Goal: Transaction & Acquisition: Purchase product/service

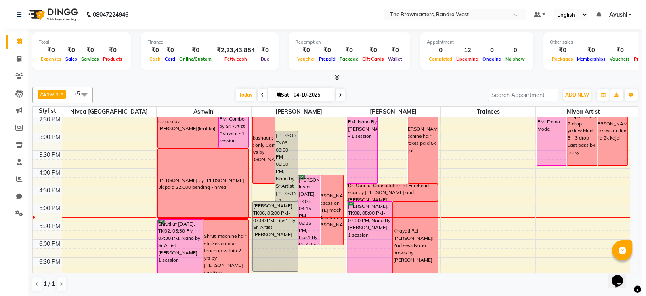
scroll to position [238, 0]
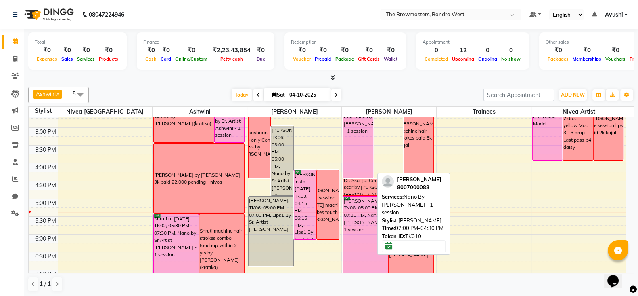
click at [348, 168] on div "Sharon, TK10, 02:00 PM-04:30 PM, Nano By Ashmi - 1 session" at bounding box center [357, 133] width 29 height 87
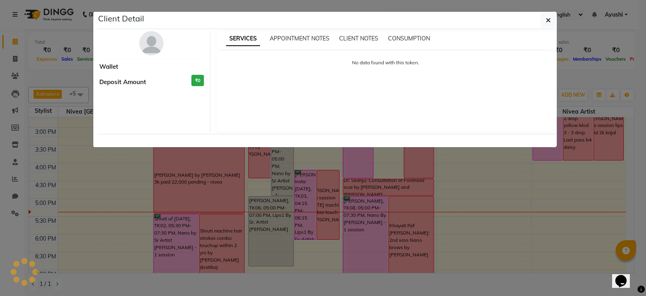
select select "6"
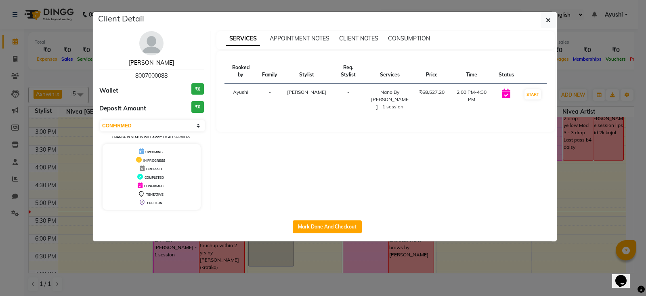
click at [150, 62] on link "Sharon" at bounding box center [151, 62] width 45 height 7
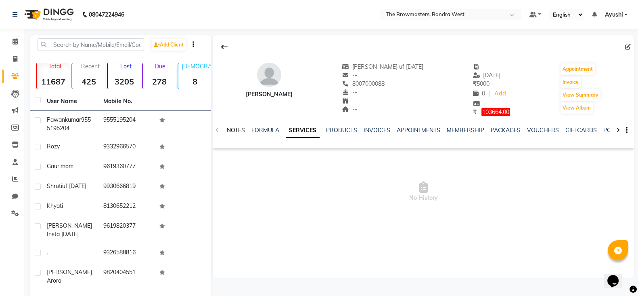
click at [239, 128] on link "NOTES" at bounding box center [236, 129] width 18 height 7
click at [622, 158] on button "New Note" at bounding box center [617, 157] width 27 height 11
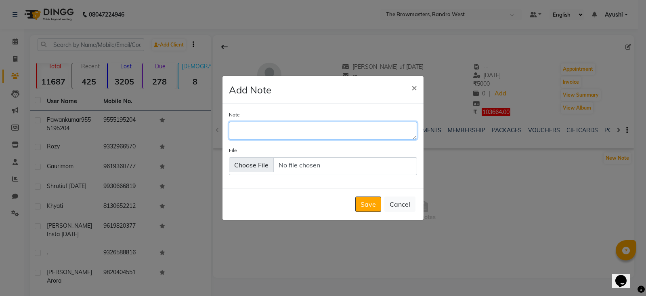
click at [270, 138] on textarea "Note" at bounding box center [323, 131] width 188 height 18
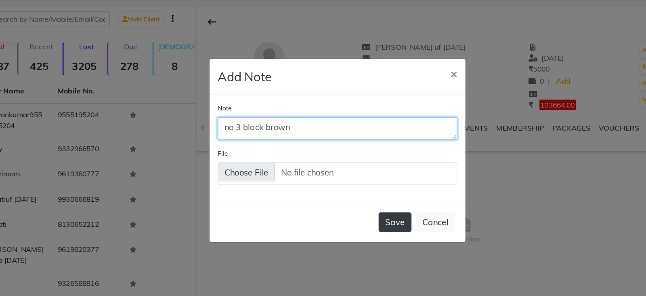
type textarea "no 3 black brown"
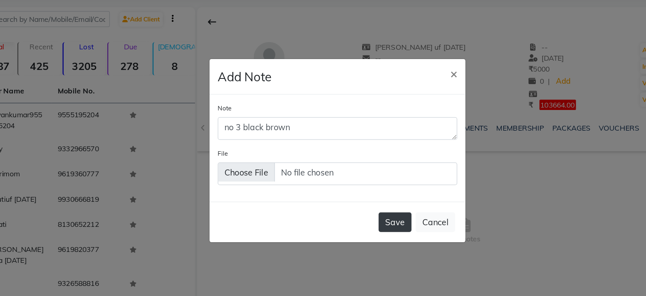
click at [364, 203] on button "Save" at bounding box center [368, 203] width 26 height 15
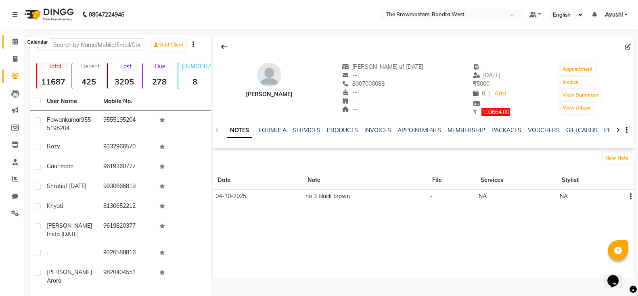
click at [19, 42] on span at bounding box center [15, 41] width 14 height 9
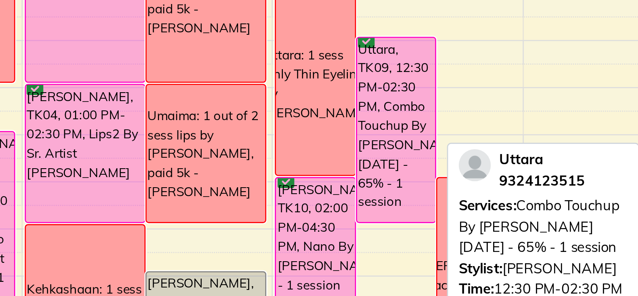
scroll to position [138, 0]
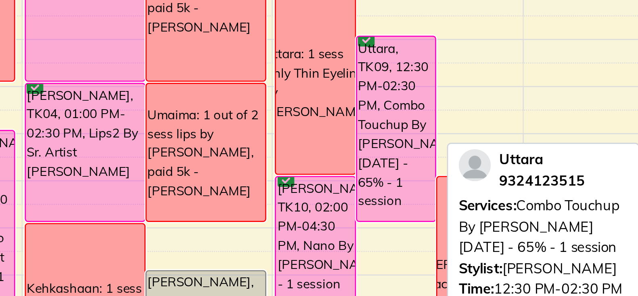
click at [391, 192] on div "Uttara, TK09, 12:30 PM-02:30 PM, Combo Touchup By Ashmi within 12 months - 65% …" at bounding box center [388, 172] width 29 height 69
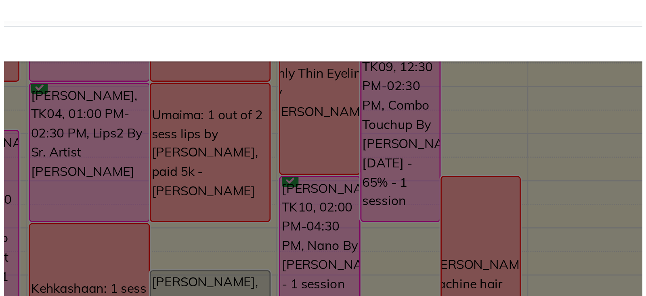
scroll to position [0, 0]
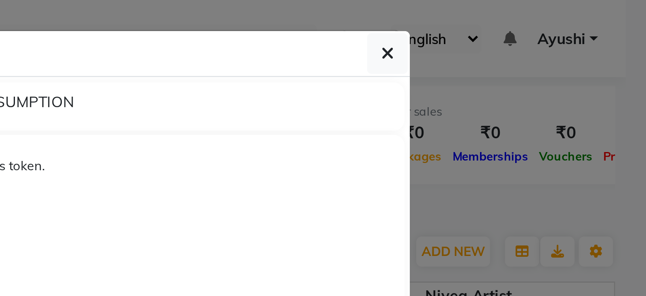
select select "6"
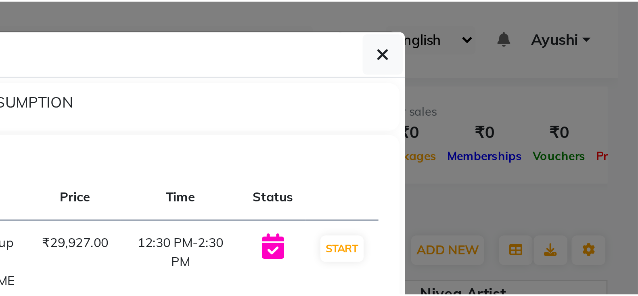
scroll to position [0, 0]
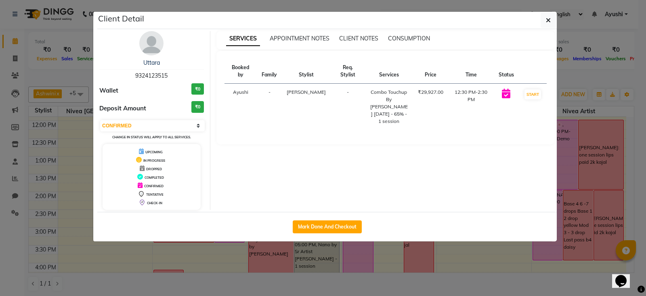
click at [402, 180] on div "Client Detail Uttara 9324123515 Wallet ₹0 Deposit Amount ₹0 Select IN SERVICE C…" at bounding box center [326, 126] width 459 height 229
click at [159, 75] on span "9324123515" at bounding box center [151, 75] width 32 height 7
copy span "9324123515"
click at [541, 19] on button "button" at bounding box center [548, 20] width 15 height 15
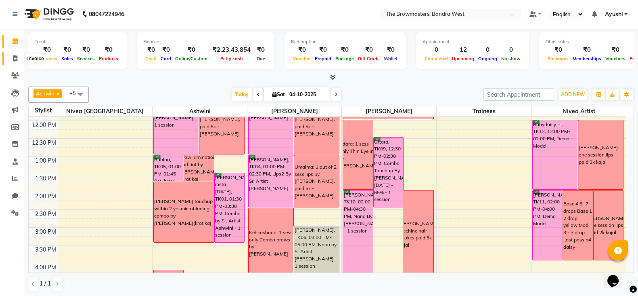
click at [14, 56] on icon at bounding box center [15, 58] width 4 height 6
select select "service"
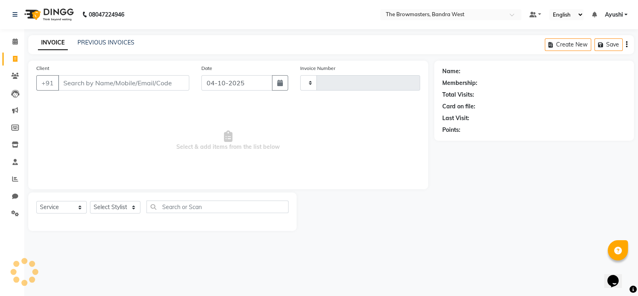
type input "2366"
select select "6949"
click at [105, 41] on link "PREVIOUS INVOICES" at bounding box center [106, 42] width 57 height 7
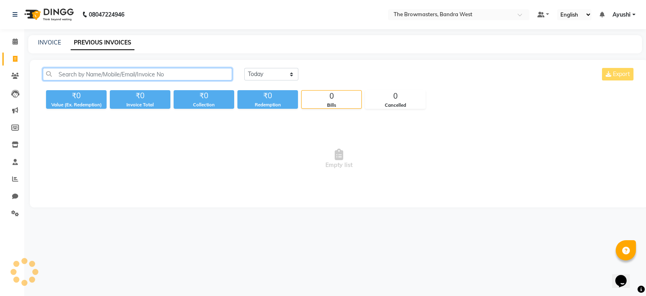
click at [133, 71] on input "text" at bounding box center [137, 74] width 189 height 13
paste input "9324123515"
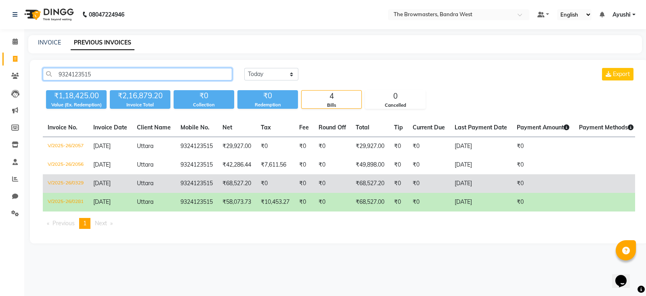
scroll to position [0, 86]
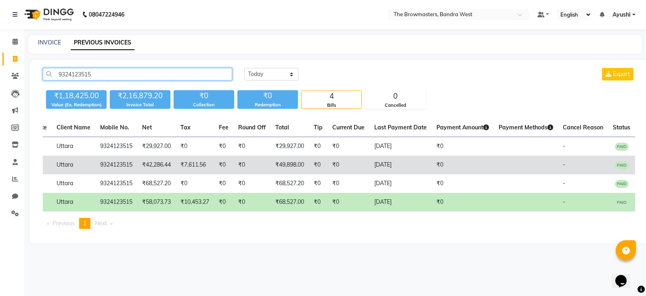
type input "9324123515"
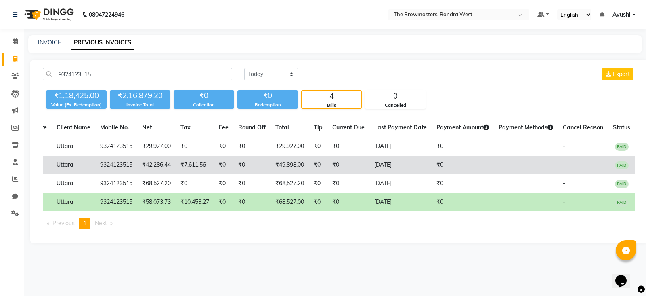
click at [210, 168] on td "₹7,611.56" at bounding box center [195, 164] width 38 height 19
click at [222, 162] on td "₹0" at bounding box center [223, 164] width 19 height 19
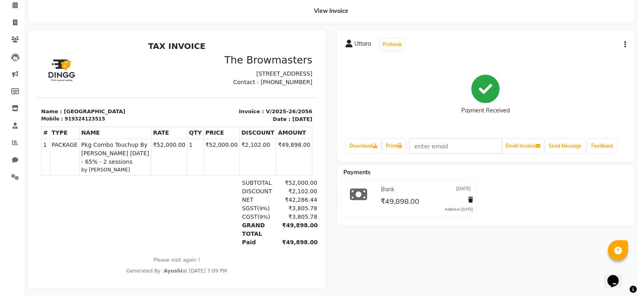
scroll to position [48, 0]
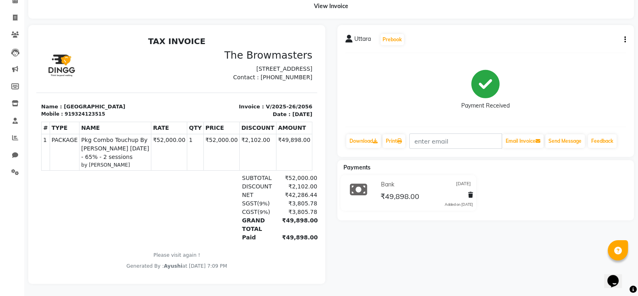
scroll to position [48, 0]
click at [13, 31] on icon at bounding box center [15, 34] width 8 height 6
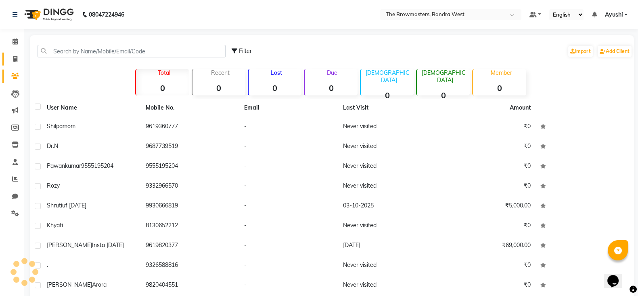
click at [6, 63] on link "Invoice" at bounding box center [11, 58] width 19 height 13
select select "6949"
select select "service"
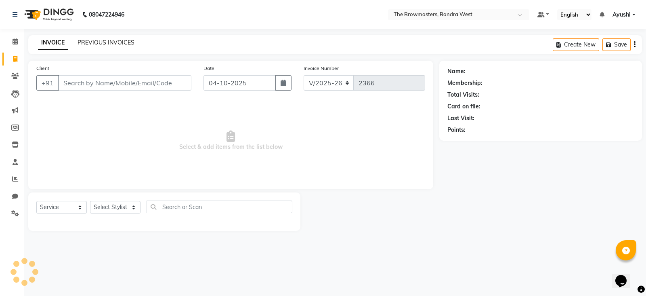
click at [87, 44] on link "PREVIOUS INVOICES" at bounding box center [106, 42] width 57 height 7
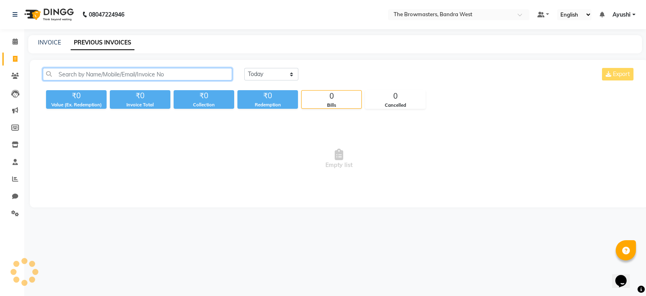
click at [133, 74] on input "text" at bounding box center [137, 74] width 189 height 13
paste input "+91 93248 23515"
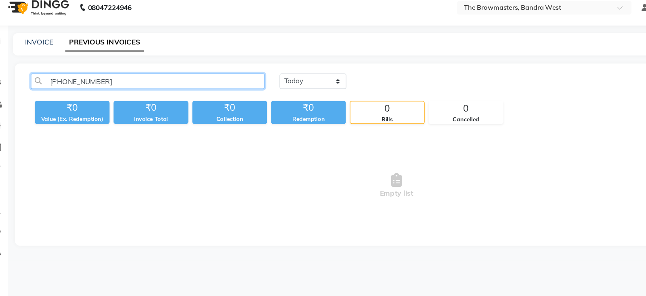
click at [89, 71] on input "+91 93248 23515" at bounding box center [137, 74] width 189 height 13
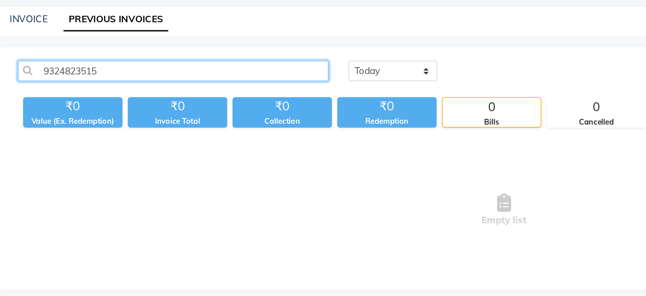
click at [65, 73] on input "9324823515" at bounding box center [137, 74] width 189 height 13
paste input "+91 93248"
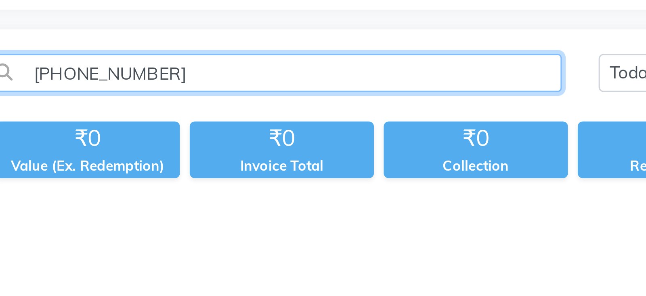
drag, startPoint x: 70, startPoint y: 76, endPoint x: 47, endPoint y: 87, distance: 25.6
click at [47, 87] on div "+91 93248 23515 Today Yesterday Custom Range Export ₹0 Value (Ex. Redemption) ₹…" at bounding box center [339, 88] width 602 height 41
type input "9324823515"
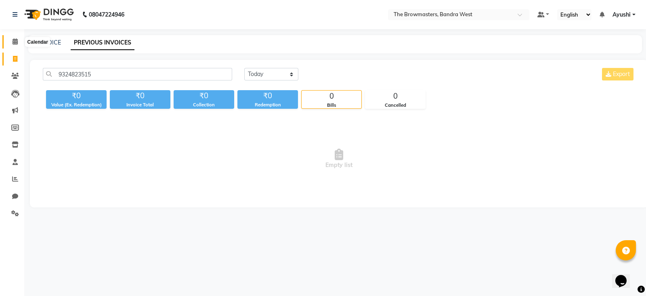
click at [10, 39] on span at bounding box center [15, 41] width 14 height 9
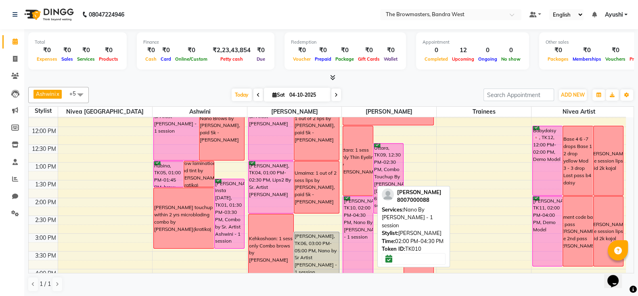
scroll to position [129, 0]
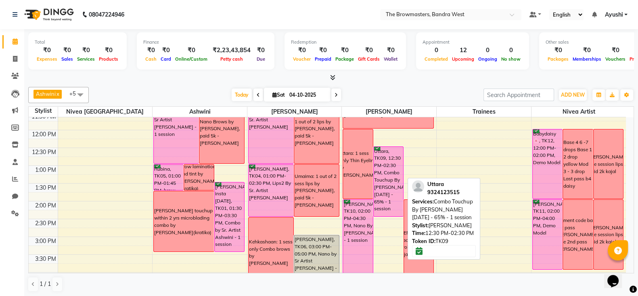
click at [388, 175] on div "Uttara, TK09, 12:30 PM-02:30 PM, Combo Touchup By Ashmi within 12 months - 65% …" at bounding box center [388, 181] width 29 height 69
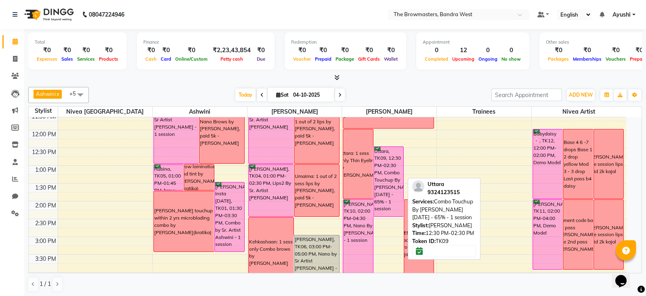
select select "6"
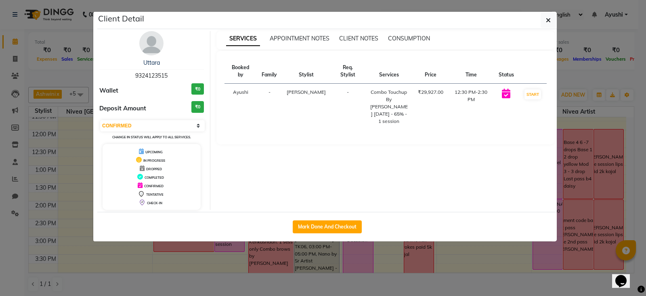
click at [154, 77] on span "9324123515" at bounding box center [151, 75] width 32 height 7
copy span "9324123515"
click at [545, 21] on button "button" at bounding box center [548, 20] width 15 height 15
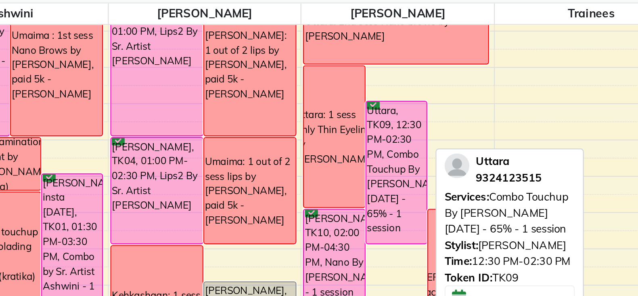
scroll to position [87, 0]
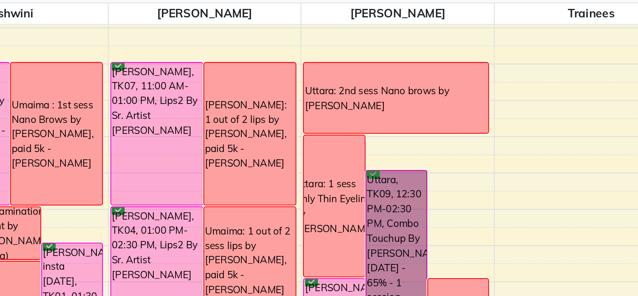
drag, startPoint x: 392, startPoint y: 220, endPoint x: 386, endPoint y: 176, distance: 44.5
drag, startPoint x: 386, startPoint y: 176, endPoint x: 357, endPoint y: 166, distance: 31.2
click at [357, 166] on div "Uttara: 2nd sess Nano brows by Ashmi - Uzma" at bounding box center [388, 153] width 90 height 34
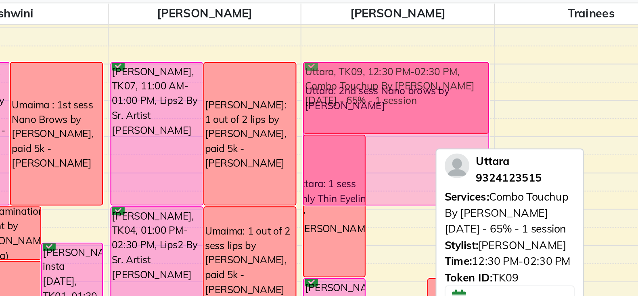
drag, startPoint x: 385, startPoint y: 218, endPoint x: 384, endPoint y: 166, distance: 52.1
click at [384, 166] on div "Uttara: 1 sess Only Thin Eyeliner by Ashmi - Uzma Uttara, TK09, 12:30 PM-02:30 …" at bounding box center [389, 261] width 94 height 462
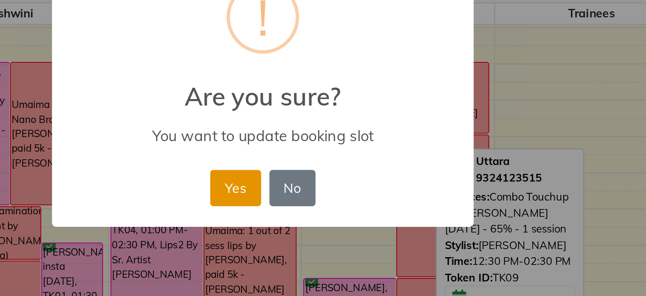
click at [315, 197] on button "Yes" at bounding box center [309, 197] width 25 height 18
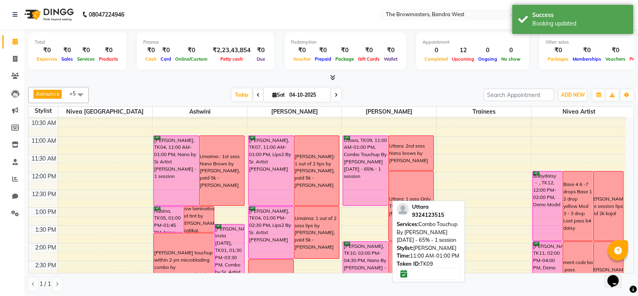
click at [371, 181] on div "Uttara, TK09, 11:00 AM-01:00 PM, Combo Touchup By Ashmi within 12 months - 65% …" at bounding box center [365, 170] width 45 height 69
click at [357, 181] on div "Uttara, TK09, 11:00 AM-01:00 PM, Combo Touchup By Ashmi within 12 months - 65% …" at bounding box center [365, 170] width 45 height 69
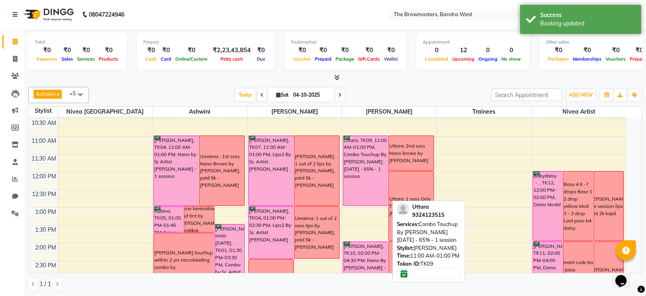
select select "6"
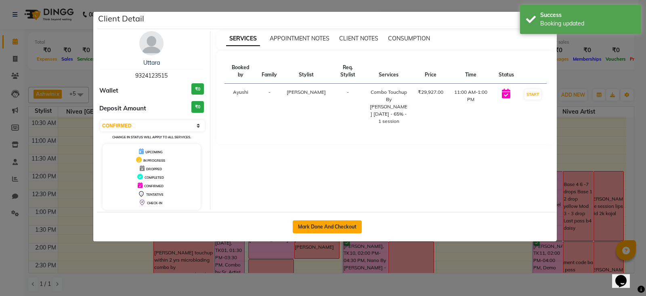
click at [329, 227] on button "Mark Done And Checkout" at bounding box center [327, 226] width 69 height 13
select select "service"
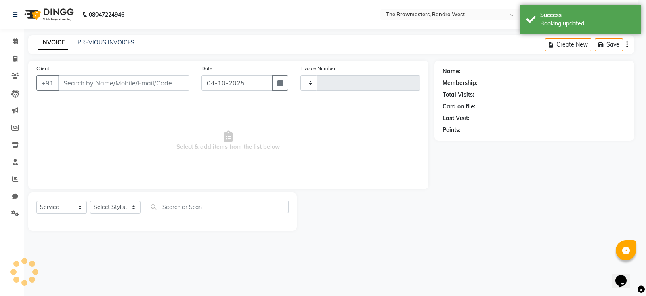
type input "2366"
select select "6949"
type input "9324123515"
select select "64308"
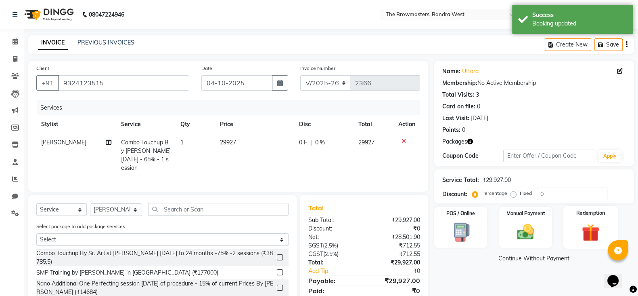
click at [588, 226] on img at bounding box center [591, 232] width 29 height 22
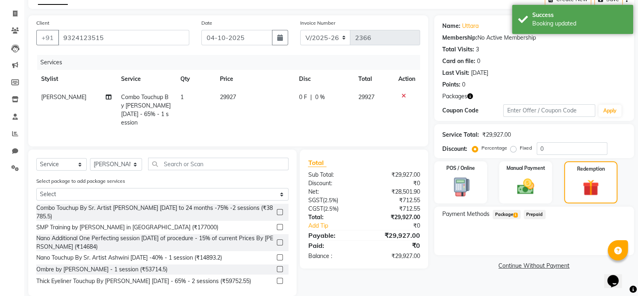
scroll to position [53, 0]
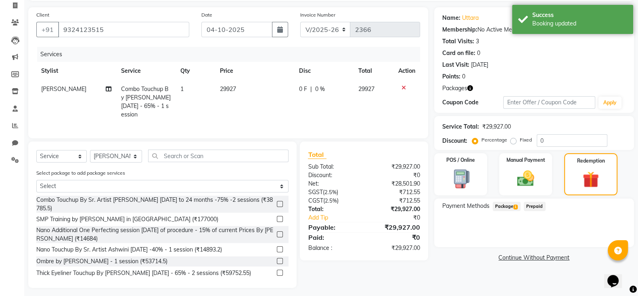
click at [506, 208] on span "Package 1" at bounding box center [507, 205] width 28 height 9
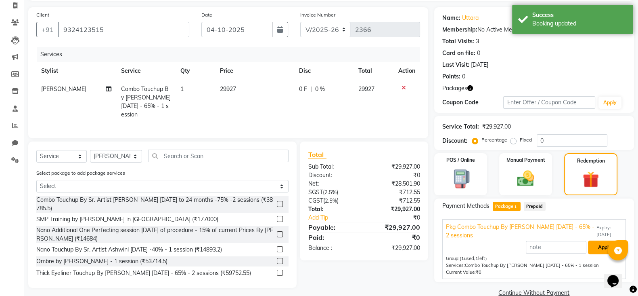
click at [606, 243] on button "Apply" at bounding box center [605, 247] width 34 height 14
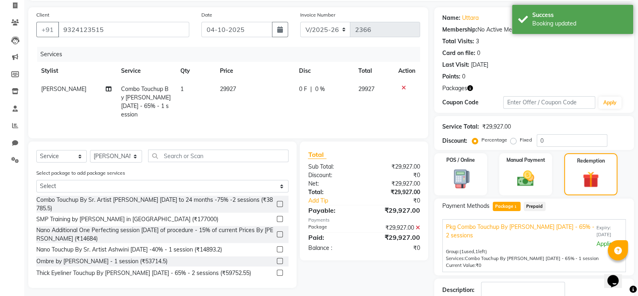
scroll to position [107, 0]
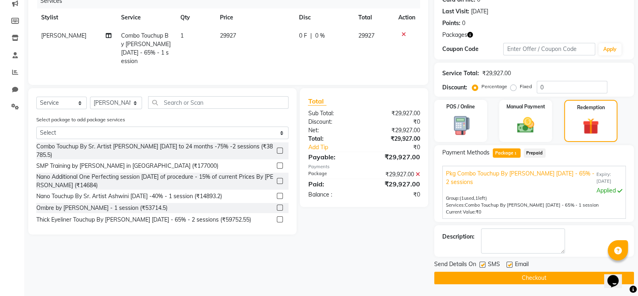
click at [483, 261] on label at bounding box center [483, 264] width 6 height 6
click at [483, 262] on input "checkbox" at bounding box center [482, 264] width 5 height 5
checkbox input "false"
click at [512, 262] on label at bounding box center [510, 264] width 6 height 6
click at [512, 262] on input "checkbox" at bounding box center [509, 264] width 5 height 5
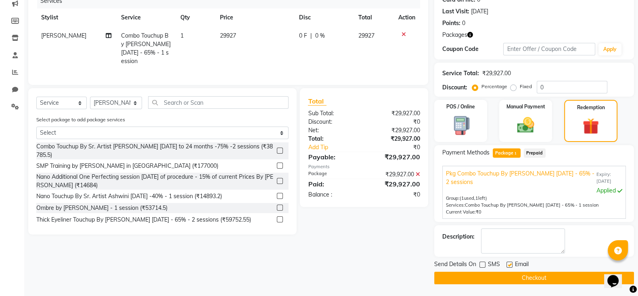
checkbox input "false"
click at [517, 276] on button "Checkout" at bounding box center [534, 277] width 200 height 13
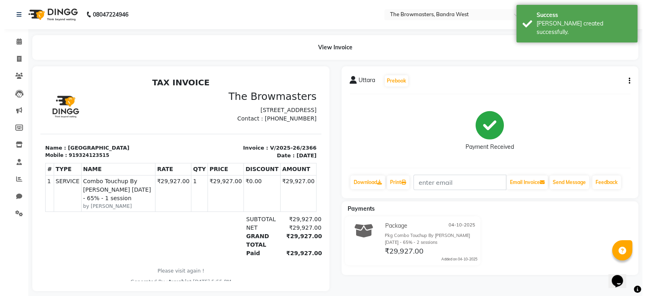
scroll to position [6, 0]
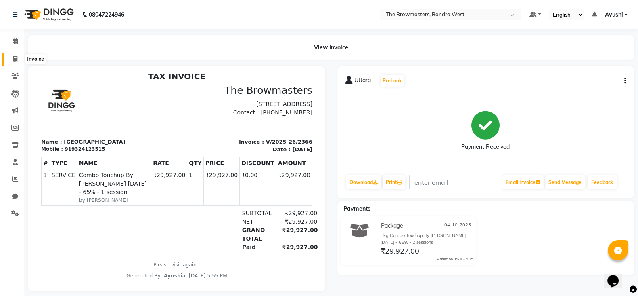
click at [13, 56] on icon at bounding box center [15, 59] width 4 height 6
select select "6949"
select select "service"
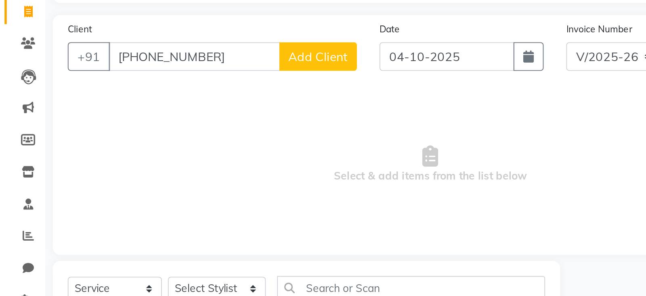
click at [97, 86] on input "+91 93248 23515" at bounding box center [104, 82] width 92 height 15
type input "9324823515"
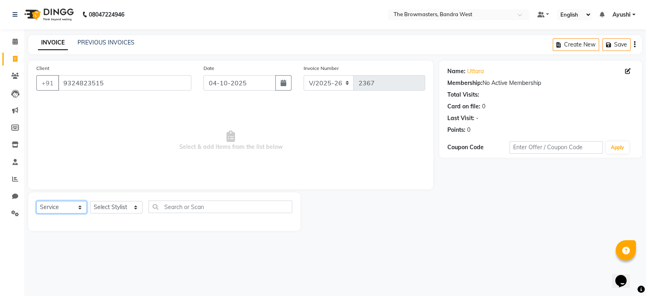
click at [78, 207] on select "Select Service Product Membership Package Voucher Prepaid Gift Card" at bounding box center [61, 207] width 50 height 13
click at [36, 201] on select "Select Service Product Membership Package Voucher Prepaid Gift Card" at bounding box center [61, 207] width 50 height 13
select select "package"
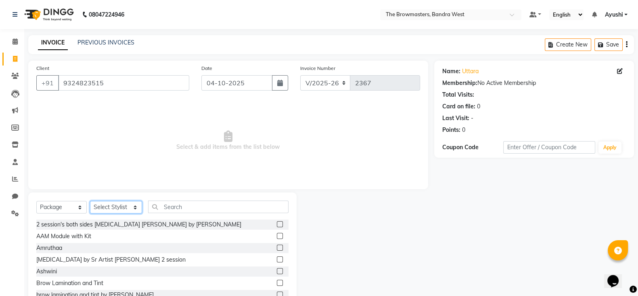
click at [115, 207] on select "Select Stylist Ashmeey Singghai Ashwini Ayushi DINGG SUPPORT jojo Jyoti Kajal K…" at bounding box center [116, 207] width 52 height 13
select select "64300"
click at [196, 203] on input "text" at bounding box center [218, 206] width 141 height 13
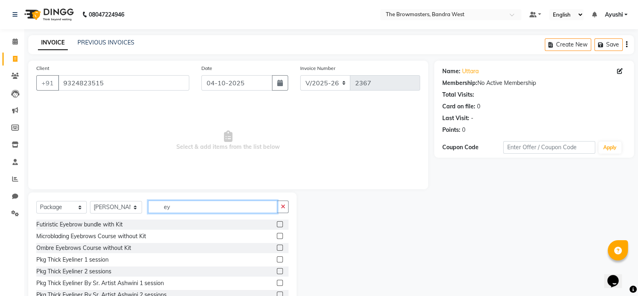
type input "e"
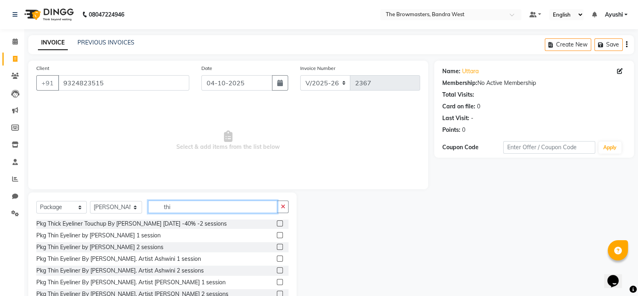
scroll to position [493, 0]
type input "thi"
click at [277, 249] on label at bounding box center [280, 246] width 6 height 6
click at [277, 249] on input "checkbox" at bounding box center [279, 246] width 5 height 5
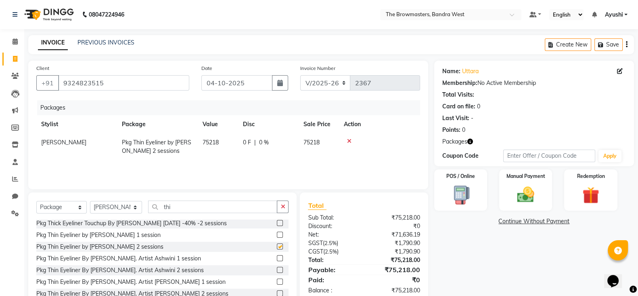
checkbox input "false"
click at [349, 141] on icon at bounding box center [349, 141] width 4 height 6
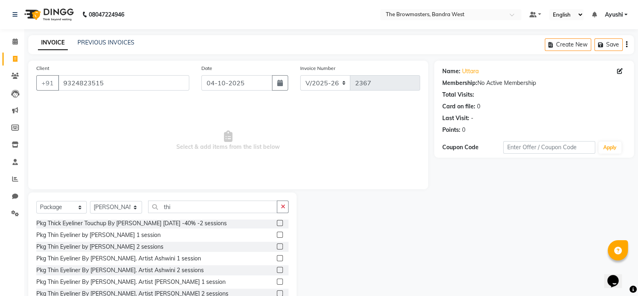
click at [277, 237] on label at bounding box center [280, 234] width 6 height 6
click at [277, 237] on input "checkbox" at bounding box center [279, 234] width 5 height 5
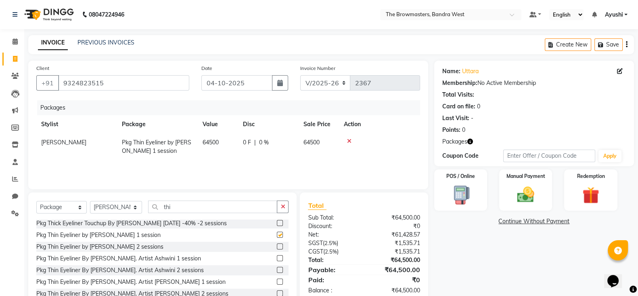
checkbox input "false"
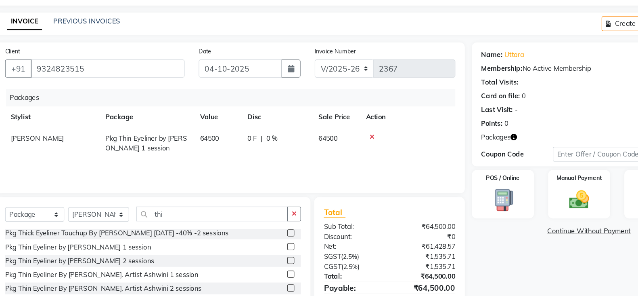
click at [259, 143] on span "0 %" at bounding box center [264, 142] width 10 height 8
select select "64300"
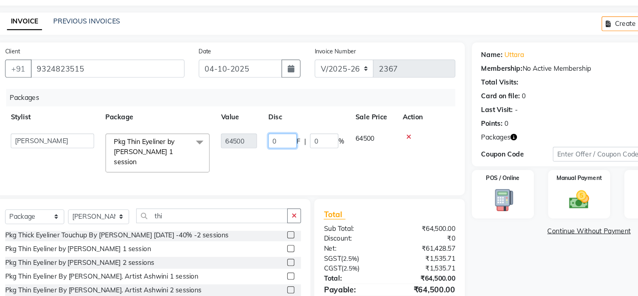
click at [277, 143] on input "0" at bounding box center [273, 144] width 24 height 13
type input "06055"
click at [283, 162] on div "Packages Stylist Package Value Disc Sale Price Action Ashmeey Singghai Ashwini …" at bounding box center [228, 141] width 384 height 82
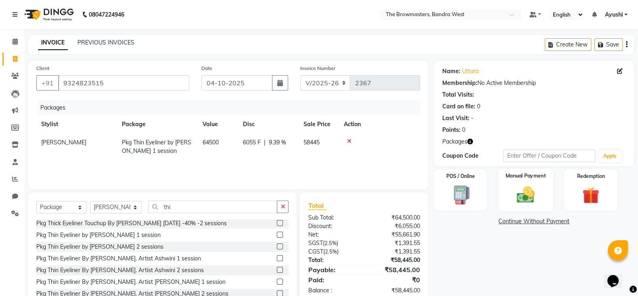
click at [527, 201] on img at bounding box center [526, 194] width 29 height 20
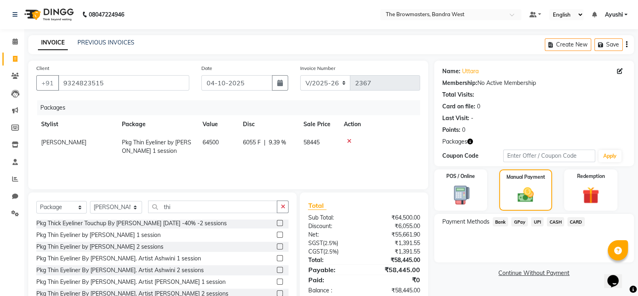
click at [497, 223] on span "Bank" at bounding box center [501, 221] width 16 height 9
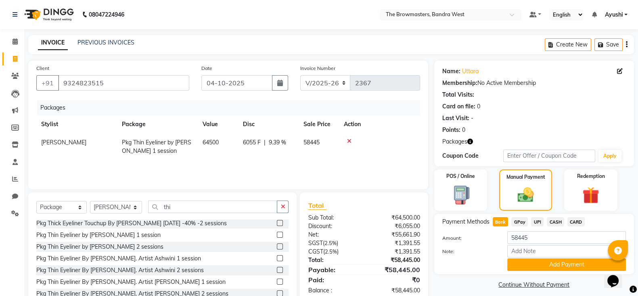
click at [536, 258] on div "Note:" at bounding box center [534, 252] width 196 height 14
click at [539, 263] on button "Add Payment" at bounding box center [567, 264] width 119 height 13
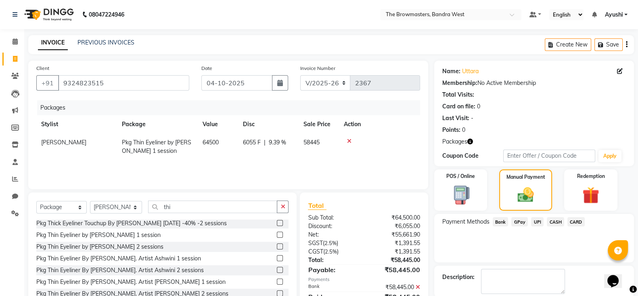
scroll to position [40, 0]
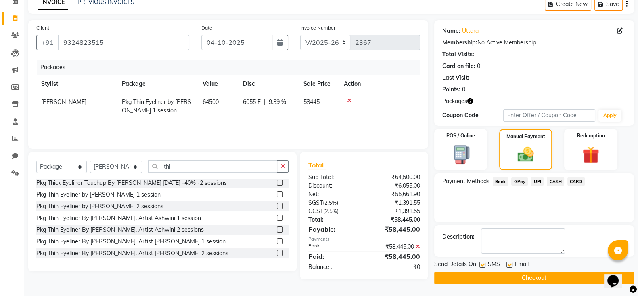
click at [484, 264] on label at bounding box center [483, 264] width 6 height 6
click at [484, 264] on input "checkbox" at bounding box center [482, 264] width 5 height 5
checkbox input "false"
click at [509, 263] on label at bounding box center [510, 264] width 6 height 6
click at [509, 263] on input "checkbox" at bounding box center [509, 264] width 5 height 5
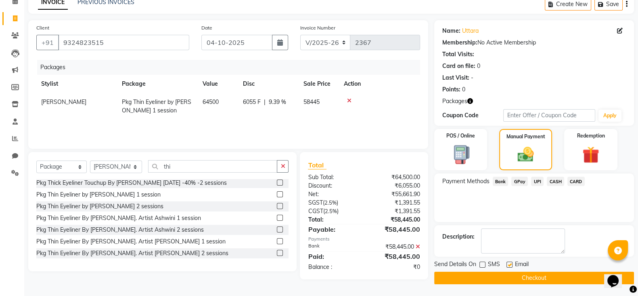
checkbox input "false"
click at [548, 279] on button "Checkout" at bounding box center [534, 277] width 200 height 13
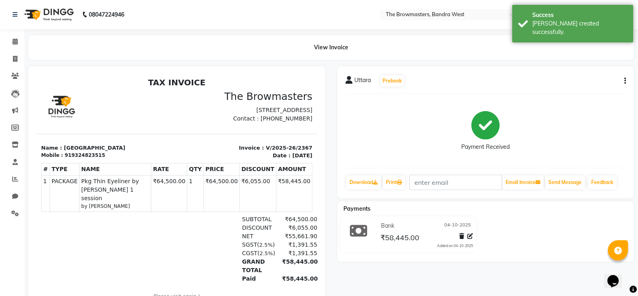
click at [83, 159] on div "919324823515" at bounding box center [85, 154] width 40 height 7
copy div "919324823515"
click at [18, 55] on span at bounding box center [15, 59] width 14 height 9
select select "6949"
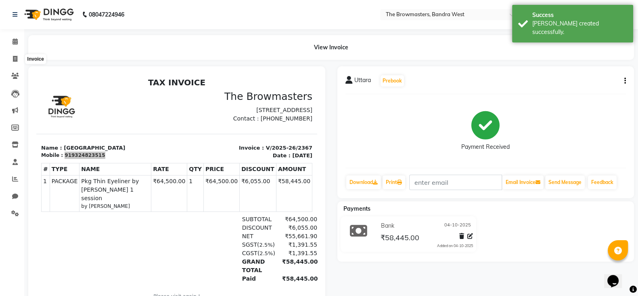
select select "service"
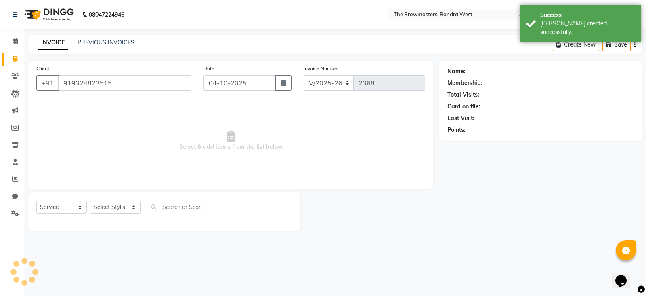
type input "919324823515"
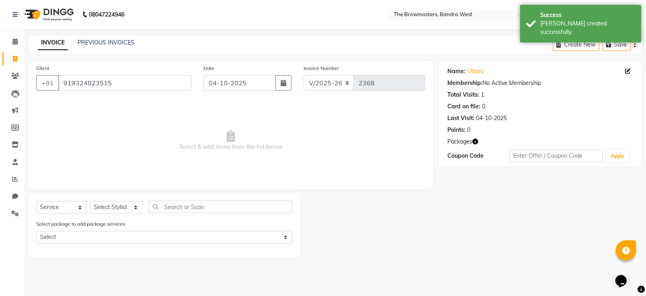
click at [113, 215] on div "Select Service Product Membership Package Voucher Prepaid Gift Card Select Styl…" at bounding box center [164, 209] width 256 height 19
click at [117, 213] on select "Select Stylist Ashmeey Singghai Ashwini Ayushi DINGG SUPPORT jojo Jyoti Kajal K…" at bounding box center [116, 207] width 52 height 13
select select "64308"
click at [90, 201] on select "Select Stylist Ashmeey Singghai Ashwini Ayushi DINGG SUPPORT jojo Jyoti Kajal K…" at bounding box center [116, 207] width 52 height 13
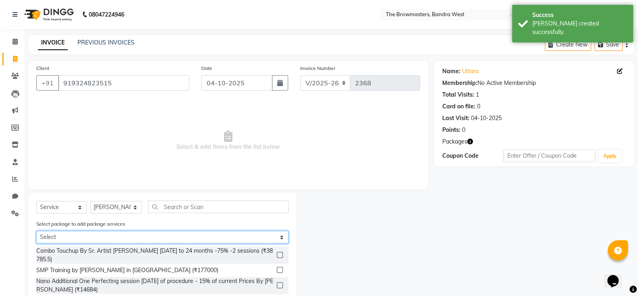
click at [149, 233] on select "Select Pkg Thin Eyeliner by Ashmi 1 session" at bounding box center [162, 237] width 252 height 13
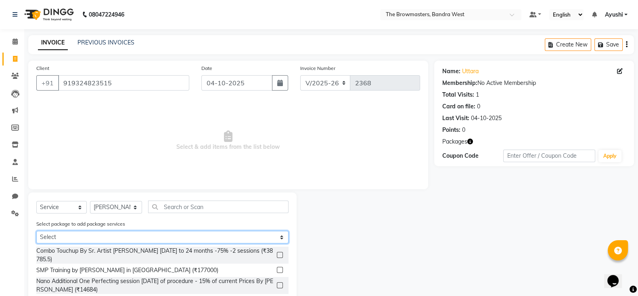
select select "1: Object"
click at [36, 231] on select "Select Pkg Thin Eyeliner by Ashmi 1 session" at bounding box center [162, 237] width 252 height 13
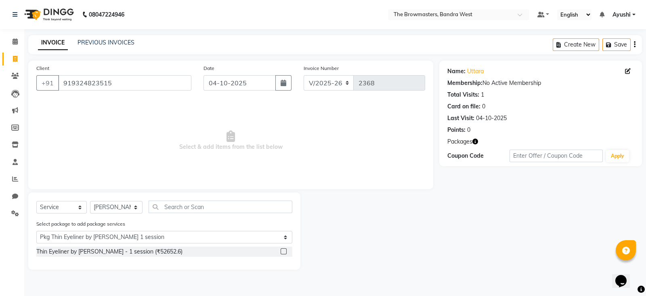
click at [284, 251] on label at bounding box center [284, 251] width 6 height 6
click at [284, 251] on input "checkbox" at bounding box center [283, 251] width 5 height 5
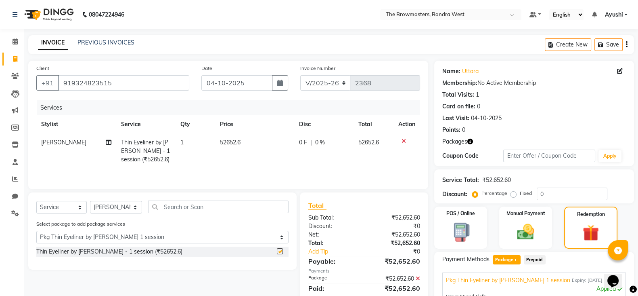
checkbox input "false"
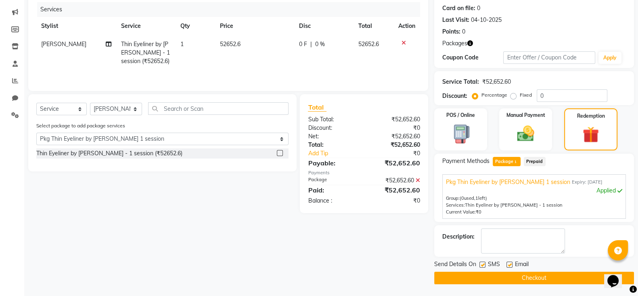
click at [482, 262] on label at bounding box center [483, 264] width 6 height 6
click at [482, 262] on input "checkbox" at bounding box center [482, 264] width 5 height 5
checkbox input "false"
click at [510, 263] on label at bounding box center [510, 264] width 6 height 6
click at [510, 263] on input "checkbox" at bounding box center [509, 264] width 5 height 5
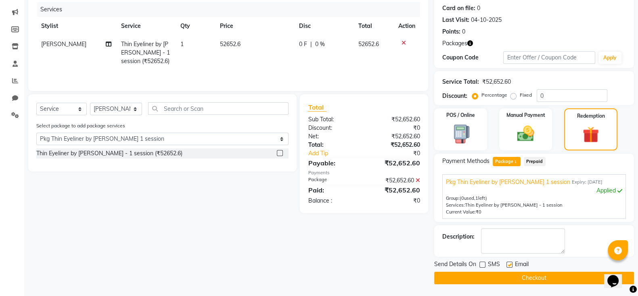
checkbox input "false"
click at [549, 283] on main "INVOICE PREVIOUS INVOICES Create New Save Client +91 919324823515 Date 04-10-20…" at bounding box center [331, 116] width 614 height 359
click at [529, 273] on button "Checkout" at bounding box center [534, 277] width 200 height 13
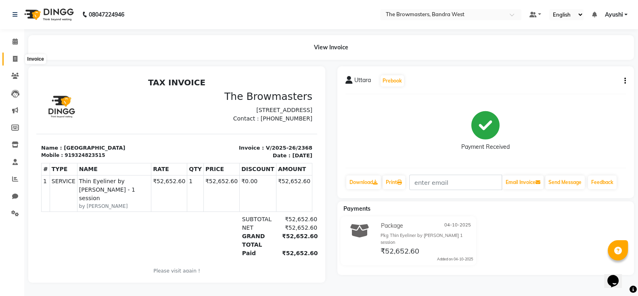
click at [12, 55] on span at bounding box center [15, 59] width 14 height 9
select select "service"
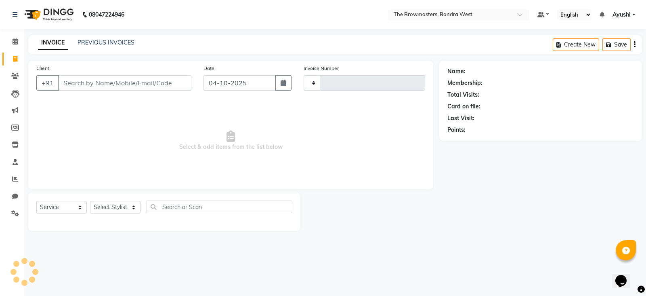
type input "2369"
select select "6949"
click at [102, 42] on link "PREVIOUS INVOICES" at bounding box center [106, 42] width 57 height 7
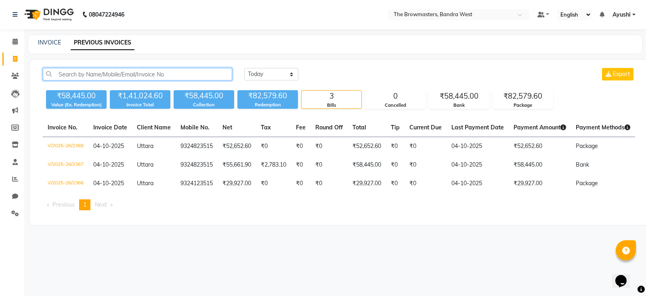
click at [101, 76] on input "text" at bounding box center [137, 74] width 189 height 13
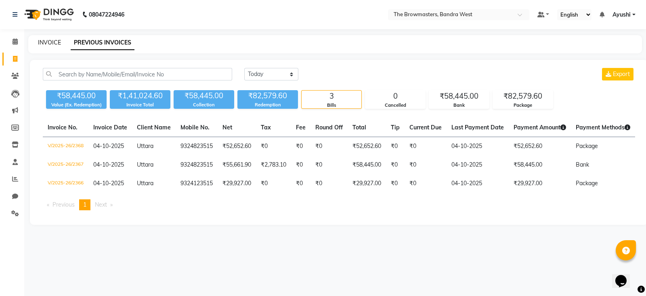
click at [45, 39] on link "INVOICE" at bounding box center [49, 42] width 23 height 7
select select "6949"
select select "service"
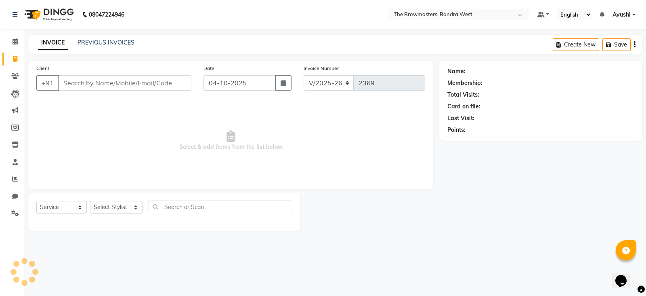
click at [82, 73] on div "Client +91" at bounding box center [113, 80] width 167 height 33
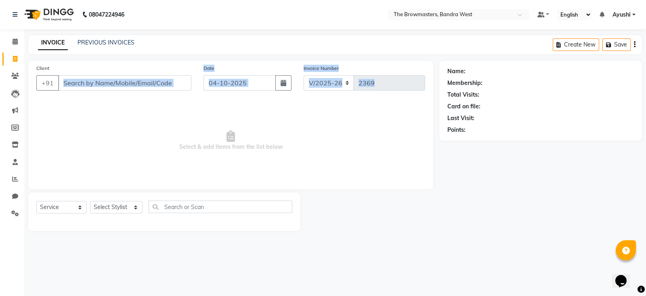
drag, startPoint x: 134, startPoint y: 100, endPoint x: 110, endPoint y: 82, distance: 29.9
click at [110, 82] on div "Client +91 Date 04-10-2025 Invoice Number V/2025 V/2025-26 2369 Select & add it…" at bounding box center [230, 125] width 405 height 128
click at [203, 106] on span "Select & add items from the list below" at bounding box center [230, 140] width 389 height 81
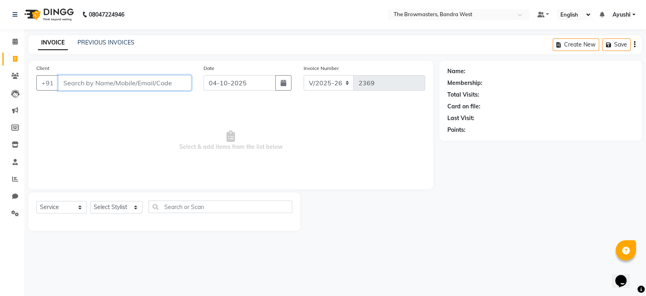
click at [147, 84] on input "Client" at bounding box center [124, 82] width 133 height 15
paste input "+91 90048 14441"
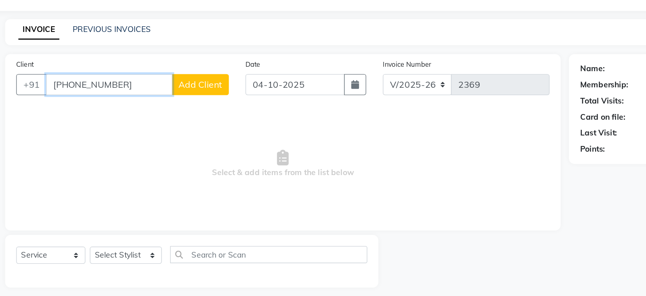
click at [95, 88] on input "+91 90048 14441" at bounding box center [104, 82] width 92 height 15
type input "9004814441"
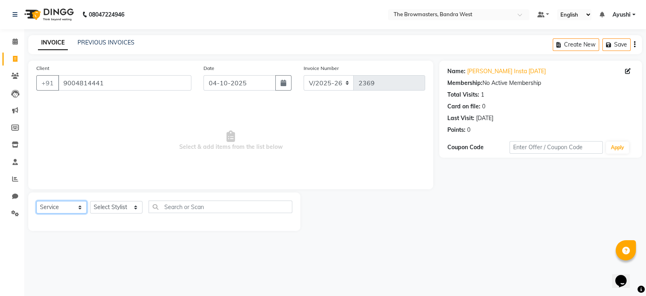
click at [65, 209] on select "Select Service Product Membership Package Voucher Prepaid Gift Card" at bounding box center [61, 207] width 50 height 13
select select "package"
click at [36, 201] on select "Select Service Product Membership Package Voucher Prepaid Gift Card" at bounding box center [61, 207] width 50 height 13
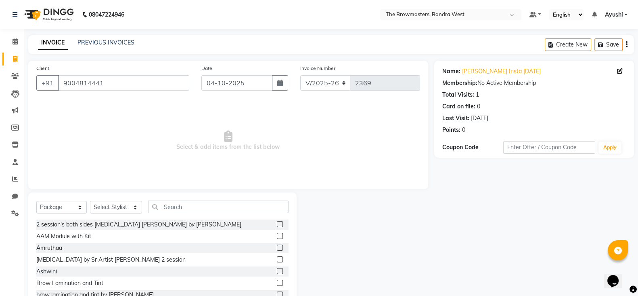
click at [126, 215] on div "Select Service Product Membership Package Voucher Prepaid Gift Card Select Styl…" at bounding box center [162, 209] width 252 height 19
click at [106, 205] on select "Select Stylist Ashmeey Singghai Ashwini Ayushi DINGG SUPPORT jojo Jyoti Kajal K…" at bounding box center [116, 207] width 52 height 13
select select "64302"
click at [190, 203] on input "text" at bounding box center [218, 206] width 141 height 13
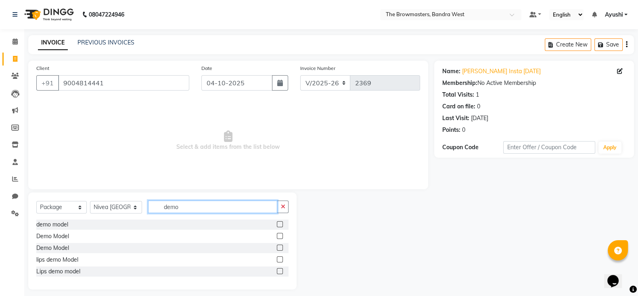
type input "demo"
click at [279, 234] on label at bounding box center [280, 236] width 6 height 6
click at [279, 234] on input "checkbox" at bounding box center [279, 235] width 5 height 5
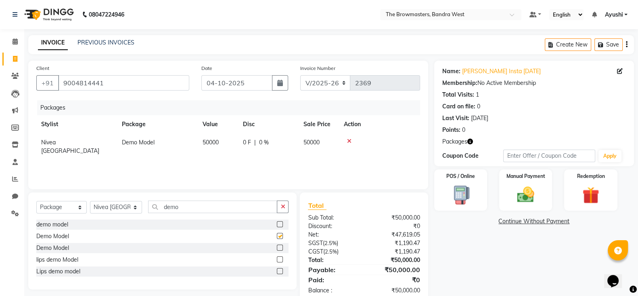
checkbox input "false"
click at [251, 141] on div "0 F | 0 %" at bounding box center [268, 142] width 51 height 8
select select "64302"
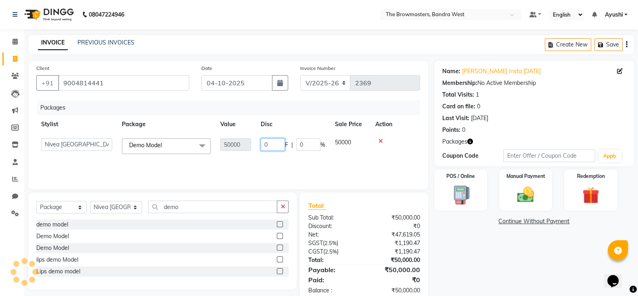
click at [269, 145] on input "0" at bounding box center [273, 144] width 24 height 13
type input "45000"
click at [285, 156] on div "Packages Stylist Package Value Disc Sale Price Action Ashmeey Singghai Ashwini …" at bounding box center [228, 140] width 384 height 81
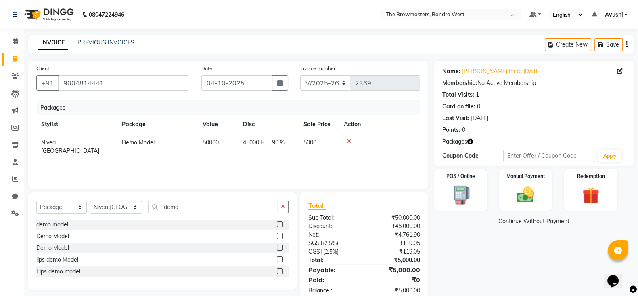
click at [245, 145] on span "45000 F" at bounding box center [253, 142] width 21 height 8
select select "64302"
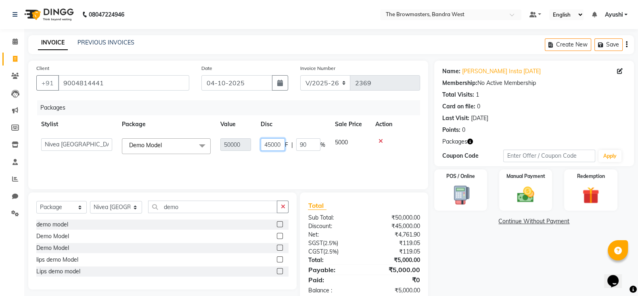
click at [267, 144] on input "45000" at bounding box center [273, 144] width 24 height 13
type input "35000"
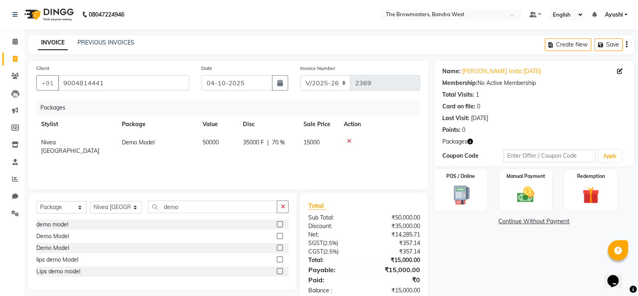
click at [343, 157] on div "Packages Stylist Package Value Disc Sale Price Action Nivea Mumbai Demo Model 5…" at bounding box center [228, 140] width 384 height 81
click at [527, 190] on img at bounding box center [526, 194] width 29 height 20
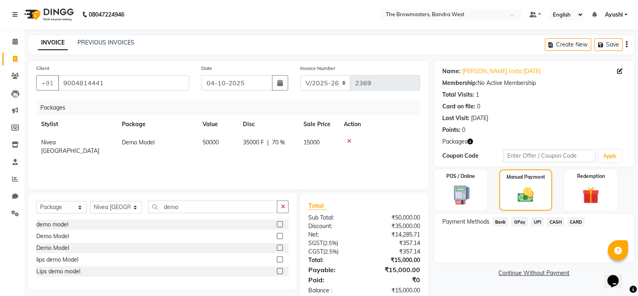
click at [539, 224] on span "UPI" at bounding box center [537, 221] width 13 height 9
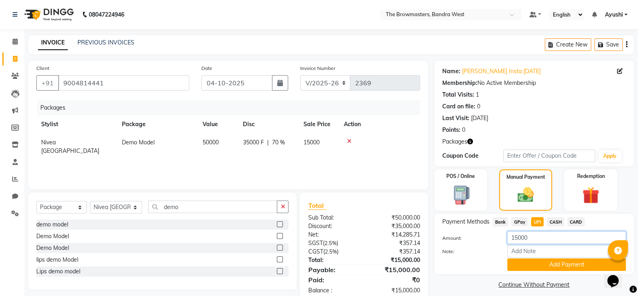
drag, startPoint x: 554, startPoint y: 238, endPoint x: 474, endPoint y: 248, distance: 80.6
click at [474, 248] on div "Amount: 15000 Note: Add Payment" at bounding box center [535, 251] width 184 height 40
type input "2000"
click at [277, 83] on button "button" at bounding box center [280, 82] width 16 height 15
select select "10"
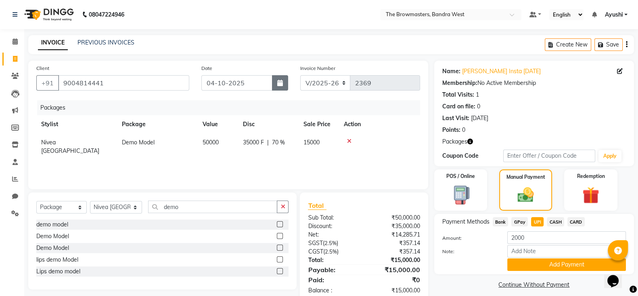
select select "2025"
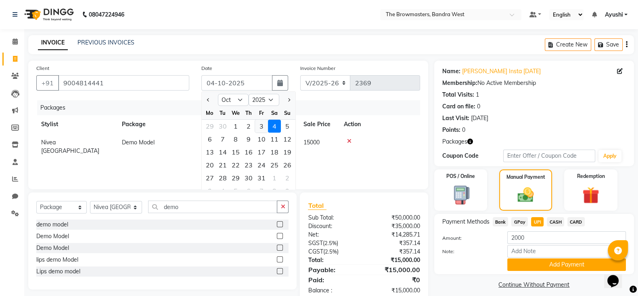
click at [258, 125] on div "3" at bounding box center [261, 126] width 13 height 13
type input "03-10-2025"
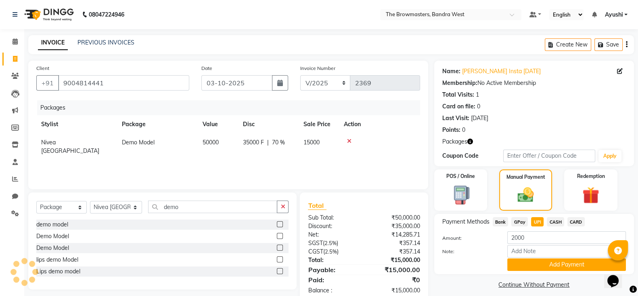
scroll to position [19, 0]
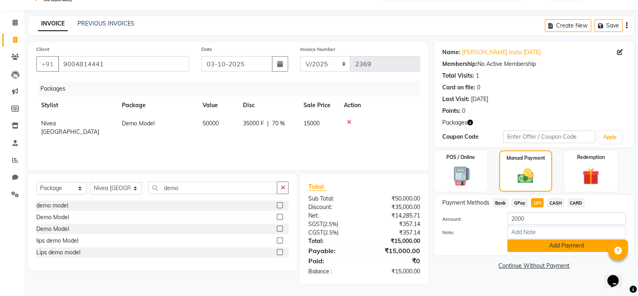
click at [523, 249] on button "Add Payment" at bounding box center [567, 245] width 119 height 13
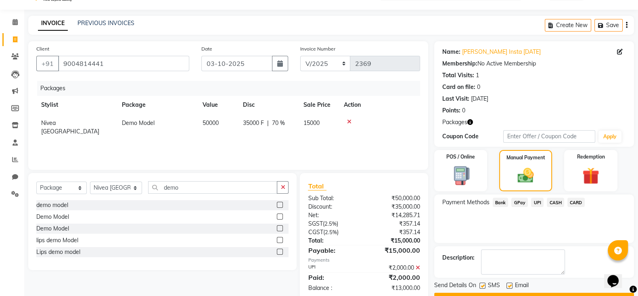
scroll to position [40, 0]
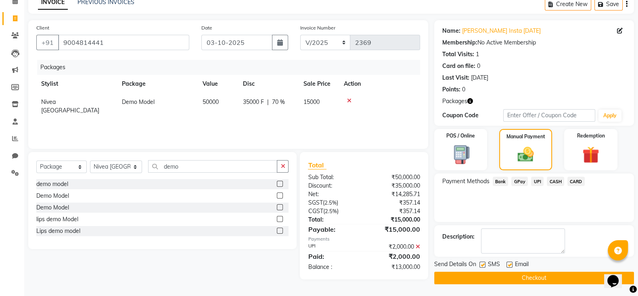
click at [485, 263] on label at bounding box center [483, 264] width 6 height 6
click at [485, 263] on input "checkbox" at bounding box center [482, 264] width 5 height 5
checkbox input "false"
click at [509, 264] on label at bounding box center [510, 264] width 6 height 6
click at [509, 264] on input "checkbox" at bounding box center [509, 264] width 5 height 5
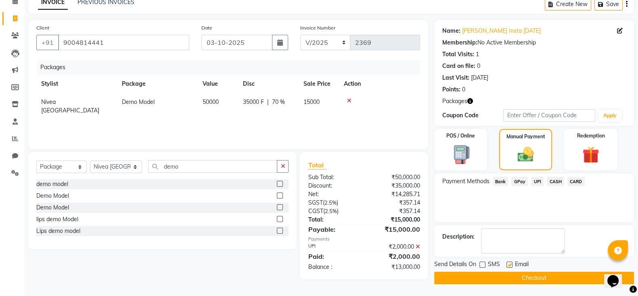
checkbox input "false"
click at [517, 273] on button "Checkout" at bounding box center [534, 277] width 200 height 13
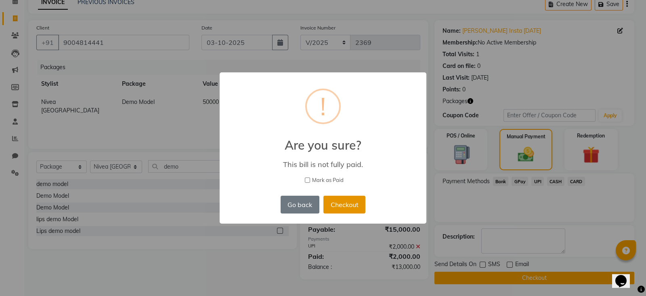
click at [349, 206] on button "Checkout" at bounding box center [344, 204] width 42 height 18
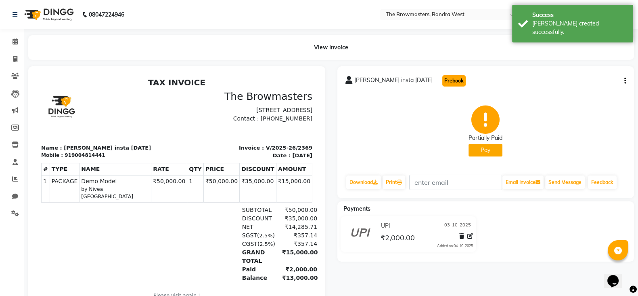
click at [443, 84] on button "Prebook" at bounding box center [454, 80] width 23 height 11
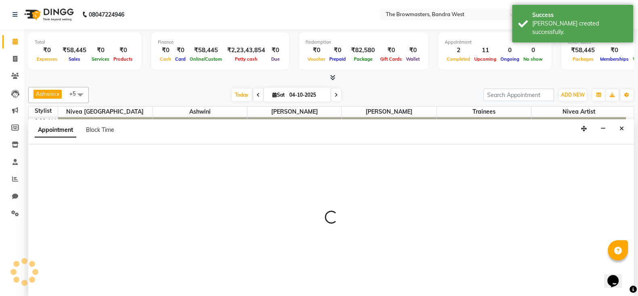
scroll to position [0, 0]
select select "540"
select select "tentative"
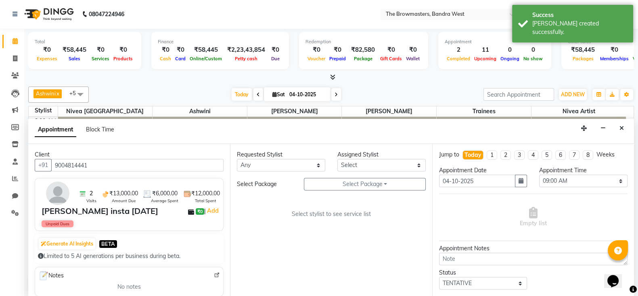
scroll to position [302, 0]
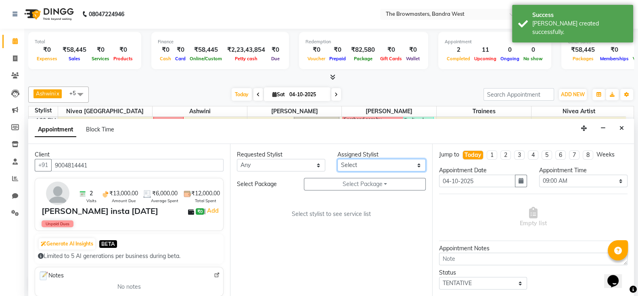
click at [357, 164] on select "Select Ashmeey Singghai Ashwini Ayushi Jyoti Kajal Kratika Kratika Mumbai Nivea…" at bounding box center [382, 165] width 88 height 13
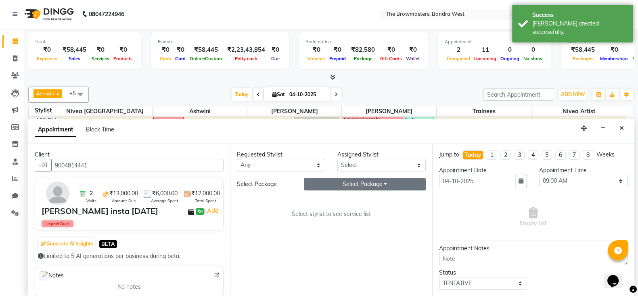
click at [346, 180] on button "Select Package Toggle Dropdown" at bounding box center [365, 184] width 122 height 13
click at [359, 164] on select "Select Ashmeey Singghai Ashwini Ayushi Jyoti Kajal Kratika Kratika Mumbai Nivea…" at bounding box center [382, 165] width 88 height 13
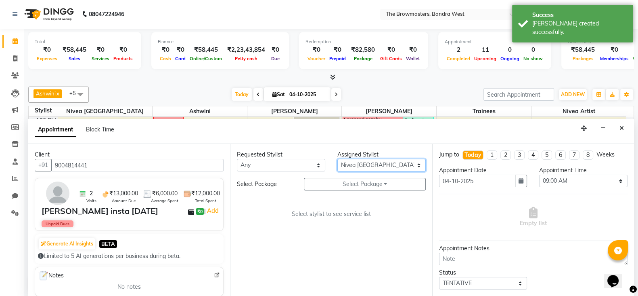
click at [338, 159] on select "Select Ashmeey Singghai Ashwini Ayushi Jyoti Kajal Kratika Kratika Mumbai Nivea…" at bounding box center [382, 165] width 88 height 13
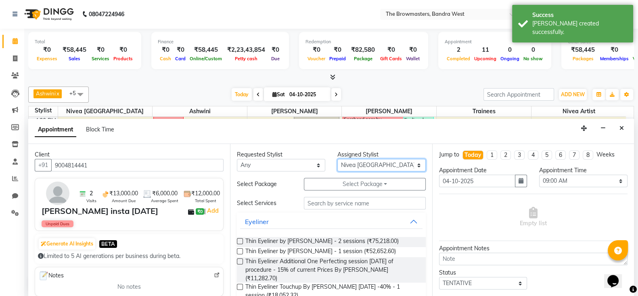
click at [350, 160] on select "Select Ashmeey Singghai Ashwini Ayushi Jyoti Kajal Kratika Kratika Mumbai Nivea…" at bounding box center [382, 165] width 88 height 13
select select "88429"
click at [338, 159] on select "Select Ashmeey Singghai Ashwini Ayushi Jyoti Kajal Kratika Kratika Mumbai Nivea…" at bounding box center [382, 165] width 88 height 13
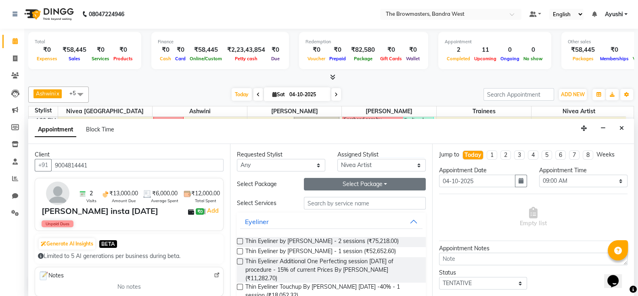
click at [355, 186] on button "Select Package Toggle Dropdown" at bounding box center [365, 184] width 122 height 13
click at [329, 197] on li "Demo Model" at bounding box center [336, 200] width 64 height 12
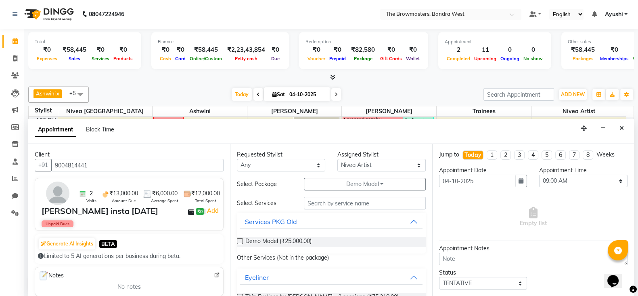
click at [319, 241] on div "Demo Model (₹25,000.00)" at bounding box center [331, 242] width 189 height 10
click at [285, 245] on span "Demo Model (₹25,000.00)" at bounding box center [278, 242] width 66 height 10
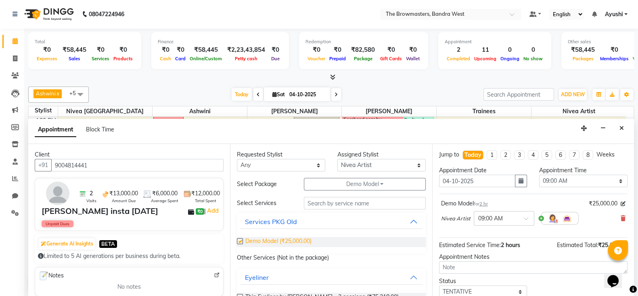
checkbox input "false"
click at [519, 178] on icon "button" at bounding box center [521, 181] width 5 height 6
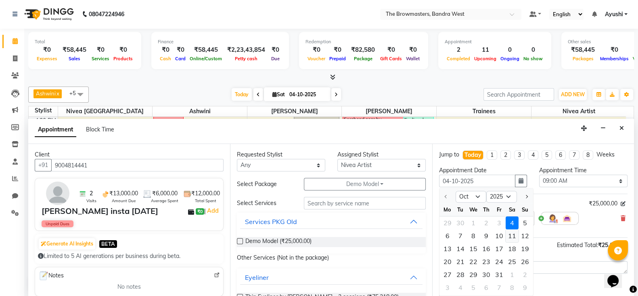
click at [514, 237] on div "11" at bounding box center [512, 235] width 13 height 13
type input "11-10-2025"
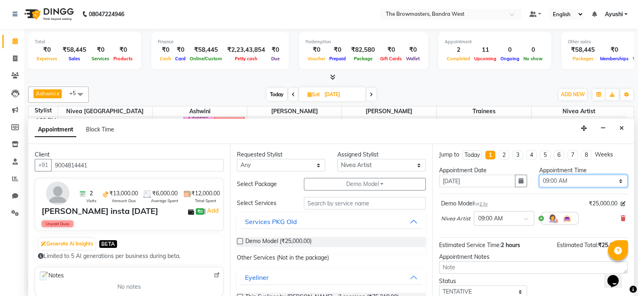
click at [563, 180] on select "Select 09:00 AM 09:15 AM 09:30 AM 09:45 AM 10:00 AM 10:15 AM 10:30 AM 10:45 AM …" at bounding box center [583, 180] width 88 height 13
select select "1020"
click at [539, 174] on select "Select 09:00 AM 09:15 AM 09:30 AM 09:45 AM 10:00 AM 10:15 AM 10:30 AM 10:45 AM …" at bounding box center [583, 180] width 88 height 13
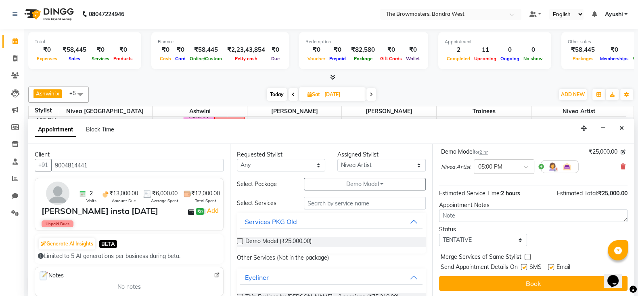
click at [476, 245] on div "Jump to Today 1 2 3 4 5 6 7 8 Weeks Appointment Date 11-10-2025 Appointment Tim…" at bounding box center [533, 220] width 202 height 152
click at [456, 238] on select "Select TENTATIVE CONFIRM UPCOMING" at bounding box center [483, 239] width 88 height 13
select select "confirm booking"
click at [439, 233] on select "Select TENTATIVE CONFIRM UPCOMING" at bounding box center [483, 239] width 88 height 13
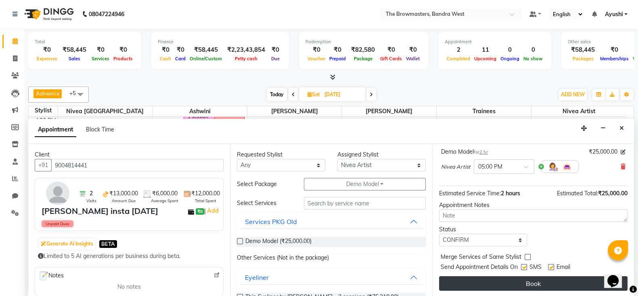
click at [551, 279] on button "Book" at bounding box center [533, 283] width 189 height 15
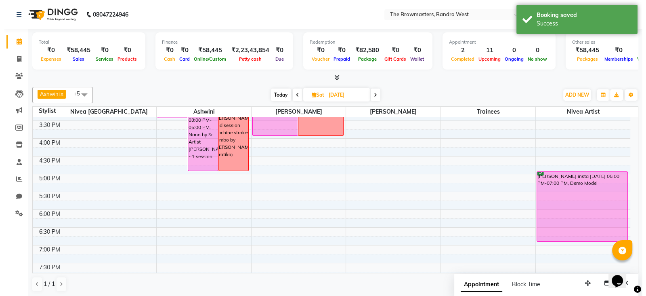
scroll to position [242, 0]
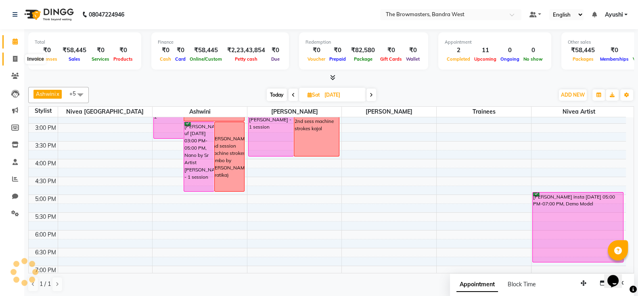
click at [10, 62] on span at bounding box center [15, 59] width 14 height 9
select select "6949"
select select "service"
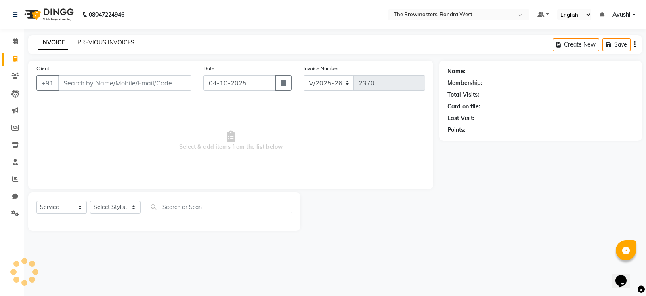
click at [91, 41] on link "PREVIOUS INVOICES" at bounding box center [106, 42] width 57 height 7
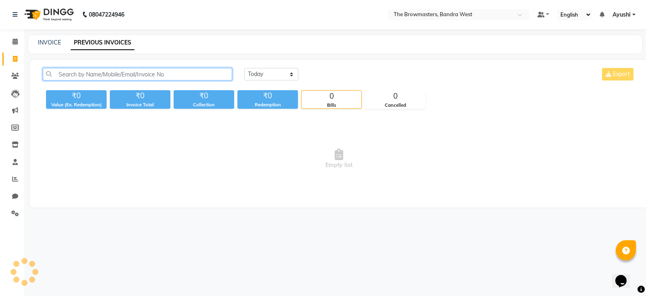
click at [110, 75] on input "text" at bounding box center [137, 74] width 189 height 13
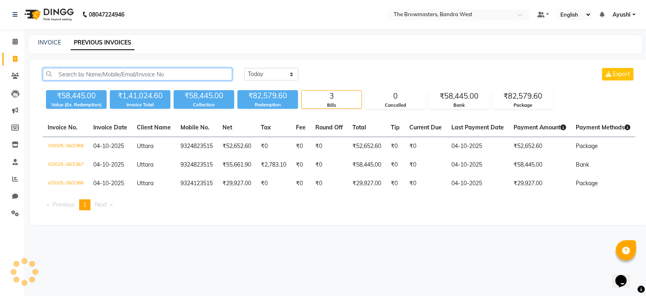
paste input "+91 98193 16313"
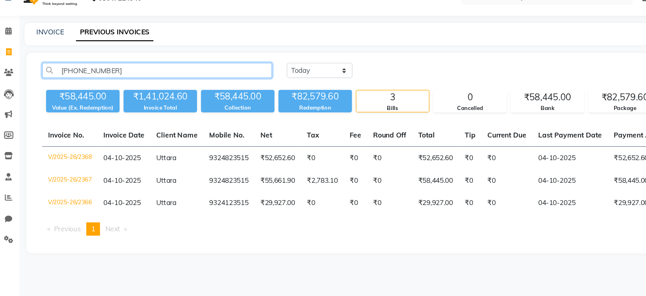
click at [90, 77] on input "+91 98193 16313" at bounding box center [137, 74] width 189 height 13
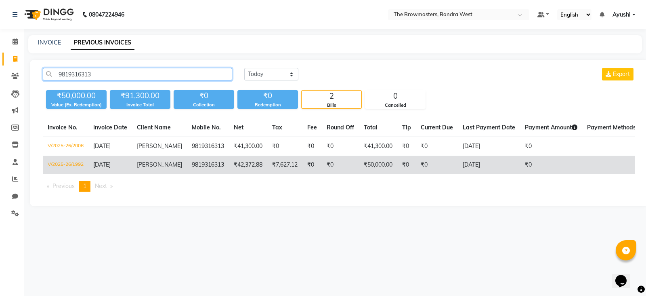
scroll to position [0, 83]
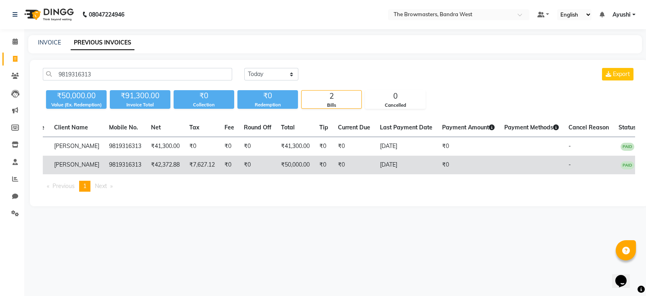
click at [404, 162] on td "02-09-2025" at bounding box center [406, 164] width 62 height 19
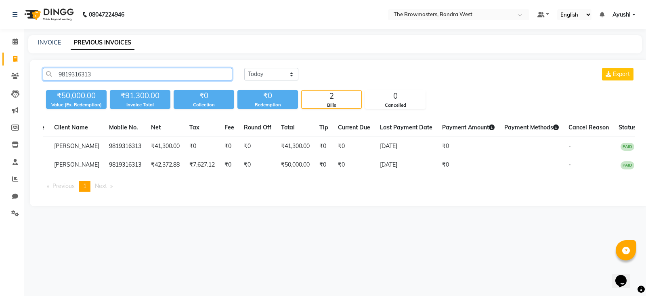
click at [72, 79] on input "9819316313" at bounding box center [137, 74] width 189 height 13
paste input "20050417"
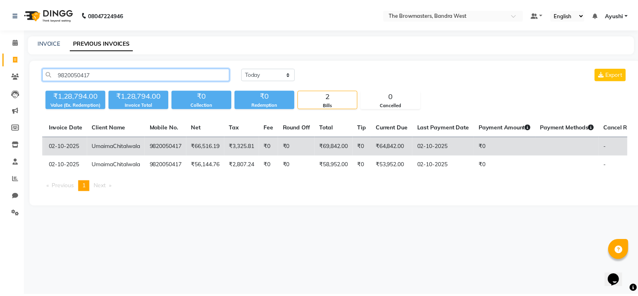
scroll to position [0, 97]
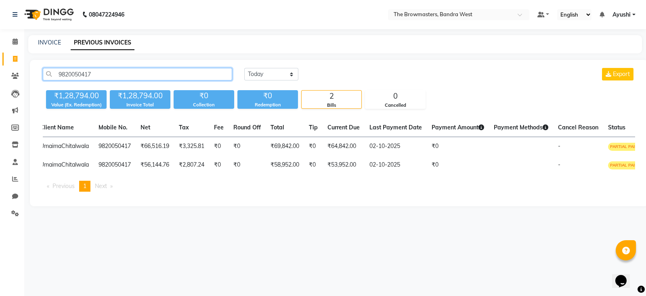
type input "9820050417"
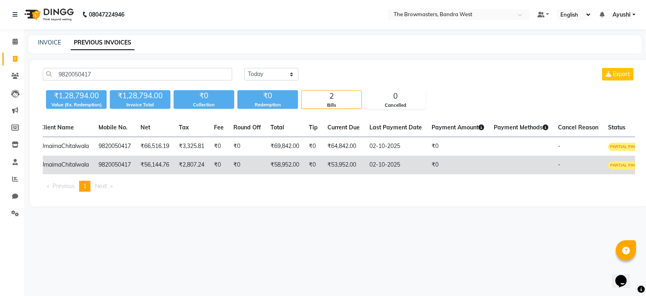
click at [346, 172] on td "₹53,952.00" at bounding box center [344, 164] width 42 height 19
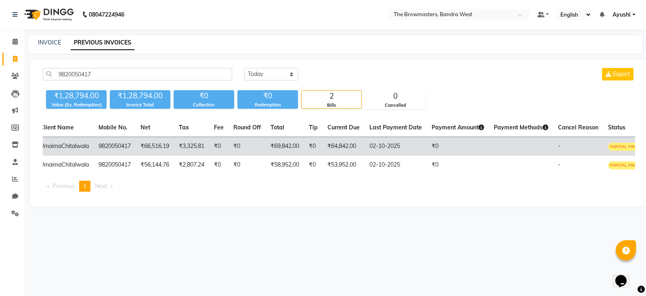
click at [365, 144] on td "02-10-2025" at bounding box center [396, 146] width 62 height 19
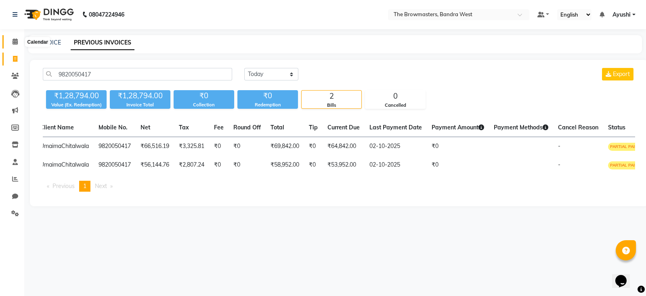
click at [13, 43] on icon at bounding box center [15, 41] width 5 height 6
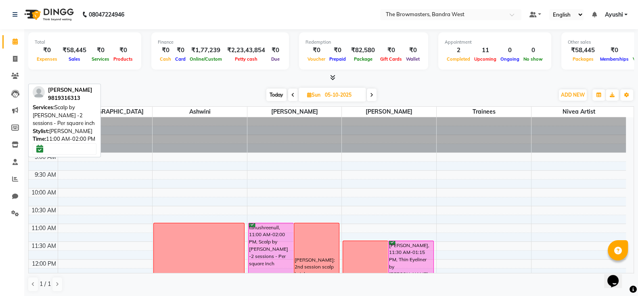
scroll to position [162, 0]
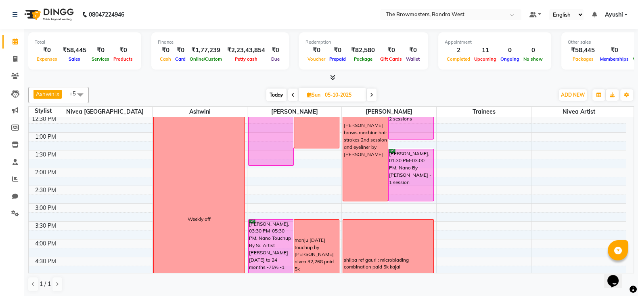
click at [270, 91] on span "Today" at bounding box center [276, 94] width 20 height 13
type input "04-10-2025"
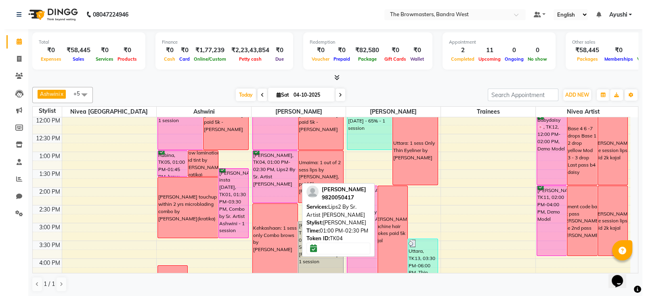
scroll to position [141, 0]
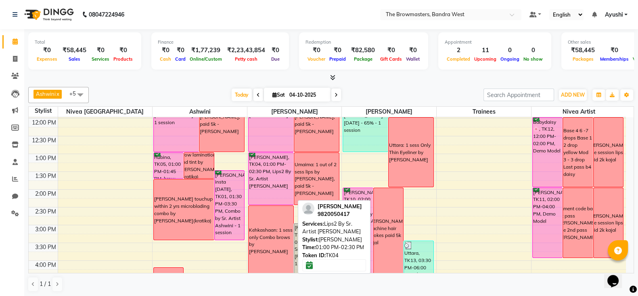
click at [268, 180] on div "Umaima Chitalwala, TK04, 01:00 PM-02:30 PM, Lips2 By Sr. Artist Roshani" at bounding box center [271, 179] width 45 height 52
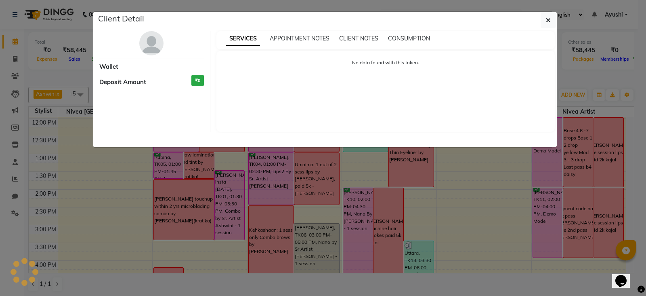
select select "6"
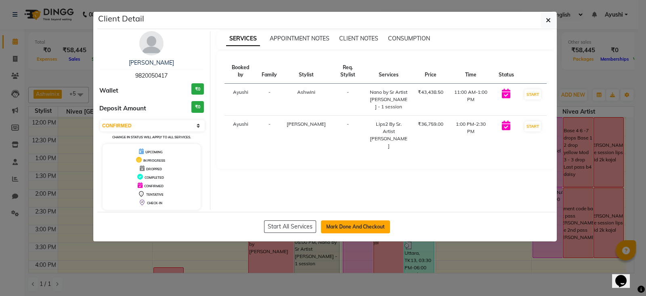
click at [362, 229] on button "Mark Done And Checkout" at bounding box center [355, 226] width 69 height 13
select select "6949"
select select "service"
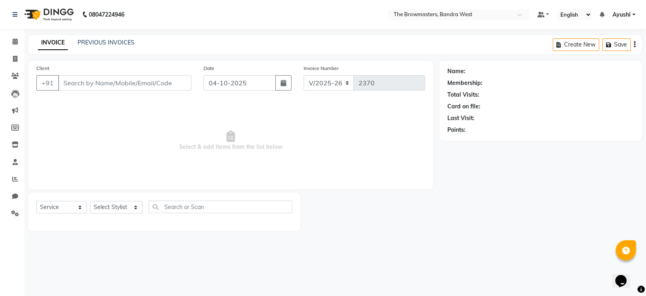
type input "9820050417"
select select "64307"
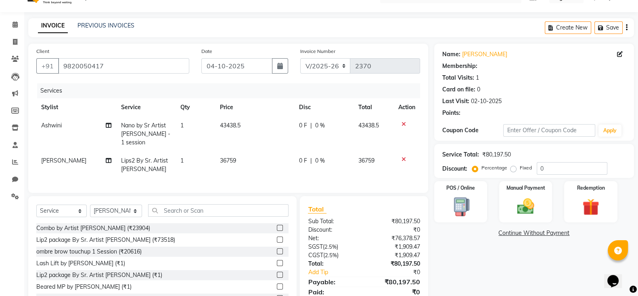
scroll to position [57, 0]
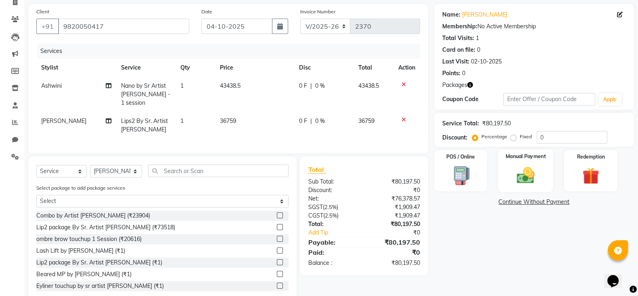
click at [531, 168] on img at bounding box center [526, 175] width 29 height 20
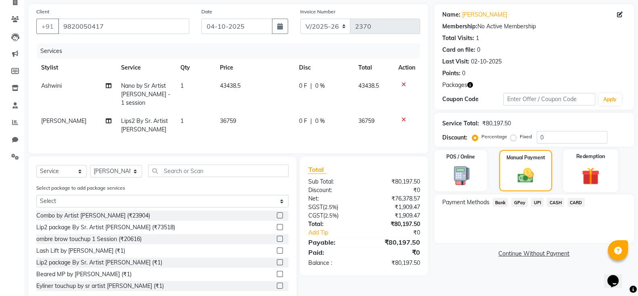
click at [595, 169] on img at bounding box center [591, 176] width 29 height 22
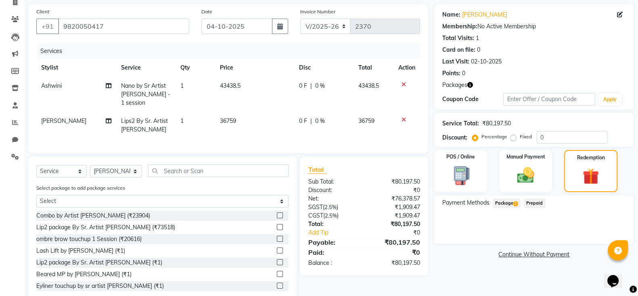
click at [508, 202] on span "Package 2" at bounding box center [507, 202] width 28 height 9
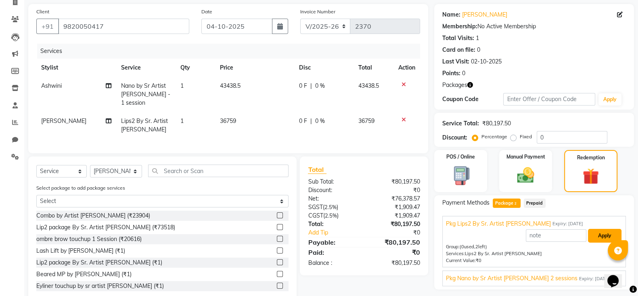
click at [612, 238] on button "Apply" at bounding box center [605, 236] width 34 height 14
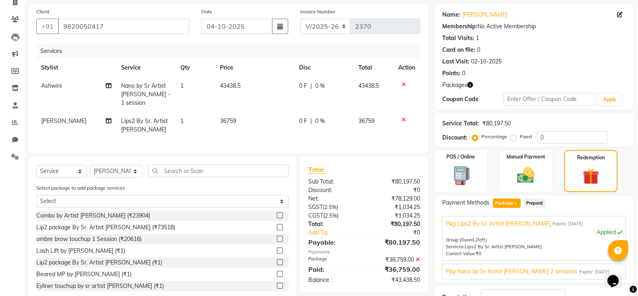
scroll to position [117, 0]
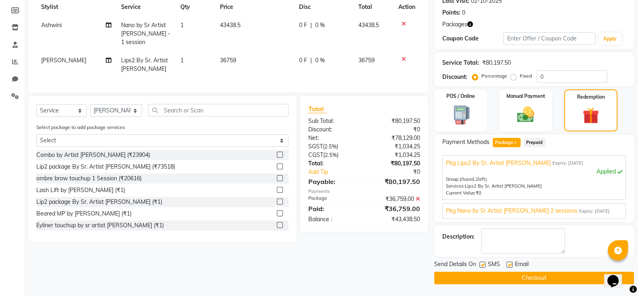
click at [533, 213] on span "Pkg Nano by Sr Artist Ashwini 2 sessions" at bounding box center [512, 210] width 132 height 8
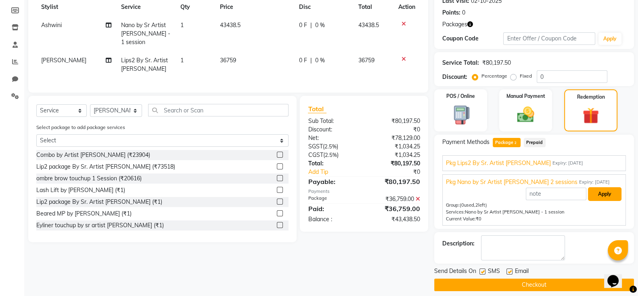
click at [595, 191] on button "Apply" at bounding box center [605, 194] width 34 height 14
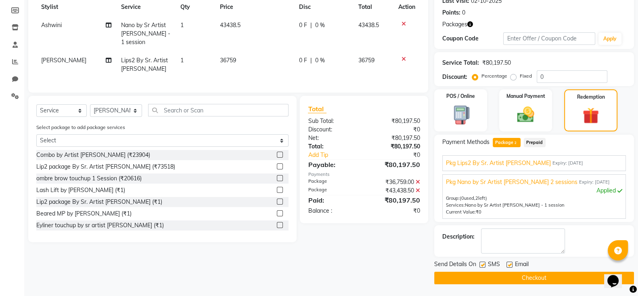
click at [487, 263] on div "SMS" at bounding box center [493, 265] width 27 height 10
click at [481, 263] on label at bounding box center [483, 264] width 6 height 6
click at [481, 263] on input "checkbox" at bounding box center [482, 264] width 5 height 5
checkbox input "false"
click at [515, 264] on span "Email" at bounding box center [522, 265] width 14 height 10
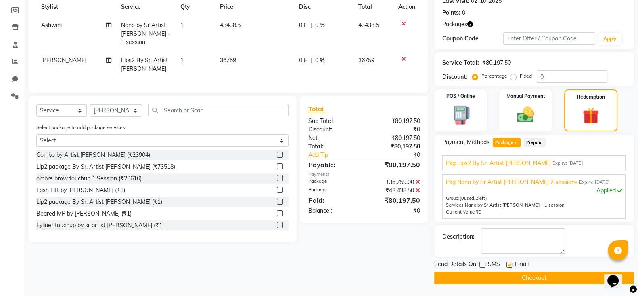
click at [509, 263] on label at bounding box center [510, 264] width 6 height 6
click at [509, 263] on input "checkbox" at bounding box center [509, 264] width 5 height 5
checkbox input "false"
click at [526, 273] on button "Checkout" at bounding box center [534, 277] width 200 height 13
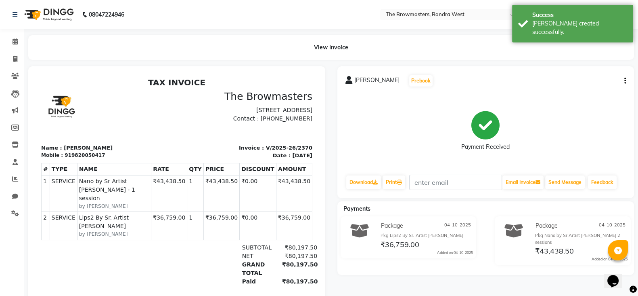
select select "6949"
select select "service"
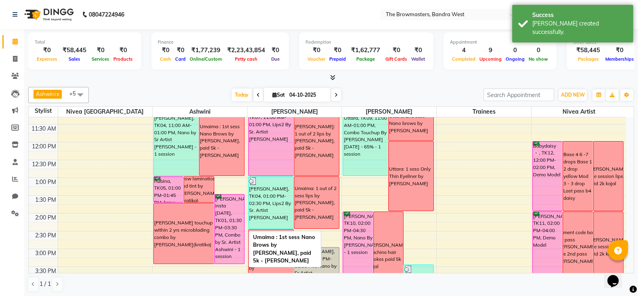
scroll to position [117, 0]
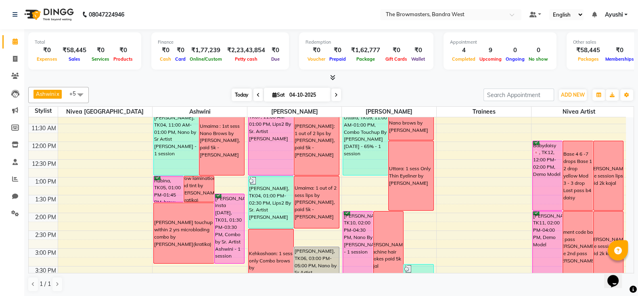
click at [245, 95] on span "Today" at bounding box center [242, 94] width 20 height 13
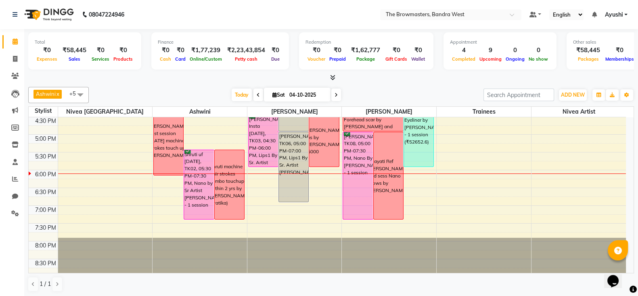
click at [257, 96] on icon at bounding box center [258, 94] width 3 height 5
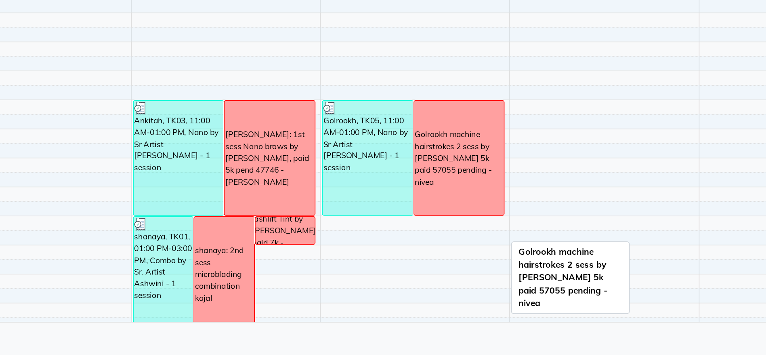
scroll to position [23, 0]
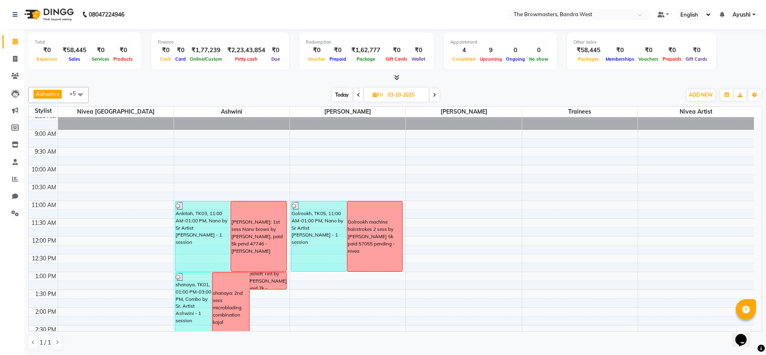
click at [340, 89] on span "Today" at bounding box center [342, 94] width 20 height 13
type input "04-10-2025"
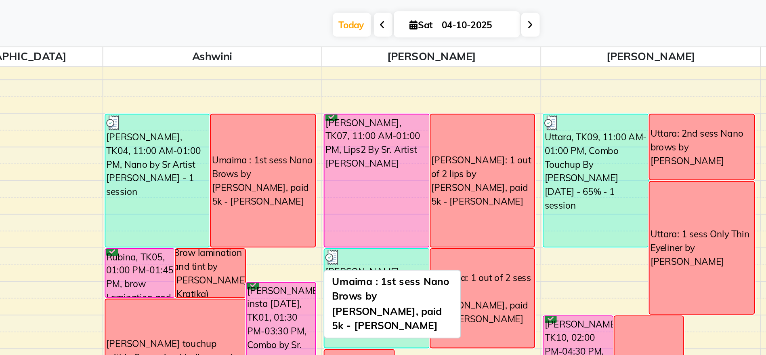
scroll to position [82, 0]
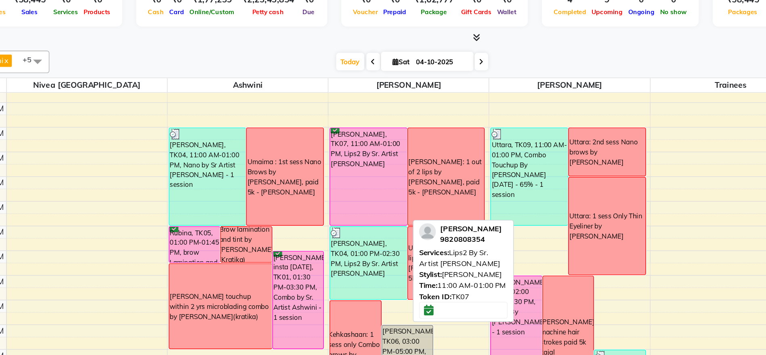
click at [301, 167] on div "Mahajabeen Lookmanji, TK07, 11:00 AM-01:00 PM, Lips2 By Sr. Artist Roshani" at bounding box center [318, 178] width 55 height 70
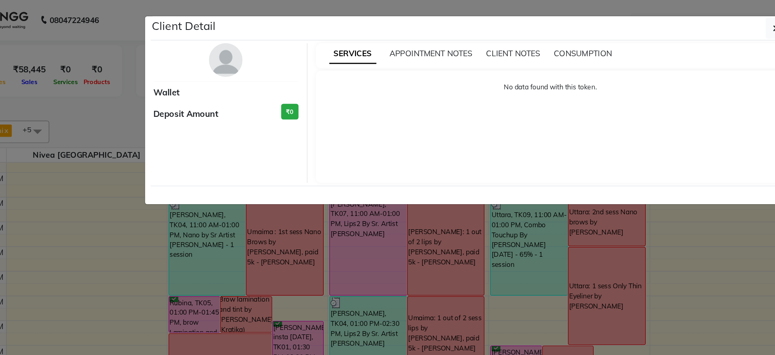
select select "6"
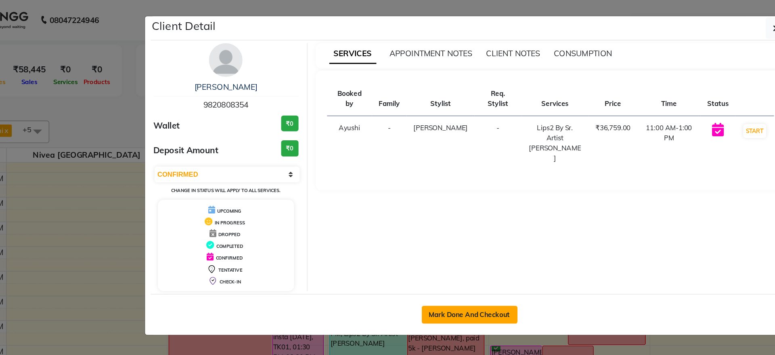
click at [404, 226] on button "Mark Done And Checkout" at bounding box center [391, 226] width 69 height 13
select select "6949"
select select "service"
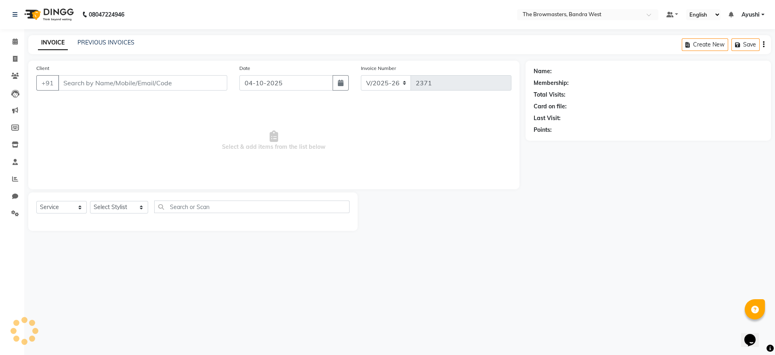
type input "9820808354"
select select "64307"
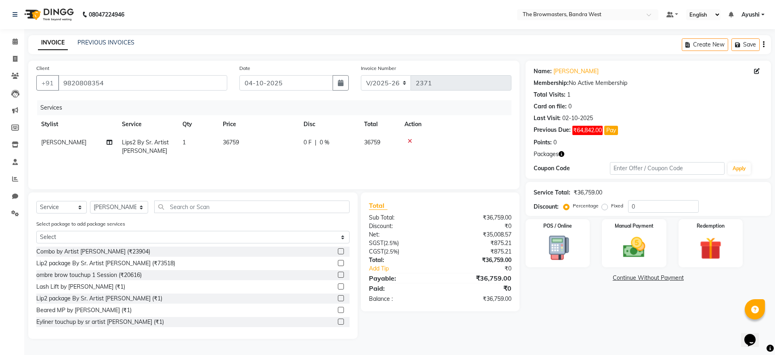
click at [612, 129] on button "Pay" at bounding box center [611, 130] width 14 height 9
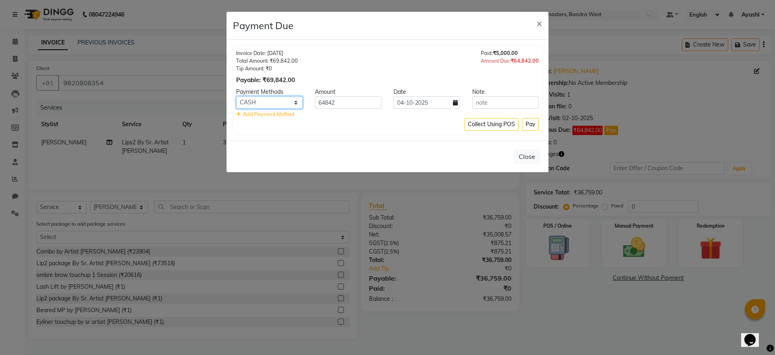
click at [285, 105] on select "Bank GPay UPI CASH CARD" at bounding box center [269, 102] width 67 height 13
select select "17"
click at [236, 96] on select "Bank GPay UPI CASH CARD" at bounding box center [269, 102] width 67 height 13
click at [531, 124] on button "Pay" at bounding box center [530, 124] width 17 height 13
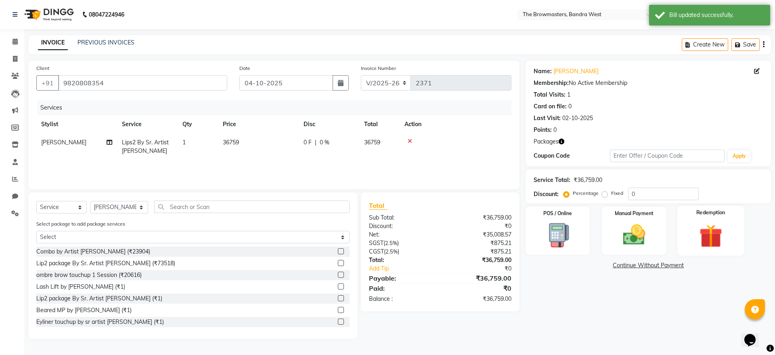
click at [646, 235] on img at bounding box center [711, 235] width 38 height 29
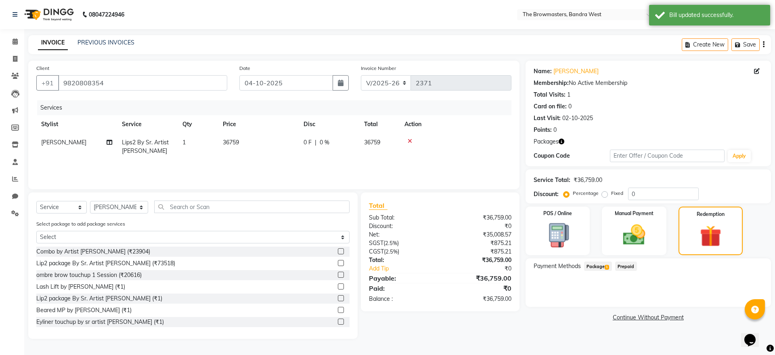
click at [598, 266] on span "Package 1" at bounding box center [598, 265] width 28 height 9
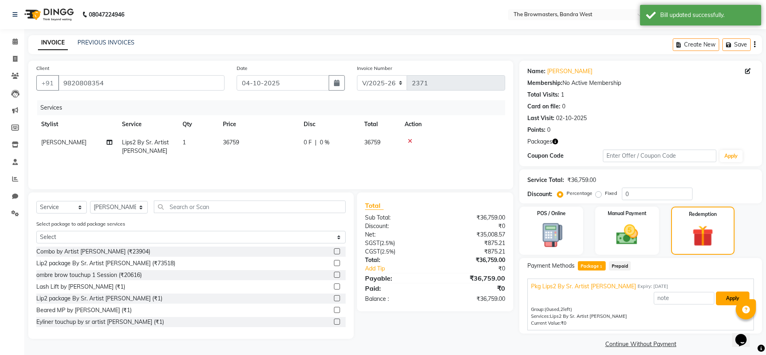
click at [646, 295] on button "Apply" at bounding box center [733, 298] width 34 height 14
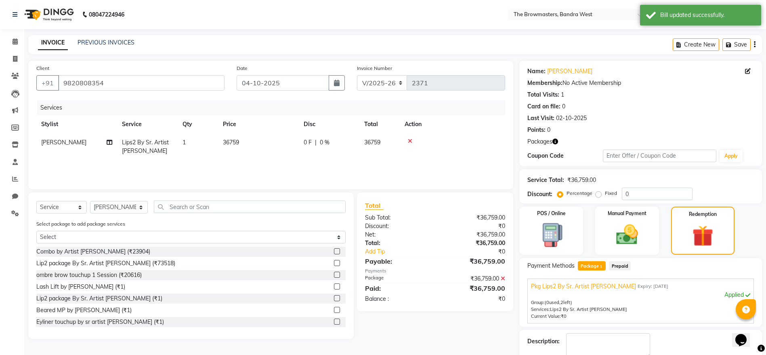
scroll to position [46, 0]
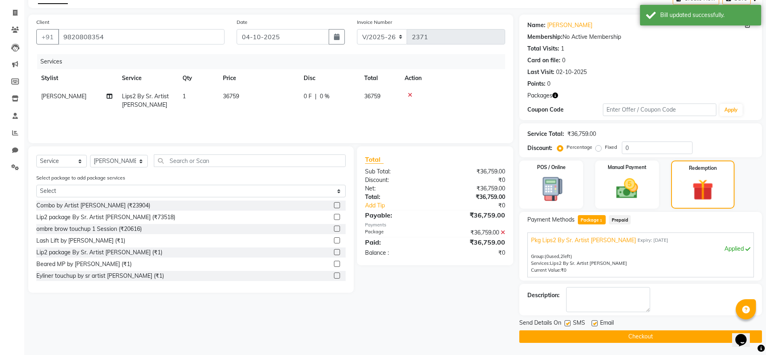
click at [571, 295] on div "SMS" at bounding box center [577, 323] width 27 height 10
click at [569, 295] on label at bounding box center [567, 323] width 6 height 6
click at [569, 295] on input "checkbox" at bounding box center [566, 323] width 5 height 5
checkbox input "false"
click at [596, 295] on label at bounding box center [595, 323] width 6 height 6
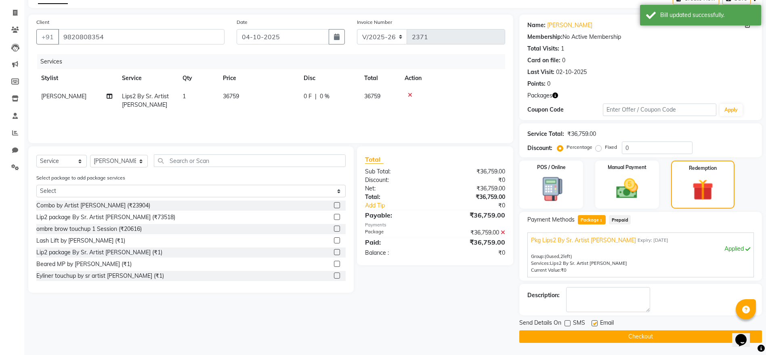
click at [596, 295] on input "checkbox" at bounding box center [594, 323] width 5 height 5
checkbox input "false"
click at [606, 295] on button "Checkout" at bounding box center [640, 336] width 243 height 13
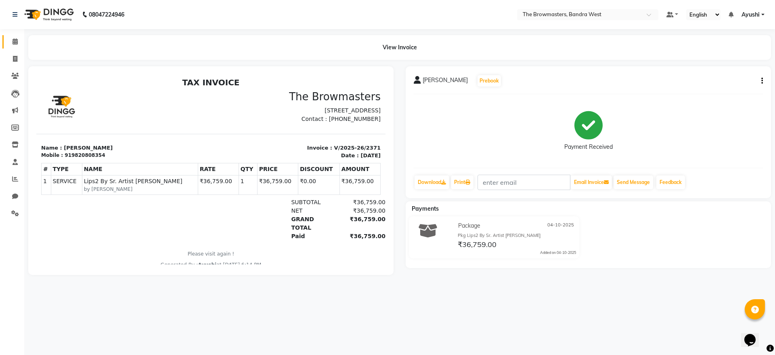
click at [10, 46] on link "Calendar" at bounding box center [11, 41] width 19 height 13
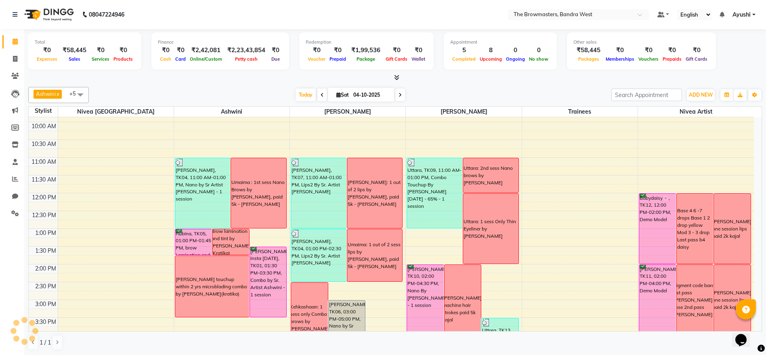
scroll to position [69, 0]
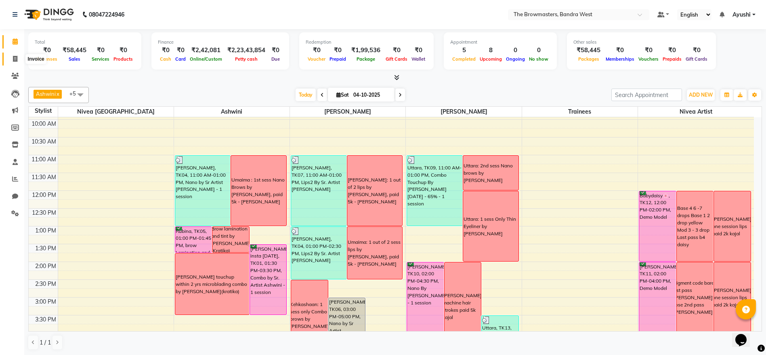
click at [15, 60] on icon at bounding box center [15, 59] width 4 height 6
select select "6949"
select select "service"
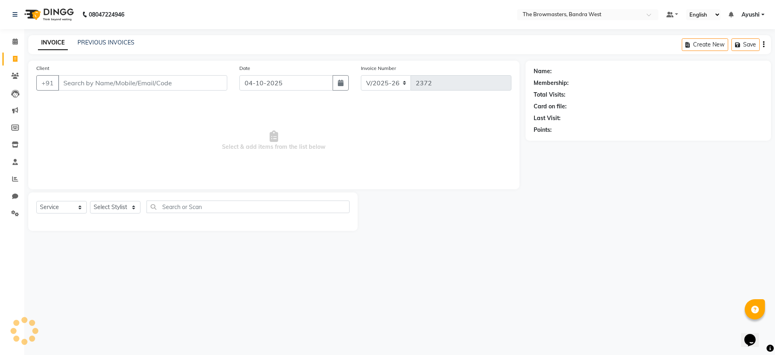
click at [94, 46] on div "PREVIOUS INVOICES" at bounding box center [106, 42] width 57 height 8
click at [107, 47] on div "INVOICE PREVIOUS INVOICES" at bounding box center [86, 42] width 116 height 9
click at [112, 44] on link "PREVIOUS INVOICES" at bounding box center [106, 42] width 57 height 7
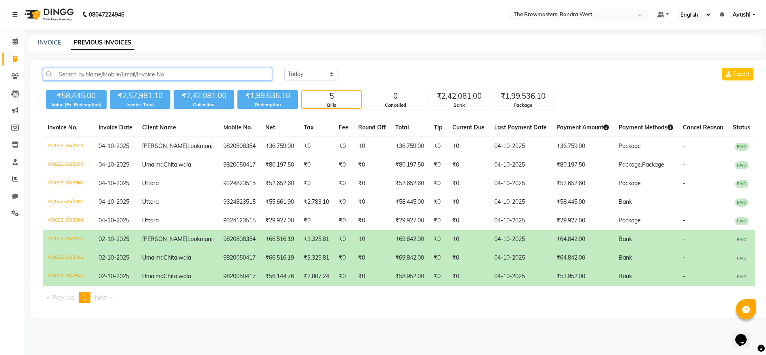
click at [145, 77] on input "text" at bounding box center [157, 74] width 229 height 13
paste input "+91 96198 20377"
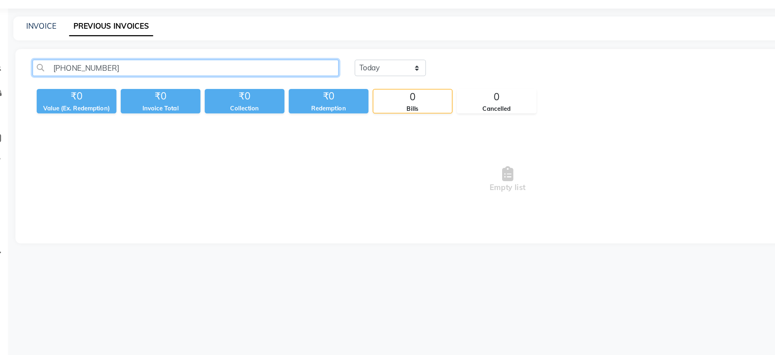
click at [90, 79] on input "+91 96198 20377" at bounding box center [159, 74] width 233 height 13
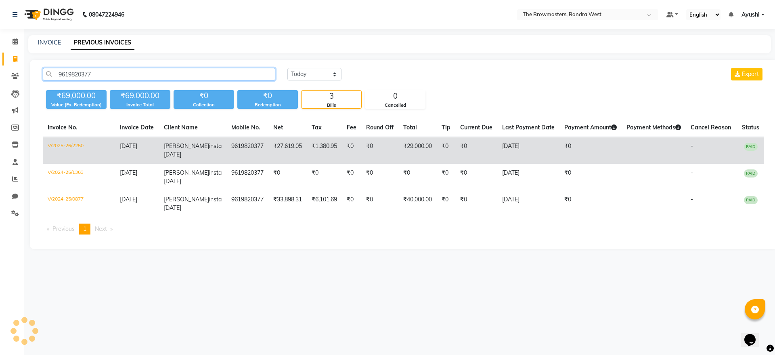
type input "9619820377"
click at [361, 148] on td "₹0" at bounding box center [379, 150] width 37 height 27
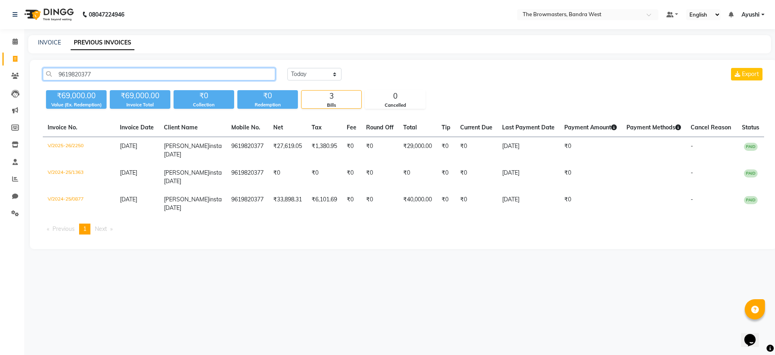
click at [76, 73] on input "9619820377" at bounding box center [159, 74] width 233 height 13
click at [53, 41] on link "INVOICE" at bounding box center [49, 42] width 23 height 7
select select "6949"
select select "service"
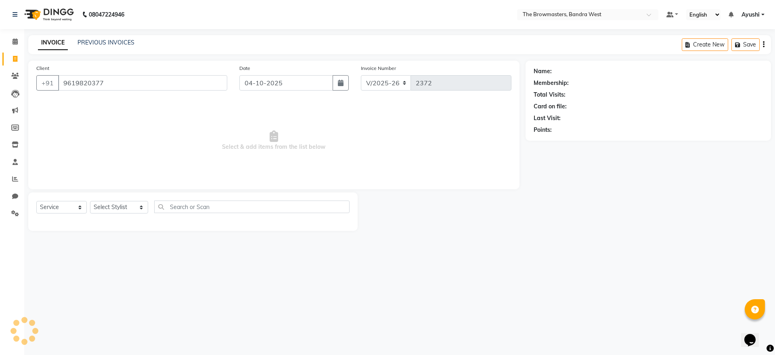
type input "9619820377"
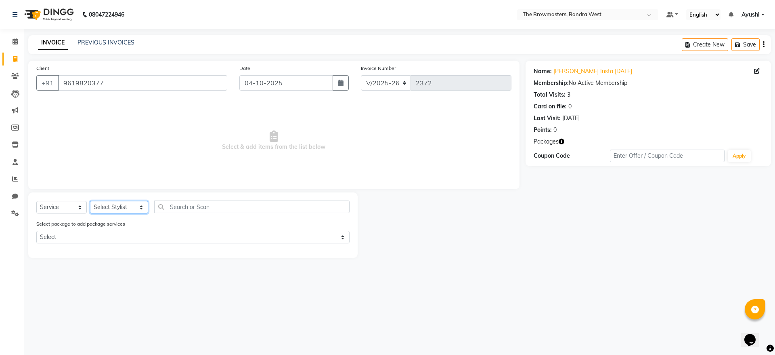
click at [121, 210] on select "Select Stylist Ashmeey Singghai Ashwini Ayushi DINGG SUPPORT jojo Jyoti Kajal K…" at bounding box center [119, 207] width 58 height 13
click at [132, 207] on select "Select Stylist Ashmeey Singghai Ashwini Ayushi DINGG SUPPORT jojo Jyoti Kajal K…" at bounding box center [119, 207] width 58 height 13
select select "64307"
click at [90, 201] on select "Select Stylist Ashmeey Singghai Ashwini Ayushi DINGG SUPPORT jojo Jyoti Kajal K…" at bounding box center [119, 207] width 58 height 13
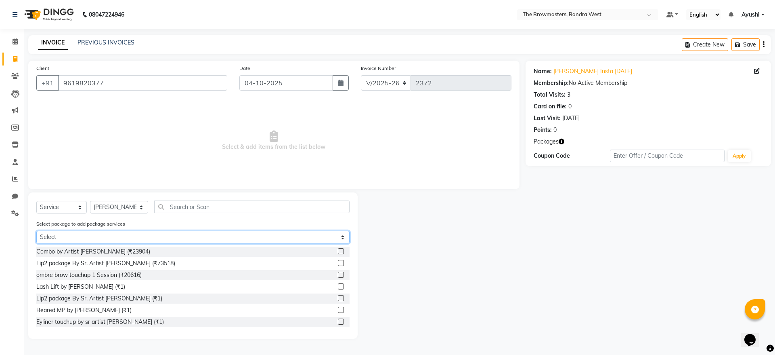
click at [135, 235] on select "Select Pkg Nano Touchup By Sr. Artist Roshani within 12 months to 24 months -75…" at bounding box center [192, 237] width 313 height 13
select select "1: Object"
click at [36, 231] on select "Select Pkg Nano Touchup By Sr. Artist Roshani within 12 months to 24 months -75…" at bounding box center [192, 237] width 313 height 13
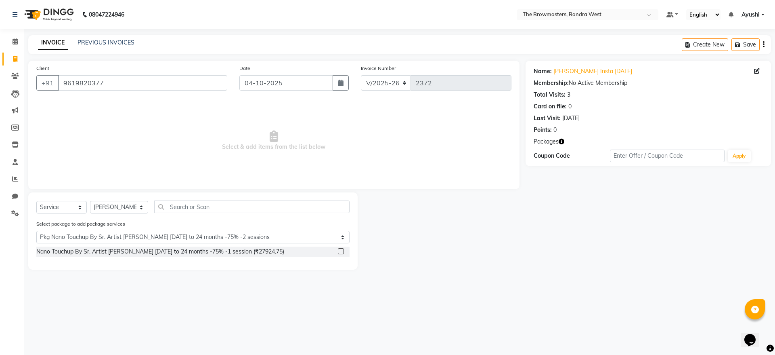
click at [337, 248] on div "Nano Touchup By Sr. Artist Roshani within 12 months to 24 months -75% -1 sessio…" at bounding box center [192, 251] width 313 height 10
click at [346, 253] on div at bounding box center [344, 251] width 12 height 10
click at [341, 252] on label at bounding box center [341, 251] width 6 height 6
click at [341, 252] on input "checkbox" at bounding box center [340, 251] width 5 height 5
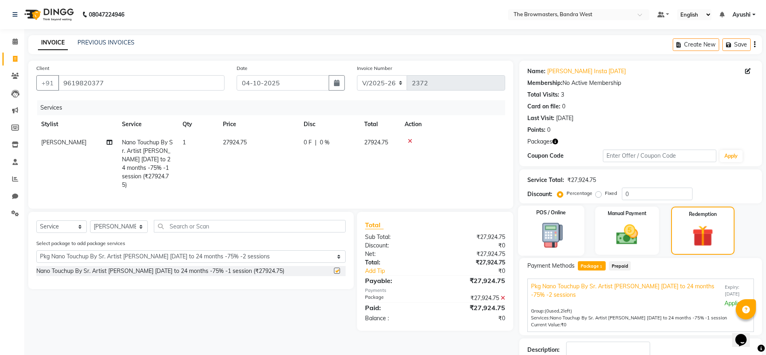
scroll to position [55, 0]
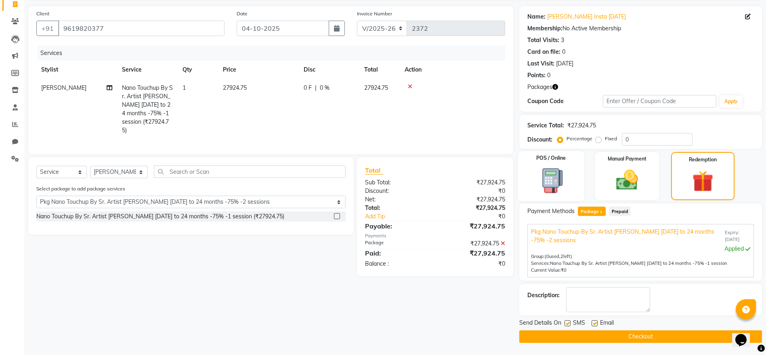
checkbox input "false"
click at [567, 295] on label at bounding box center [567, 323] width 6 height 6
click at [567, 295] on input "checkbox" at bounding box center [566, 323] width 5 height 5
checkbox input "false"
click at [596, 295] on label at bounding box center [595, 323] width 6 height 6
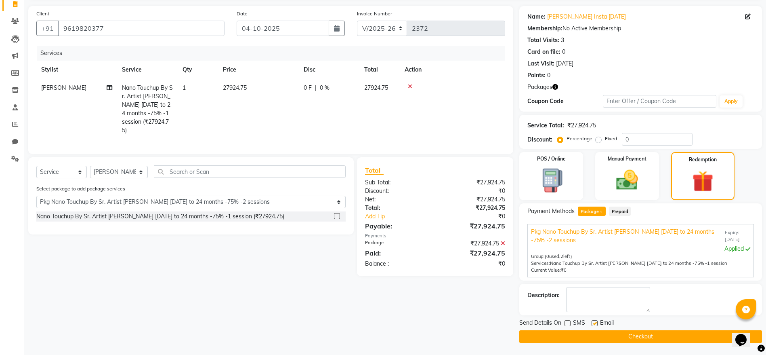
click at [596, 295] on input "checkbox" at bounding box center [594, 323] width 5 height 5
checkbox input "false"
click at [613, 295] on button "Checkout" at bounding box center [640, 336] width 243 height 13
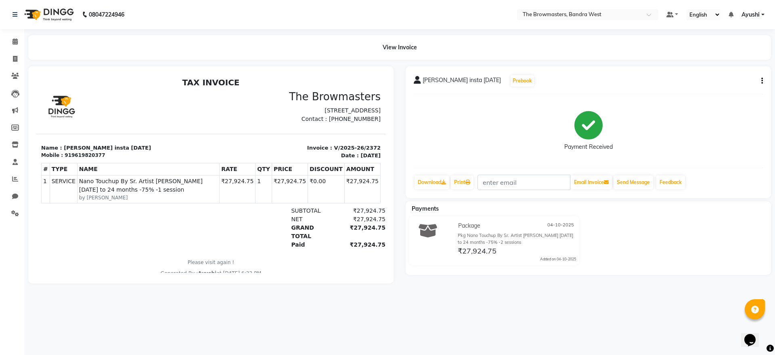
select select "6949"
select select "service"
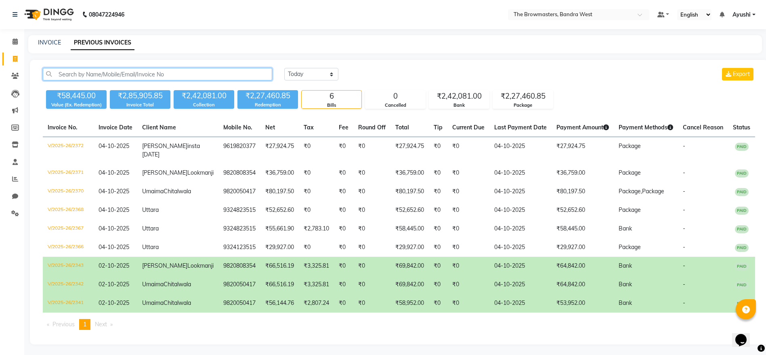
click at [191, 69] on input "text" at bounding box center [157, 74] width 229 height 13
paste input "9619820377"
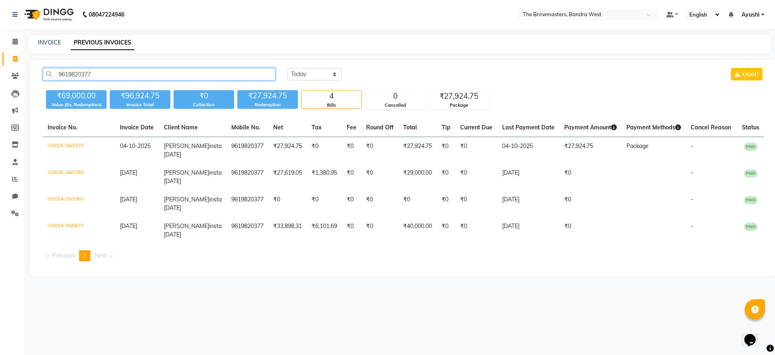
type input "9619820377"
click at [41, 44] on link "INVOICE" at bounding box center [49, 42] width 23 height 7
select select "6949"
select select "service"
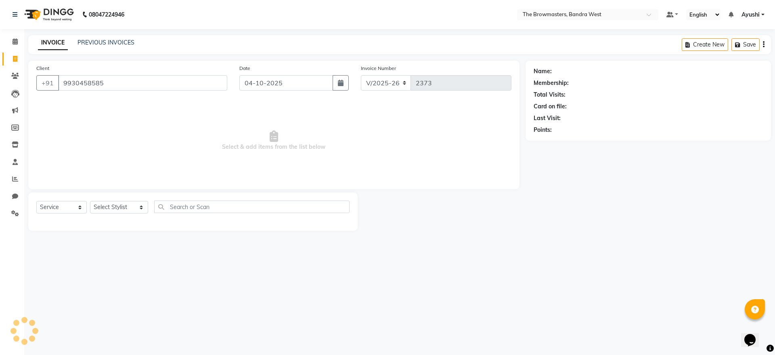
type input "9930458585"
click at [69, 207] on select "Select Service Product Membership Package Voucher Prepaid Gift Card" at bounding box center [61, 207] width 50 height 13
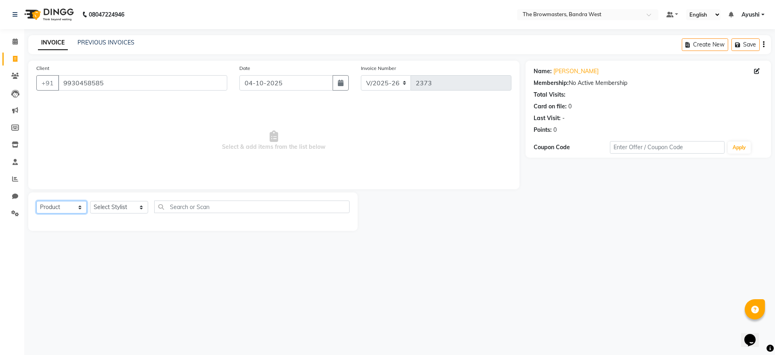
click at [36, 201] on select "Select Service Product Membership Package Voucher Prepaid Gift Card" at bounding box center [61, 207] width 50 height 13
select select "package"
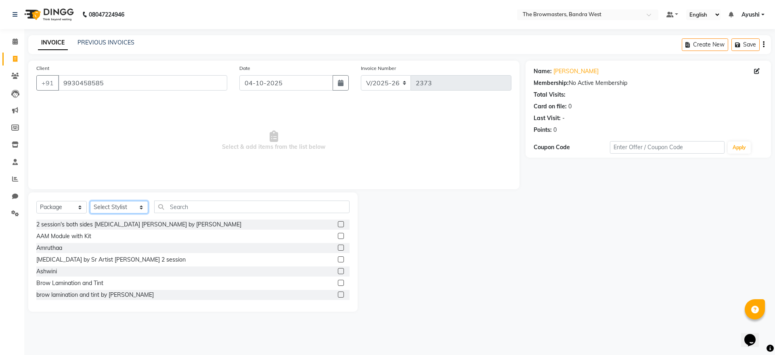
click at [127, 208] on select "Select Stylist Ashmeey Singghai Ashwini Ayushi DINGG SUPPORT jojo Jyoti Kajal K…" at bounding box center [119, 207] width 58 height 13
select select "64300"
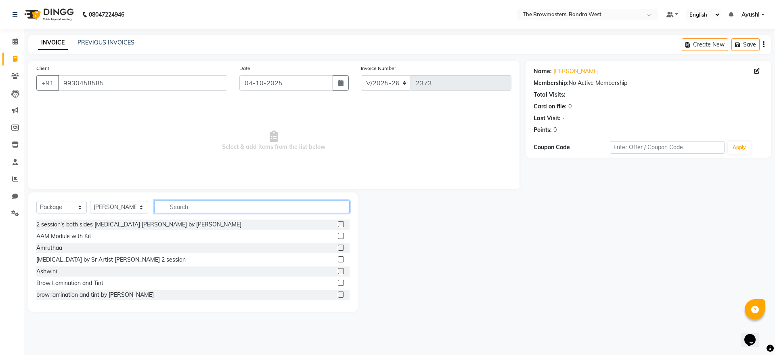
click at [209, 203] on input "text" at bounding box center [251, 206] width 195 height 13
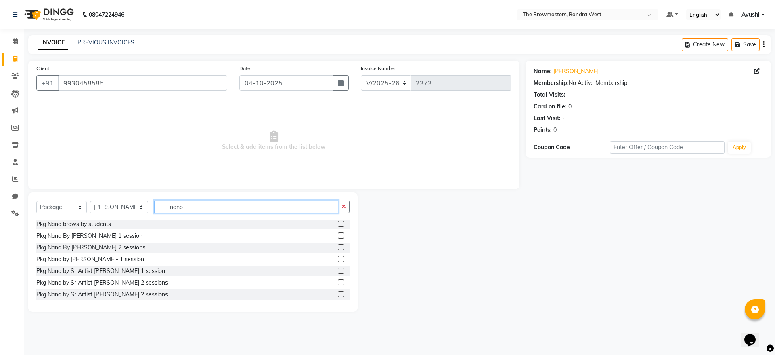
scroll to position [59, 0]
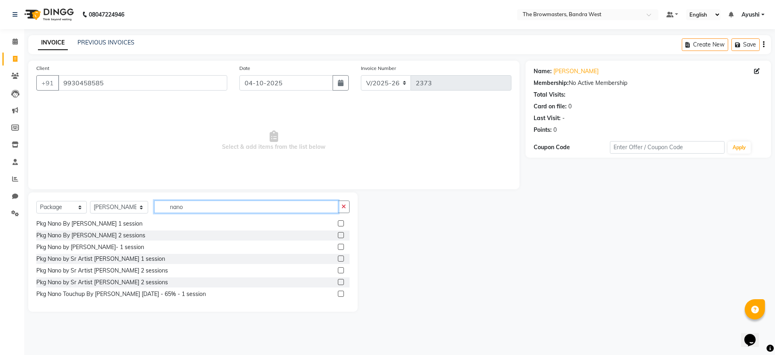
type input "nano"
click at [338, 280] on label at bounding box center [341, 282] width 6 height 6
click at [338, 280] on input "checkbox" at bounding box center [340, 281] width 5 height 5
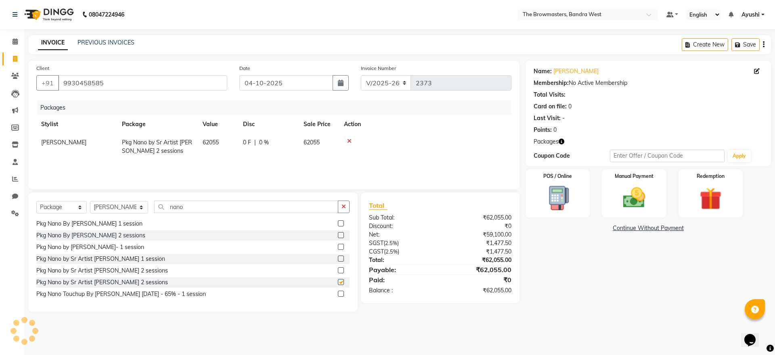
checkbox input "false"
click at [269, 141] on div "0 F | 0 %" at bounding box center [268, 142] width 51 height 8
select select "64300"
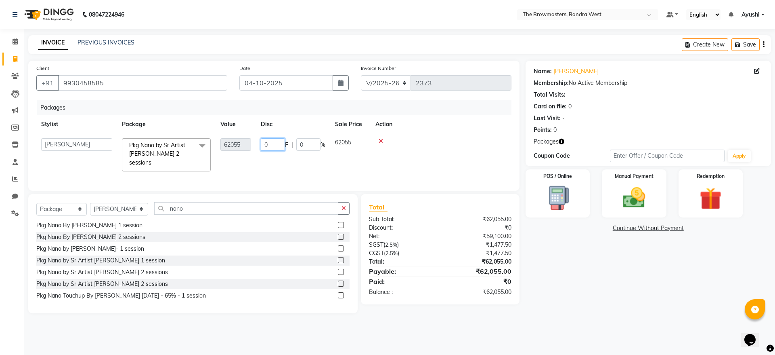
click at [274, 143] on input "0" at bounding box center [273, 144] width 24 height 13
type input "12000"
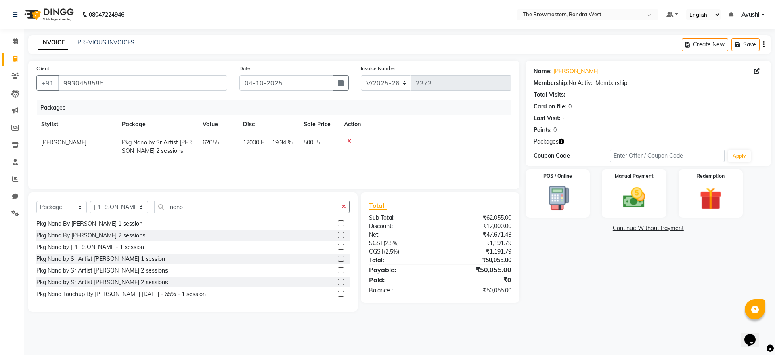
click at [292, 159] on td "12000 F | 19.34 %" at bounding box center [268, 146] width 61 height 27
select select "64300"
click at [268, 147] on input "12000" at bounding box center [273, 144] width 24 height 13
click at [278, 145] on input "12000" at bounding box center [273, 144] width 24 height 13
type input "12055"
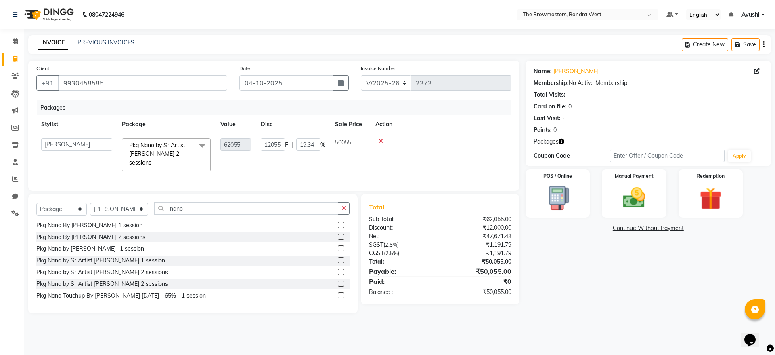
click at [395, 161] on div "Packages Stylist Package Value Disc Sale Price Action Ashmeey Singghai Ashwini …" at bounding box center [273, 141] width 475 height 82
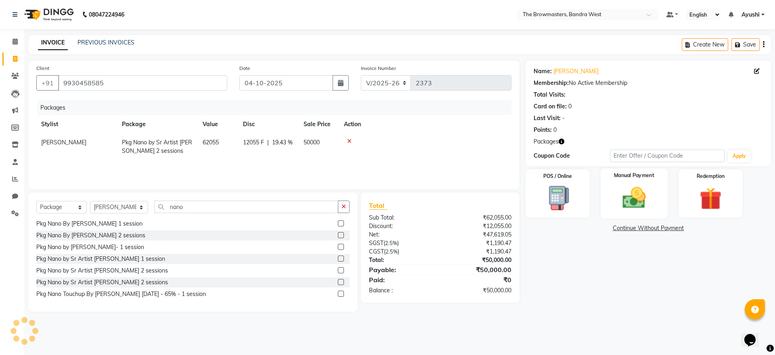
click at [646, 200] on img at bounding box center [634, 197] width 38 height 27
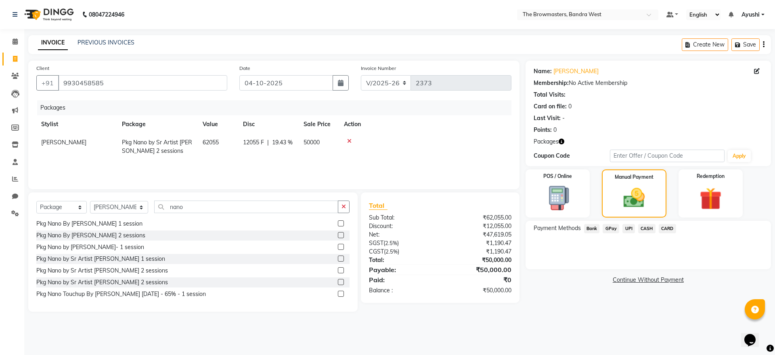
click at [627, 229] on span "UPI" at bounding box center [629, 228] width 13 height 9
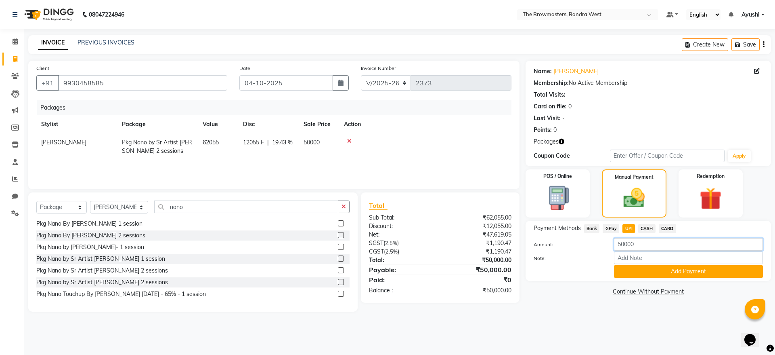
drag, startPoint x: 646, startPoint y: 238, endPoint x: 545, endPoint y: 262, distance: 102.9
click at [545, 262] on div "Amount: 50000 Note: Add Payment" at bounding box center [648, 258] width 229 height 40
click at [646, 246] on input "50000" at bounding box center [688, 244] width 149 height 13
type input "5000"
click at [646, 271] on button "Add Payment" at bounding box center [688, 271] width 149 height 13
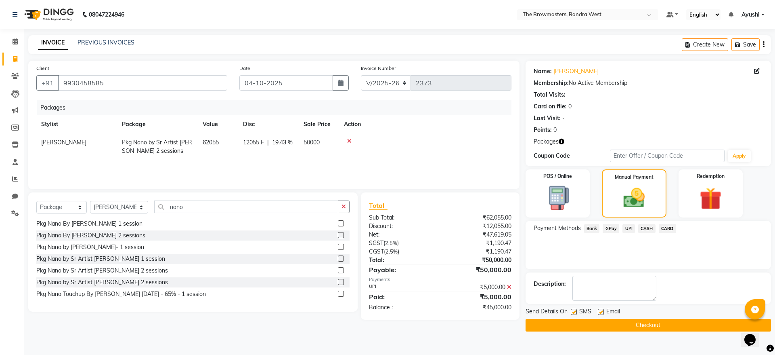
click at [574, 295] on label at bounding box center [574, 311] width 6 height 6
click at [574, 295] on input "checkbox" at bounding box center [573, 311] width 5 height 5
checkbox input "false"
click at [602, 295] on label at bounding box center [601, 311] width 6 height 6
click at [602, 295] on input "checkbox" at bounding box center [600, 311] width 5 height 5
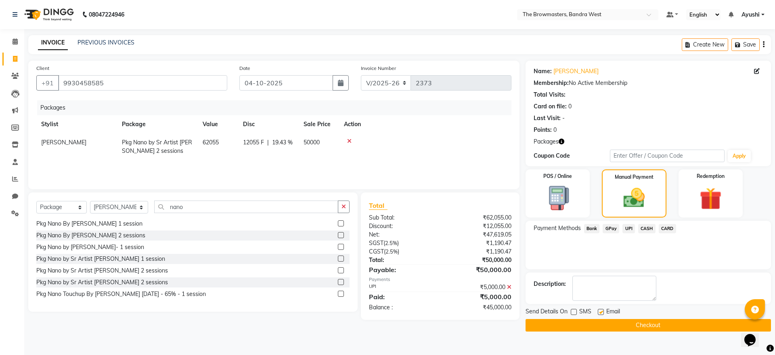
checkbox input "false"
click at [629, 295] on button "Checkout" at bounding box center [648, 325] width 245 height 13
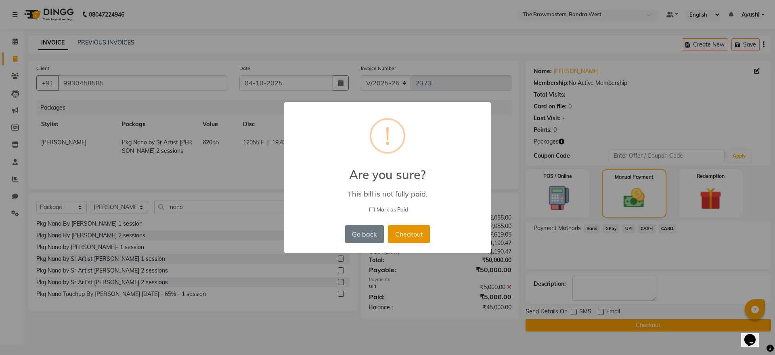
click at [411, 237] on button "Checkout" at bounding box center [409, 234] width 42 height 18
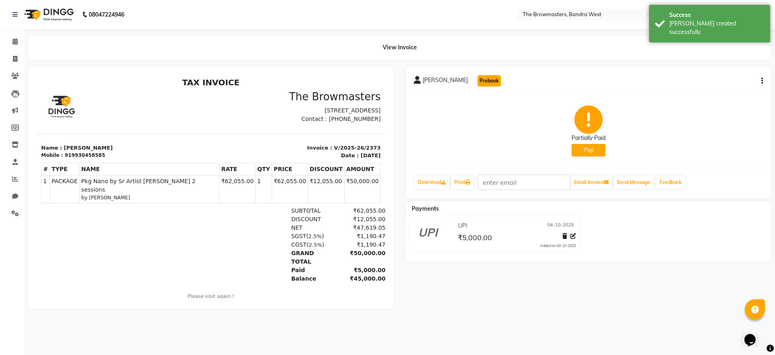
click at [478, 85] on button "Prebook" at bounding box center [489, 80] width 23 height 11
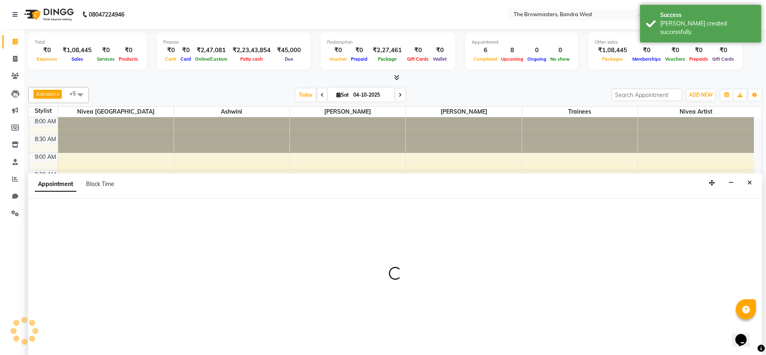
scroll to position [0, 0]
select select "540"
select select "tentative"
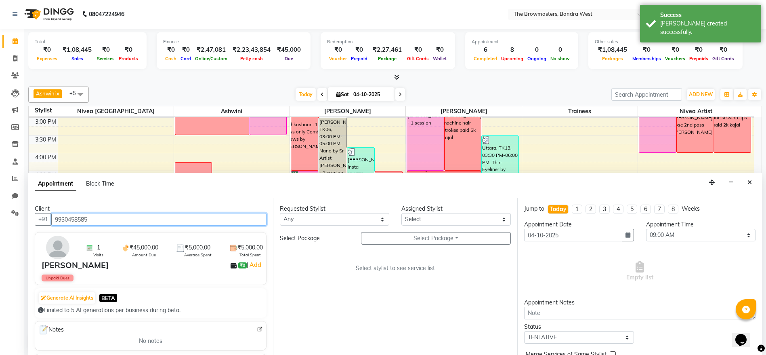
scroll to position [40, 0]
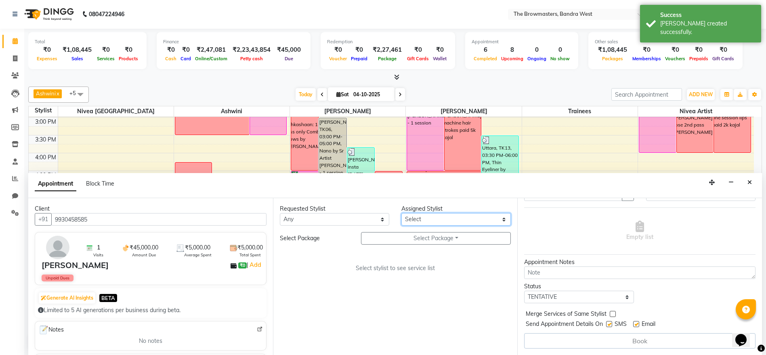
click at [444, 218] on select "Select Ashmeey Singghai Ashwini Ayushi Jyoti Kajal Kratika Kratika Mumbai Nivea…" at bounding box center [455, 219] width 109 height 13
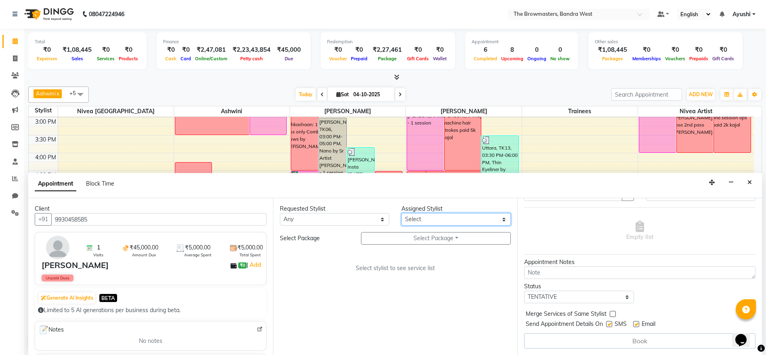
click at [425, 214] on select "Select Ashmeey Singghai Ashwini Ayushi Jyoti Kajal Kratika Kratika Mumbai Nivea…" at bounding box center [455, 219] width 109 height 13
select select "64307"
click at [401, 213] on select "Select Ashmeey Singghai Ashwini Ayushi Jyoti Kajal Kratika Kratika Mumbai Nivea…" at bounding box center [455, 219] width 109 height 13
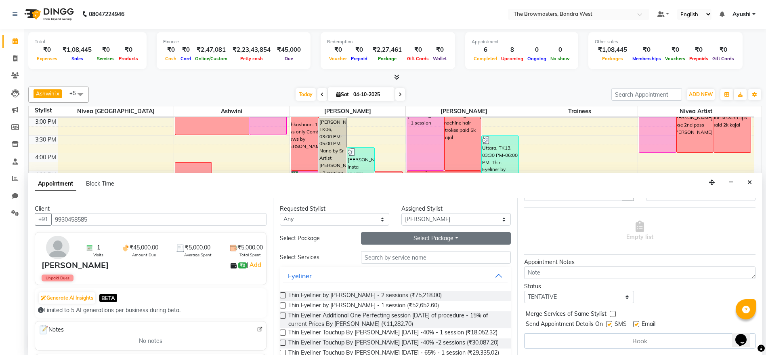
click at [434, 235] on button "Select Package Toggle Dropdown" at bounding box center [436, 238] width 150 height 13
click at [402, 255] on li "Pkg Nano by Sr Artist Roshani 2 sessions" at bounding box center [443, 255] width 164 height 12
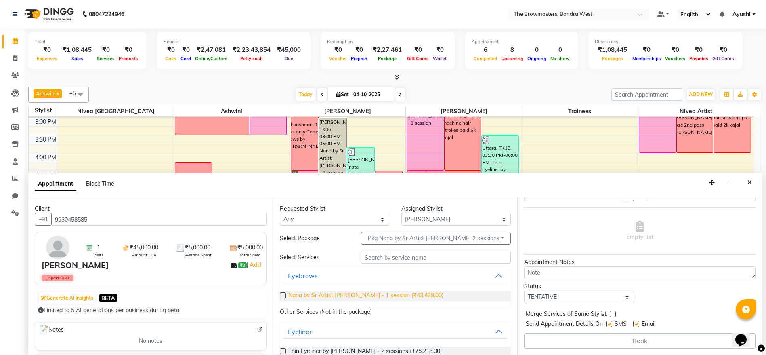
click at [369, 294] on span "Nano by Sr Artist Roshani - 1 session (₹43,439.00)" at bounding box center [365, 296] width 155 height 10
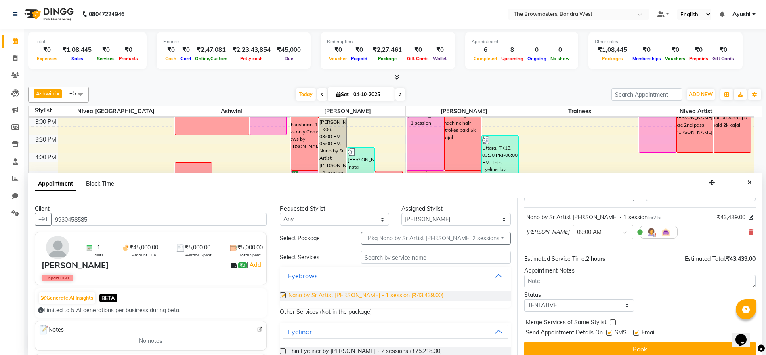
checkbox input "false"
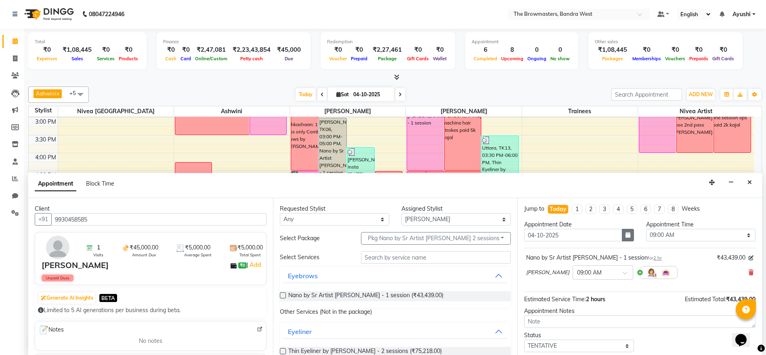
click at [627, 237] on button "button" at bounding box center [628, 235] width 12 height 13
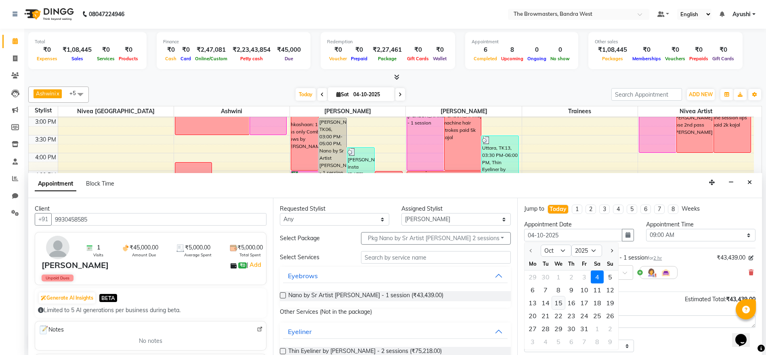
click at [562, 295] on div "15" at bounding box center [558, 302] width 13 height 13
type input "[DATE]"
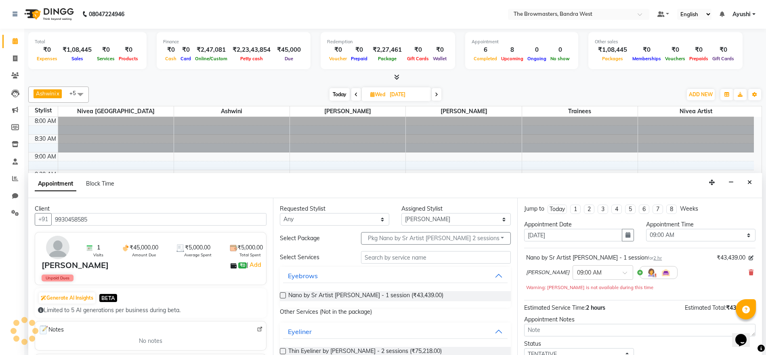
scroll to position [248, 0]
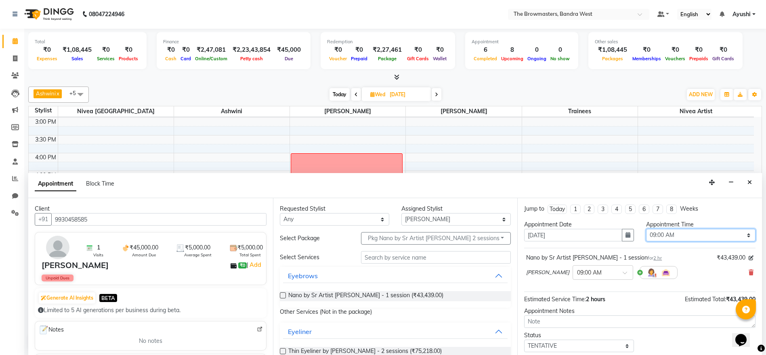
click at [646, 237] on select "Select 09:00 AM 09:15 AM 09:30 AM 09:45 AM 10:00 AM 10:15 AM 10:30 AM 10:45 AM …" at bounding box center [700, 235] width 109 height 13
select select "960"
click at [646, 229] on select "Select 09:00 AM 09:15 AM 09:30 AM 09:45 AM 10:00 AM 10:15 AM 10:30 AM 10:45 AM …" at bounding box center [700, 235] width 109 height 13
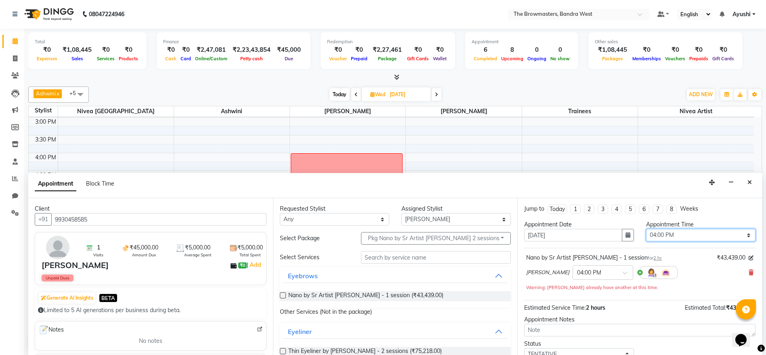
scroll to position [57, 0]
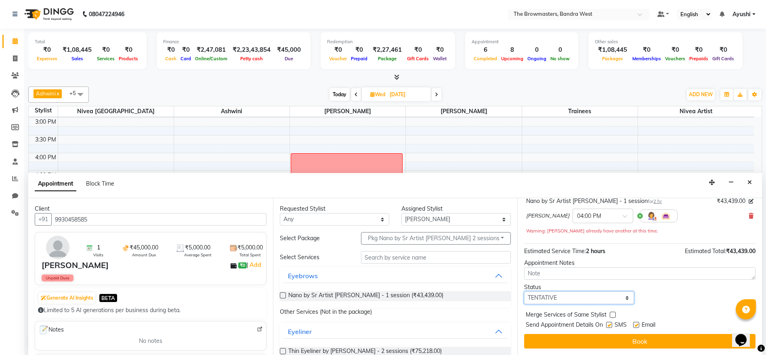
click at [563, 294] on select "Select TENTATIVE CONFIRM UPCOMING" at bounding box center [578, 297] width 109 height 13
select select "confirm booking"
click at [524, 291] on select "Select TENTATIVE CONFIRM UPCOMING" at bounding box center [578, 297] width 109 height 13
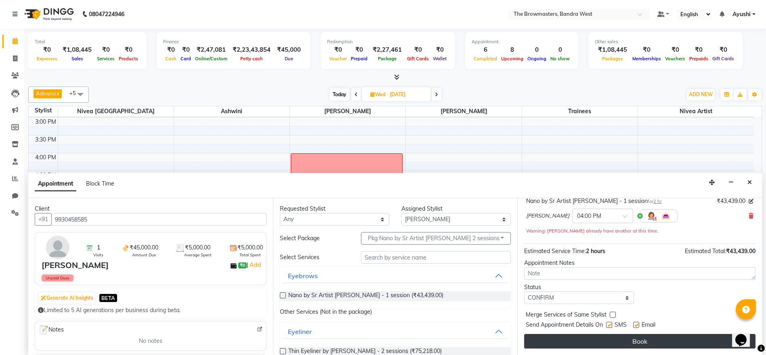
click at [620, 295] on button "Book" at bounding box center [639, 341] width 231 height 15
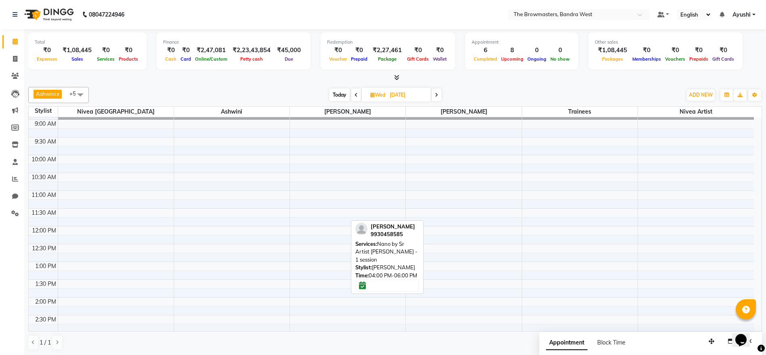
scroll to position [0, 0]
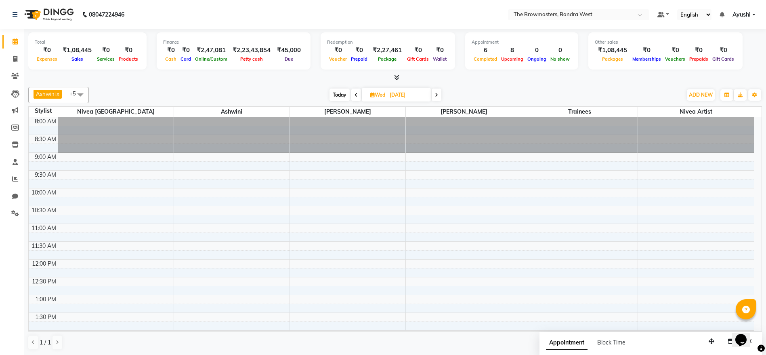
click at [334, 89] on span "Today" at bounding box center [339, 94] width 20 height 13
type input "04-10-2025"
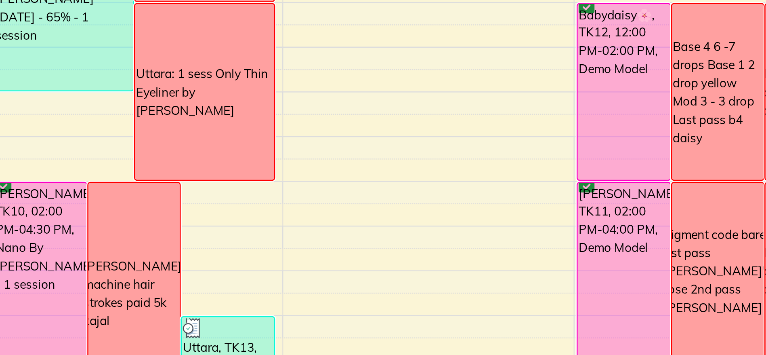
scroll to position [103, 0]
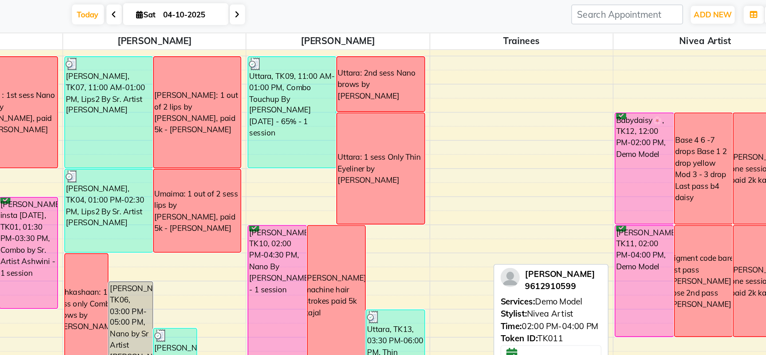
click at [646, 262] on div "teresa, TK11, 02:00 PM-04:00 PM, Demo Model" at bounding box center [657, 263] width 37 height 70
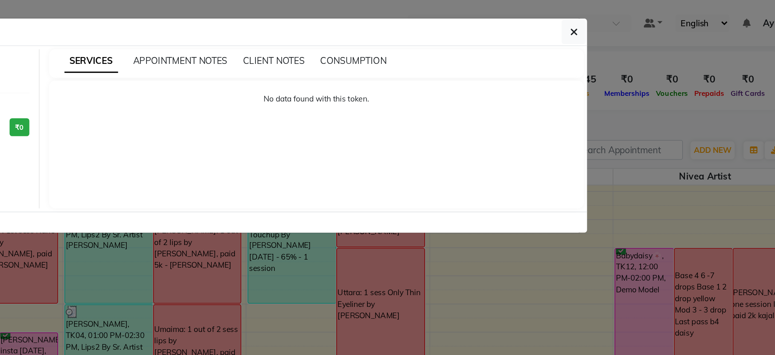
select select "6"
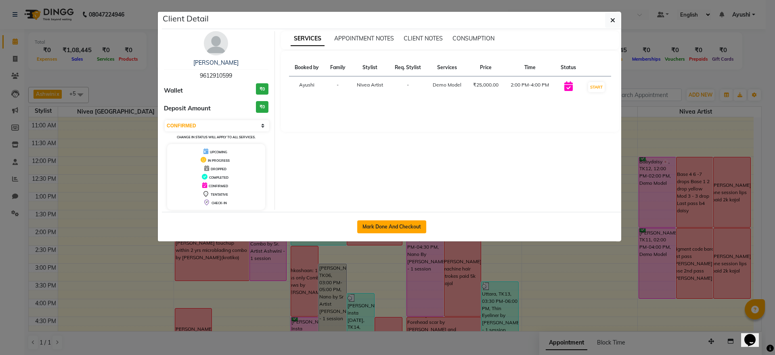
click at [411, 229] on button "Mark Done And Checkout" at bounding box center [391, 226] width 69 height 13
select select "service"
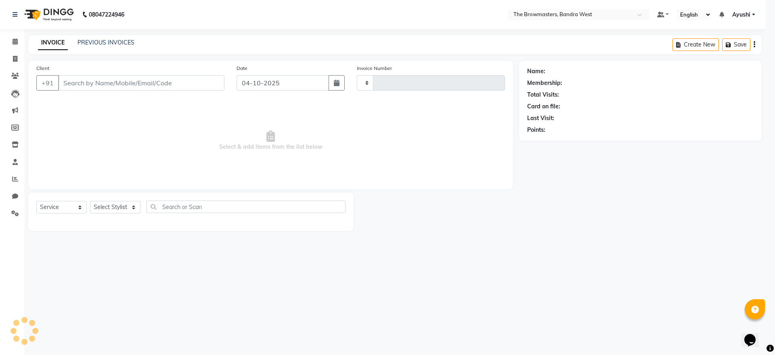
type input "2374"
select select "6949"
type input "9612910599"
select select "88429"
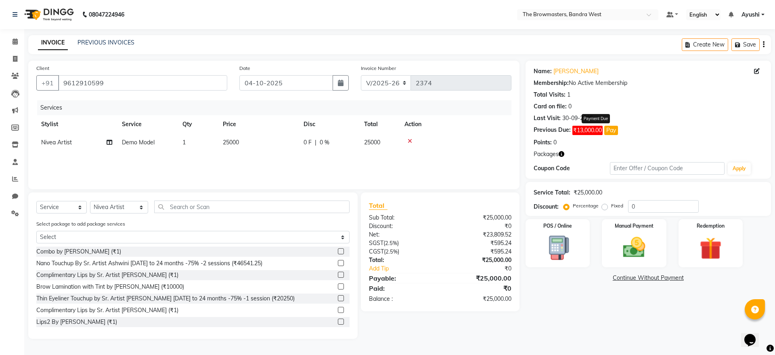
click at [617, 131] on button "Pay" at bounding box center [611, 130] width 14 height 9
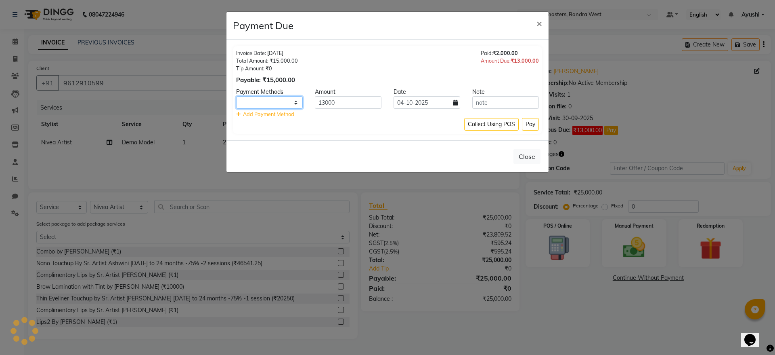
click at [292, 100] on select at bounding box center [269, 102] width 67 height 13
click at [272, 107] on select at bounding box center [269, 102] width 67 height 13
click at [281, 107] on select "Bank GPay UPI CASH CARD" at bounding box center [269, 102] width 67 height 13
select select "8"
click at [236, 96] on select "Bank GPay UPI CASH CARD" at bounding box center [269, 102] width 67 height 13
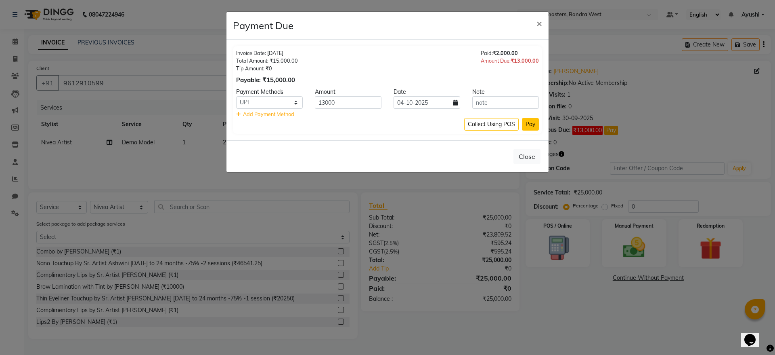
click at [524, 127] on button "Pay" at bounding box center [530, 124] width 17 height 13
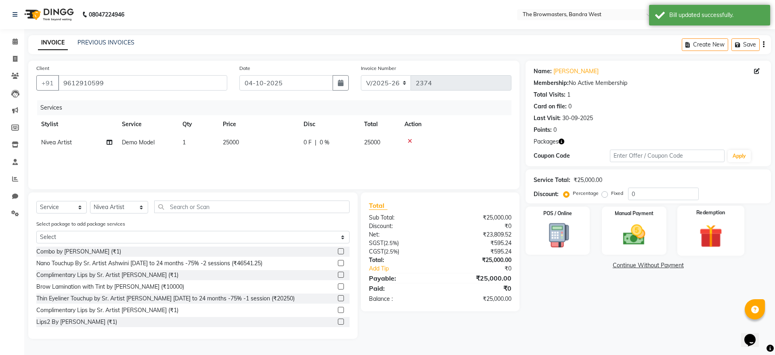
click at [646, 241] on img at bounding box center [711, 235] width 38 height 29
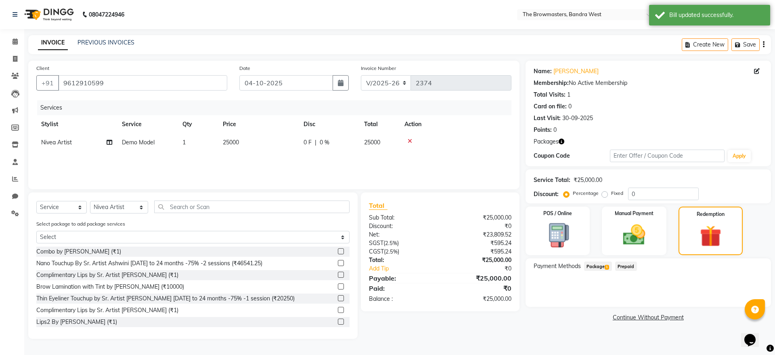
click at [590, 267] on span "Package 1" at bounding box center [598, 265] width 28 height 9
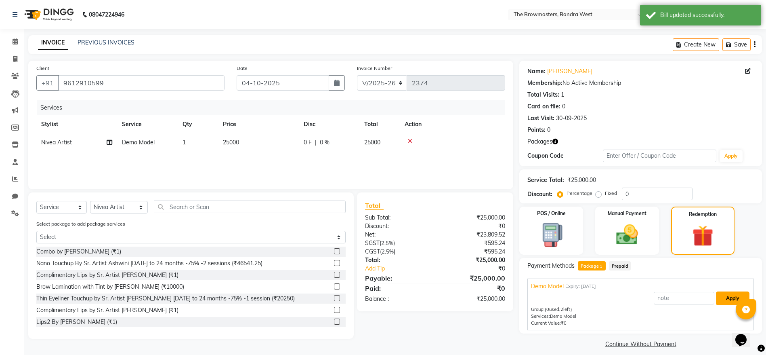
click at [646, 295] on button "Apply" at bounding box center [733, 298] width 34 height 14
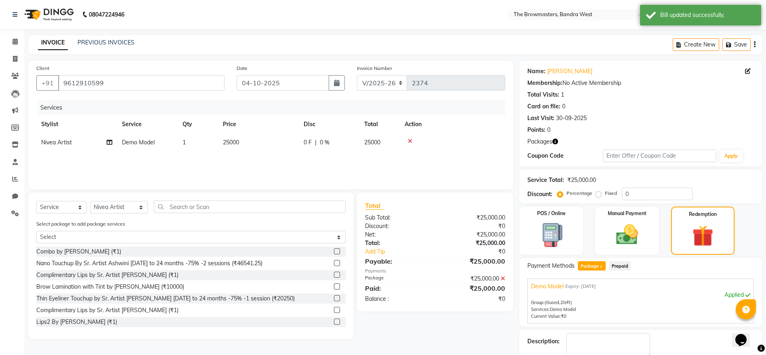
scroll to position [46, 0]
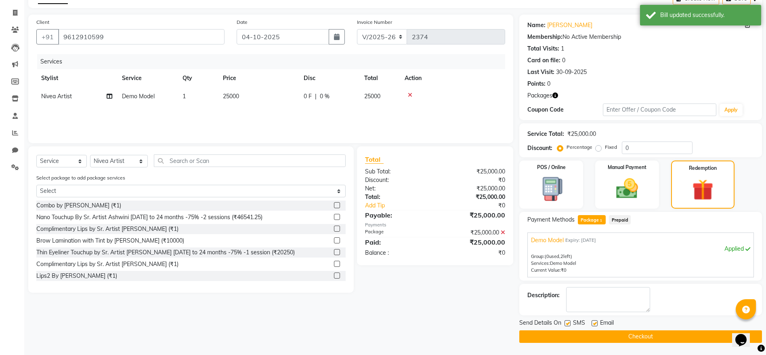
click at [569, 295] on label at bounding box center [567, 323] width 6 height 6
click at [569, 295] on input "checkbox" at bounding box center [566, 323] width 5 height 5
checkbox input "false"
click at [596, 295] on label at bounding box center [595, 323] width 6 height 6
click at [596, 295] on input "checkbox" at bounding box center [594, 323] width 5 height 5
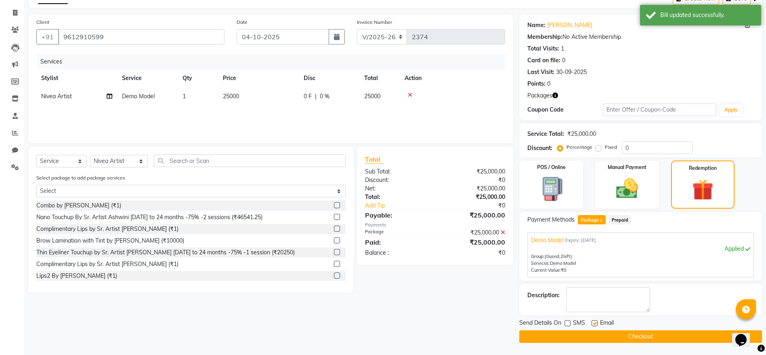
checkbox input "false"
click at [609, 295] on button "Checkout" at bounding box center [640, 336] width 243 height 13
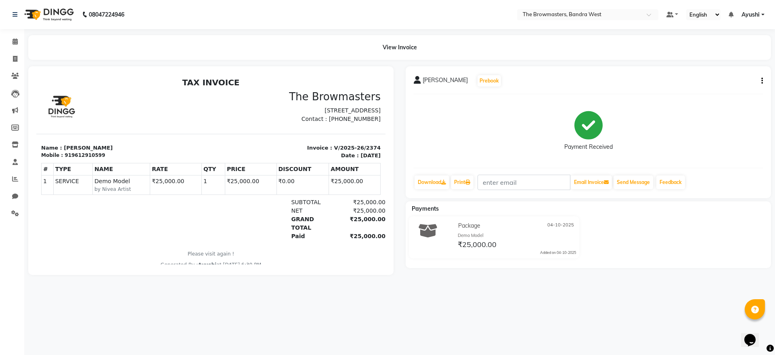
click at [78, 159] on div "919612910599" at bounding box center [85, 154] width 40 height 7
copy div "919612910599"
click at [10, 60] on span at bounding box center [15, 59] width 14 height 9
select select "service"
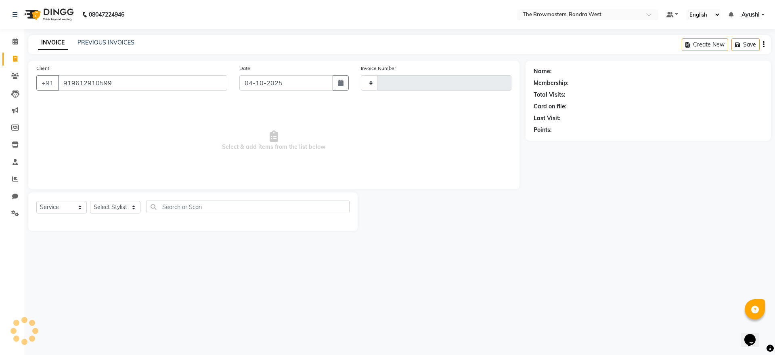
type input "919612910599"
type input "2375"
select select "6949"
click at [65, 210] on select "Select Service Product Membership Package Voucher Prepaid Gift Card" at bounding box center [61, 207] width 50 height 13
click at [119, 206] on select "Select Stylist" at bounding box center [115, 207] width 50 height 13
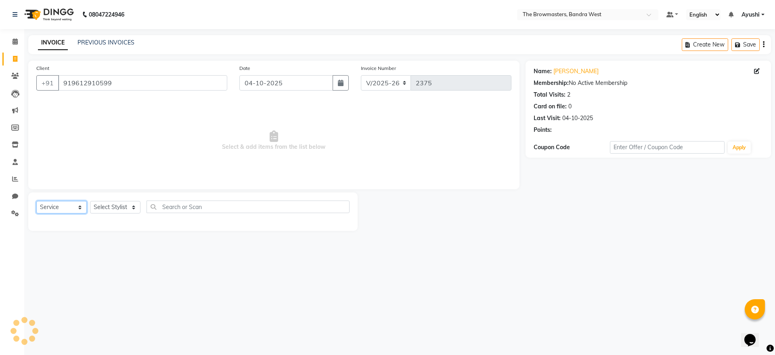
click at [80, 210] on select "Select Service Product Membership Package Voucher Prepaid Gift Card" at bounding box center [61, 207] width 50 height 13
click at [36, 201] on select "Select Service Product Membership Package Voucher Prepaid Gift Card" at bounding box center [61, 207] width 50 height 13
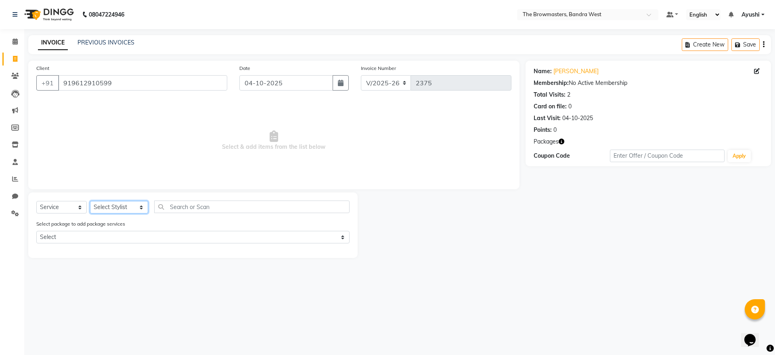
click at [101, 205] on select "Select Stylist Ashmeey Singghai Ashwini Ayushi DINGG SUPPORT jojo Jyoti Kajal K…" at bounding box center [119, 207] width 58 height 13
select select "88429"
click at [90, 201] on select "Select Stylist Ashmeey Singghai Ashwini Ayushi DINGG SUPPORT jojo Jyoti Kajal K…" at bounding box center [119, 207] width 58 height 13
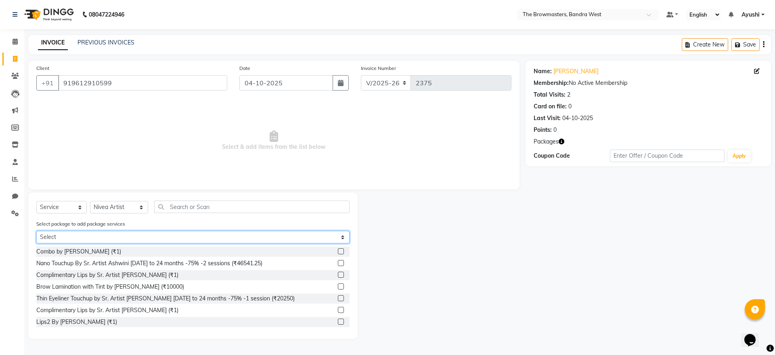
click at [155, 239] on select "Select Demo Model" at bounding box center [192, 237] width 313 height 13
select select "1: Object"
click at [36, 231] on select "Select Demo Model" at bounding box center [192, 237] width 313 height 13
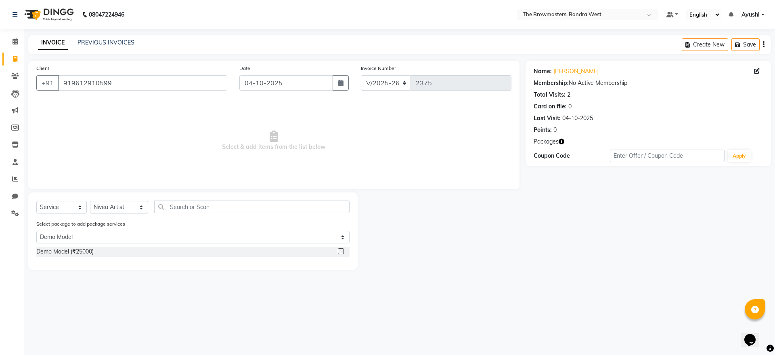
click at [343, 252] on label at bounding box center [341, 251] width 6 height 6
click at [343, 252] on input "checkbox" at bounding box center [340, 251] width 5 height 5
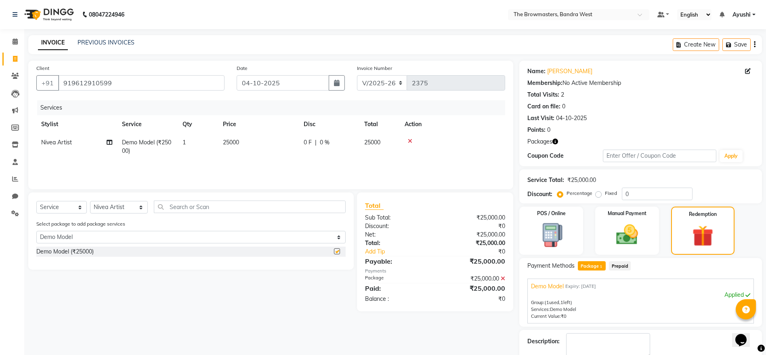
checkbox input "false"
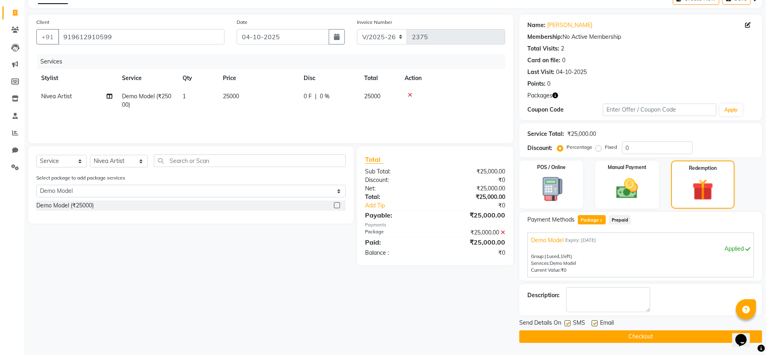
click at [569, 295] on label at bounding box center [567, 323] width 6 height 6
click at [569, 295] on input "checkbox" at bounding box center [566, 323] width 5 height 5
checkbox input "false"
click at [596, 295] on label at bounding box center [595, 323] width 6 height 6
click at [596, 295] on input "checkbox" at bounding box center [594, 323] width 5 height 5
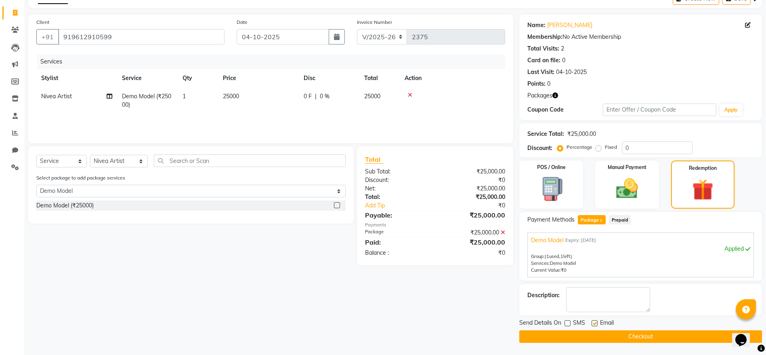
checkbox input "false"
click at [623, 295] on button "Checkout" at bounding box center [640, 336] width 243 height 13
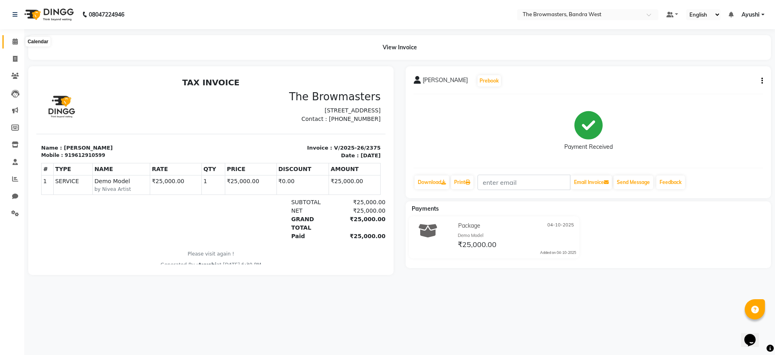
click at [10, 40] on span at bounding box center [15, 41] width 14 height 9
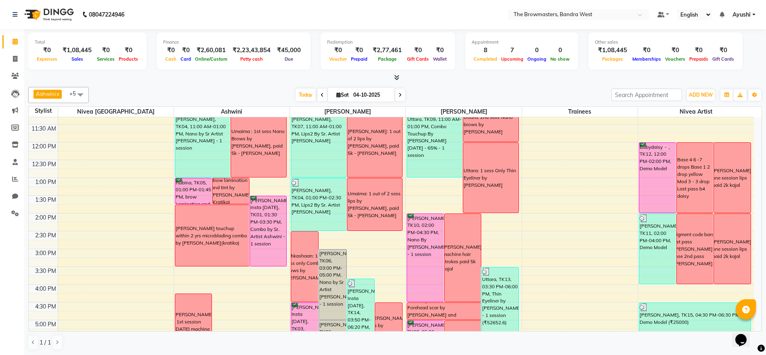
scroll to position [113, 0]
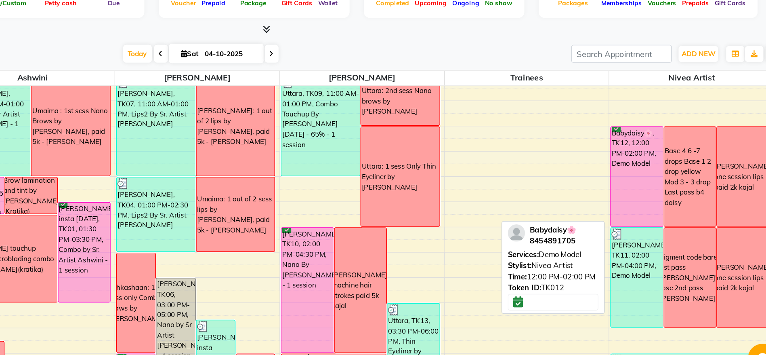
click at [646, 191] on div "Babydaisy🌸, TK12, 12:00 PM-02:00 PM, Demo Model" at bounding box center [657, 181] width 37 height 70
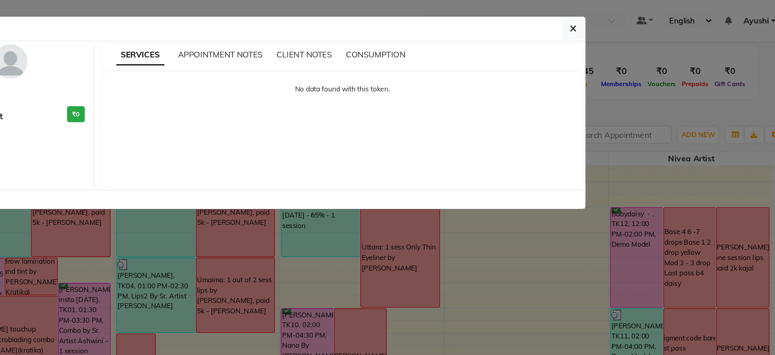
select select "6"
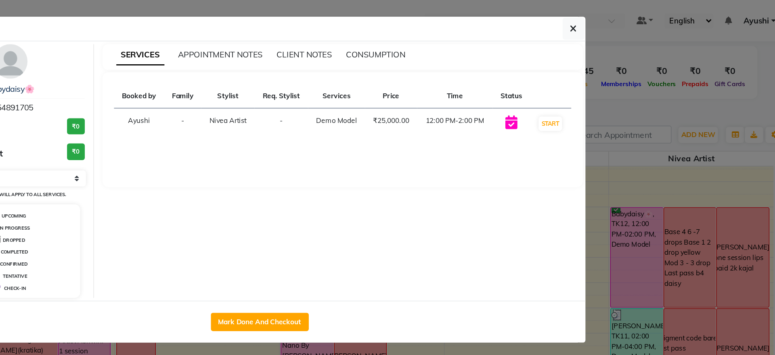
click at [408, 233] on div "Mark Done And Checkout" at bounding box center [391, 226] width 459 height 29
click at [403, 227] on button "Mark Done And Checkout" at bounding box center [391, 226] width 69 height 13
select select "6949"
select select "service"
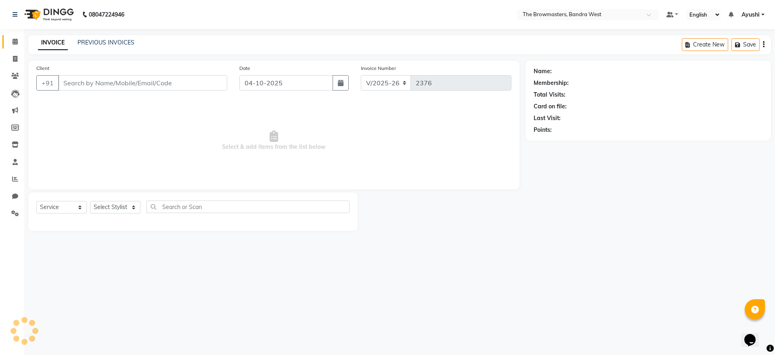
type input "8454891705"
select select "88429"
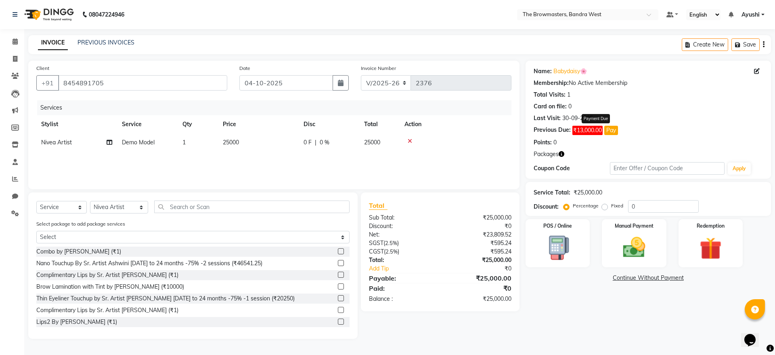
click at [618, 128] on button "Pay" at bounding box center [611, 130] width 14 height 9
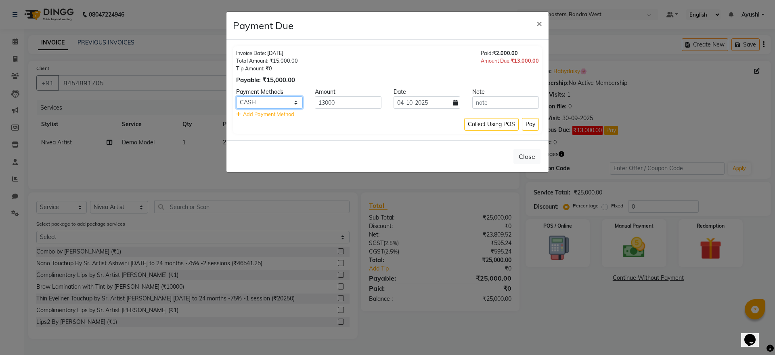
click at [246, 99] on select "Bank GPay UPI CASH CARD" at bounding box center [269, 102] width 67 height 13
select select "8"
click at [236, 96] on select "Bank GPay UPI CASH CARD" at bounding box center [269, 102] width 67 height 13
click at [526, 120] on button "Pay" at bounding box center [530, 124] width 17 height 13
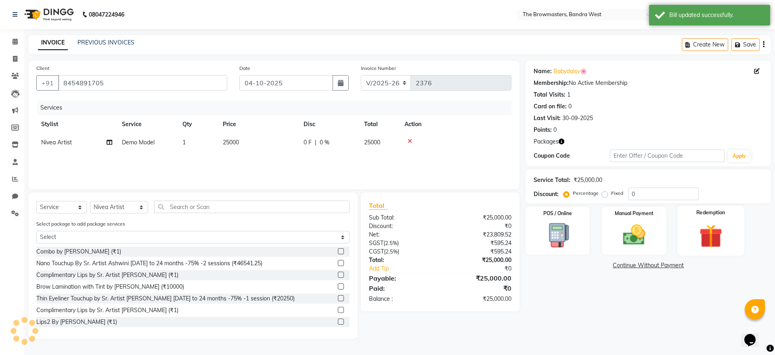
click at [646, 227] on img at bounding box center [711, 235] width 38 height 29
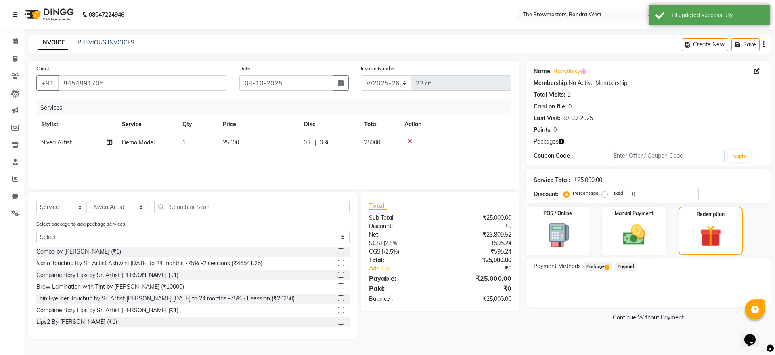
click at [596, 266] on span "Package 1" at bounding box center [598, 265] width 28 height 9
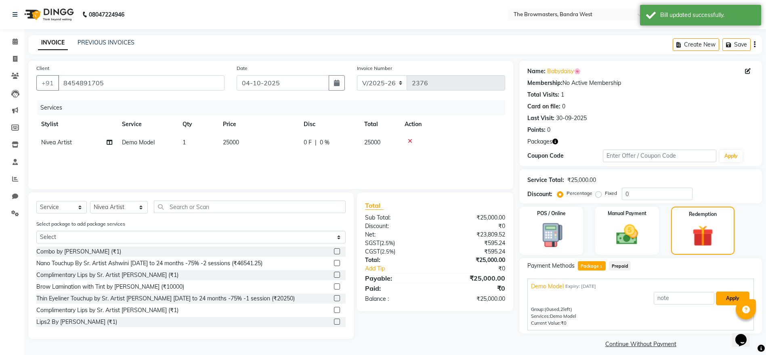
click at [646, 295] on button "Apply" at bounding box center [733, 298] width 34 height 14
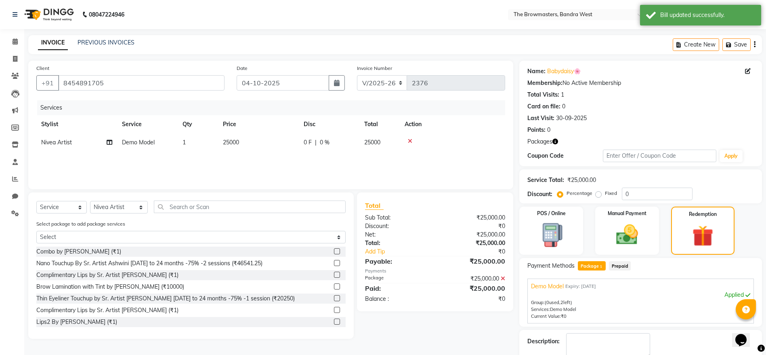
scroll to position [46, 0]
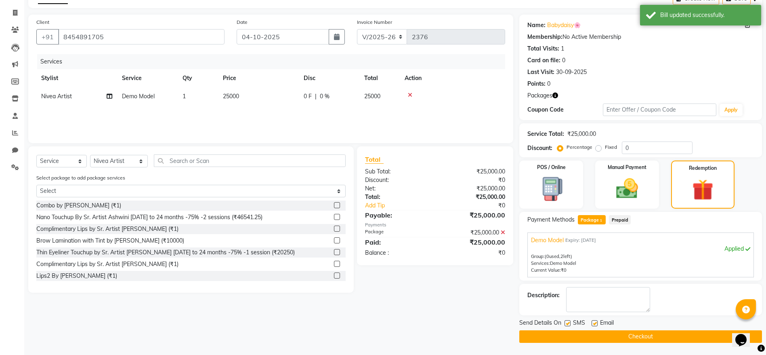
click at [564, 295] on div "Send Details On SMS Email" at bounding box center [640, 323] width 243 height 10
click at [571, 295] on div "SMS" at bounding box center [577, 323] width 27 height 10
click at [566, 295] on label at bounding box center [567, 323] width 6 height 6
click at [566, 295] on input "checkbox" at bounding box center [566, 323] width 5 height 5
checkbox input "false"
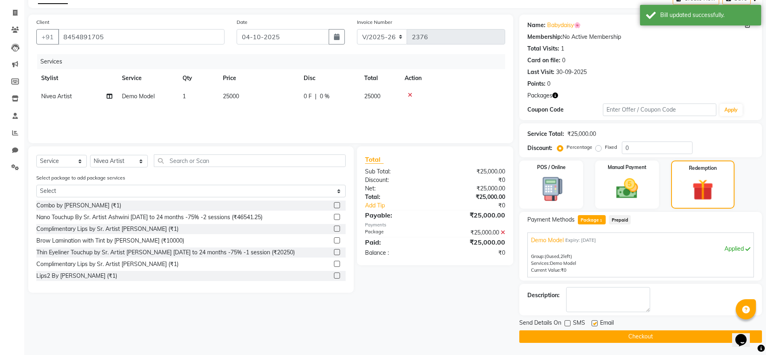
click at [594, 295] on label at bounding box center [595, 323] width 6 height 6
click at [594, 295] on input "checkbox" at bounding box center [594, 323] width 5 height 5
checkbox input "false"
click at [610, 295] on button "Checkout" at bounding box center [640, 336] width 243 height 13
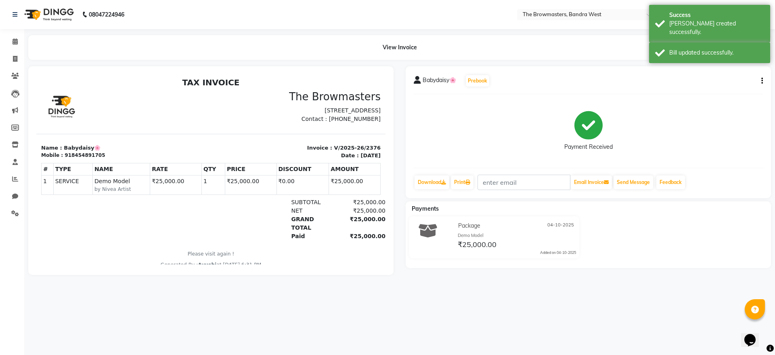
click at [80, 159] on div "918454891705" at bounding box center [85, 154] width 40 height 7
copy div "918454891705"
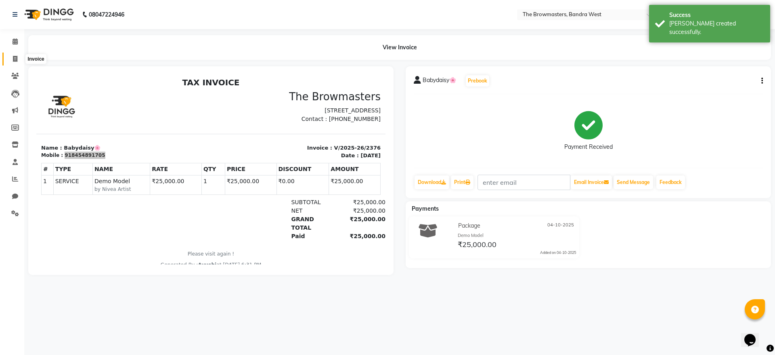
click at [10, 57] on span at bounding box center [15, 59] width 14 height 9
select select "service"
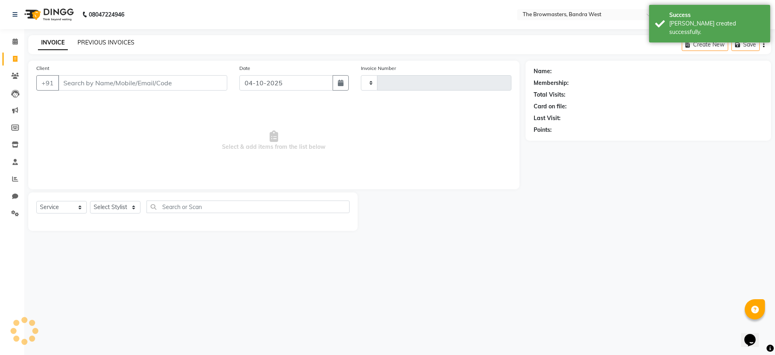
type input "2377"
select select "6949"
type input "918454891705"
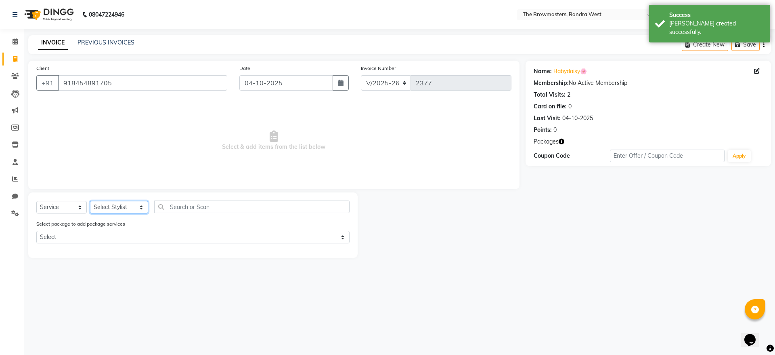
click at [112, 210] on select "Select Stylist Ashmeey Singghai Ashwini Ayushi DINGG SUPPORT jojo Jyoti Kajal K…" at bounding box center [119, 207] width 58 height 13
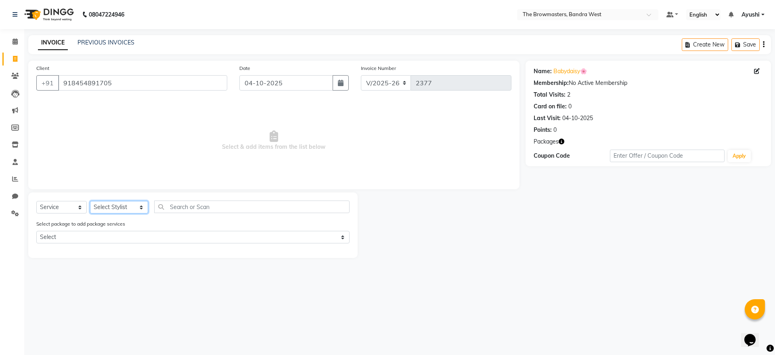
select select "88429"
click at [90, 201] on select "Select Stylist Ashmeey Singghai Ashwini Ayushi DINGG SUPPORT jojo Jyoti Kajal K…" at bounding box center [119, 207] width 58 height 13
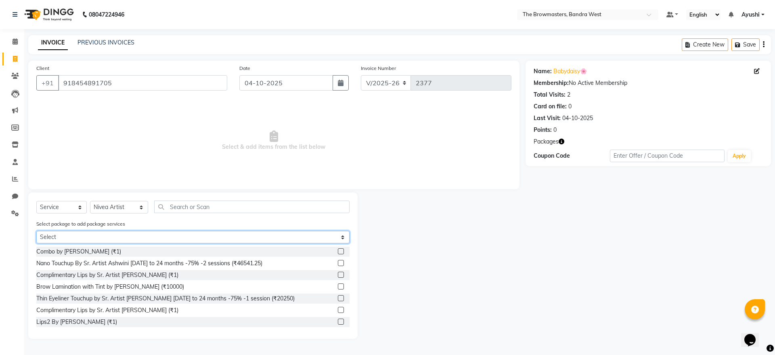
click at [132, 238] on select "Select Demo Model" at bounding box center [192, 237] width 313 height 13
select select "1: Object"
click at [36, 231] on select "Select Demo Model" at bounding box center [192, 237] width 313 height 13
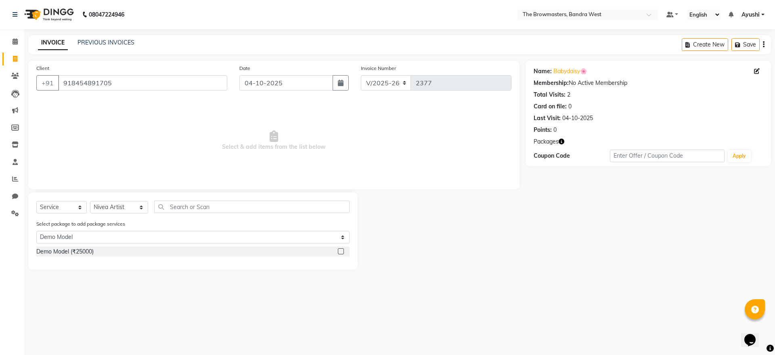
click at [339, 252] on label at bounding box center [341, 251] width 6 height 6
click at [339, 252] on input "checkbox" at bounding box center [340, 251] width 5 height 5
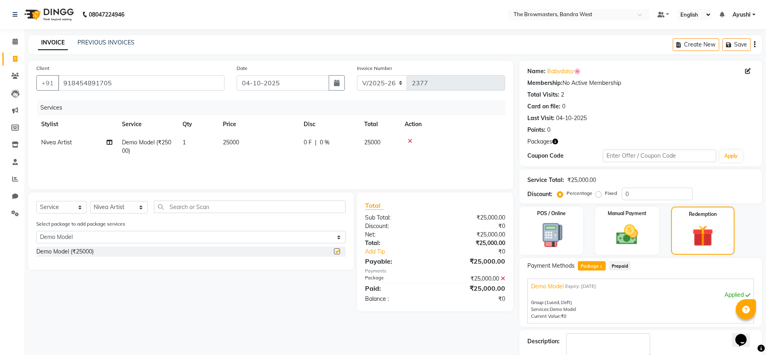
checkbox input "false"
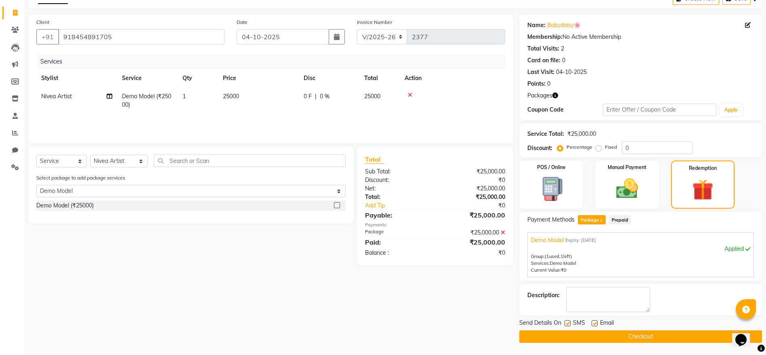
click at [569, 295] on label at bounding box center [567, 323] width 6 height 6
click at [569, 295] on input "checkbox" at bounding box center [566, 323] width 5 height 5
checkbox input "false"
click at [593, 295] on label at bounding box center [595, 323] width 6 height 6
click at [593, 295] on input "checkbox" at bounding box center [594, 323] width 5 height 5
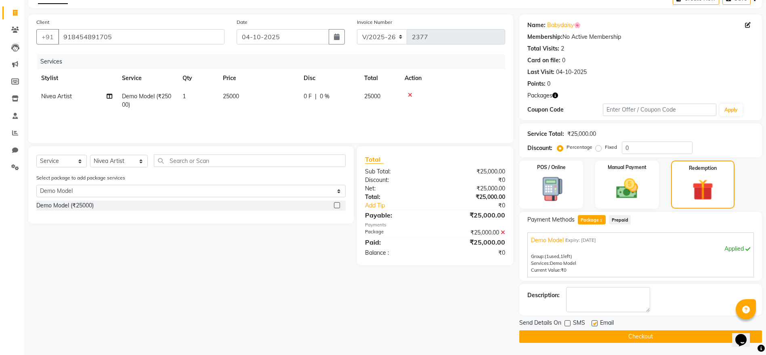
checkbox input "false"
click at [619, 295] on button "Checkout" at bounding box center [640, 336] width 243 height 13
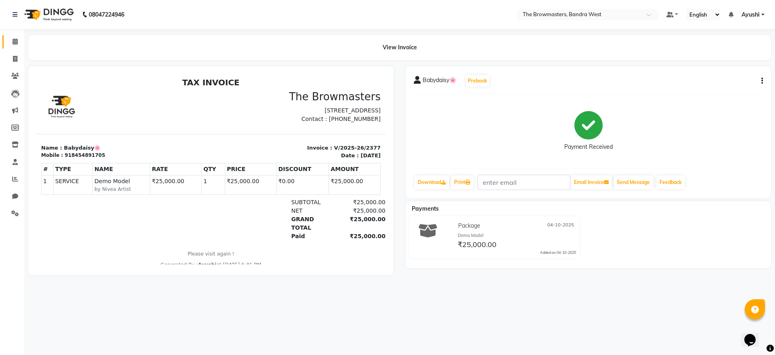
click at [12, 43] on span at bounding box center [15, 41] width 14 height 9
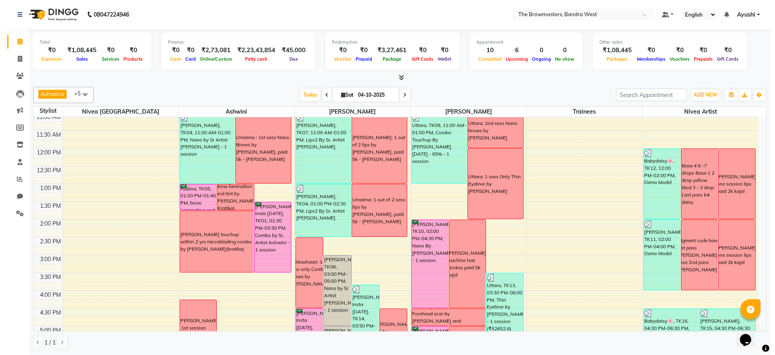
scroll to position [115, 0]
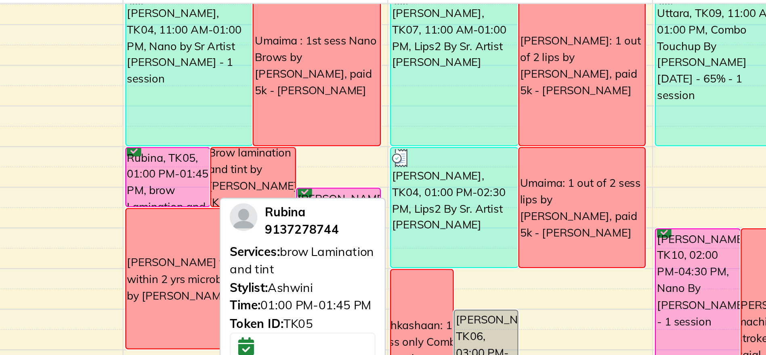
click at [198, 196] on div "Rubina, TK05, 01:00 PM-01:45 PM, brow Lamination and tint" at bounding box center [193, 192] width 36 height 25
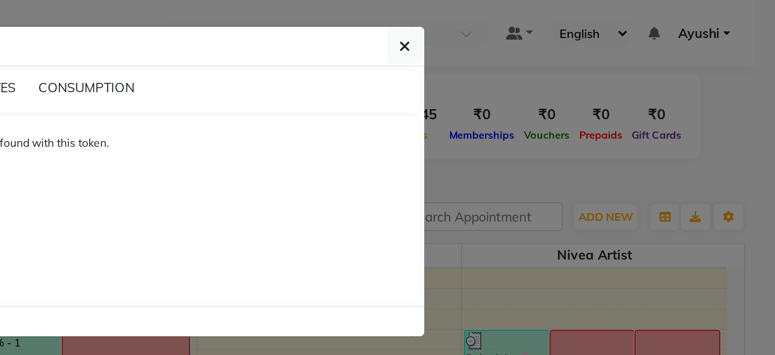
select select "6"
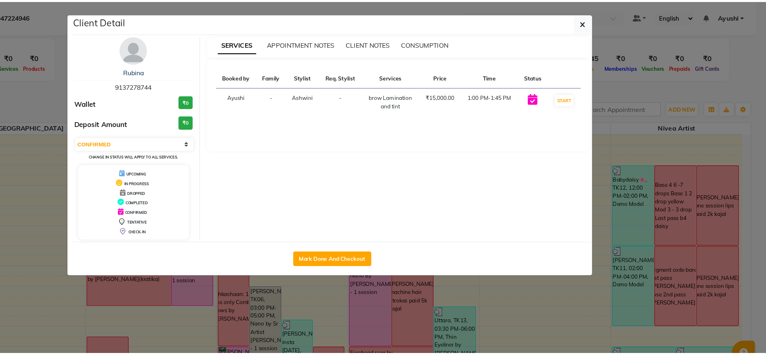
scroll to position [0, 0]
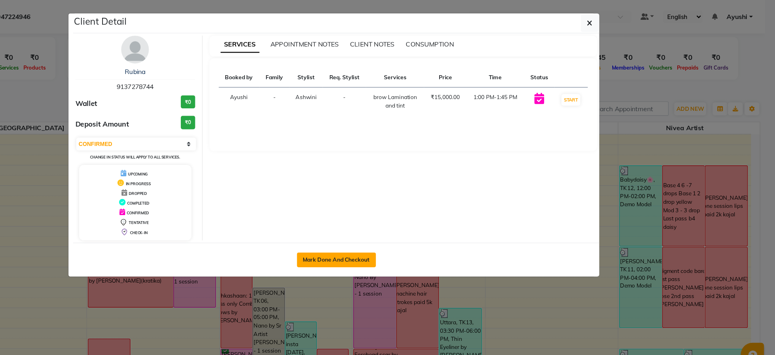
click at [380, 224] on button "Mark Done And Checkout" at bounding box center [391, 226] width 69 height 13
select select "service"
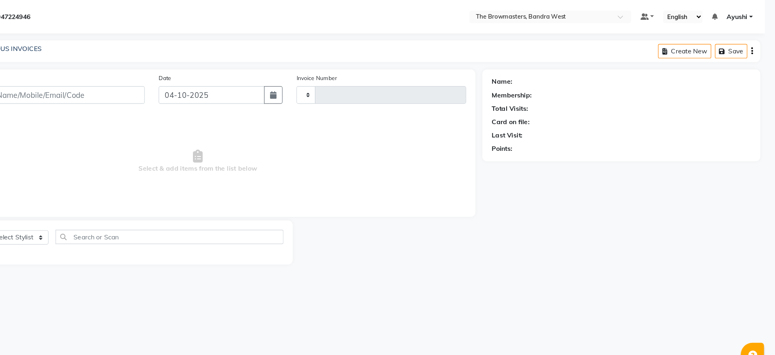
type input "2378"
select select "6949"
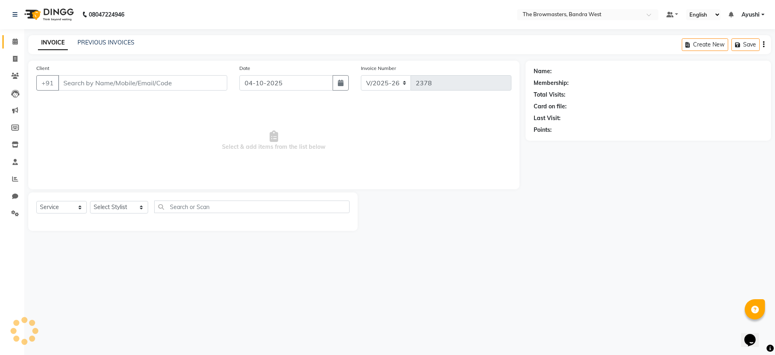
type input "9137278744"
select select "64306"
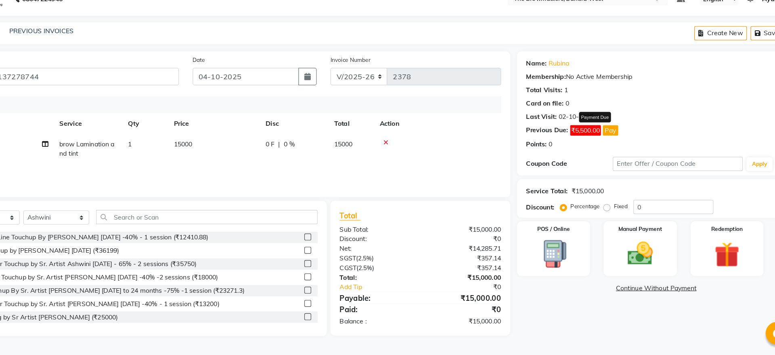
click at [608, 132] on button "Pay" at bounding box center [608, 130] width 14 height 9
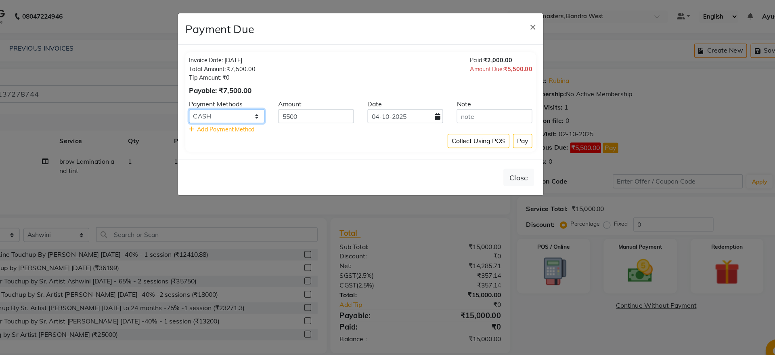
click at [278, 99] on select "Bank GPay UPI CASH CARD" at bounding box center [269, 102] width 67 height 13
click at [236, 96] on select "Bank GPay UPI CASH CARD" at bounding box center [269, 102] width 67 height 13
click at [277, 99] on select "Bank GPay UPI CASH CARD" at bounding box center [269, 102] width 67 height 13
select select "8"
click at [236, 96] on select "Bank GPay UPI CASH CARD" at bounding box center [269, 102] width 67 height 13
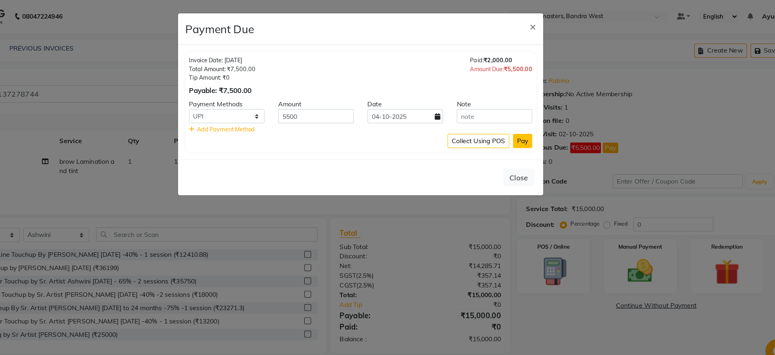
click at [528, 128] on button "Pay" at bounding box center [530, 124] width 17 height 13
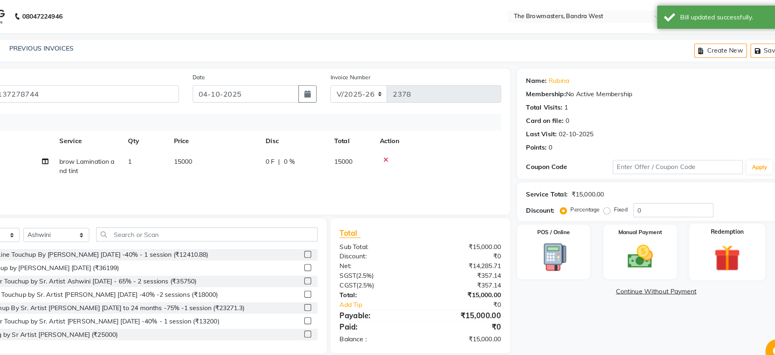
click at [646, 225] on img at bounding box center [711, 227] width 38 height 29
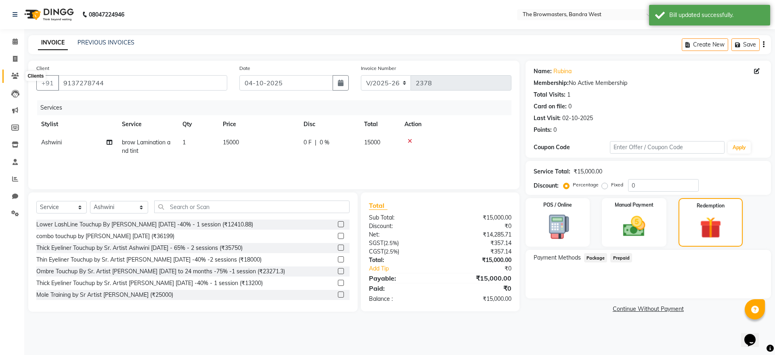
click at [17, 76] on icon at bounding box center [15, 76] width 8 height 6
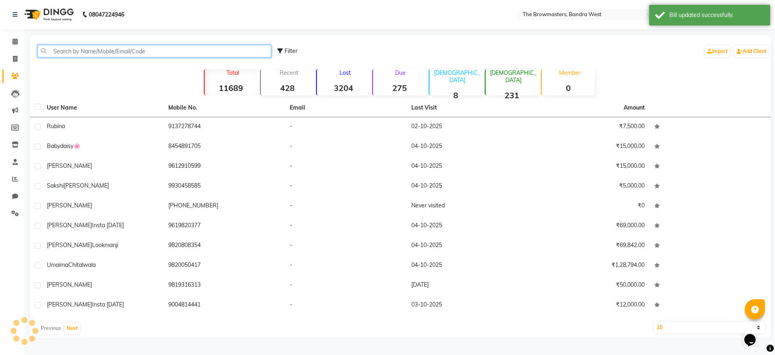
click at [98, 50] on input "text" at bounding box center [155, 51] width 234 height 13
paste input "918454891705"
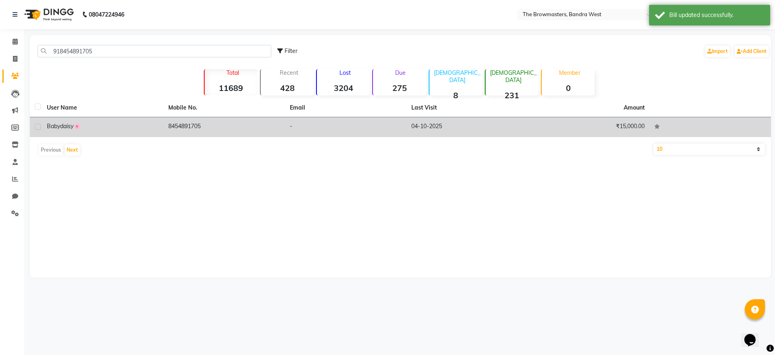
click at [121, 125] on div "Babydaisy🌸" at bounding box center [103, 126] width 112 height 8
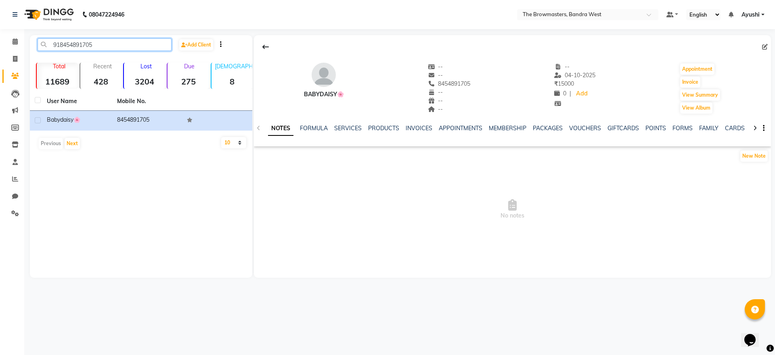
click at [73, 44] on input "918454891705" at bounding box center [105, 44] width 134 height 13
paste input "9137278744"
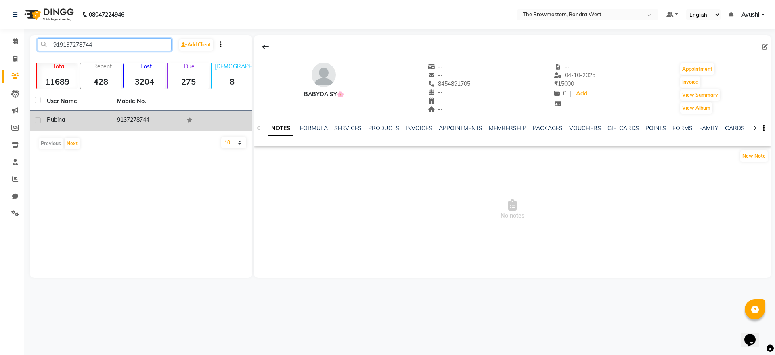
type input "919137278744"
click at [164, 119] on td "9137278744" at bounding box center [147, 121] width 70 height 20
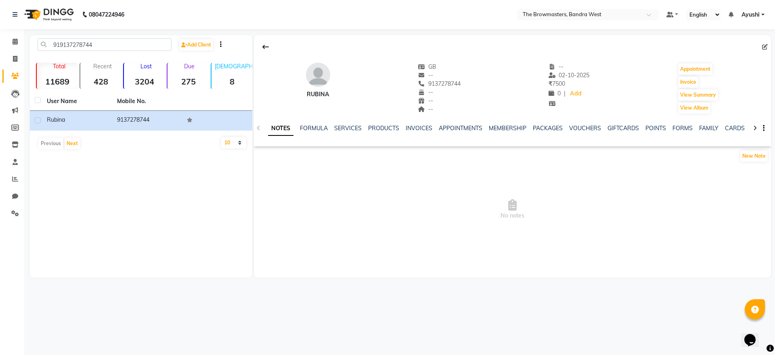
click at [530, 126] on ul "NOTES FORMULA SERVICES PRODUCTS INVOICES APPOINTMENTS MEMBERSHIP PACKAGES VOUCH…" at bounding box center [524, 128] width 513 height 8
click at [533, 122] on div "NOTES FORMULA SERVICES PRODUCTS INVOICES APPOINTMENTS MEMBERSHIP PACKAGES VOUCH…" at bounding box center [512, 128] width 517 height 28
click at [543, 129] on link "PACKAGES" at bounding box center [548, 127] width 30 height 7
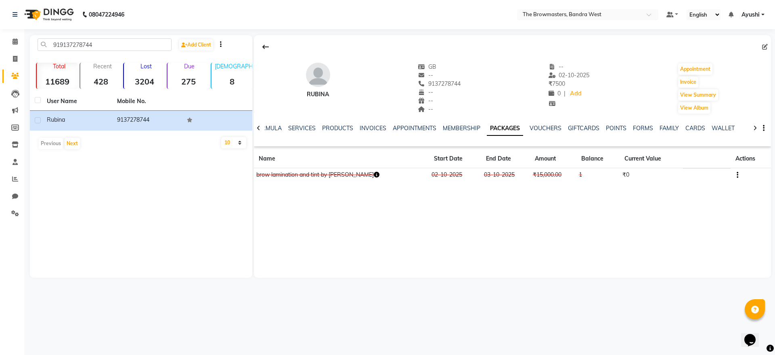
click at [646, 175] on icon "button" at bounding box center [738, 175] width 2 height 0
click at [646, 166] on div "Edit" at bounding box center [712, 170] width 19 height 10
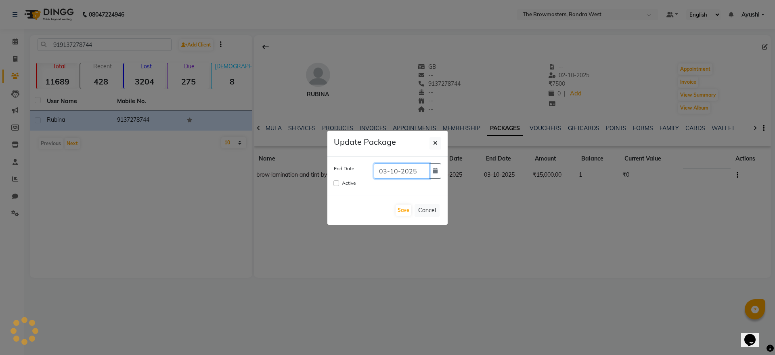
click at [410, 164] on input "03-10-2025" at bounding box center [402, 170] width 56 height 15
click at [428, 170] on input "03-10-2025" at bounding box center [402, 170] width 56 height 15
click at [439, 174] on button "button" at bounding box center [435, 170] width 12 height 15
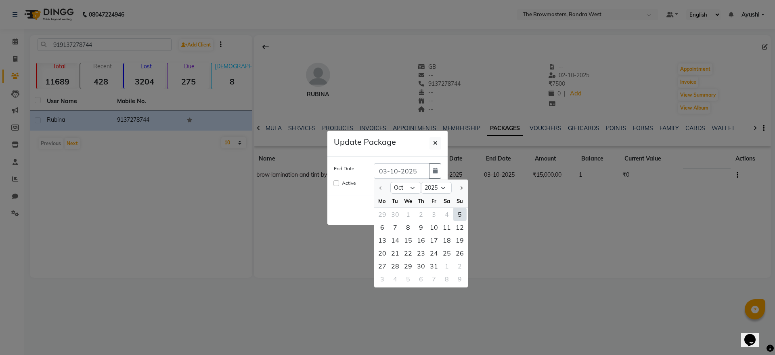
click at [458, 215] on div "5" at bounding box center [459, 214] width 13 height 13
type input "05-10-2025"
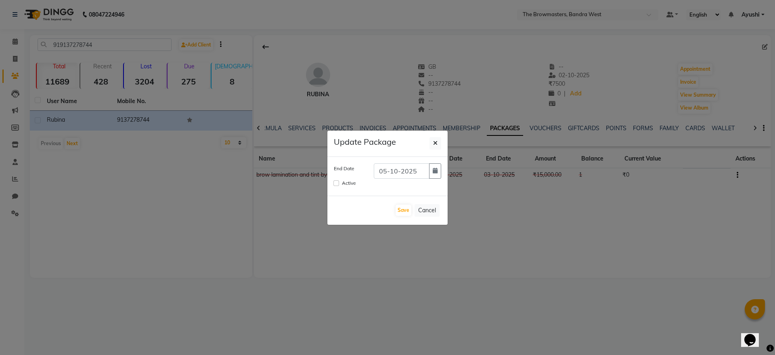
click at [336, 186] on div "Active" at bounding box center [387, 183] width 107 height 10
click at [334, 181] on input "Active" at bounding box center [337, 183] width 6 height 6
checkbox input "true"
click at [399, 212] on button "Save" at bounding box center [404, 209] width 16 height 11
checkbox input "false"
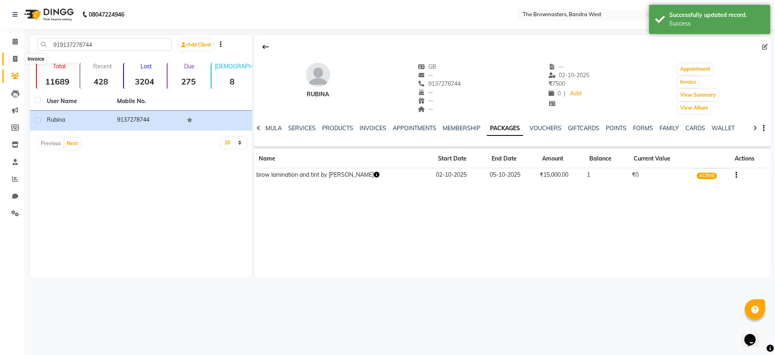
click at [18, 59] on span at bounding box center [15, 59] width 14 height 9
select select "6949"
select select "service"
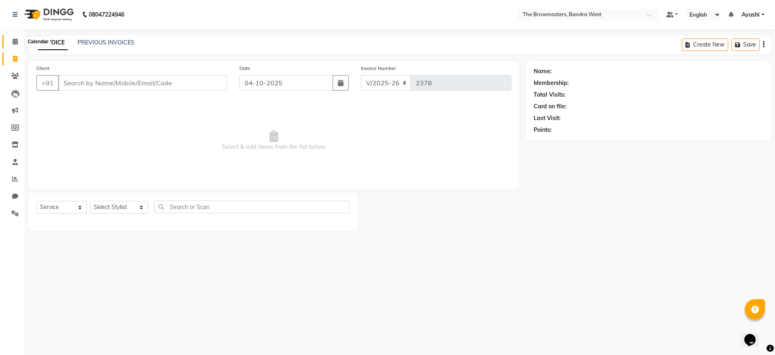
click at [15, 38] on icon at bounding box center [15, 41] width 5 height 6
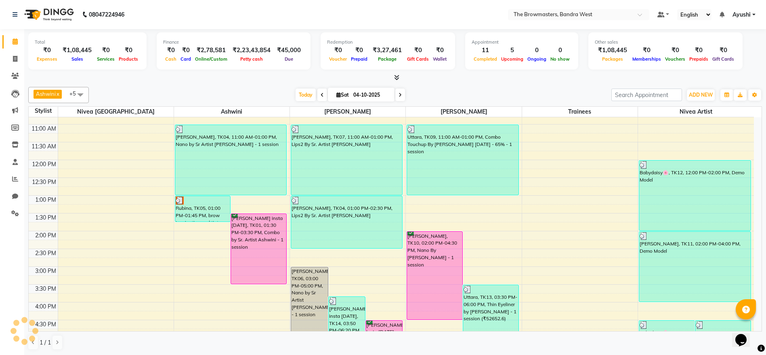
scroll to position [100, 0]
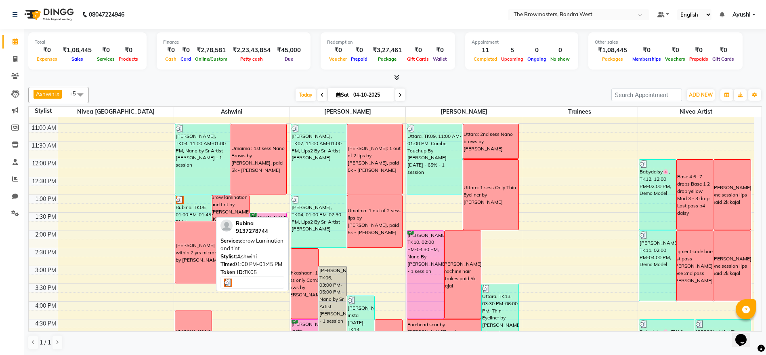
click at [180, 212] on div "Rubina, TK05, 01:00 PM-01:45 PM, brow Lamination and tint" at bounding box center [193, 207] width 36 height 25
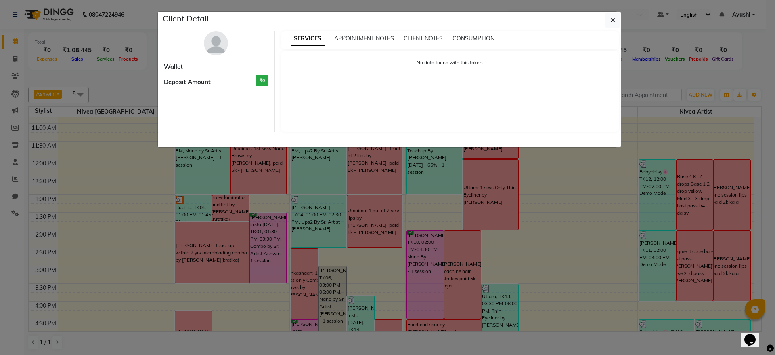
select select "3"
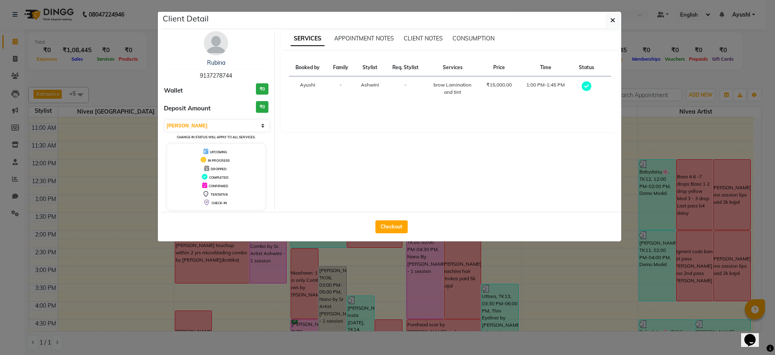
click at [392, 233] on div "Checkout" at bounding box center [391, 226] width 459 height 29
click at [391, 224] on button "Checkout" at bounding box center [392, 226] width 32 height 13
select select "6949"
select select "service"
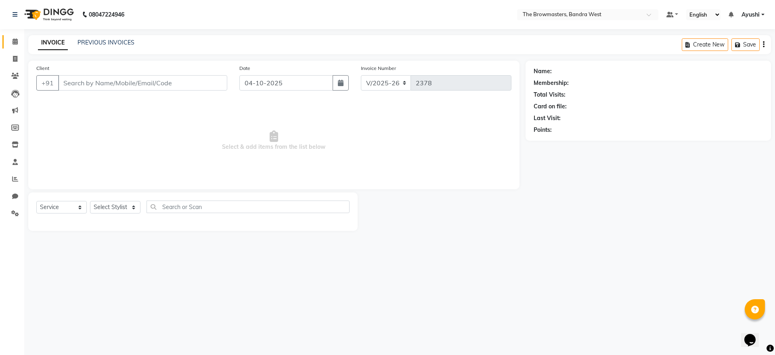
type input "9137278744"
select select "64306"
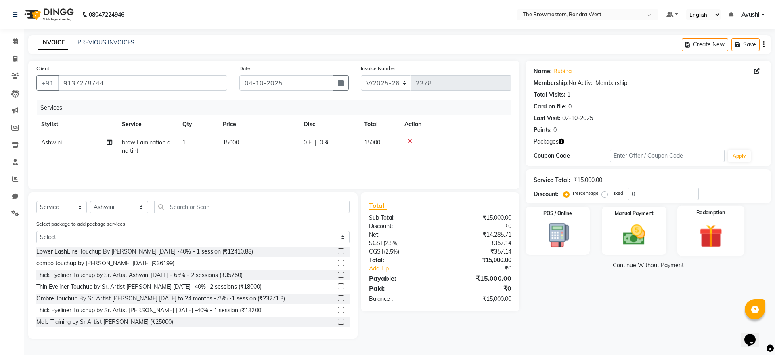
click at [646, 227] on img at bounding box center [711, 235] width 38 height 29
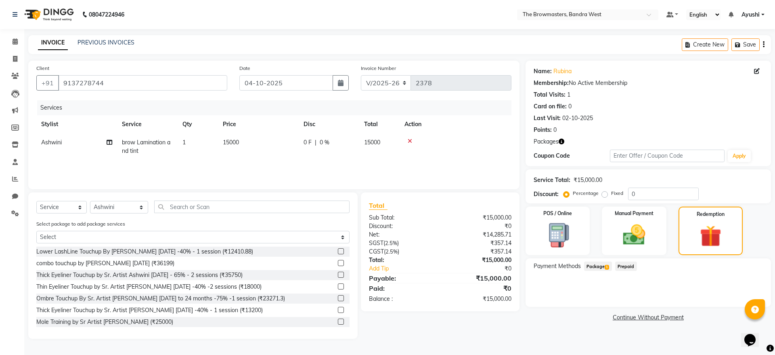
click at [596, 259] on div "Payment Methods Package 1 Prepaid" at bounding box center [648, 282] width 245 height 48
click at [600, 265] on span "Package 1" at bounding box center [598, 265] width 28 height 9
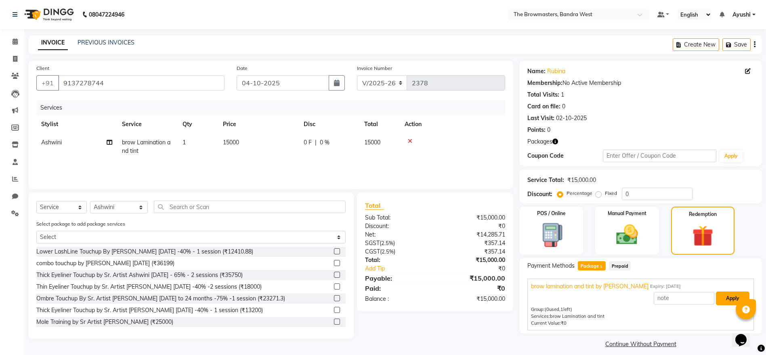
click at [646, 295] on button "Apply" at bounding box center [733, 298] width 34 height 14
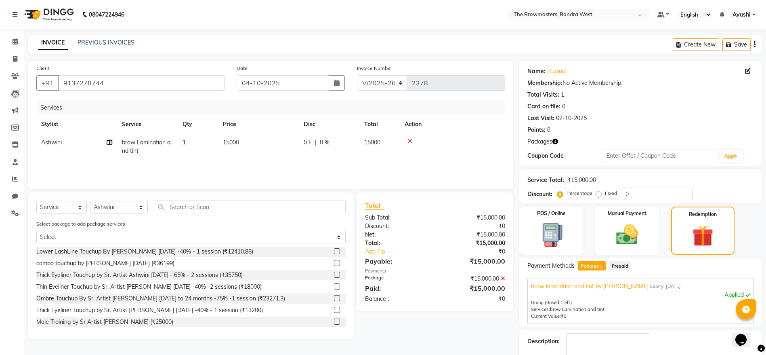
scroll to position [46, 0]
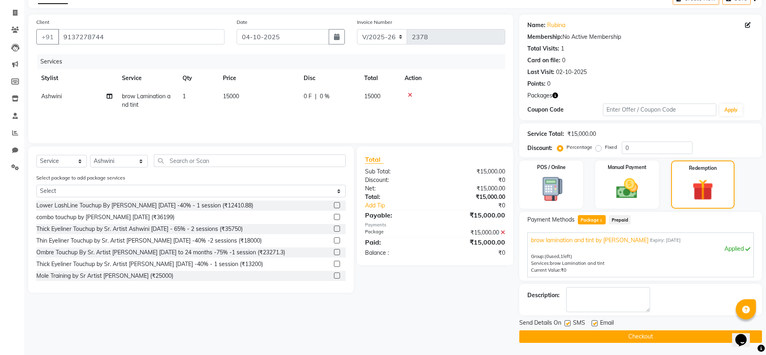
click at [565, 295] on label at bounding box center [567, 323] width 6 height 6
click at [565, 295] on input "checkbox" at bounding box center [566, 323] width 5 height 5
checkbox input "false"
click at [595, 295] on label at bounding box center [595, 323] width 6 height 6
click at [595, 295] on input "checkbox" at bounding box center [594, 323] width 5 height 5
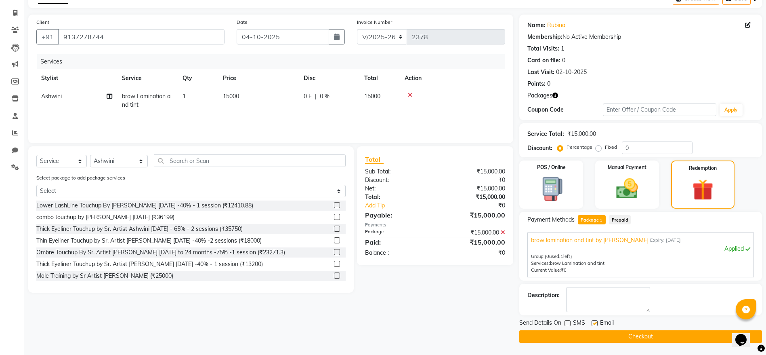
checkbox input "false"
click at [613, 295] on button "Checkout" at bounding box center [640, 336] width 243 height 13
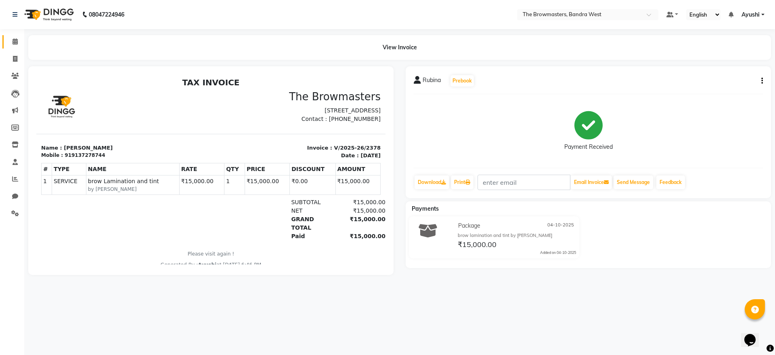
click at [6, 46] on link "Calendar" at bounding box center [11, 41] width 19 height 13
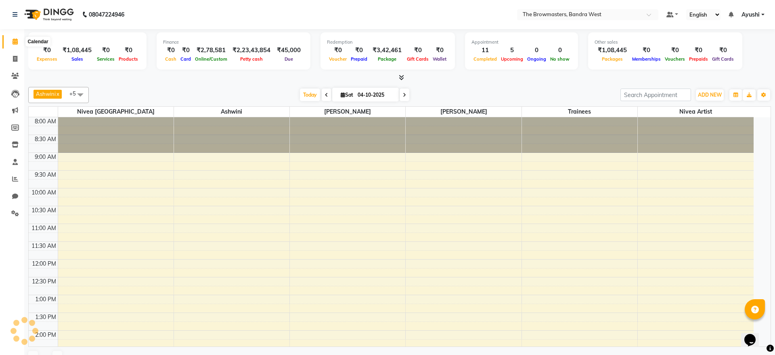
click at [17, 42] on icon at bounding box center [15, 41] width 5 height 6
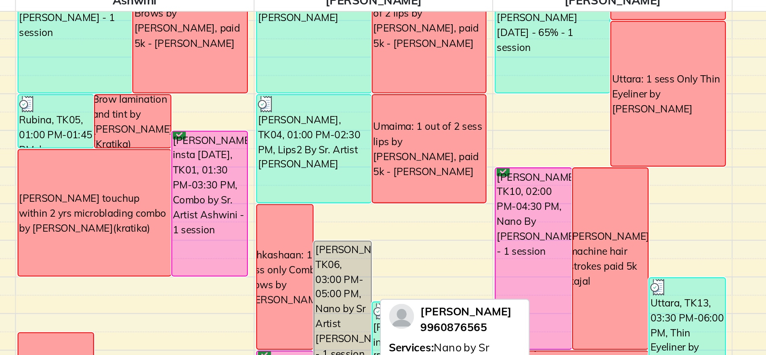
scroll to position [136, 0]
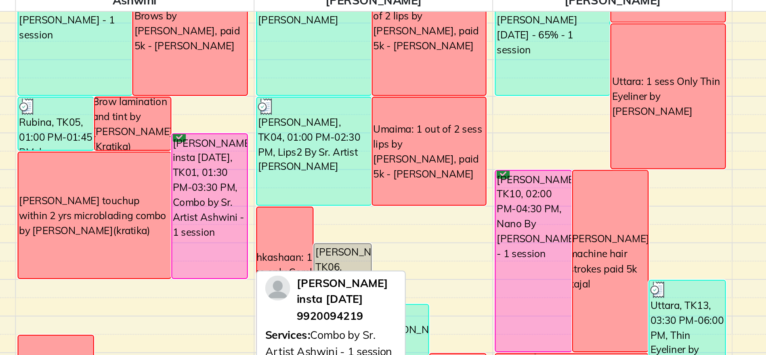
click at [271, 204] on div "Jaanvi insta 2aug23, TK01, 01:30 PM-03:30 PM, Combo by Sr. Artist Ashwini - 1 s…" at bounding box center [268, 211] width 36 height 70
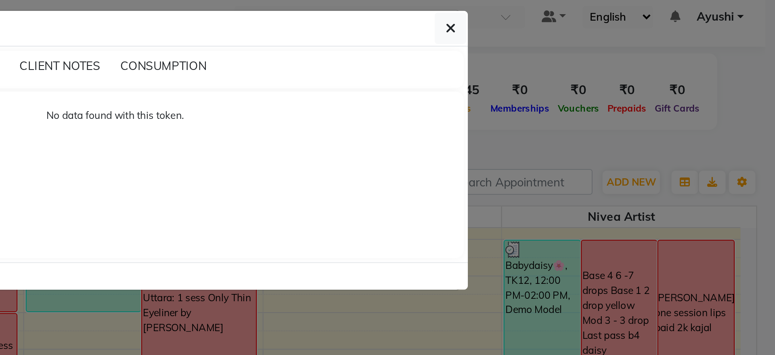
select select "6"
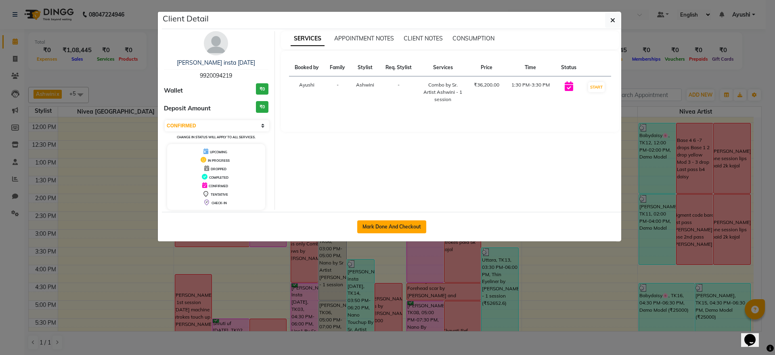
click at [384, 228] on button "Mark Done And Checkout" at bounding box center [391, 226] width 69 height 13
select select "6949"
select select "service"
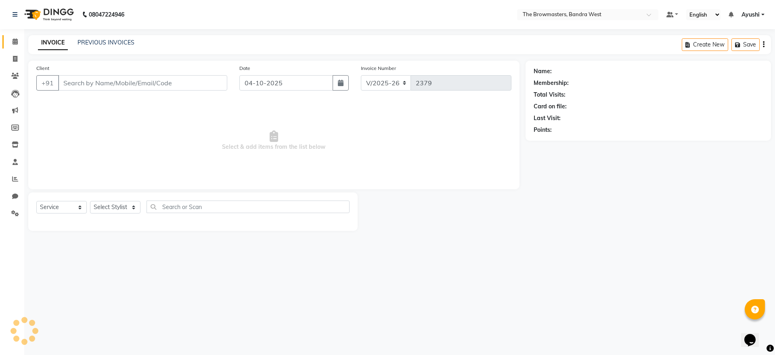
type input "9920094219"
select select "64306"
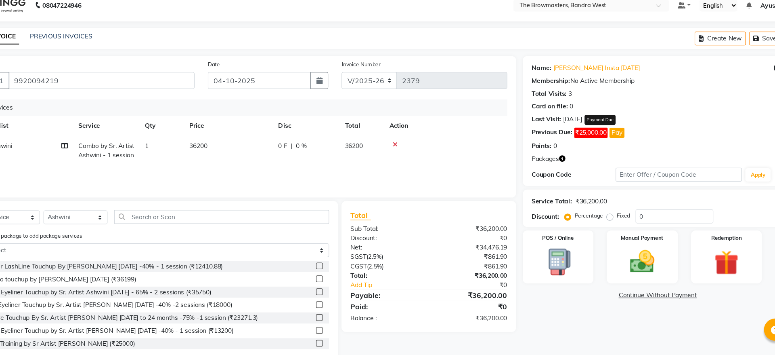
click at [617, 134] on button "Pay" at bounding box center [611, 130] width 14 height 9
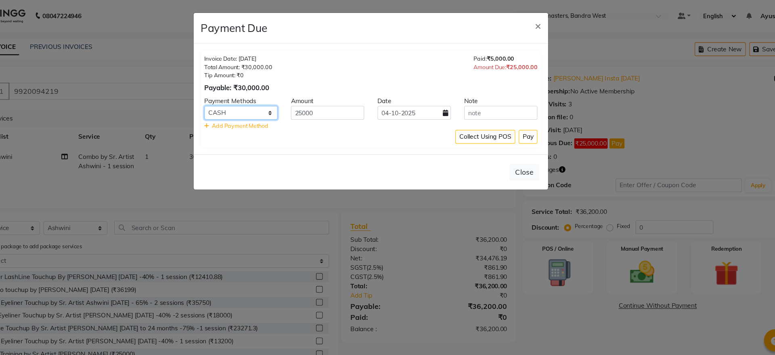
click at [270, 103] on select "Bank GPay UPI CASH CARD" at bounding box center [269, 102] width 67 height 13
select select "17"
click at [236, 96] on select "Bank GPay UPI CASH CARD" at bounding box center [269, 102] width 67 height 13
click at [535, 123] on button "Pay" at bounding box center [530, 124] width 17 height 13
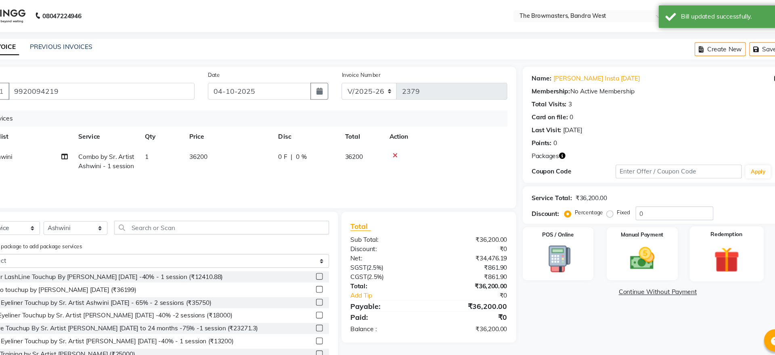
click at [646, 237] on img at bounding box center [711, 235] width 38 height 29
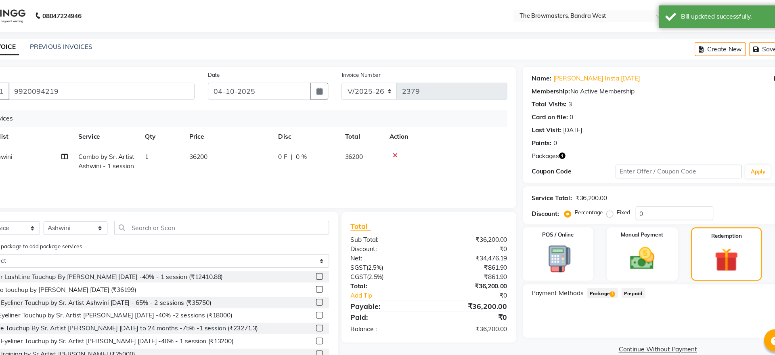
click at [600, 264] on span "Package 1" at bounding box center [598, 265] width 28 height 9
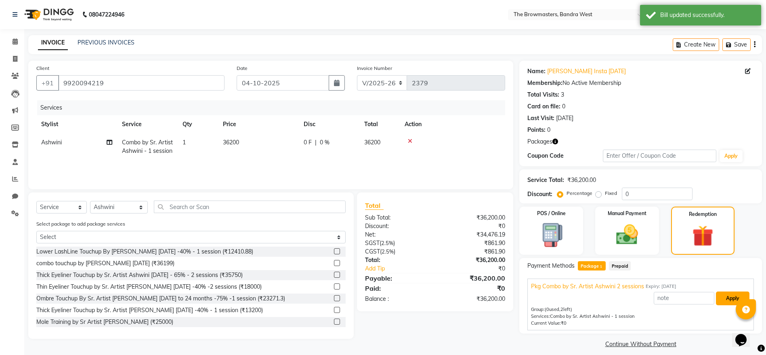
click at [646, 295] on button "Apply" at bounding box center [733, 298] width 34 height 14
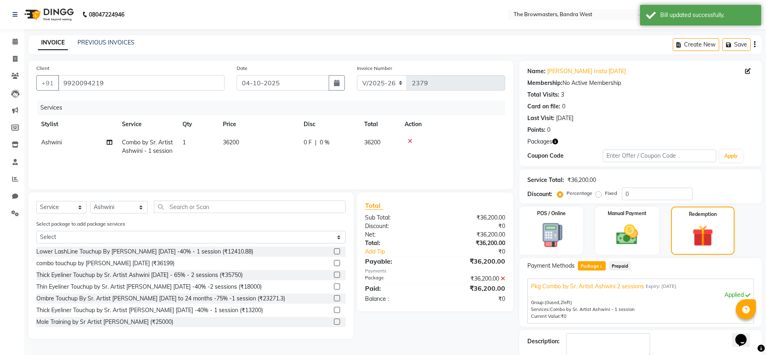
scroll to position [46, 0]
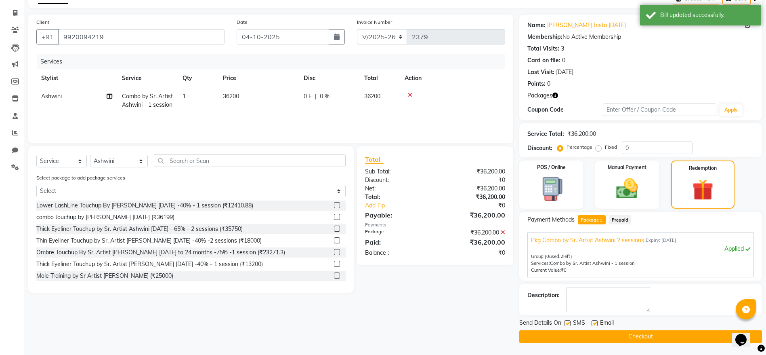
click at [569, 295] on label at bounding box center [567, 323] width 6 height 6
click at [569, 295] on input "checkbox" at bounding box center [566, 323] width 5 height 5
checkbox input "false"
click at [592, 295] on label at bounding box center [595, 323] width 6 height 6
click at [592, 295] on input "checkbox" at bounding box center [594, 323] width 5 height 5
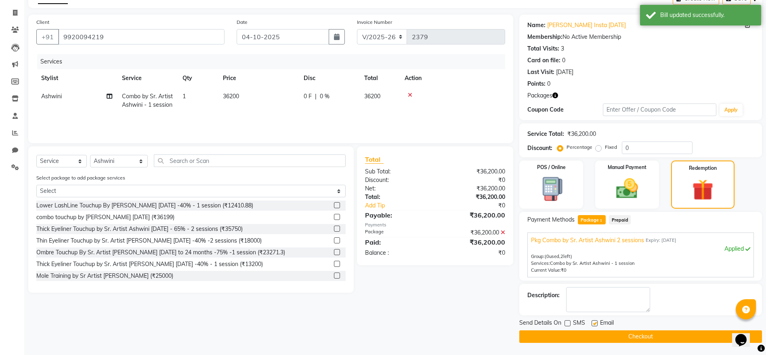
checkbox input "false"
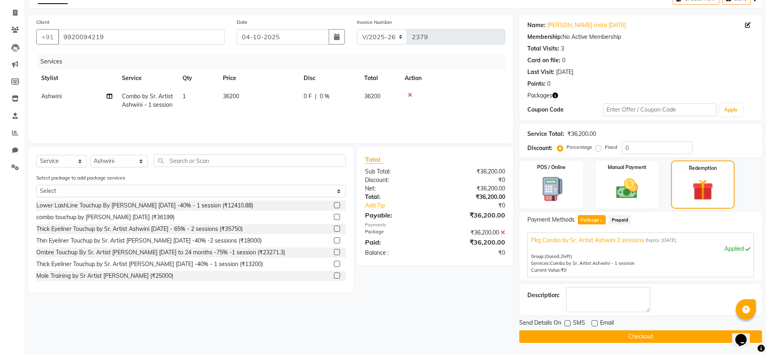
click at [611, 295] on button "Checkout" at bounding box center [640, 336] width 243 height 13
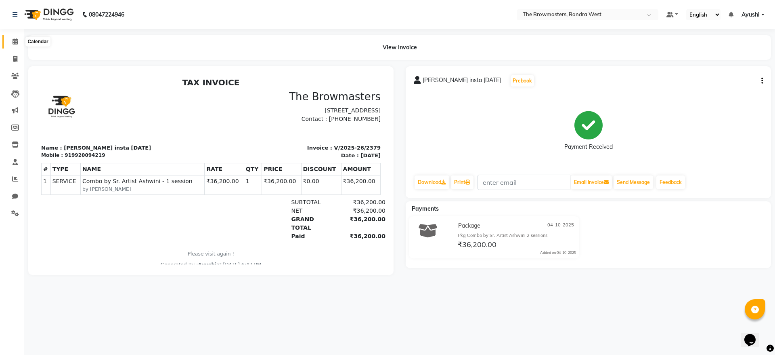
click at [10, 44] on span at bounding box center [15, 41] width 14 height 9
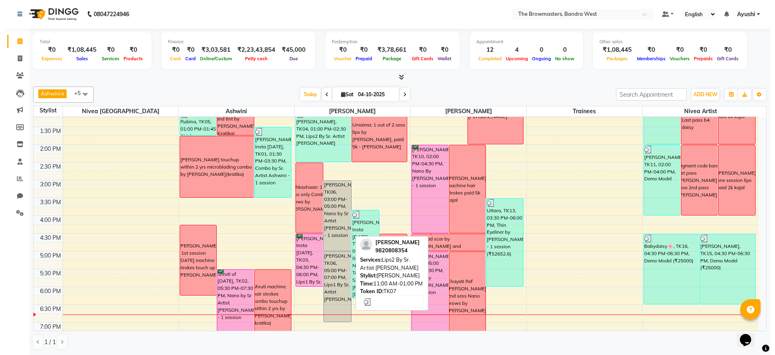
scroll to position [186, 0]
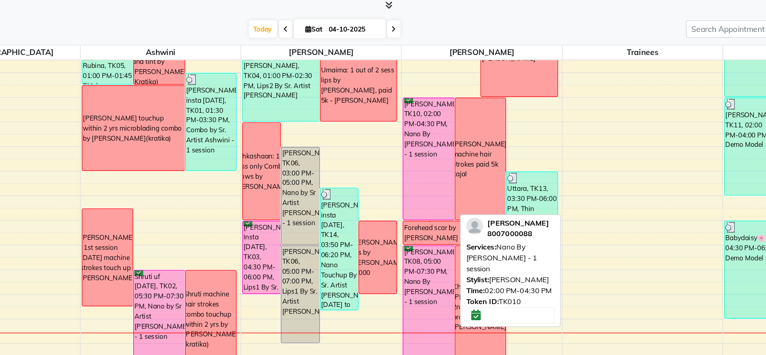
click at [422, 208] on div "Sharon, TK10, 02:00 PM-04:30 PM, Nano By Ashmi - 1 session" at bounding box center [425, 188] width 36 height 88
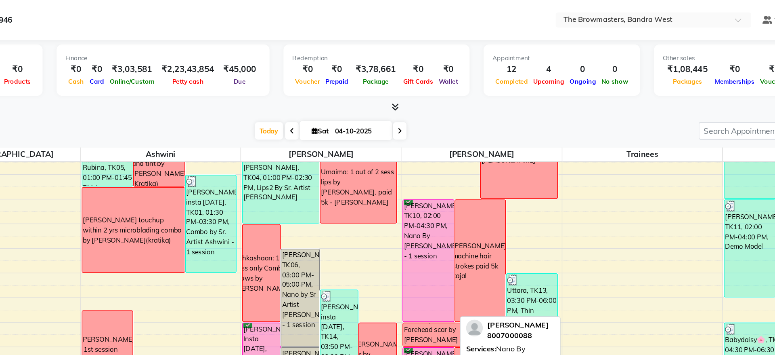
select select "6"
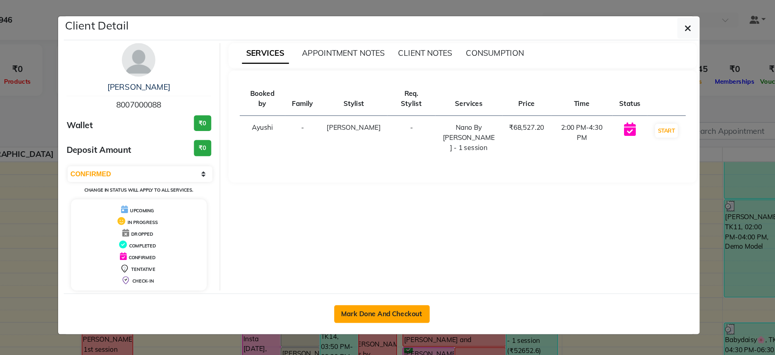
click at [395, 224] on button "Mark Done And Checkout" at bounding box center [391, 226] width 69 height 13
select select "6949"
select select "service"
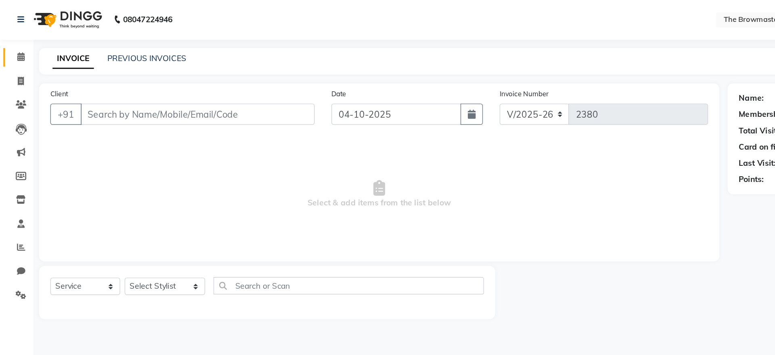
type input "8007000088"
select select "64308"
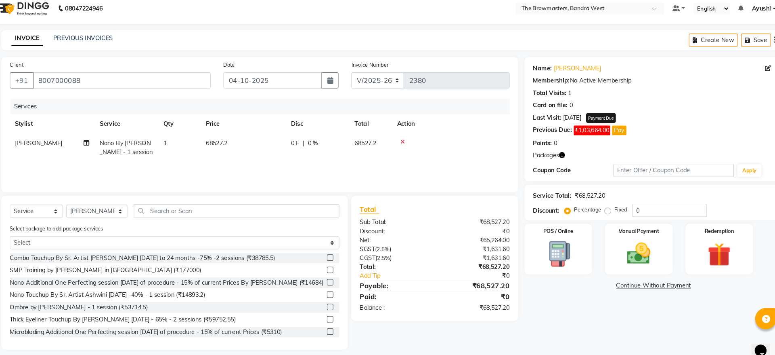
click at [614, 130] on button "Pay" at bounding box center [616, 130] width 14 height 9
select select "1"
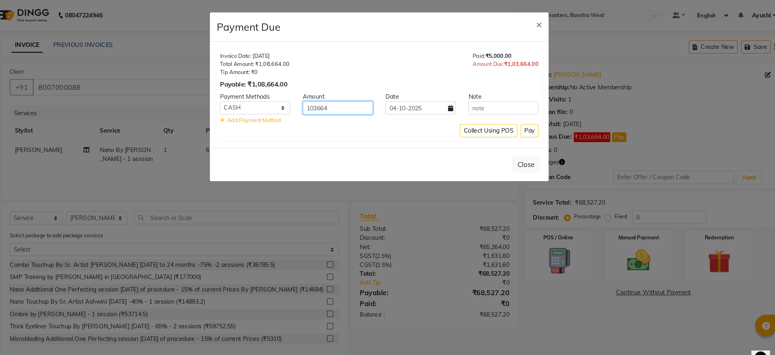
drag, startPoint x: 365, startPoint y: 106, endPoint x: 197, endPoint y: 128, distance: 169.8
click at [197, 128] on ngb-modal-window "Payment Due × Invoice Date: 31-08-2025 Total Amount: ₹1,08,664.00 Tip Amount: ₹…" at bounding box center [387, 177] width 775 height 355
type input "64000"
click at [533, 122] on button "Pay" at bounding box center [530, 124] width 17 height 13
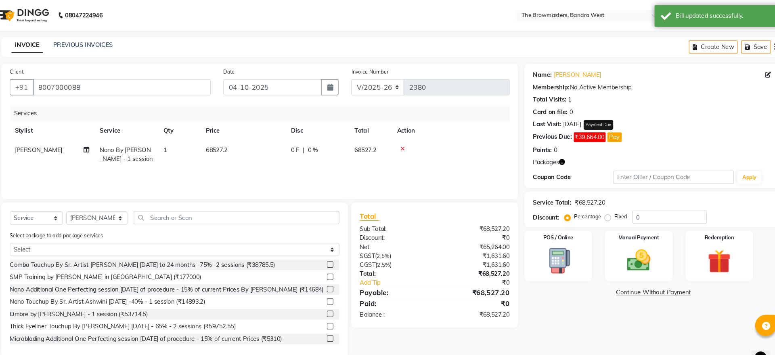
click at [618, 129] on button "Pay" at bounding box center [611, 130] width 14 height 9
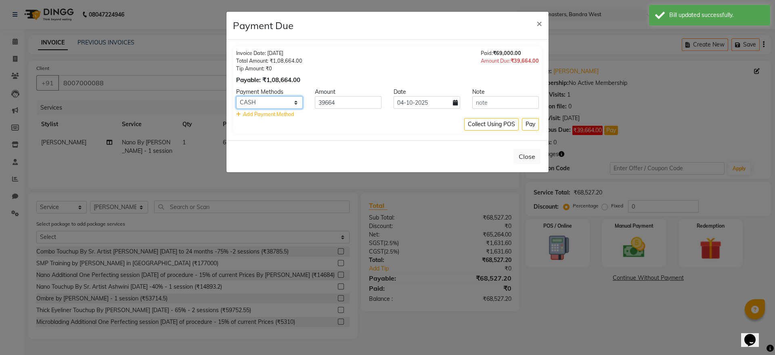
click at [277, 104] on select "Bank GPay UPI CASH CARD" at bounding box center [269, 102] width 67 height 13
select select "8"
click at [236, 96] on select "Bank GPay UPI CASH CARD" at bounding box center [269, 102] width 67 height 13
click at [538, 128] on button "Pay" at bounding box center [530, 124] width 17 height 13
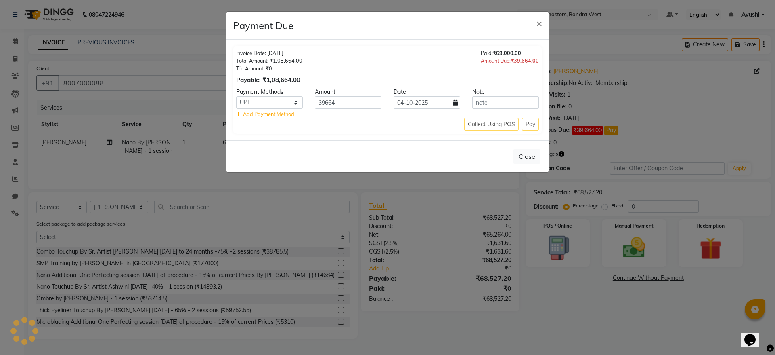
click at [525, 123] on div "Collect Using POS Pay" at bounding box center [387, 124] width 303 height 13
click at [530, 122] on div "Collect Using POS Pay" at bounding box center [387, 124] width 303 height 13
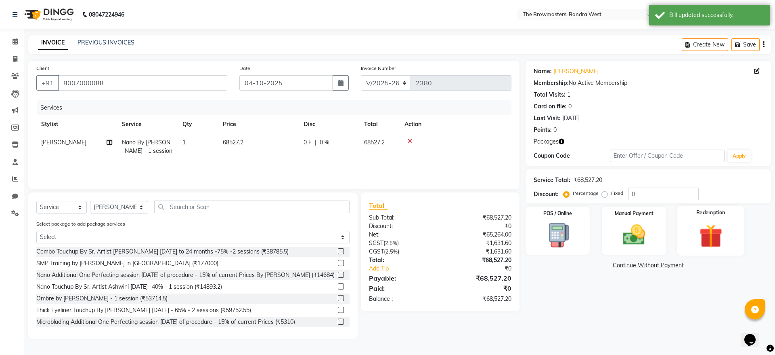
click at [646, 249] on img at bounding box center [711, 235] width 38 height 29
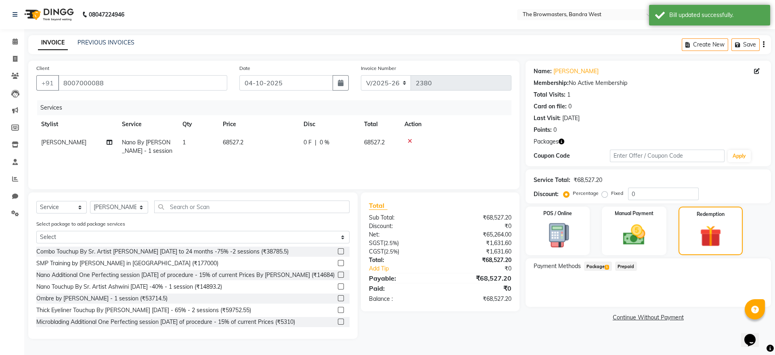
click at [604, 262] on span "Package 1" at bounding box center [598, 265] width 28 height 9
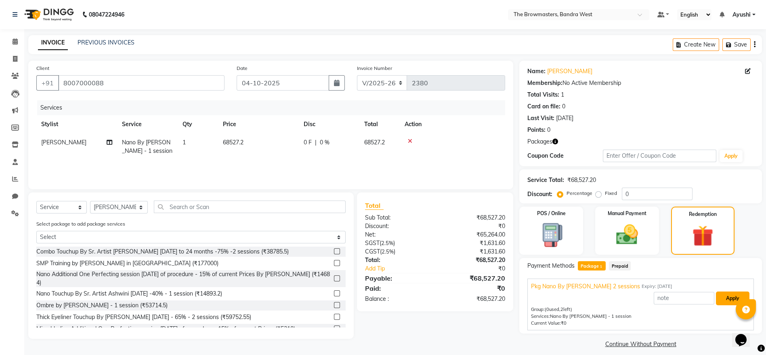
click at [646, 295] on button "Apply" at bounding box center [733, 298] width 34 height 14
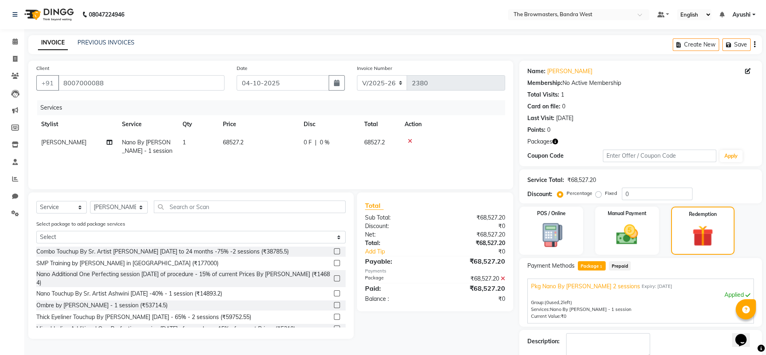
scroll to position [46, 0]
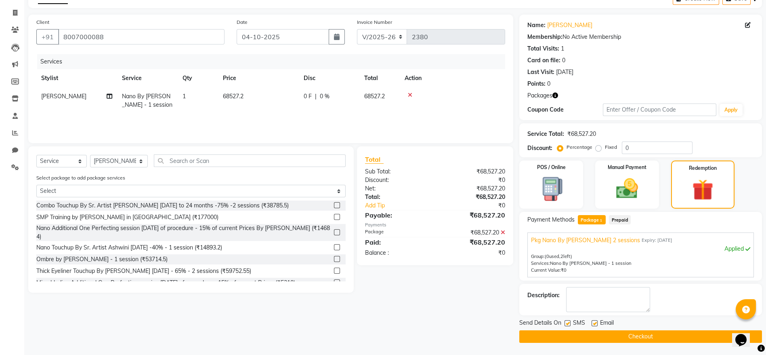
click at [566, 295] on label at bounding box center [567, 323] width 6 height 6
click at [566, 295] on input "checkbox" at bounding box center [566, 323] width 5 height 5
checkbox input "false"
click at [592, 295] on label at bounding box center [595, 323] width 6 height 6
click at [592, 295] on input "checkbox" at bounding box center [594, 323] width 5 height 5
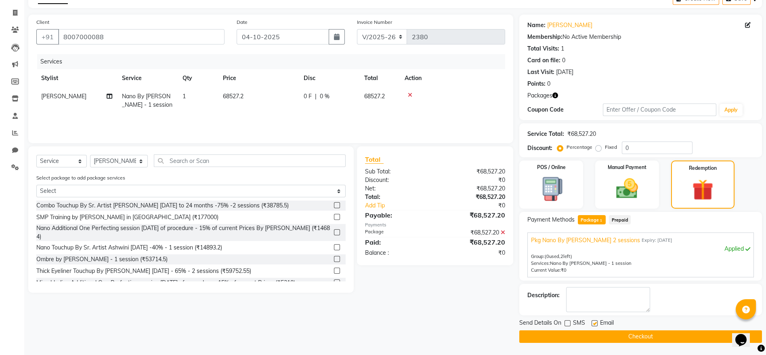
checkbox input "false"
click at [625, 295] on button "Checkout" at bounding box center [640, 336] width 243 height 13
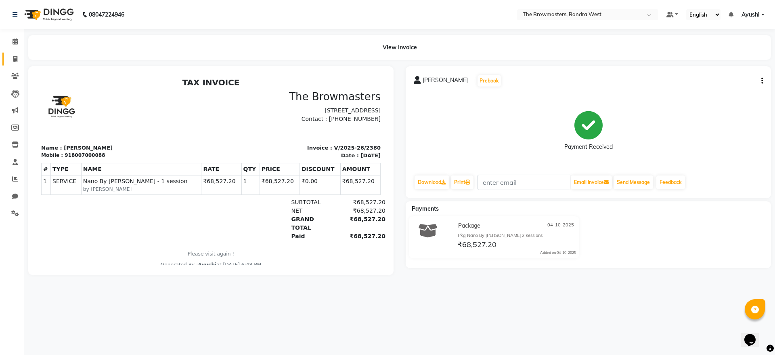
click at [16, 53] on link "Invoice" at bounding box center [11, 58] width 19 height 13
select select "service"
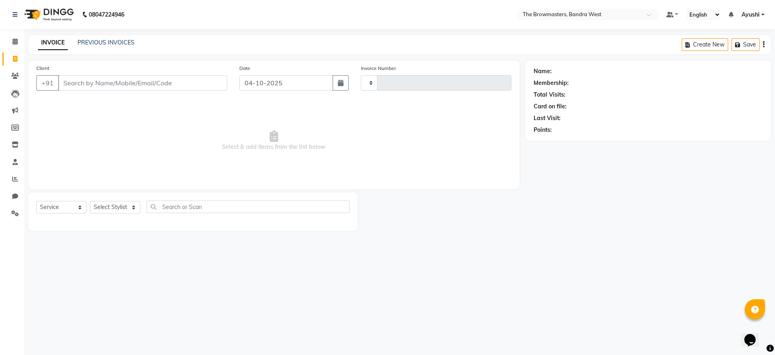
type input "2381"
select select "6949"
type input "9821062666"
click at [56, 209] on select "Select Service Product Membership Package Voucher Prepaid Gift Card" at bounding box center [61, 207] width 50 height 13
select select "package"
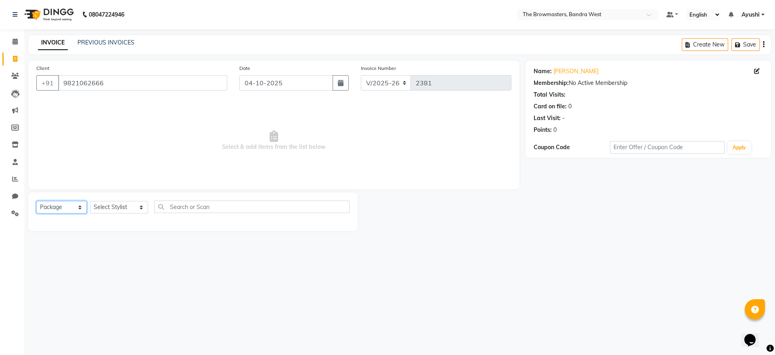
click at [36, 201] on select "Select Service Product Membership Package Voucher Prepaid Gift Card" at bounding box center [61, 207] width 50 height 13
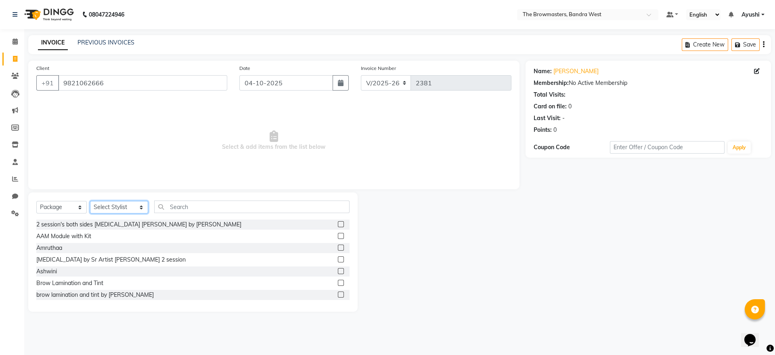
click at [121, 204] on select "Select Stylist Ashmeey Singghai Ashwini Ayushi DINGG SUPPORT jojo Jyoti Kajal K…" at bounding box center [119, 207] width 58 height 13
select select "64300"
click at [90, 201] on select "Select Stylist Ashmeey Singghai Ashwini Ayushi DINGG SUPPORT jojo Jyoti Kajal K…" at bounding box center [119, 207] width 58 height 13
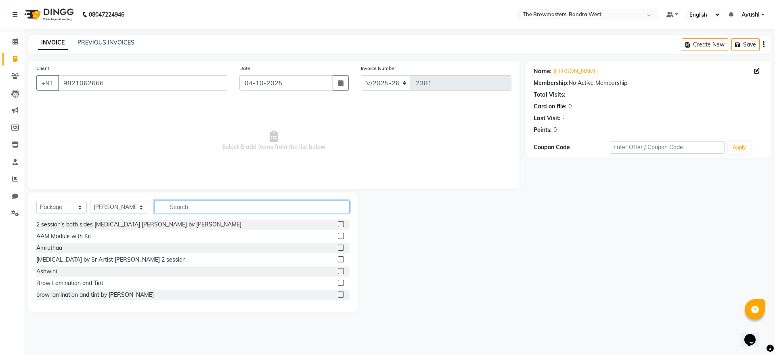
click at [192, 200] on input "text" at bounding box center [251, 206] width 195 height 13
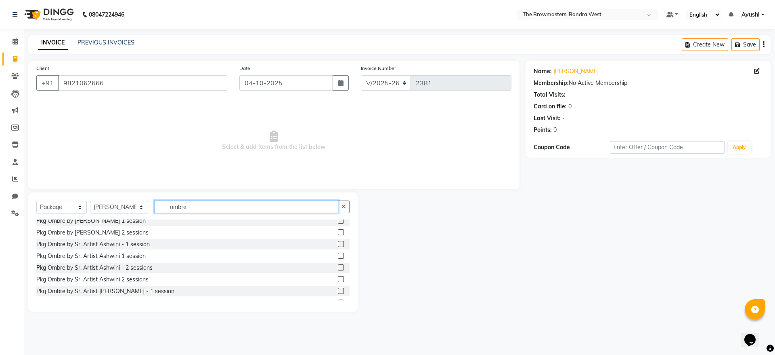
scroll to position [42, 0]
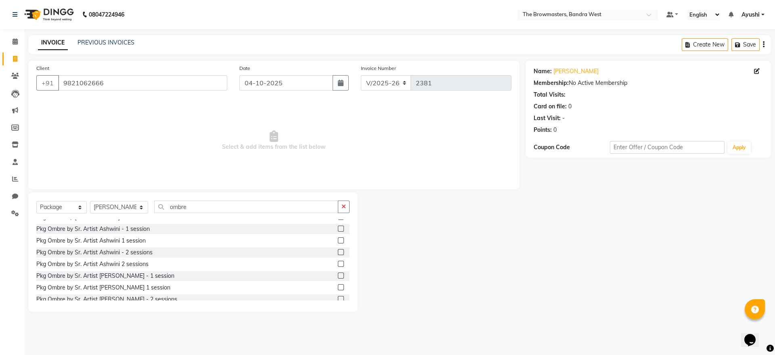
click at [338, 277] on label at bounding box center [341, 275] width 6 height 6
click at [338, 277] on input "checkbox" at bounding box center [340, 275] width 5 height 5
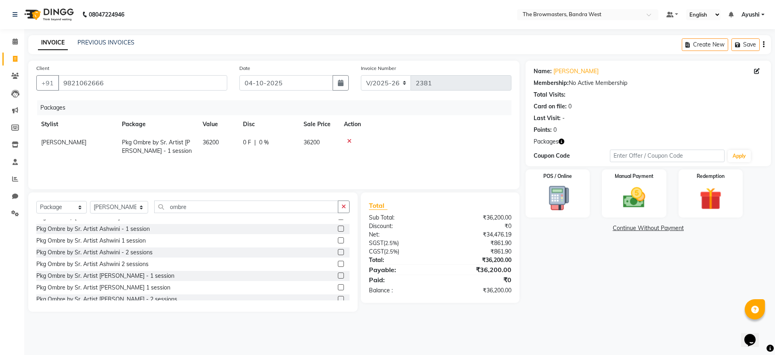
click at [261, 151] on td "0 F | 0 %" at bounding box center [268, 146] width 61 height 27
click at [279, 146] on input "0" at bounding box center [273, 144] width 24 height 13
click at [299, 157] on tr "Uzma Pkg Ombre by Sr. Artist Roshani - 1 session 36200 800 F | 2.21 % 35400" at bounding box center [273, 146] width 475 height 27
click at [616, 212] on div "Manual Payment" at bounding box center [634, 193] width 67 height 50
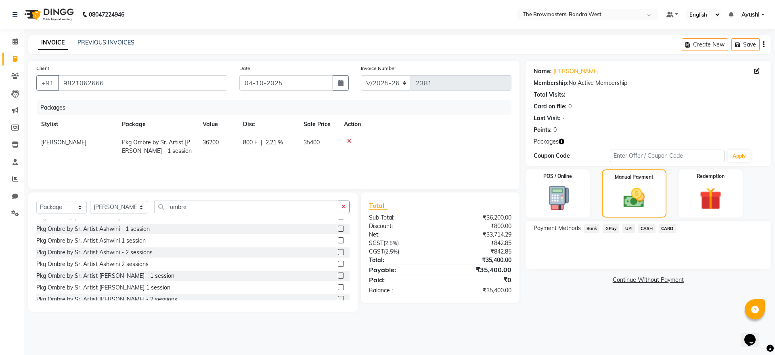
click at [646, 228] on span "CARD" at bounding box center [667, 228] width 17 height 9
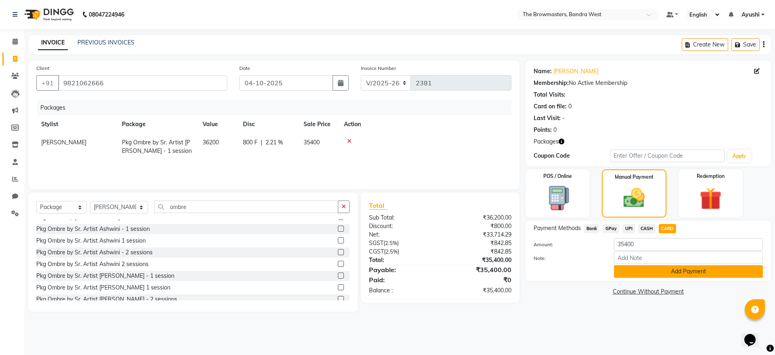
click at [646, 269] on button "Add Payment" at bounding box center [688, 271] width 149 height 13
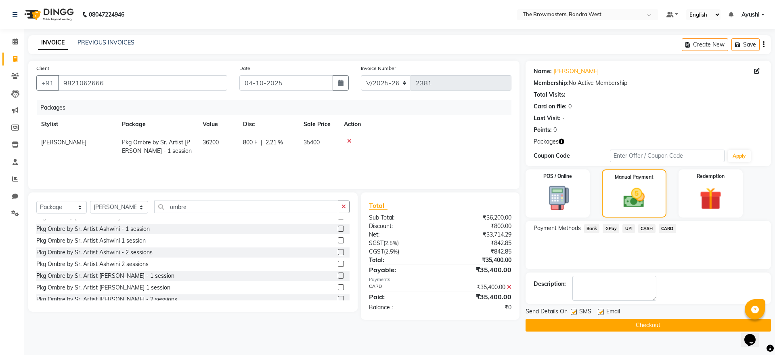
click at [574, 295] on label at bounding box center [574, 311] width 6 height 6
click at [574, 295] on input "checkbox" at bounding box center [573, 311] width 5 height 5
click at [602, 295] on label at bounding box center [601, 311] width 6 height 6
click at [602, 295] on input "checkbox" at bounding box center [600, 311] width 5 height 5
click at [630, 295] on button "Checkout" at bounding box center [648, 325] width 245 height 13
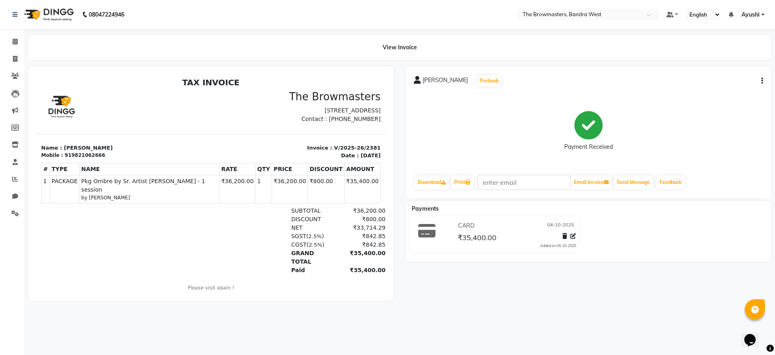
click at [90, 159] on div "919821062666" at bounding box center [85, 154] width 40 height 7
copy div "919821062666"
click at [13, 59] on icon at bounding box center [15, 59] width 4 height 6
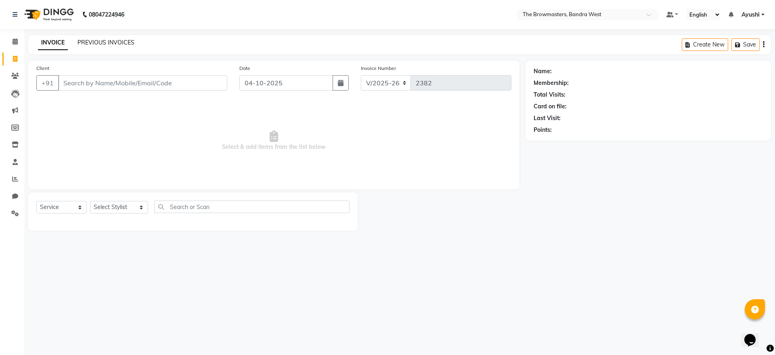
click at [112, 44] on link "PREVIOUS INVOICES" at bounding box center [106, 42] width 57 height 7
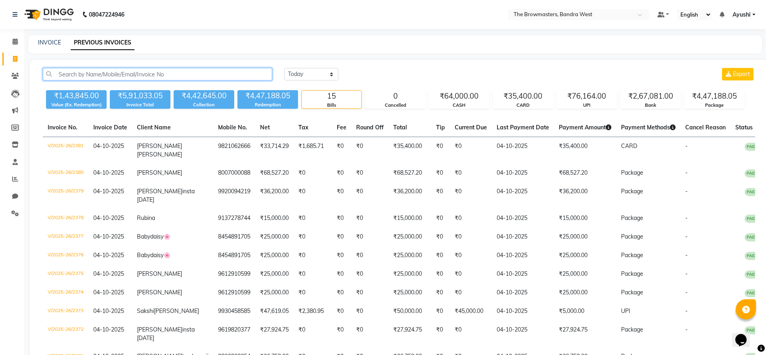
click at [216, 70] on input "text" at bounding box center [157, 74] width 229 height 13
click at [55, 39] on link "INVOICE" at bounding box center [49, 42] width 23 height 7
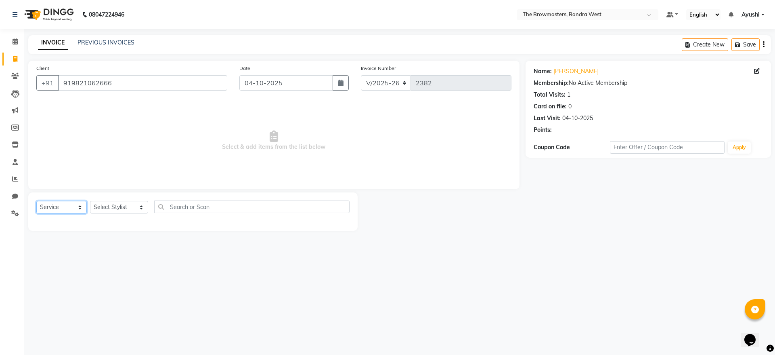
click at [72, 211] on select "Select Service Product Membership Package Voucher Prepaid Gift Card" at bounding box center [61, 207] width 50 height 13
click at [36, 201] on select "Select Service Product Membership Package Voucher Prepaid Gift Card" at bounding box center [61, 207] width 50 height 13
click at [121, 204] on select "Select Stylist Ashmeey Singghai Ashwini Ayushi DINGG SUPPORT jojo Jyoti Kajal K…" at bounding box center [119, 207] width 58 height 13
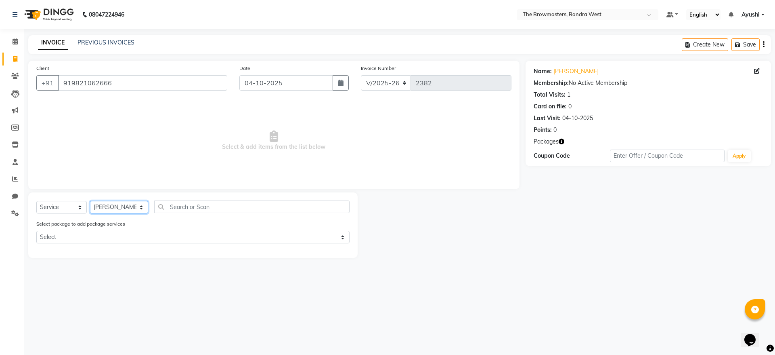
click at [90, 201] on select "Select Stylist Ashmeey Singghai Ashwini Ayushi DINGG SUPPORT jojo Jyoti Kajal K…" at bounding box center [119, 207] width 58 height 13
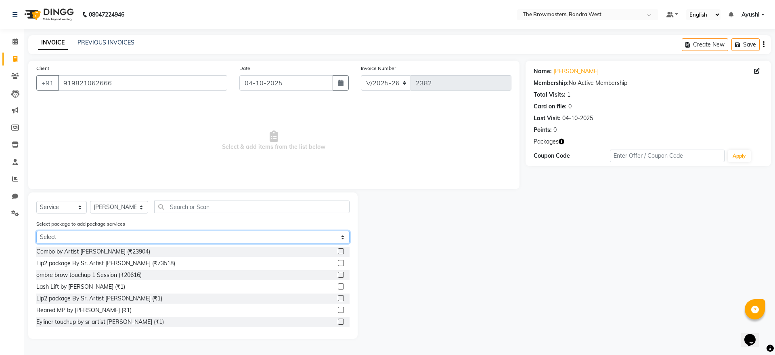
click at [114, 237] on select "Select Pkg Ombre by Sr. Artist Roshani - 1 session" at bounding box center [192, 237] width 313 height 13
click at [36, 231] on select "Select Pkg Ombre by Sr. Artist Roshani - 1 session" at bounding box center [192, 237] width 313 height 13
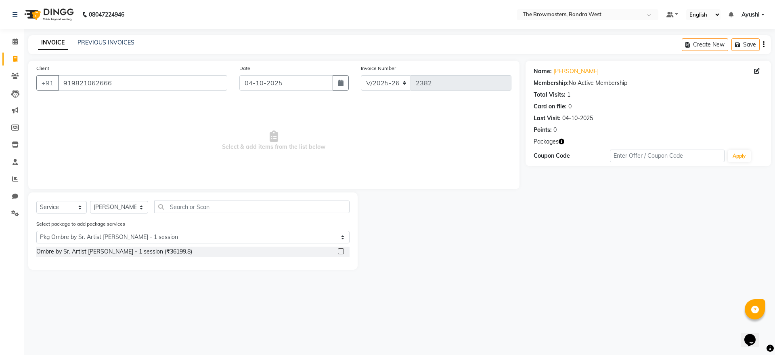
click at [342, 250] on label at bounding box center [341, 251] width 6 height 6
click at [342, 250] on input "checkbox" at bounding box center [340, 251] width 5 height 5
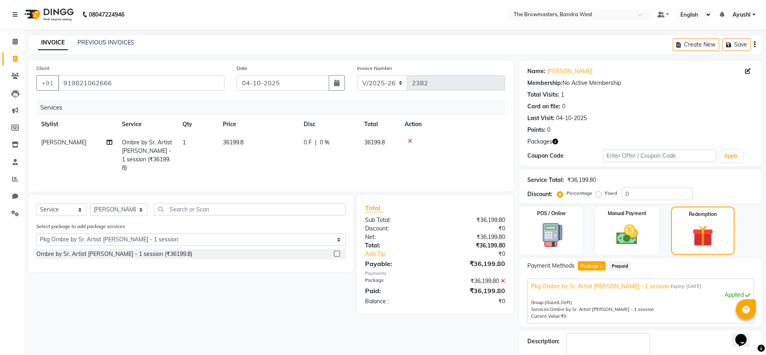
scroll to position [46, 0]
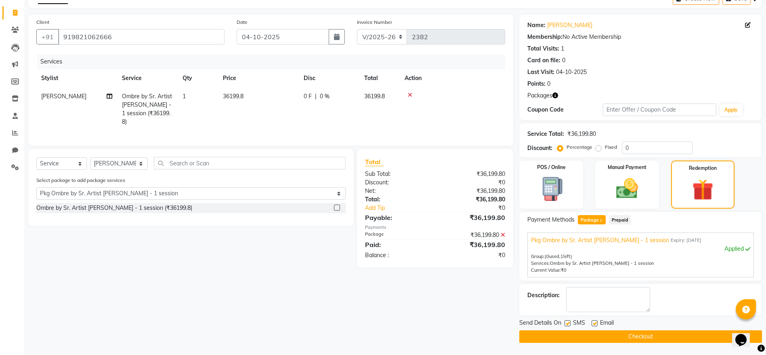
click at [566, 295] on label at bounding box center [567, 323] width 6 height 6
click at [566, 295] on input "checkbox" at bounding box center [566, 323] width 5 height 5
click at [593, 295] on label at bounding box center [595, 323] width 6 height 6
click at [593, 295] on input "checkbox" at bounding box center [594, 323] width 5 height 5
click at [610, 295] on button "Checkout" at bounding box center [640, 336] width 243 height 13
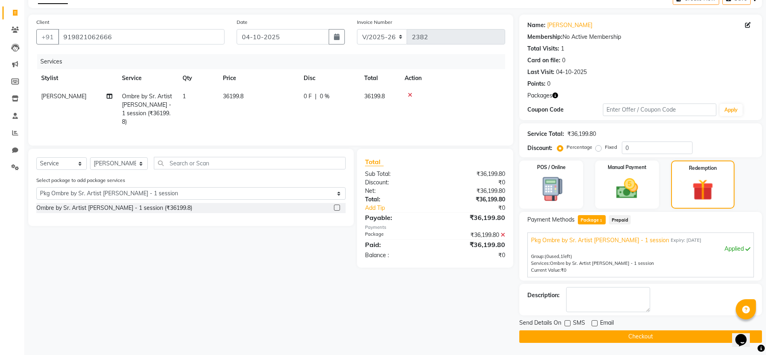
click at [615, 295] on button "Checkout" at bounding box center [640, 336] width 243 height 13
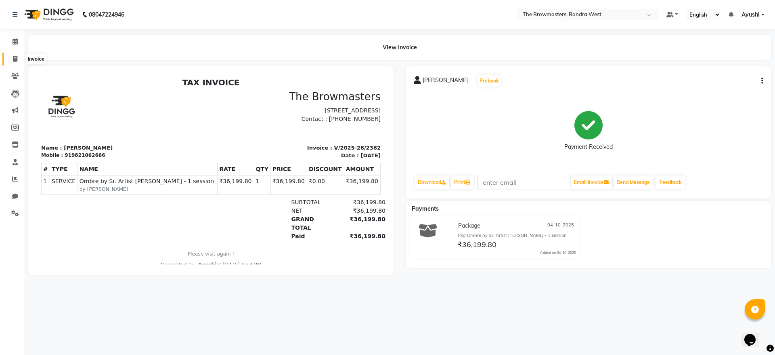
click at [9, 58] on span at bounding box center [15, 59] width 14 height 9
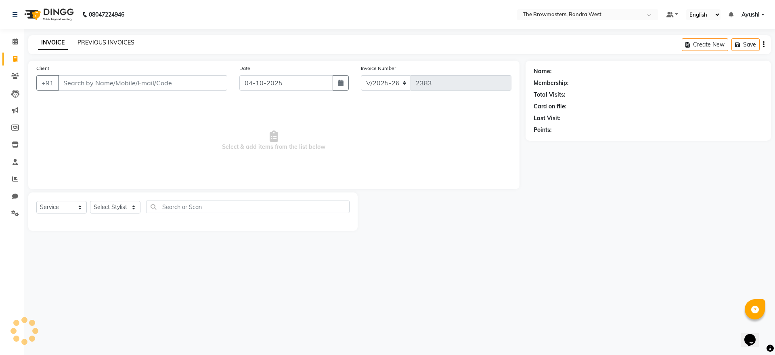
click at [99, 43] on link "PREVIOUS INVOICES" at bounding box center [106, 42] width 57 height 7
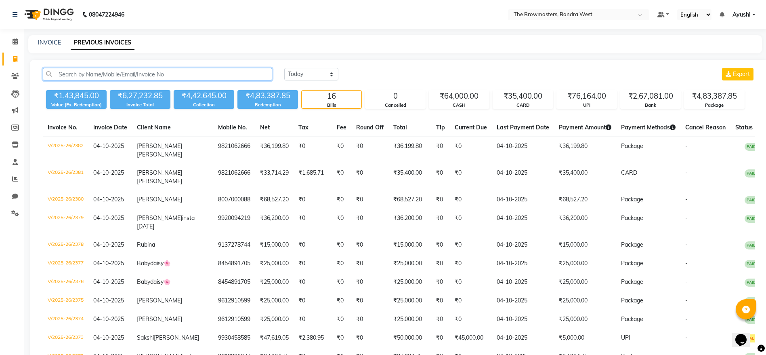
click at [140, 79] on input "text" at bounding box center [157, 74] width 229 height 13
paste input "7709194317"
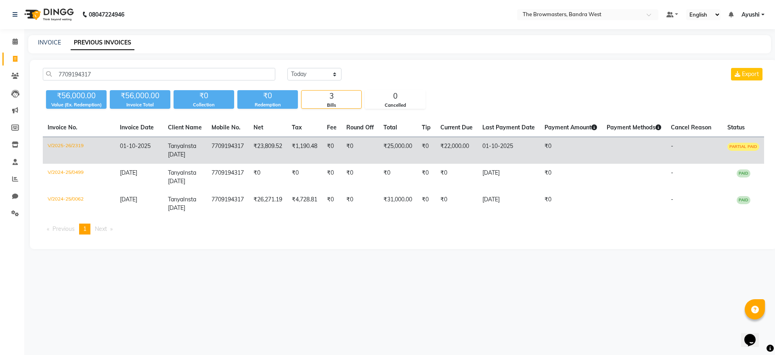
click at [458, 152] on td "₹22,000.00" at bounding box center [457, 150] width 42 height 27
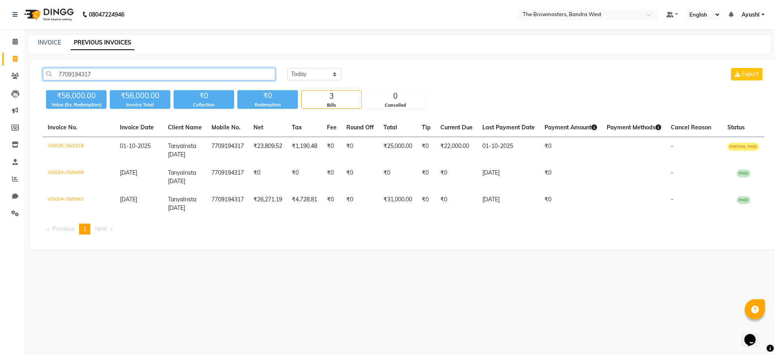
click at [100, 77] on input "7709194317" at bounding box center [159, 74] width 233 height 13
paste input "961936077"
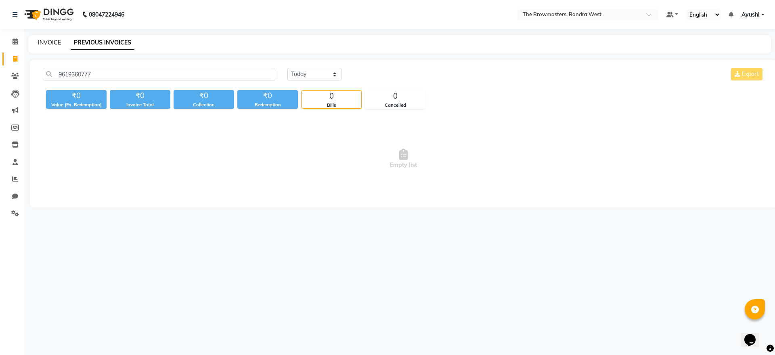
click at [50, 45] on link "INVOICE" at bounding box center [49, 42] width 23 height 7
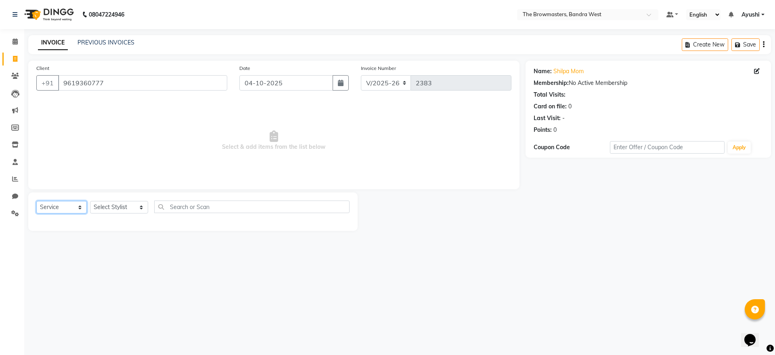
click at [69, 211] on select "Select Service Product Membership Package Voucher Prepaid Gift Card" at bounding box center [61, 207] width 50 height 13
click at [36, 201] on select "Select Service Product Membership Package Voucher Prepaid Gift Card" at bounding box center [61, 207] width 50 height 13
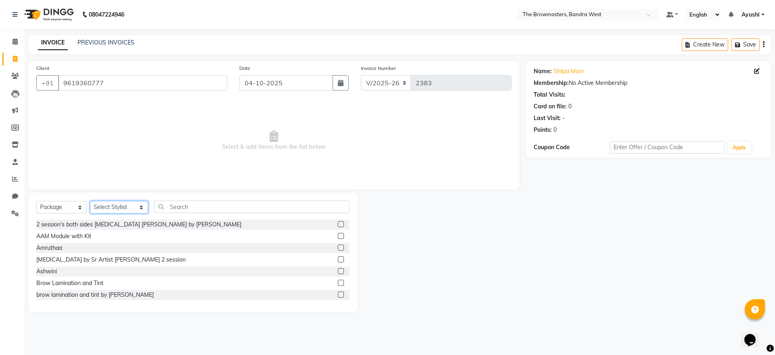
click at [112, 204] on select "Select Stylist Ashmeey Singghai Ashwini Ayushi DINGG SUPPORT jojo Jyoti Kajal K…" at bounding box center [119, 207] width 58 height 13
click at [90, 201] on select "Select Stylist Ashmeey Singghai Ashwini Ayushi DINGG SUPPORT jojo Jyoti Kajal K…" at bounding box center [119, 207] width 58 height 13
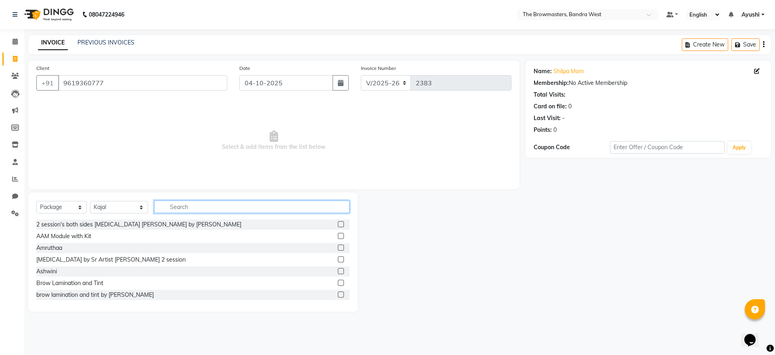
click at [194, 208] on input "text" at bounding box center [251, 206] width 195 height 13
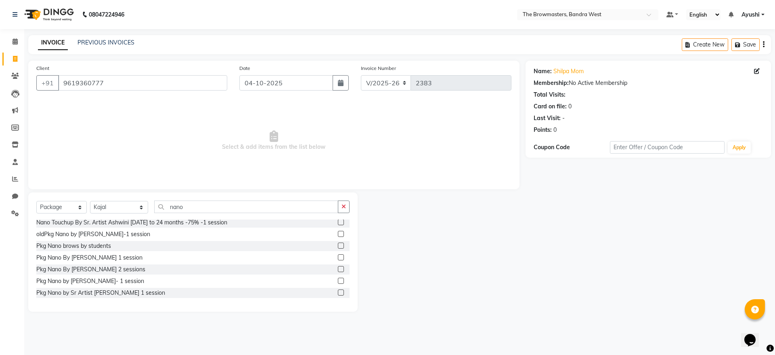
click at [338, 271] on label at bounding box center [341, 269] width 6 height 6
click at [338, 271] on input "checkbox" at bounding box center [340, 268] width 5 height 5
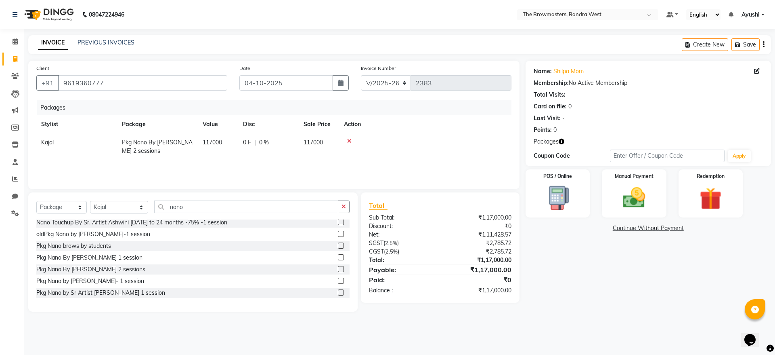
click at [272, 143] on div "0 F | 0 %" at bounding box center [268, 142] width 51 height 8
click at [275, 148] on input "0" at bounding box center [273, 144] width 24 height 13
click at [324, 171] on div "Packages Stylist Package Value Disc Sale Price Action Kajal Pkg Nano By Ashmi 2…" at bounding box center [273, 140] width 475 height 81
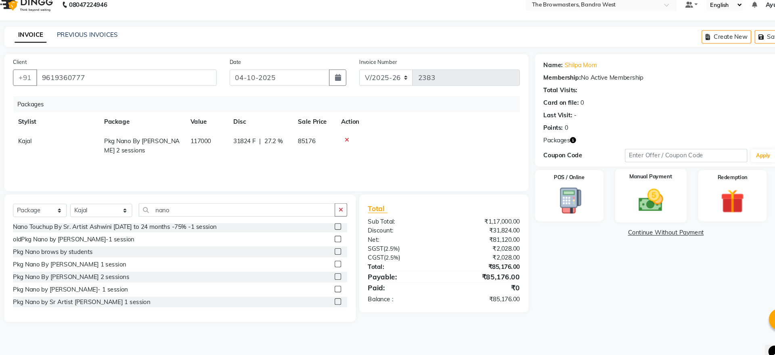
click at [619, 193] on img at bounding box center [634, 197] width 38 height 27
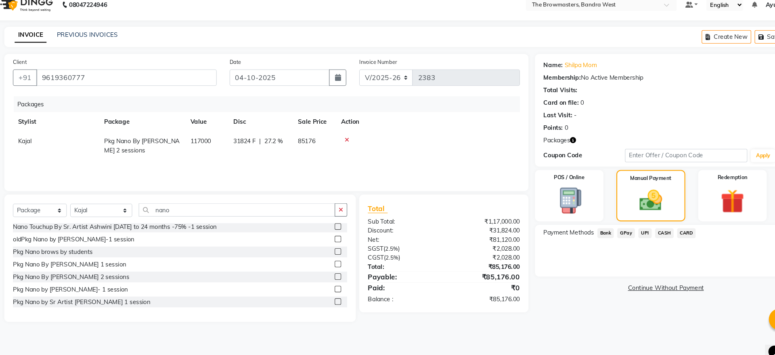
click at [627, 225] on span "UPI" at bounding box center [629, 228] width 13 height 9
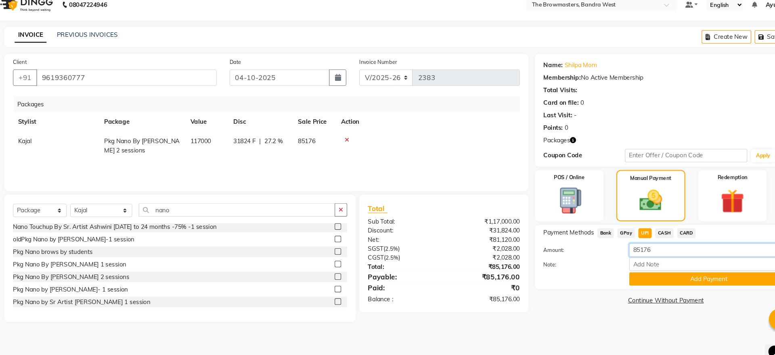
drag, startPoint x: 678, startPoint y: 248, endPoint x: 567, endPoint y: 275, distance: 114.5
click at [567, 275] on div "Amount: 85176 Note: Add Payment" at bounding box center [648, 258] width 229 height 40
paste input "5000"
click at [627, 275] on button "Add Payment" at bounding box center [688, 271] width 149 height 13
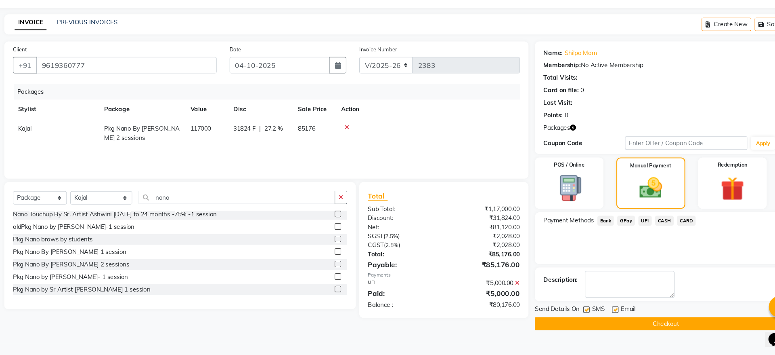
click at [571, 295] on label at bounding box center [574, 311] width 6 height 6
click at [571, 295] on input "checkbox" at bounding box center [573, 311] width 5 height 5
click at [600, 295] on label at bounding box center [601, 311] width 6 height 6
click at [600, 295] on input "checkbox" at bounding box center [600, 311] width 5 height 5
click at [619, 295] on button "Checkout" at bounding box center [648, 325] width 245 height 13
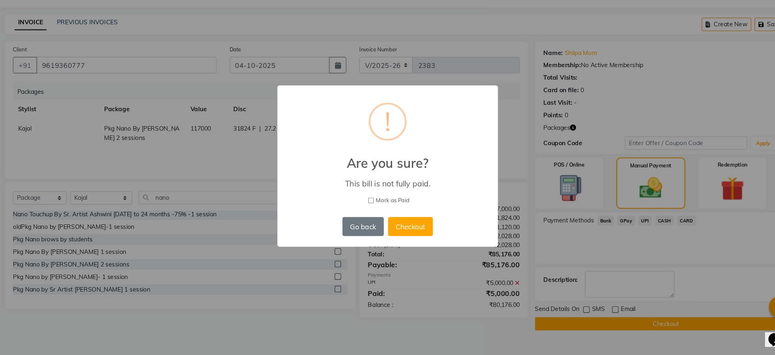
click at [428, 224] on div "Go back No Checkout" at bounding box center [387, 234] width 89 height 22
click at [415, 227] on button "Checkout" at bounding box center [409, 234] width 42 height 18
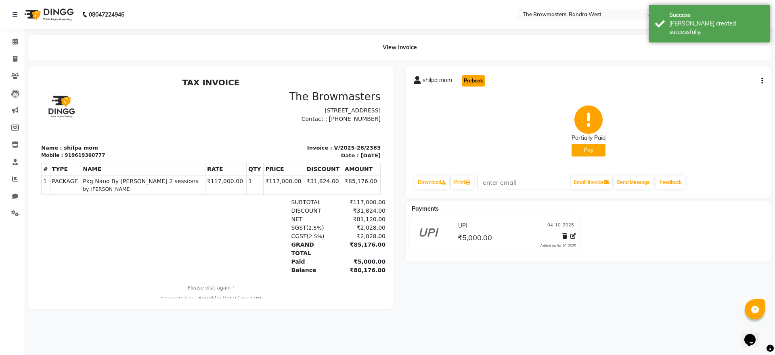
click at [476, 81] on button "Prebook" at bounding box center [473, 80] width 23 height 11
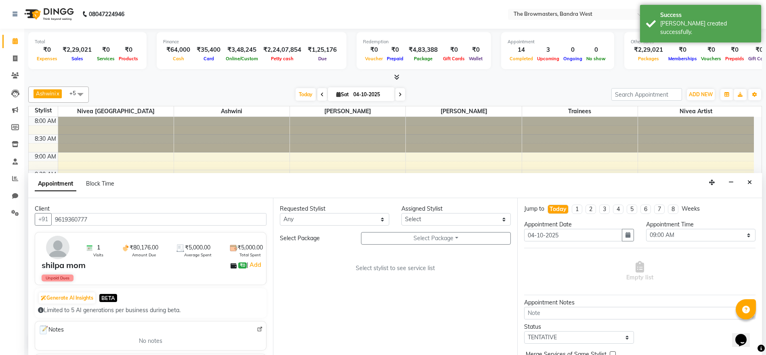
scroll to position [248, 0]
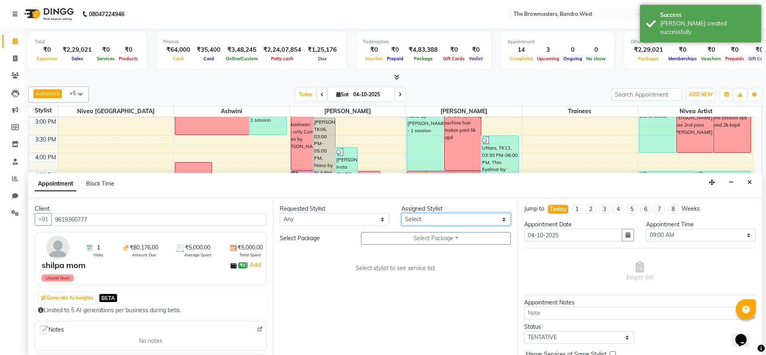
click at [445, 217] on select "Select Ashmeey Singghai Ashwini Ayushi Jyoti Kajal Kratika Kratika Mumbai Nivea…" at bounding box center [455, 219] width 109 height 13
click at [452, 220] on select "Select Ashmeey Singghai Ashwini Ayushi Jyoti Kajal Kratika Kratika Mumbai Nivea…" at bounding box center [455, 219] width 109 height 13
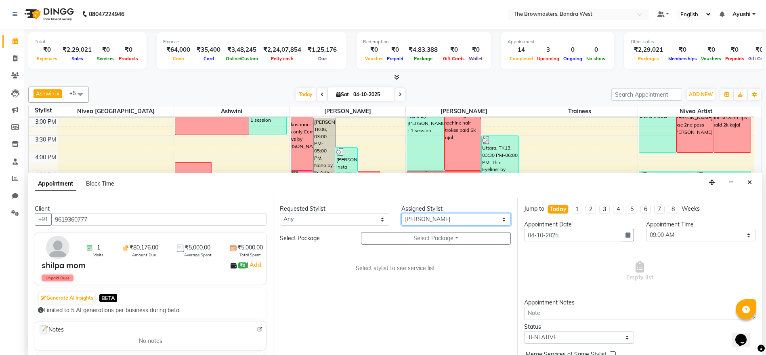
click at [401, 213] on select "Select Ashmeey Singghai Ashwini Ayushi Jyoti Kajal Kratika Kratika Mumbai Nivea…" at bounding box center [455, 219] width 109 height 13
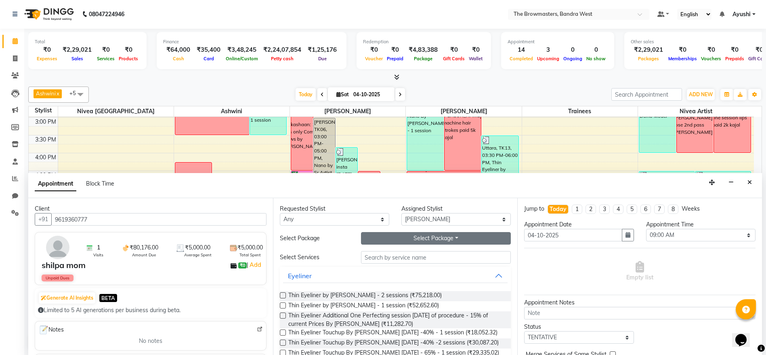
click at [423, 237] on button "Select Package Toggle Dropdown" at bounding box center [436, 238] width 150 height 13
click at [407, 250] on li "Pkg Nano By Ashmi 2 sessions" at bounding box center [429, 255] width 137 height 12
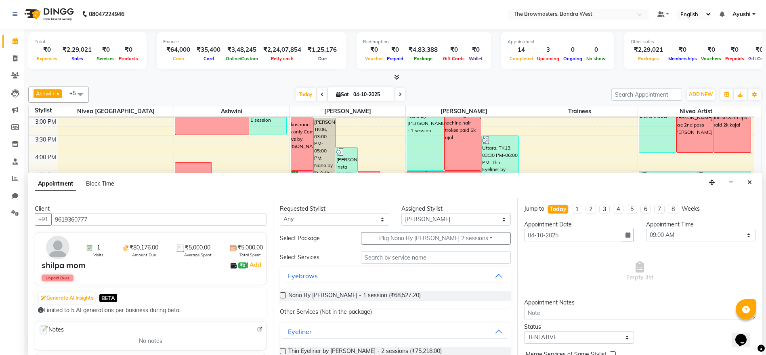
click at [396, 295] on div "Nano By Ashmi - 1 session (₹68,527.20)" at bounding box center [395, 296] width 231 height 10
click at [364, 289] on div "Nano By Ashmi - 1 session (₹68,527.20)" at bounding box center [395, 295] width 231 height 23
click at [374, 294] on span "Nano By Ashmi - 1 session (₹68,527.20)" at bounding box center [354, 296] width 132 height 10
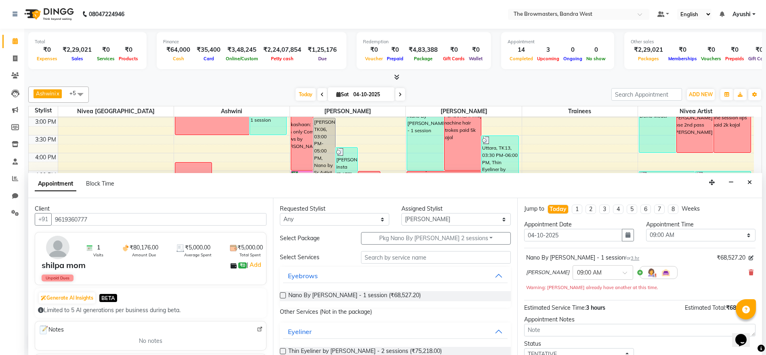
click at [640, 233] on div "Appointment Time Select 09:00 AM 09:15 AM 09:30 AM 09:45 AM 10:00 AM 10:15 AM 1…" at bounding box center [701, 233] width 122 height 27
click at [627, 236] on button "button" at bounding box center [628, 235] width 12 height 13
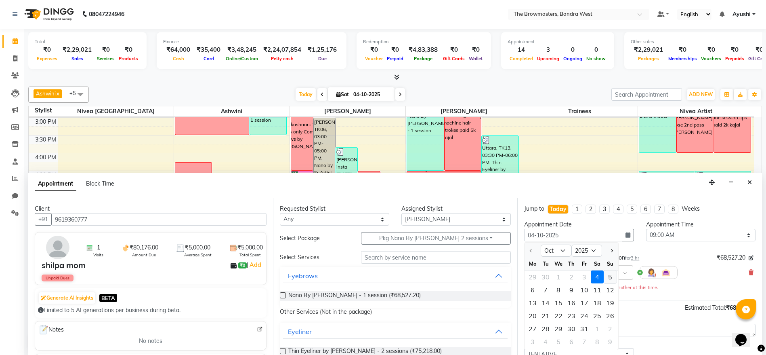
click at [611, 274] on div "5" at bounding box center [610, 276] width 13 height 13
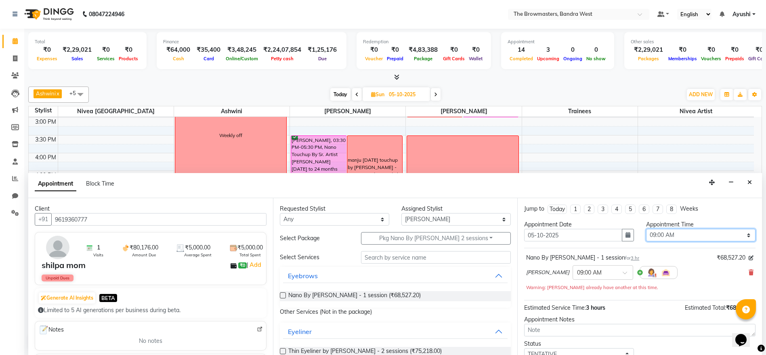
click at [646, 236] on select "Select 09:00 AM 09:15 AM 09:30 AM 09:45 AM 10:00 AM 10:15 AM 10:30 AM 10:45 AM …" at bounding box center [700, 235] width 109 height 13
click at [646, 229] on select "Select 09:00 AM 09:15 AM 09:30 AM 09:45 AM 10:00 AM 10:15 AM 10:30 AM 10:45 AM …" at bounding box center [700, 235] width 109 height 13
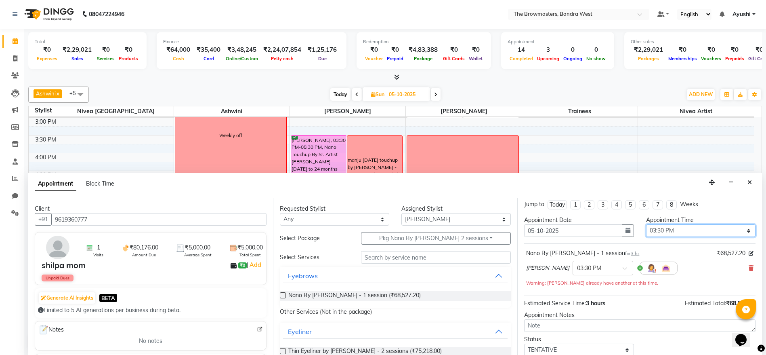
scroll to position [57, 0]
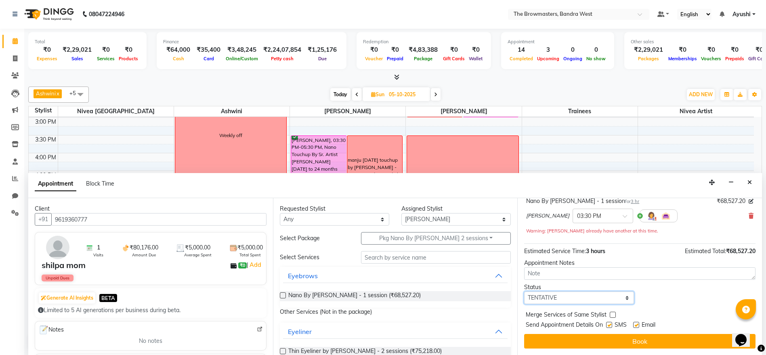
click at [546, 295] on select "Select TENTATIVE CONFIRM UPCOMING" at bounding box center [578, 297] width 109 height 13
click at [524, 291] on select "Select TENTATIVE CONFIRM UPCOMING" at bounding box center [578, 297] width 109 height 13
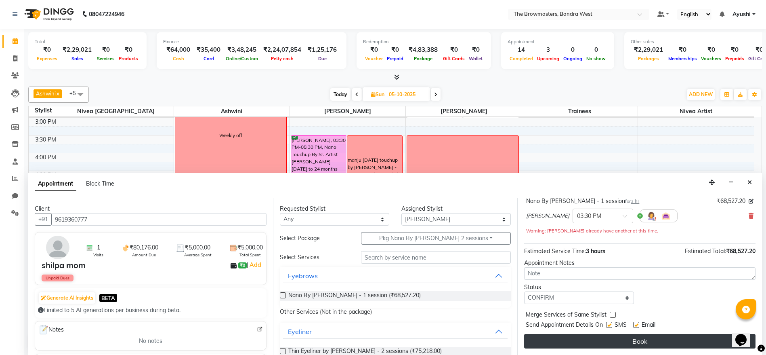
click at [592, 295] on button "Book" at bounding box center [639, 341] width 231 height 15
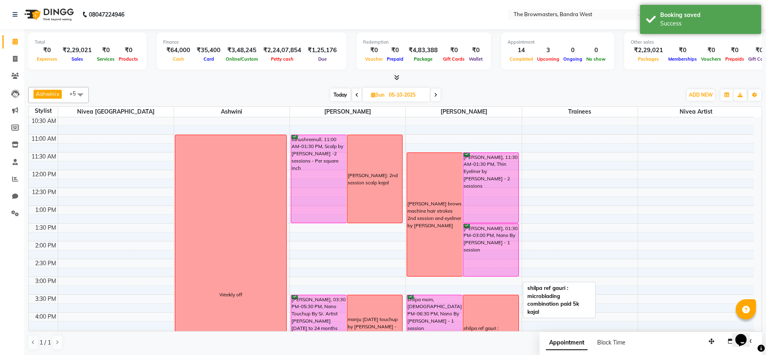
scroll to position [88, 0]
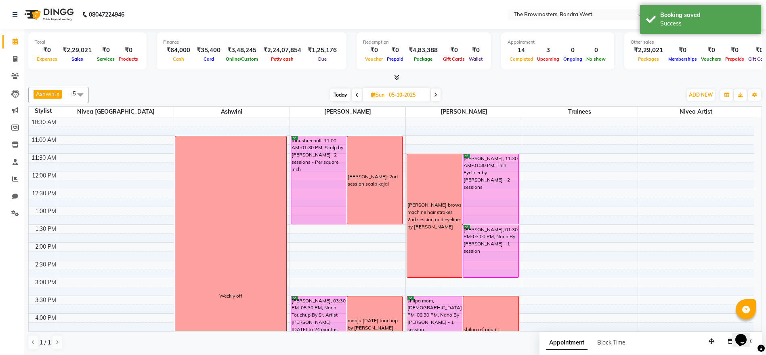
click at [15, 67] on li "Clients" at bounding box center [12, 75] width 24 height 17
click at [15, 60] on icon at bounding box center [15, 59] width 4 height 6
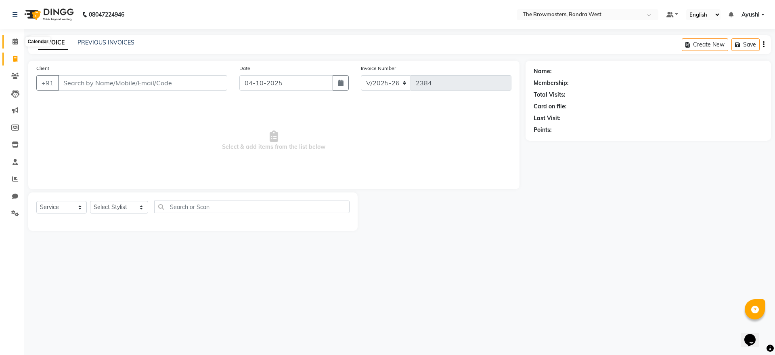
click at [17, 40] on icon at bounding box center [15, 41] width 5 height 6
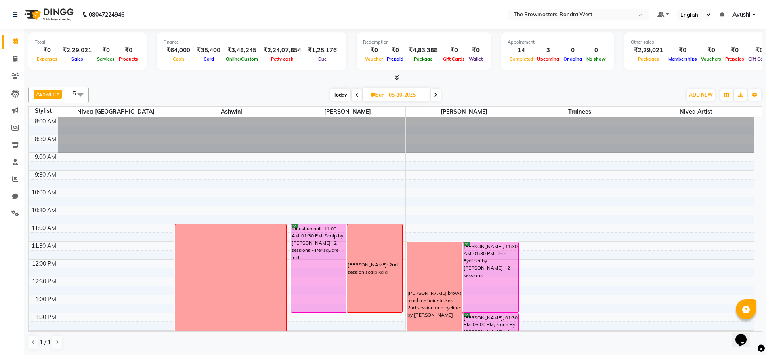
click at [336, 92] on span "Today" at bounding box center [340, 94] width 20 height 13
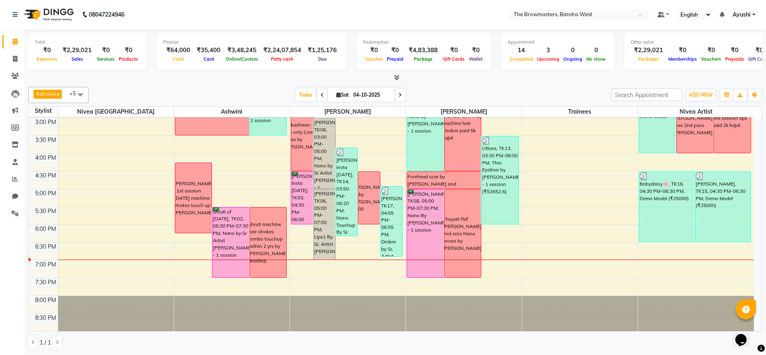
scroll to position [0, 0]
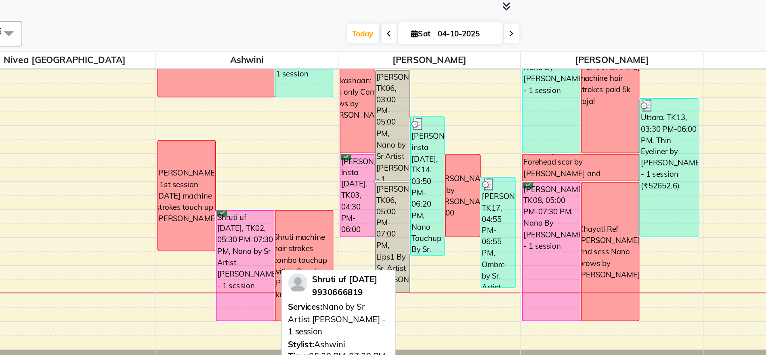
click at [222, 218] on div "Shruti uf 25jul23, TK02, 05:30 PM-07:30 PM, Nano by Sr Artist Ashwini - 1 sessi…" at bounding box center [230, 242] width 36 height 70
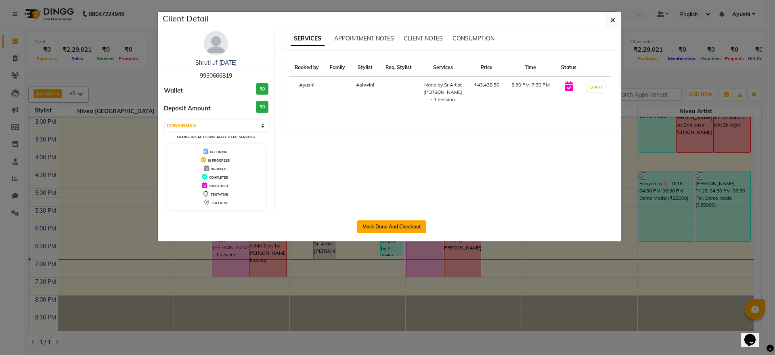
click at [380, 232] on button "Mark Done And Checkout" at bounding box center [391, 226] width 69 height 13
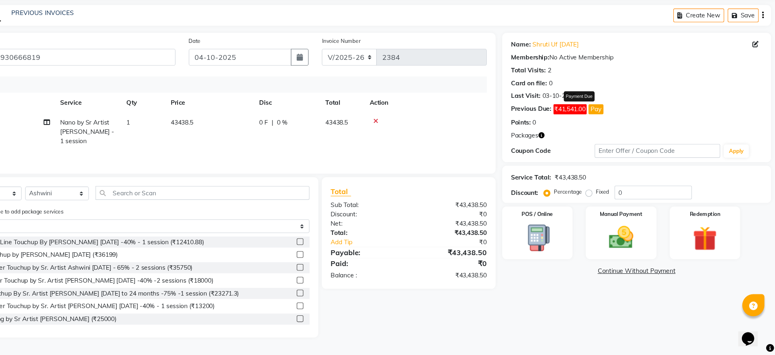
click at [613, 128] on button "Pay" at bounding box center [611, 130] width 14 height 9
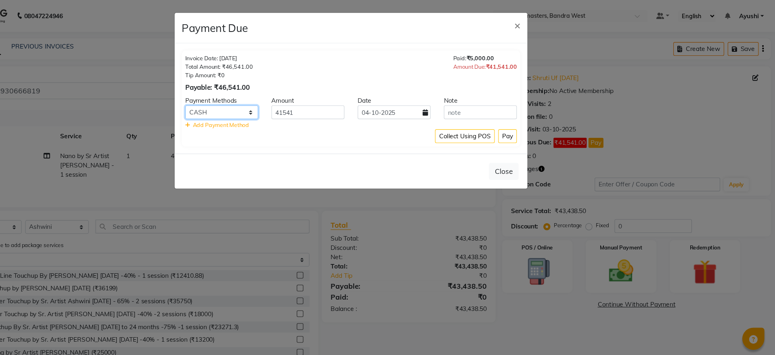
click at [281, 105] on select "Bank GPay UPI CASH CARD" at bounding box center [269, 102] width 67 height 13
click at [236, 96] on select "Bank GPay UPI CASH CARD" at bounding box center [269, 102] width 67 height 13
click at [529, 122] on button "Pay" at bounding box center [530, 124] width 17 height 13
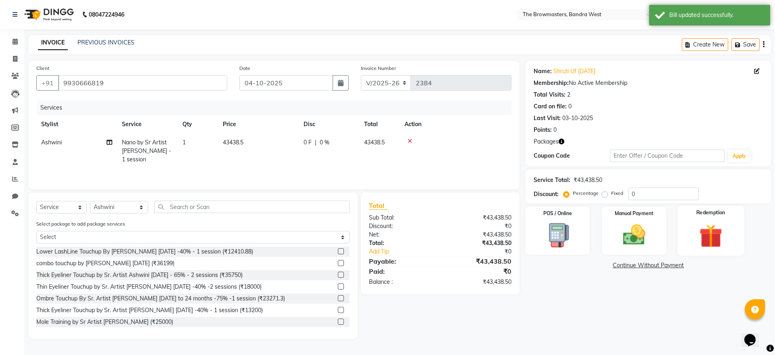
click at [646, 252] on div "Redemption" at bounding box center [711, 231] width 67 height 50
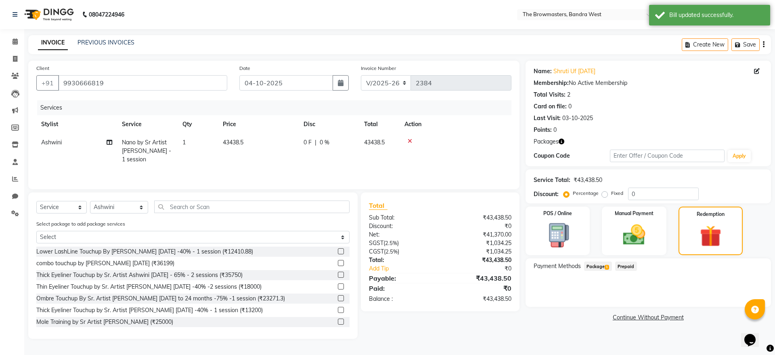
click at [599, 268] on span "Package 1" at bounding box center [598, 265] width 28 height 9
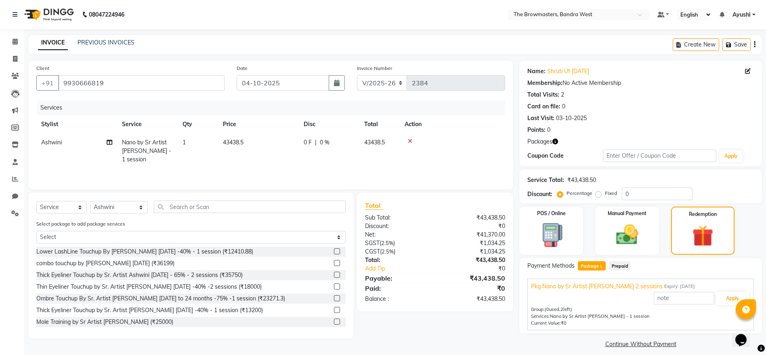
scroll to position [7, 0]
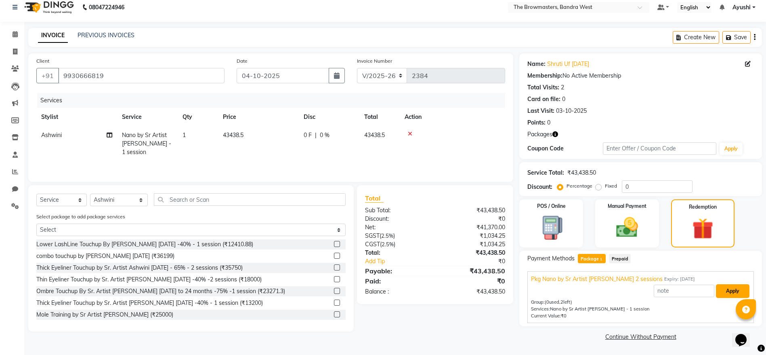
click at [646, 291] on button "Apply" at bounding box center [733, 291] width 34 height 14
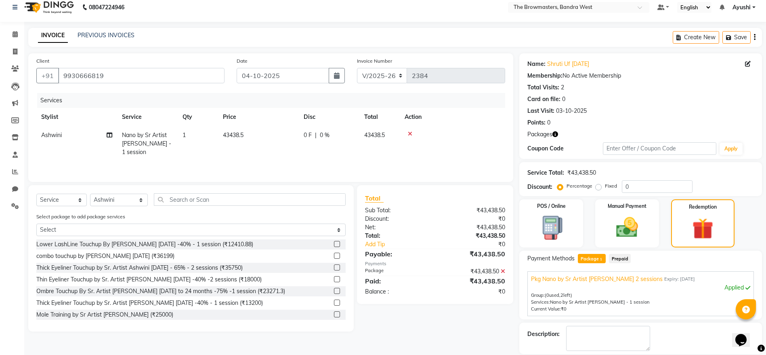
scroll to position [46, 0]
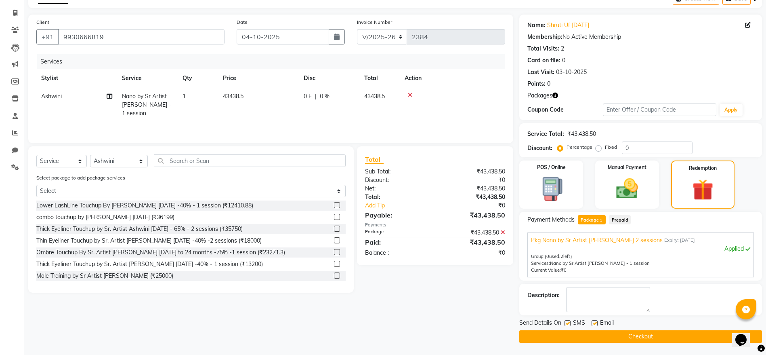
click at [568, 295] on label at bounding box center [567, 323] width 6 height 6
click at [568, 295] on input "checkbox" at bounding box center [566, 323] width 5 height 5
click at [596, 295] on label at bounding box center [595, 323] width 6 height 6
click at [596, 295] on input "checkbox" at bounding box center [594, 323] width 5 height 5
click at [608, 295] on button "Checkout" at bounding box center [640, 336] width 243 height 13
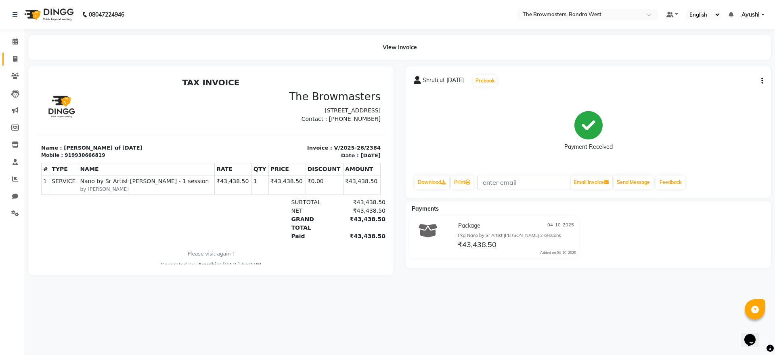
click at [8, 59] on span at bounding box center [15, 59] width 14 height 9
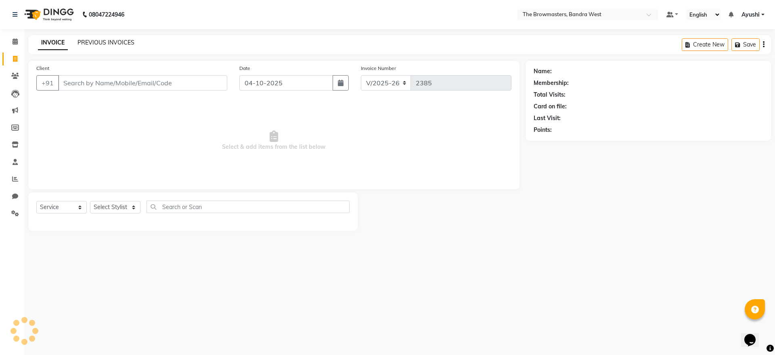
click at [104, 43] on link "PREVIOUS INVOICES" at bounding box center [106, 42] width 57 height 7
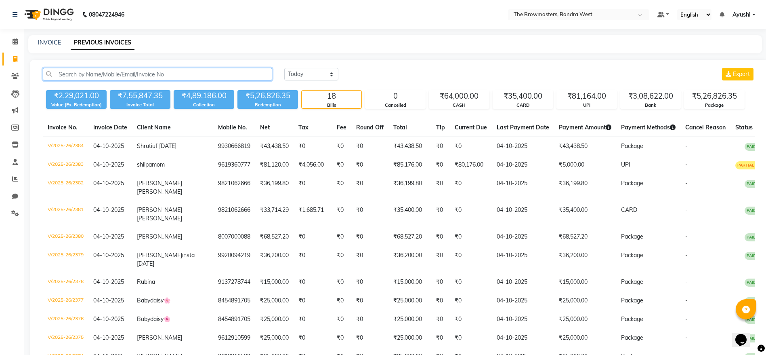
click at [133, 69] on input "text" at bounding box center [157, 74] width 229 height 13
paste input "+44 7502 195980"
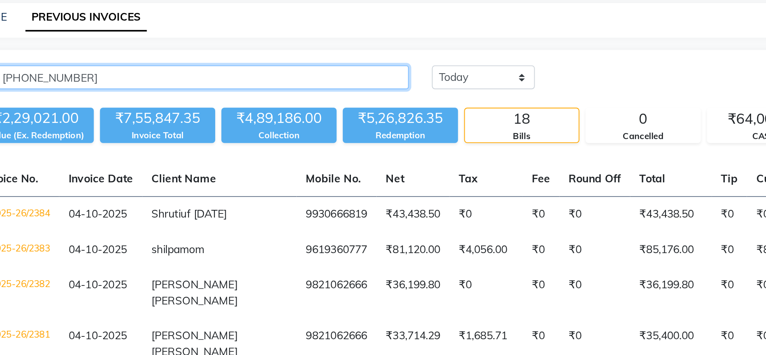
click at [84, 72] on input "+44 7502 195980" at bounding box center [157, 74] width 229 height 13
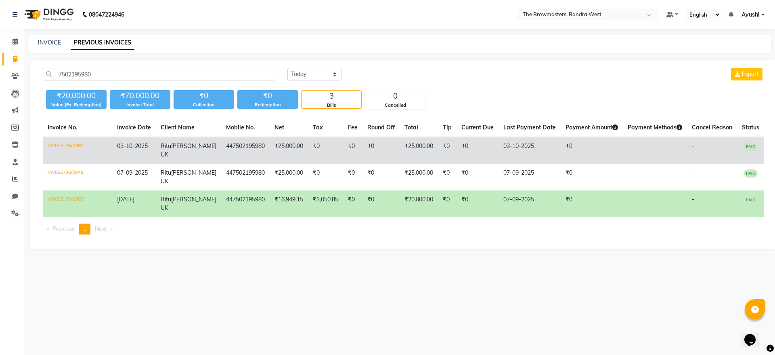
click at [386, 150] on td "₹0" at bounding box center [381, 150] width 37 height 27
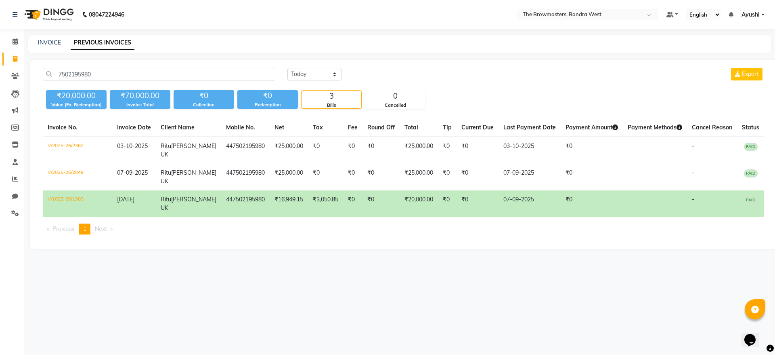
click at [221, 207] on td "447502195980" at bounding box center [245, 203] width 48 height 27
click at [85, 72] on input "7502195980" at bounding box center [159, 74] width 233 height 13
paste input "+919619820377"
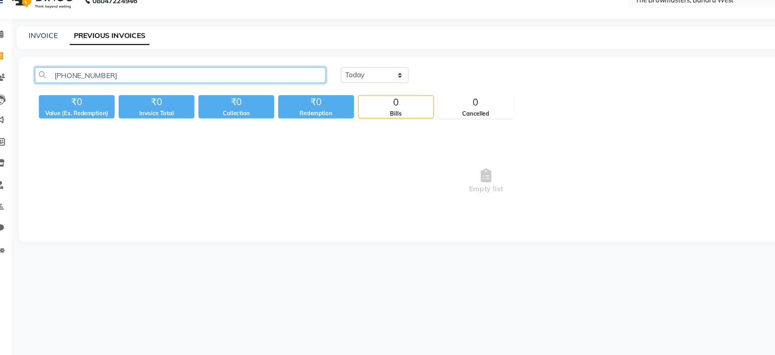
drag, startPoint x: 68, startPoint y: 74, endPoint x: 22, endPoint y: 84, distance: 47.0
click at [22, 84] on app-home "08047224946 Select Location × The Browmasters, Bandra West Default Panel My Pan…" at bounding box center [387, 109] width 775 height 219
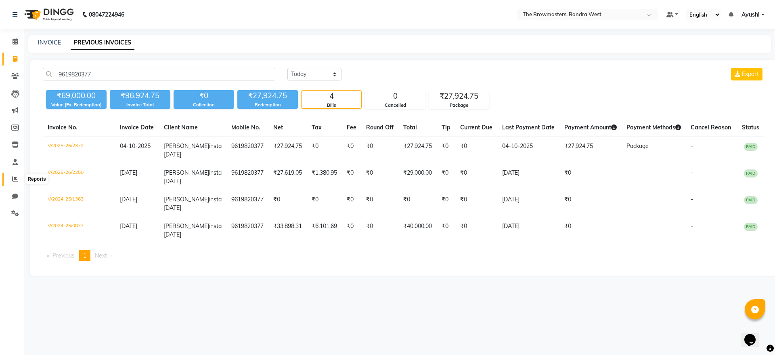
click at [15, 179] on icon at bounding box center [15, 179] width 6 height 6
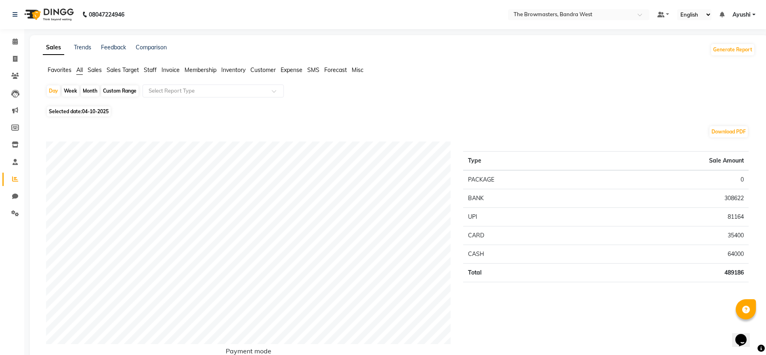
click at [152, 70] on span "Staff" at bounding box center [150, 69] width 13 height 7
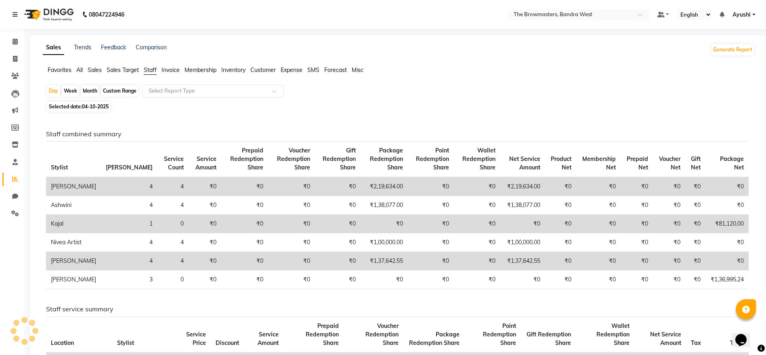
click at [172, 87] on input "text" at bounding box center [205, 91] width 116 height 8
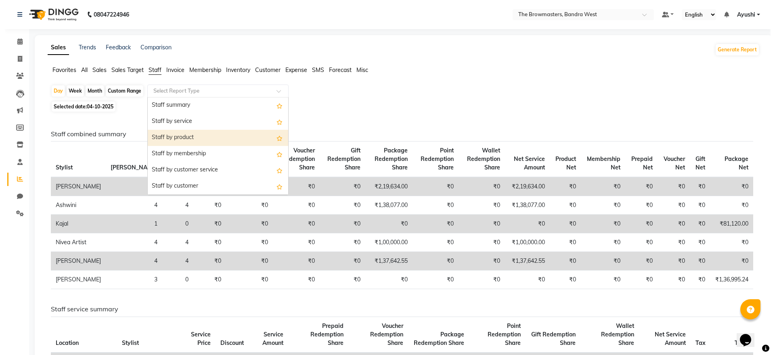
scroll to position [291, 0]
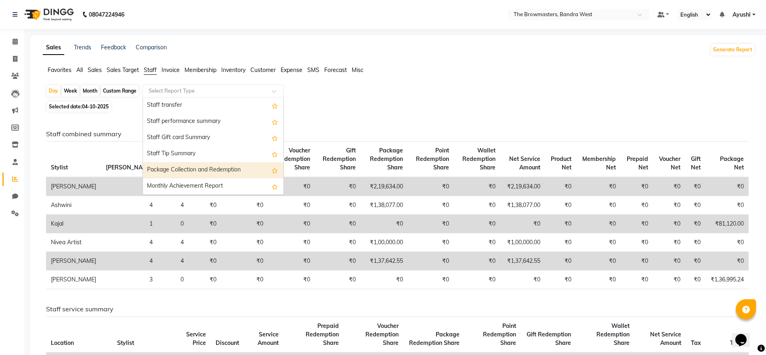
click at [202, 167] on div "Package Collection and Redemption" at bounding box center [213, 170] width 141 height 16
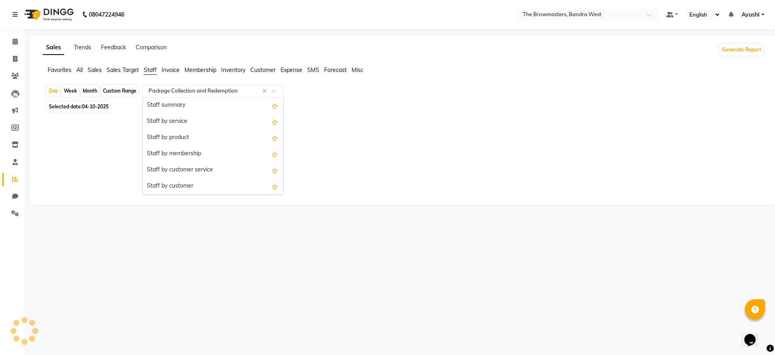
click at [176, 95] on div "Select Report Type × Package Collection and Redemption ×" at bounding box center [213, 90] width 141 height 13
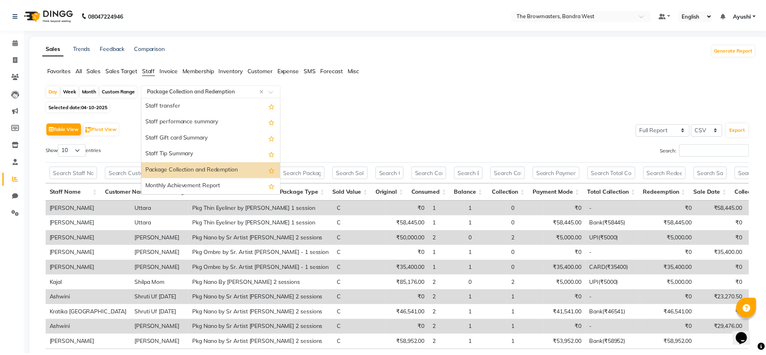
scroll to position [9, 0]
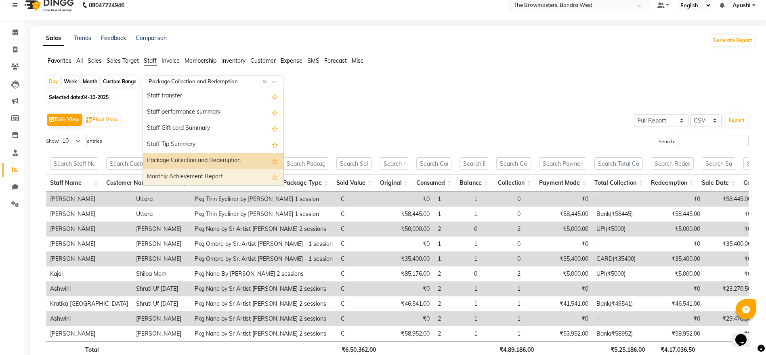
click at [204, 175] on div "Monthly Achievement Report" at bounding box center [213, 177] width 141 height 16
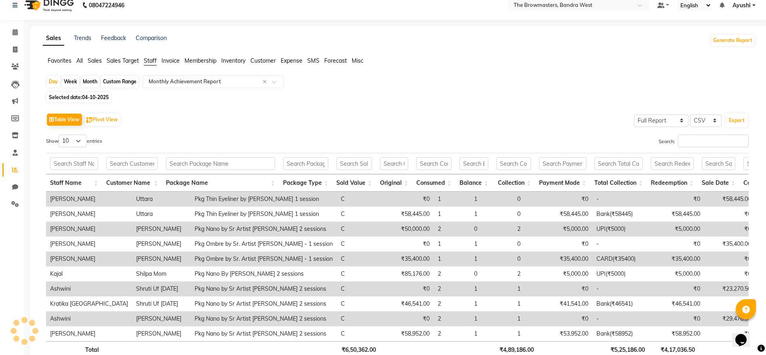
click at [89, 82] on div "Month" at bounding box center [90, 81] width 19 height 11
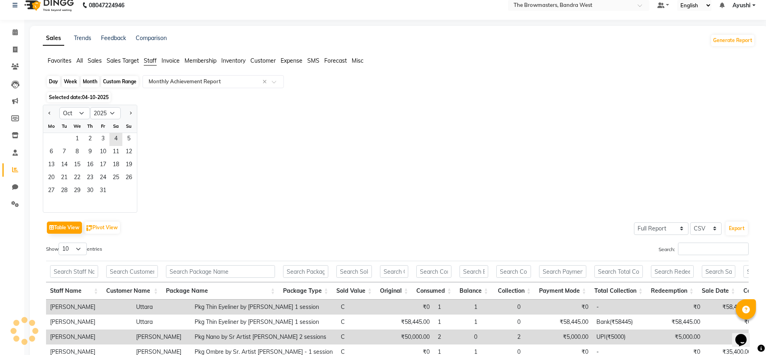
scroll to position [0, 0]
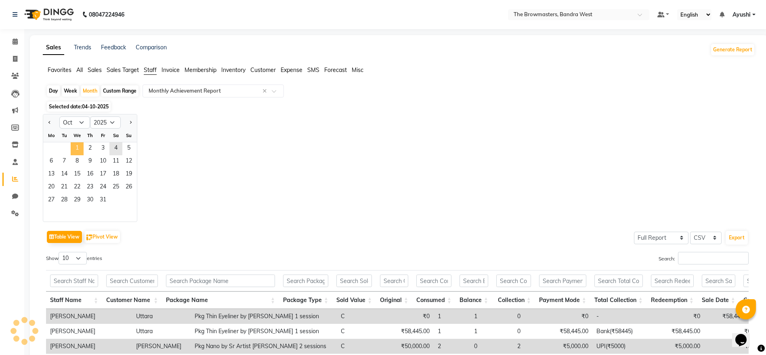
click at [80, 142] on span "1" at bounding box center [77, 148] width 13 height 13
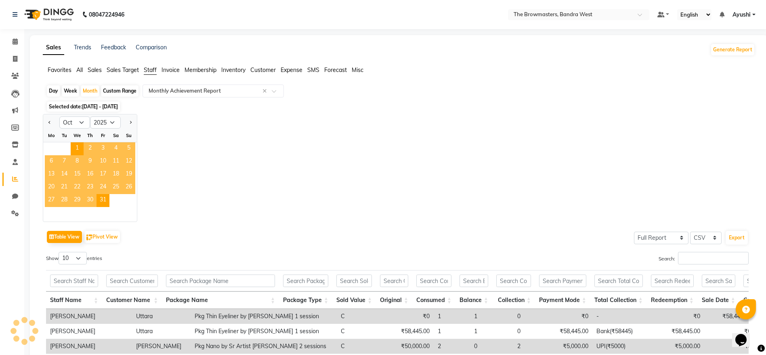
click at [310, 166] on div "Jan Feb Mar Apr May Jun Jul Aug Sep Oct Nov Dec 2015 2016 2017 2018 2019 2020 2…" at bounding box center [399, 168] width 712 height 108
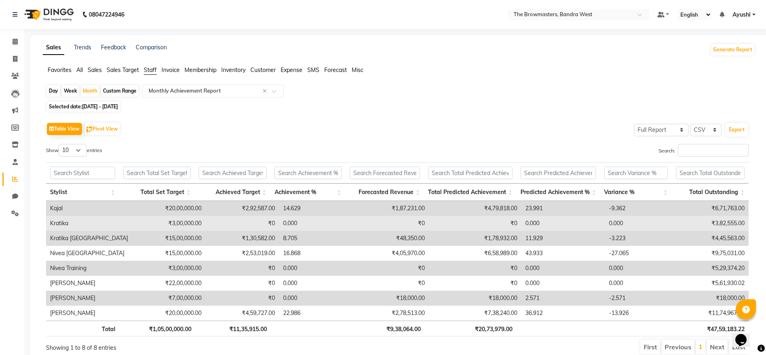
scroll to position [36, 0]
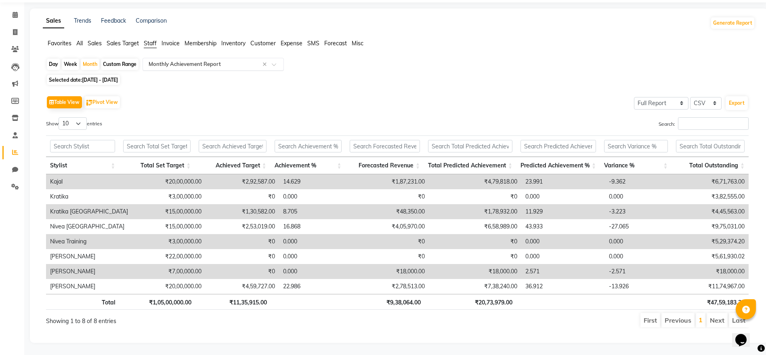
click at [194, 60] on input "text" at bounding box center [205, 64] width 116 height 8
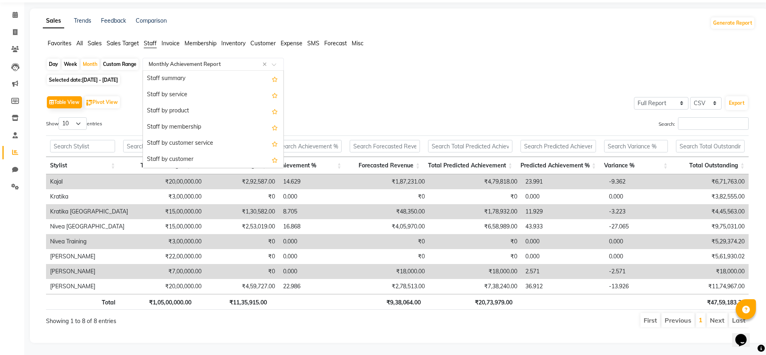
scroll to position [291, 0]
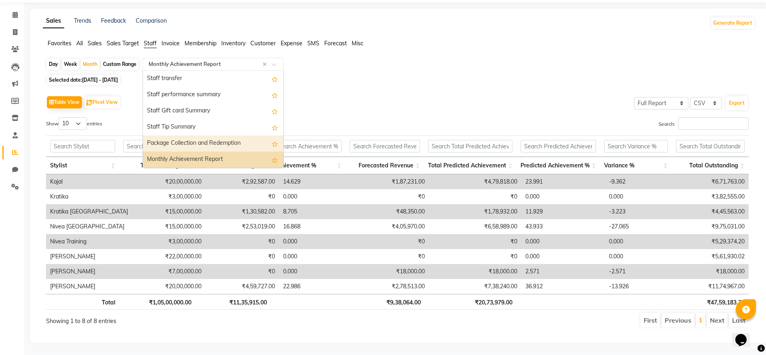
click at [214, 135] on div "Package Collection and Redemption" at bounding box center [213, 143] width 141 height 16
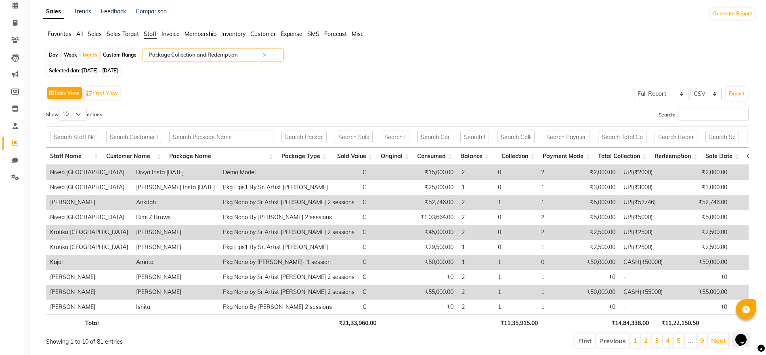
scroll to position [0, 0]
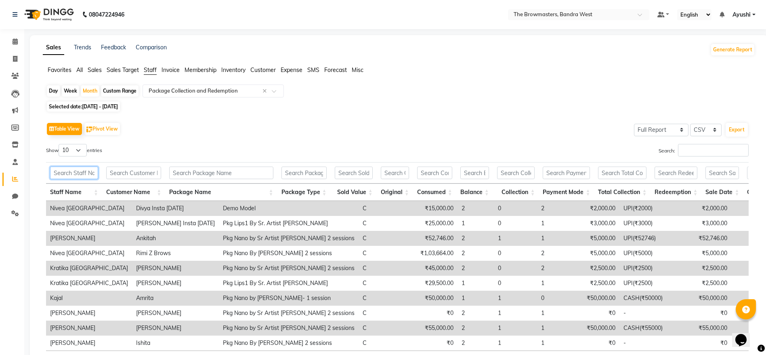
click at [88, 169] on input "text" at bounding box center [74, 172] width 48 height 13
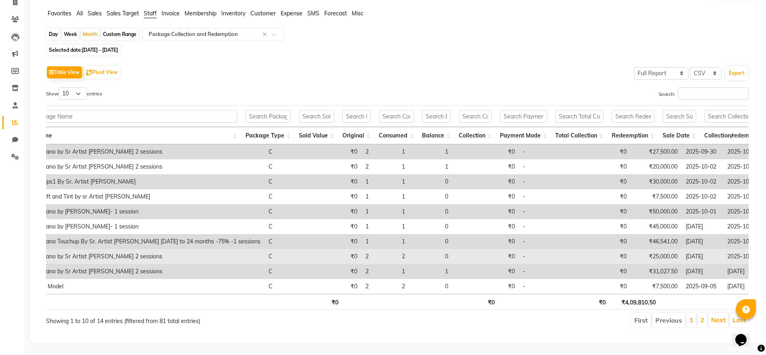
scroll to position [0, 185]
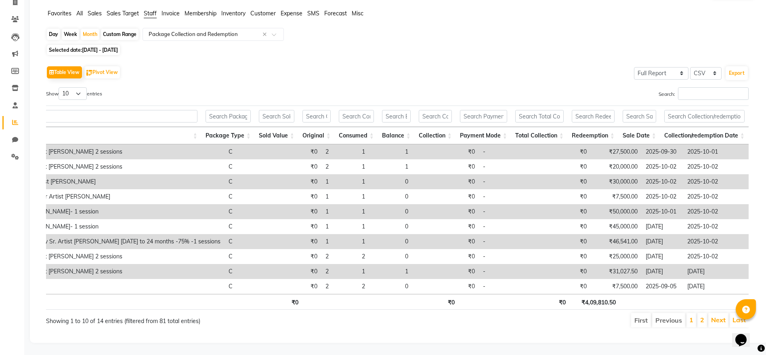
click at [616, 294] on th "₹4,09,810.50" at bounding box center [595, 302] width 50 height 16
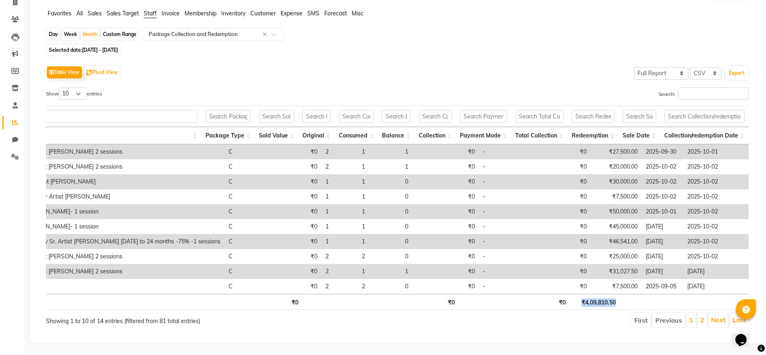
copy th "₹4,09,810.50"
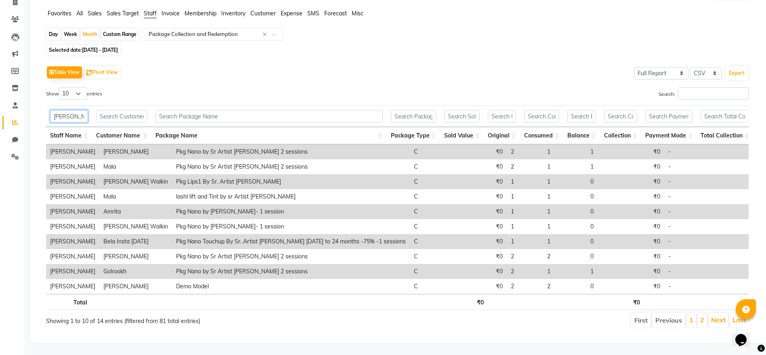
click at [59, 110] on input "roshani" at bounding box center [69, 116] width 38 height 13
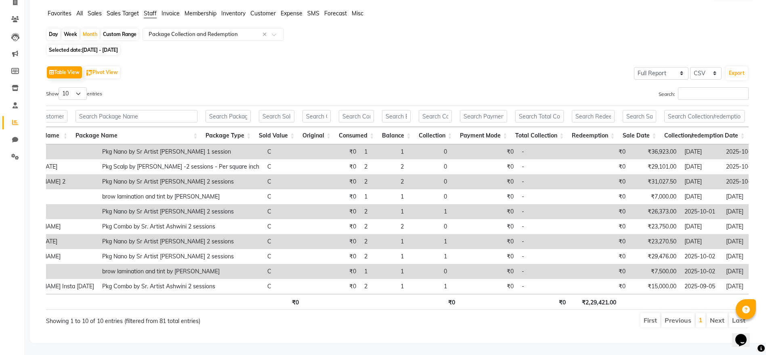
scroll to position [0, 2]
click at [599, 294] on th "₹2,29,421.00" at bounding box center [595, 302] width 50 height 16
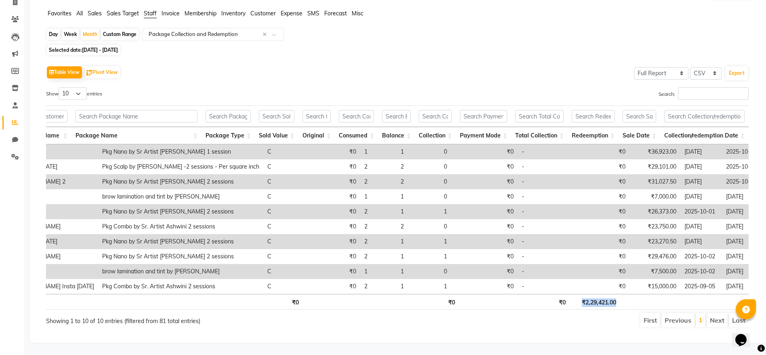
copy th "₹2,29,421.00"
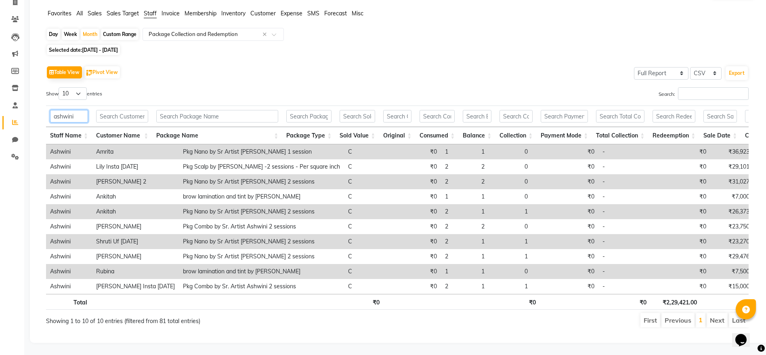
click at [58, 110] on input "ashwini" at bounding box center [69, 116] width 38 height 13
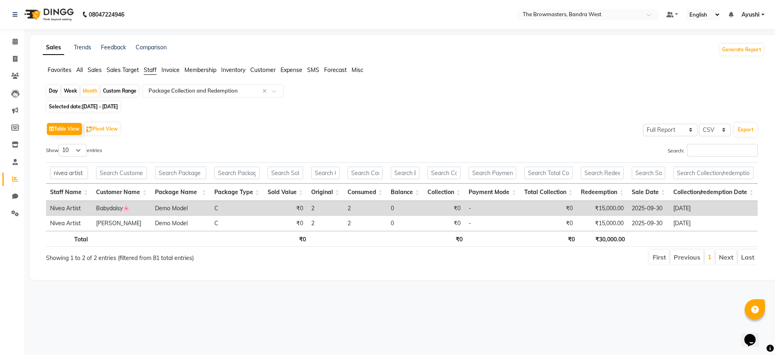
click at [609, 242] on th "₹30,000.00" at bounding box center [604, 239] width 50 height 16
copy th "₹30,000.00"
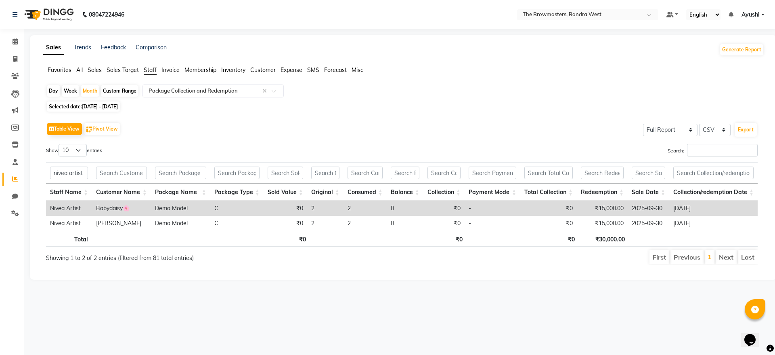
click at [214, 144] on div "Show 10 25 50 100 entries" at bounding box center [221, 152] width 350 height 16
click at [9, 55] on span at bounding box center [15, 59] width 14 height 9
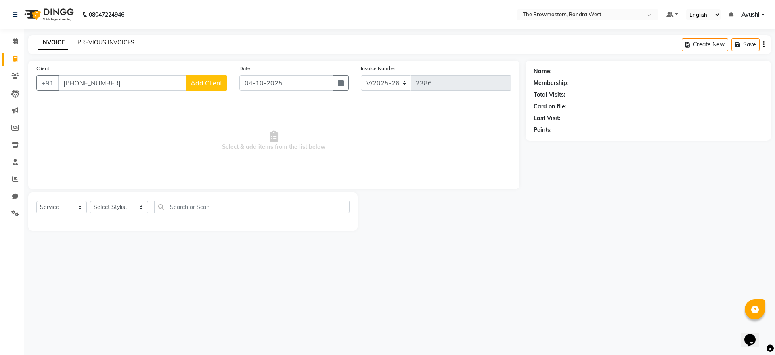
click at [82, 42] on link "PREVIOUS INVOICES" at bounding box center [106, 42] width 57 height 7
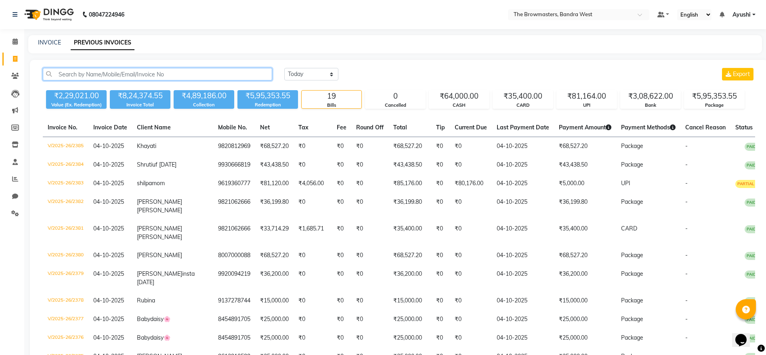
click at [132, 70] on input "text" at bounding box center [157, 74] width 229 height 13
paste input "+919619820377"
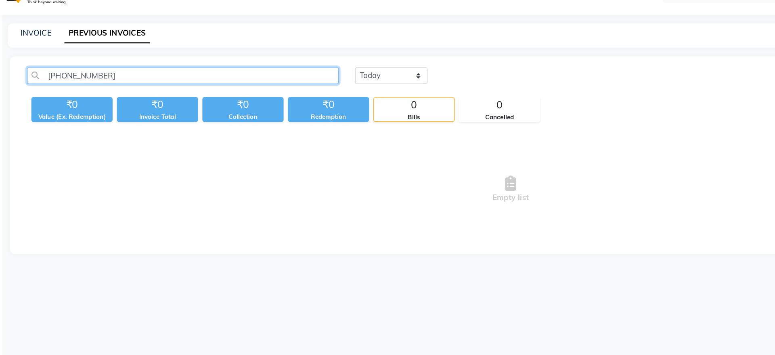
drag, startPoint x: 67, startPoint y: 74, endPoint x: 23, endPoint y: 85, distance: 45.7
click at [23, 85] on app-home "08047224946 Select Location × The Browmasters, Bandra West Default Panel My Pan…" at bounding box center [387, 109] width 775 height 219
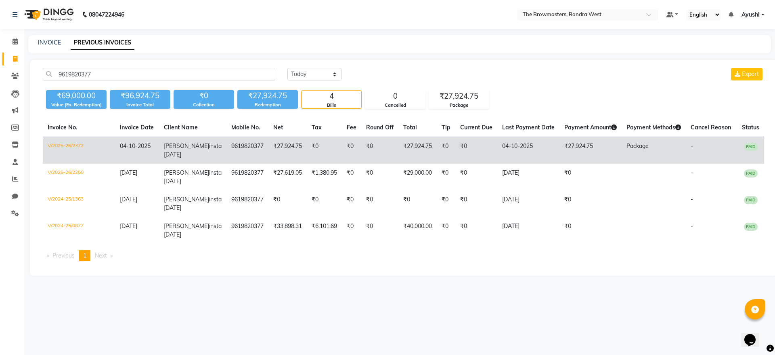
click at [343, 154] on td "₹0" at bounding box center [351, 150] width 19 height 27
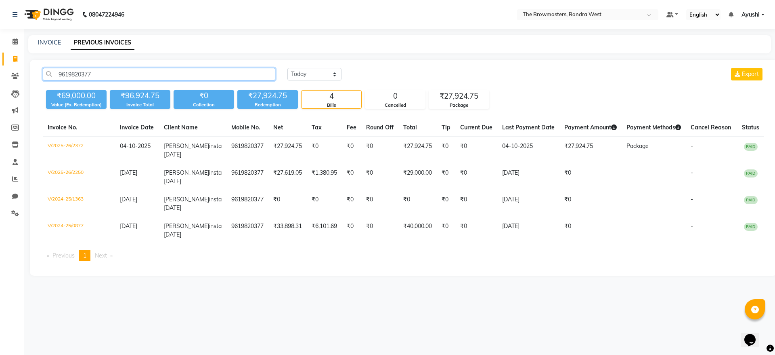
click at [126, 70] on input "9619820377" at bounding box center [159, 74] width 233 height 13
paste input "+91 99208 008"
click at [90, 78] on input "+91 99208 00877" at bounding box center [159, 74] width 233 height 13
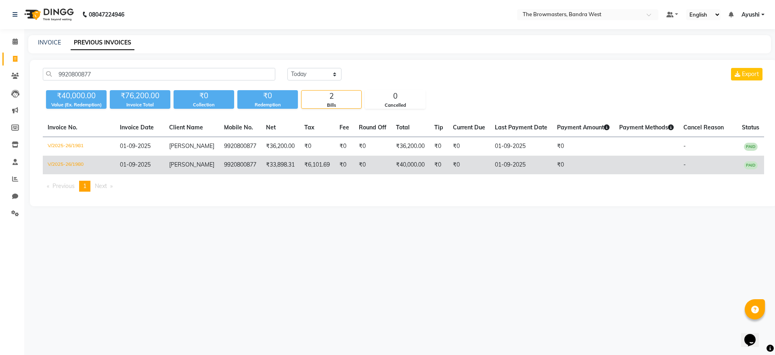
click at [282, 165] on td "₹33,898.31" at bounding box center [280, 164] width 38 height 19
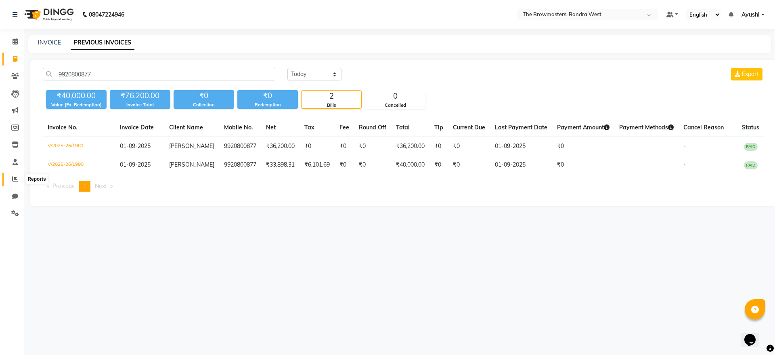
click at [11, 182] on span at bounding box center [15, 178] width 14 height 9
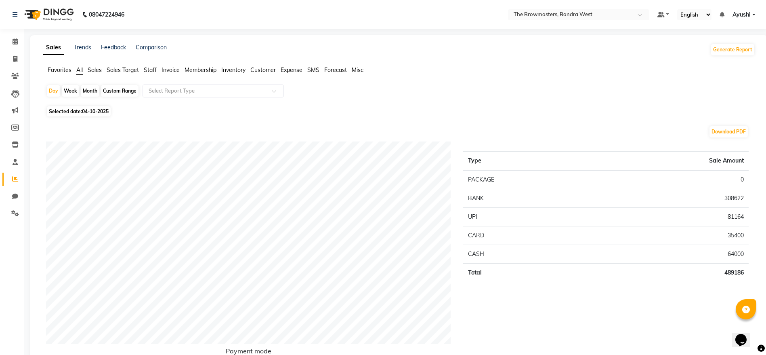
click at [145, 71] on span "Staff" at bounding box center [150, 69] width 13 height 7
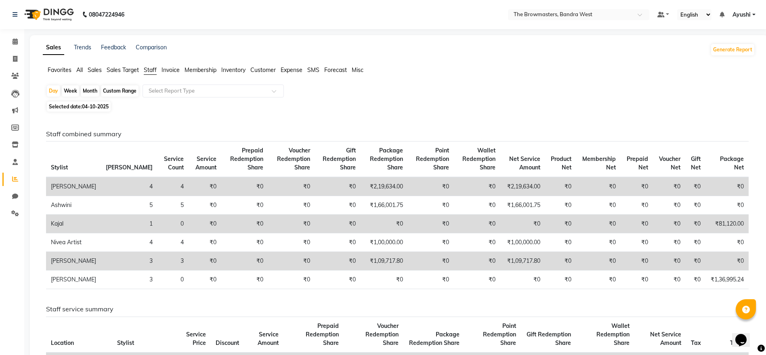
click at [87, 89] on div "Month" at bounding box center [90, 90] width 19 height 11
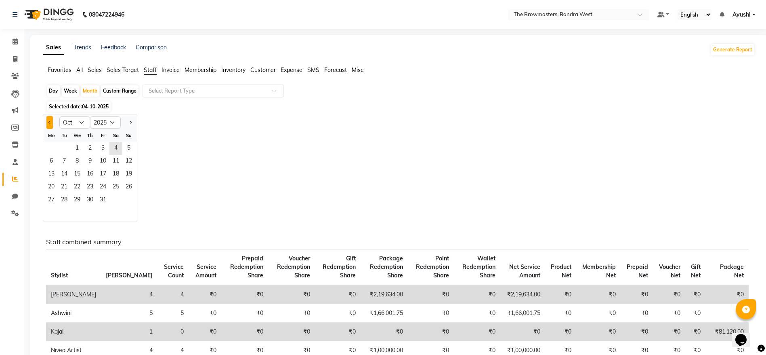
click at [47, 120] on button "Previous month" at bounding box center [49, 122] width 6 height 13
click at [52, 143] on span "1" at bounding box center [51, 148] width 13 height 13
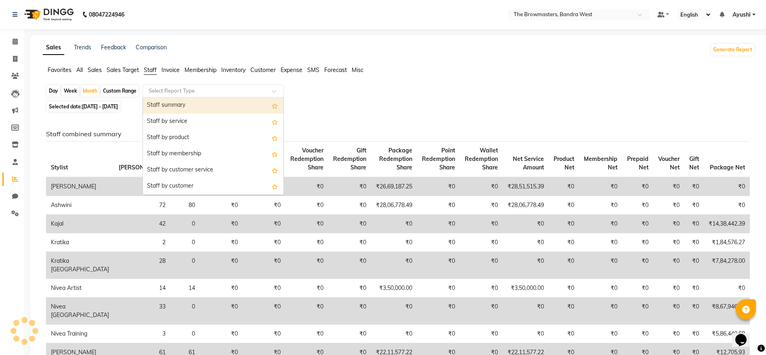
click at [181, 90] on input "text" at bounding box center [205, 91] width 116 height 8
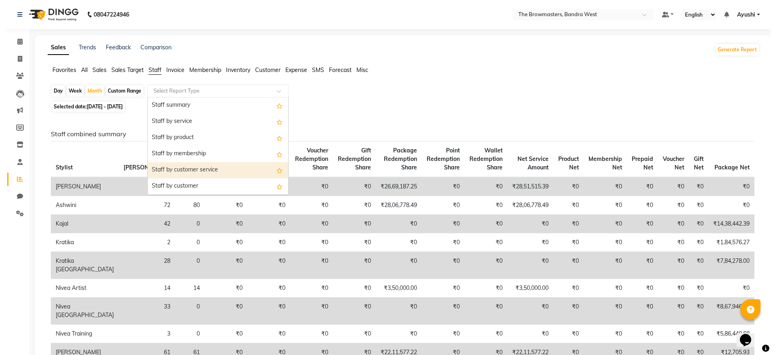
scroll to position [291, 0]
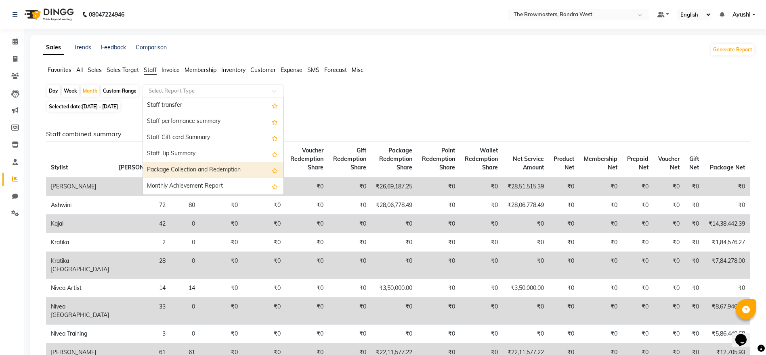
click at [200, 172] on div "Package Collection and Redemption" at bounding box center [213, 170] width 141 height 16
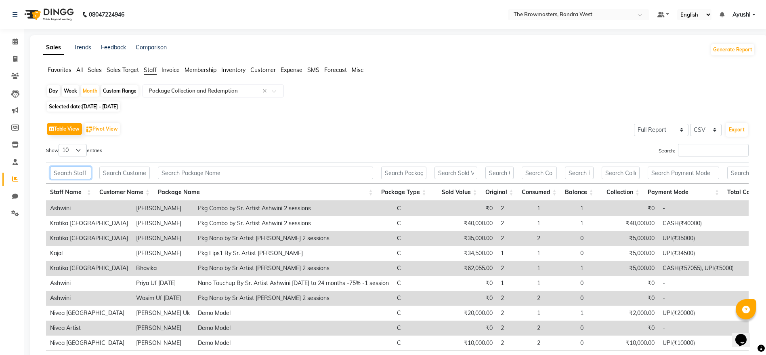
click at [60, 172] on input "text" at bounding box center [70, 172] width 41 height 13
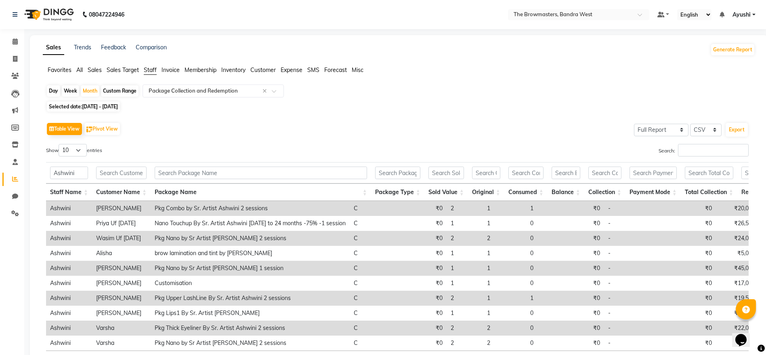
click at [113, 181] on th at bounding box center [121, 172] width 59 height 21
click at [111, 175] on input "text" at bounding box center [121, 172] width 50 height 13
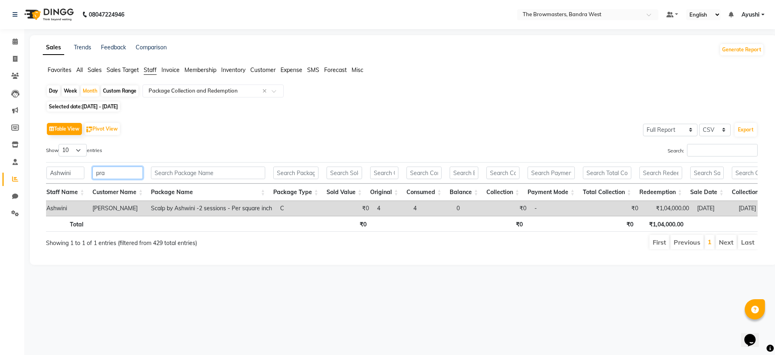
scroll to position [0, 0]
drag, startPoint x: 138, startPoint y: 204, endPoint x: 93, endPoint y: 206, distance: 44.4
click at [93, 206] on td "Pradnya Kamble" at bounding box center [121, 208] width 59 height 15
copy td "Pradnya Kamble"
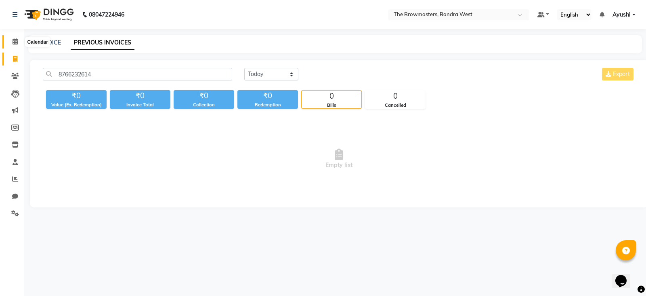
click at [11, 41] on span at bounding box center [15, 41] width 14 height 9
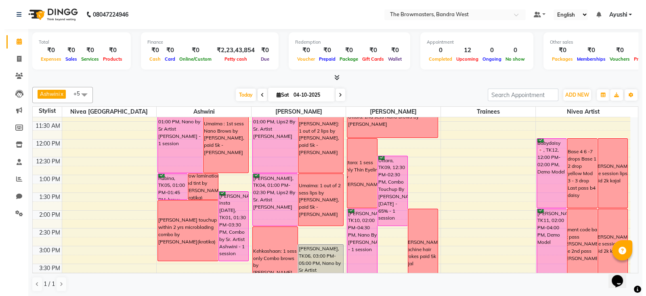
scroll to position [131, 0]
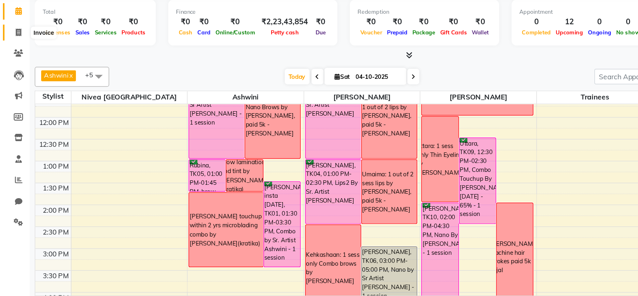
click at [13, 57] on icon at bounding box center [15, 59] width 4 height 6
select select "service"
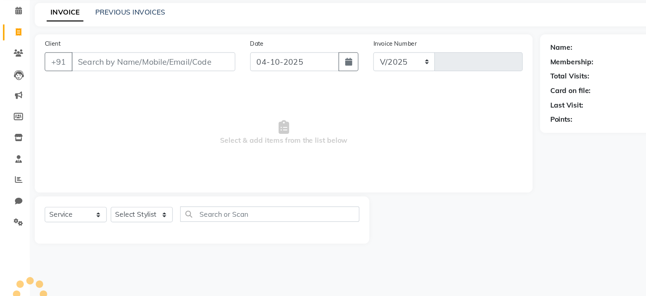
select select "6949"
type input "2366"
click at [108, 43] on link "PREVIOUS INVOICES" at bounding box center [106, 42] width 57 height 7
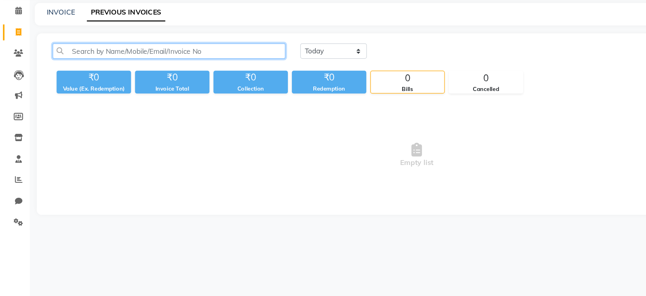
click at [143, 76] on input "text" at bounding box center [137, 74] width 189 height 13
paste input "9324123515"
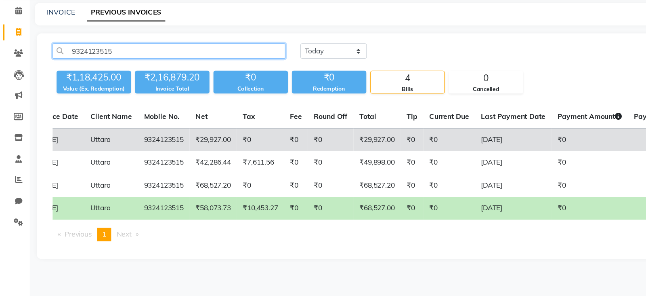
scroll to position [0, 64]
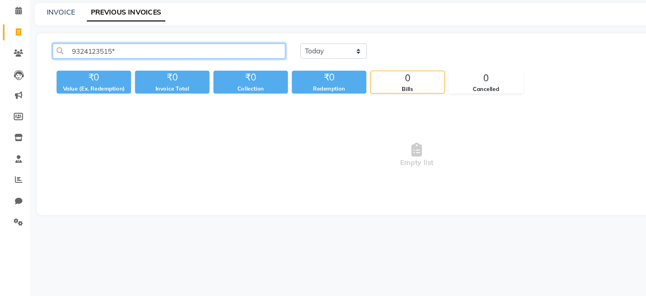
type input "9324123515*"
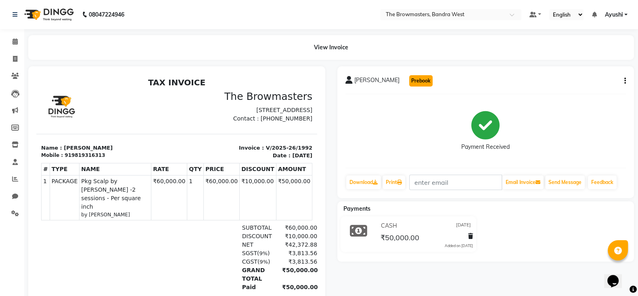
click at [410, 80] on button "Prebook" at bounding box center [420, 80] width 23 height 11
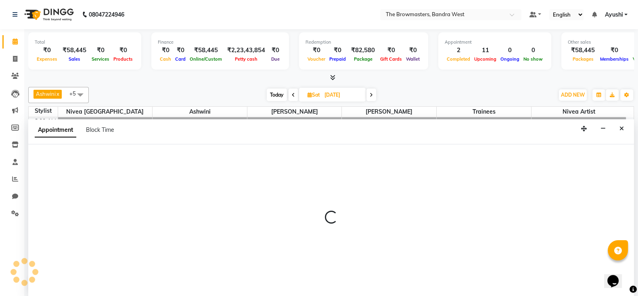
type input "04-10-2025"
select select "540"
select select "tentative"
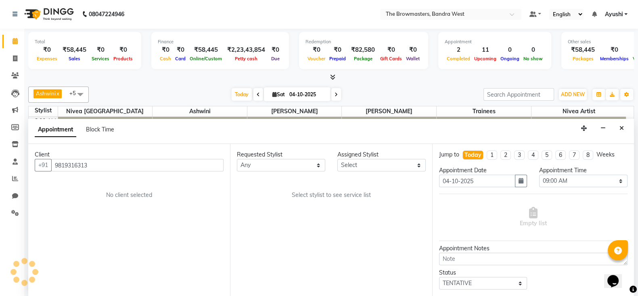
scroll to position [302, 0]
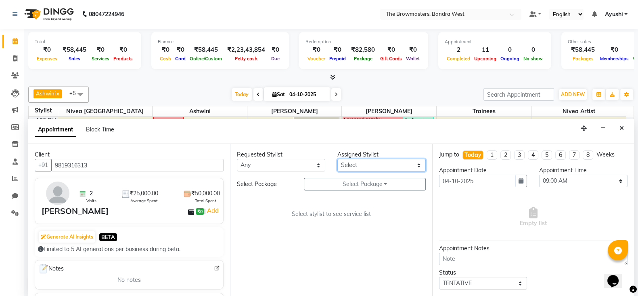
click at [351, 165] on select "Select Ashmeey Singghai Ashwini Ayushi Jyoti Kajal Kratika Kratika Mumbai Nivea…" at bounding box center [382, 165] width 88 height 13
click at [364, 164] on select "Select Ashmeey Singghai Ashwini Ayushi Jyoti Kajal Kratika Kratika Mumbai Nivea…" at bounding box center [382, 165] width 88 height 13
select select "64307"
click at [338, 159] on select "Select Ashmeey Singghai Ashwini Ayushi Jyoti Kajal Kratika Kratika Mumbai Nivea…" at bounding box center [382, 165] width 88 height 13
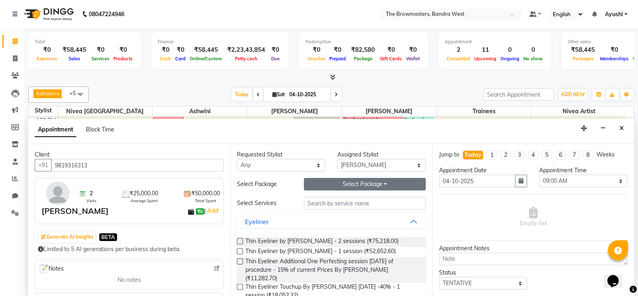
click at [369, 182] on button "Select Package Toggle Dropdown" at bounding box center [365, 184] width 122 height 13
click at [345, 201] on li "Pkg Scalp by Ashmi -2 sessions - Per square inch" at bounding box center [362, 200] width 193 height 12
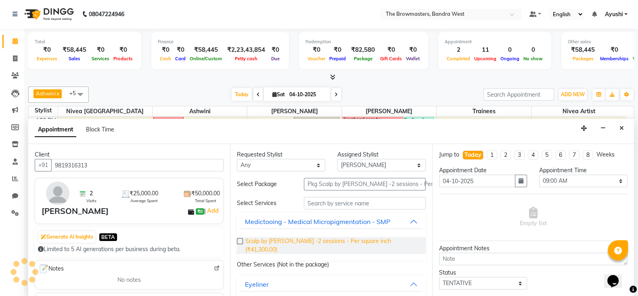
click at [296, 241] on span "Scalp by Ashmi -2 sessions - Per square inch (₹41,300.00)" at bounding box center [332, 245] width 174 height 17
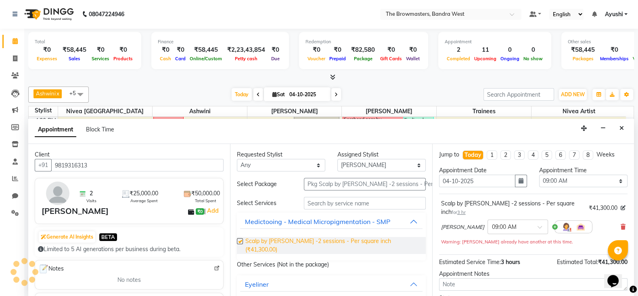
checkbox input "false"
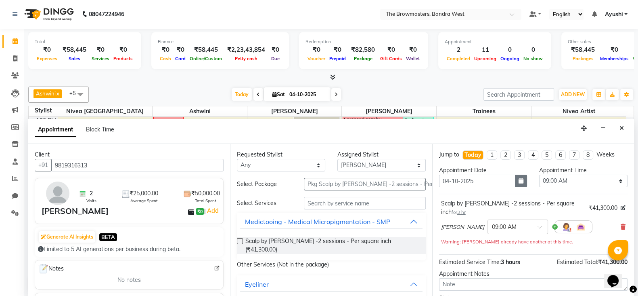
click at [515, 176] on button "button" at bounding box center [521, 180] width 12 height 13
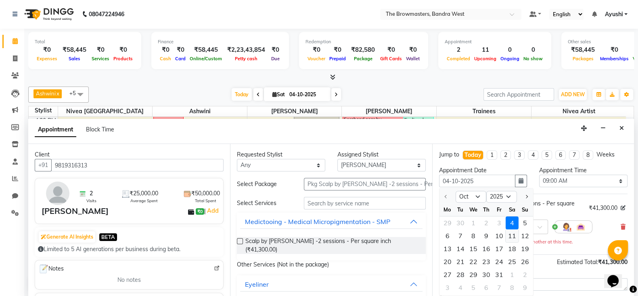
click at [510, 237] on div "11" at bounding box center [512, 235] width 13 height 13
type input "11-10-2025"
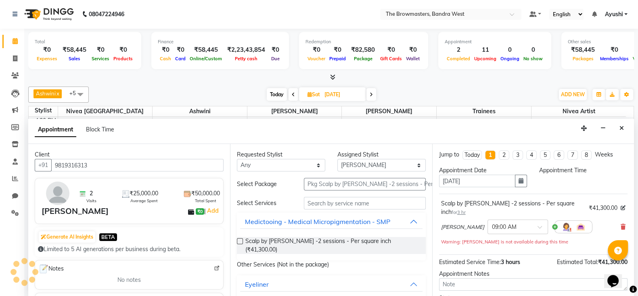
select select "540"
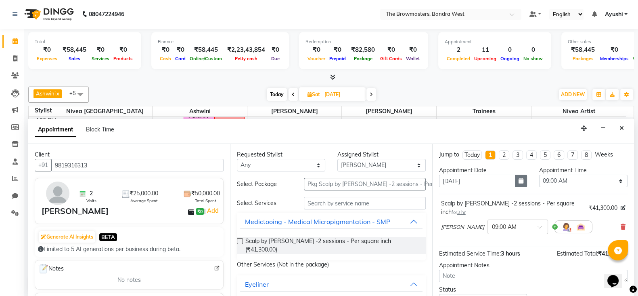
click at [519, 178] on icon "button" at bounding box center [521, 181] width 5 height 6
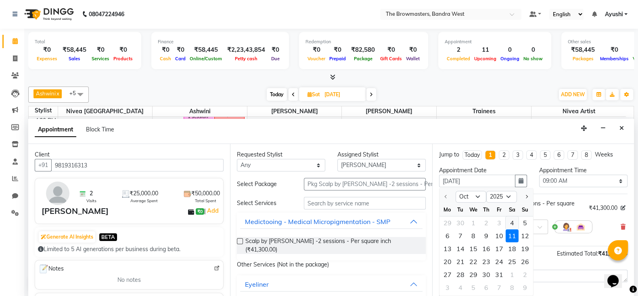
click at [515, 222] on div "4" at bounding box center [512, 222] width 13 height 13
type input "04-10-2025"
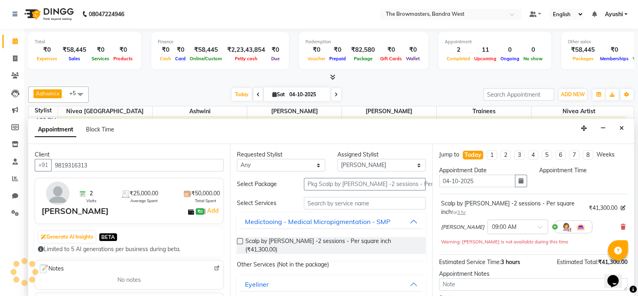
scroll to position [0, 0]
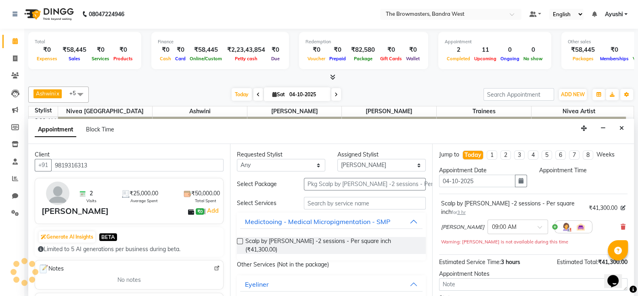
select select "540"
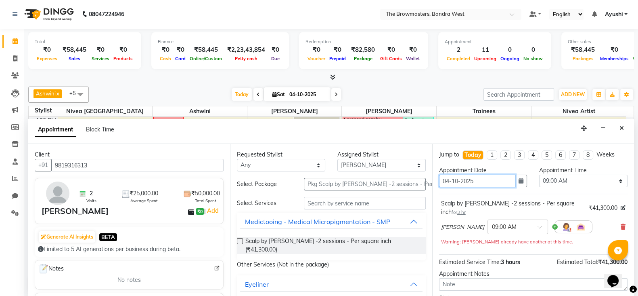
click at [502, 180] on input "04-10-2025" at bounding box center [477, 180] width 77 height 13
click at [515, 183] on button "button" at bounding box center [521, 180] width 12 height 13
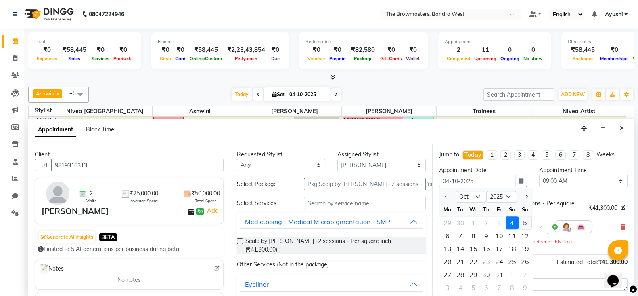
click at [524, 222] on div "5" at bounding box center [525, 222] width 13 height 13
type input "05-10-2025"
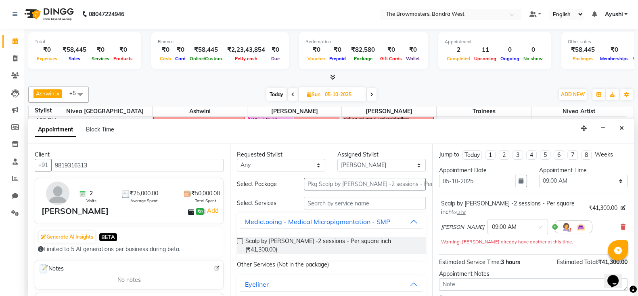
click at [558, 188] on div "Appointment Time Select 09:00 AM 09:15 AM 09:30 AM 09:45 AM 10:00 AM 10:15 AM 1…" at bounding box center [583, 179] width 101 height 27
click at [555, 185] on select "Select 09:00 AM 09:15 AM 09:30 AM 09:45 AM 10:00 AM 10:15 AM 10:30 AM 10:45 AM …" at bounding box center [583, 180] width 88 height 13
select select "660"
click at [539, 174] on select "Select 09:00 AM 09:15 AM 09:30 AM 09:45 AM 10:00 AM 10:15 AM 10:30 AM 10:45 AM …" at bounding box center [583, 180] width 88 height 13
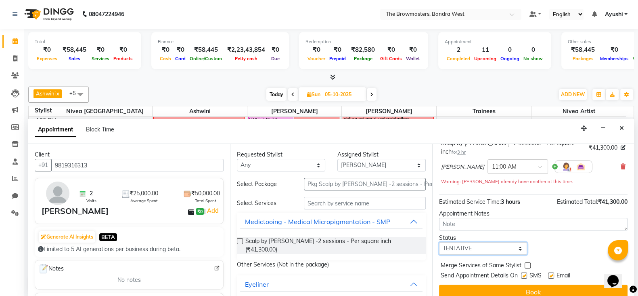
click at [484, 242] on select "Select TENTATIVE CONFIRM UPCOMING" at bounding box center [483, 248] width 88 height 13
select select "confirm booking"
click at [439, 242] on select "Select TENTATIVE CONFIRM UPCOMING" at bounding box center [483, 248] width 88 height 13
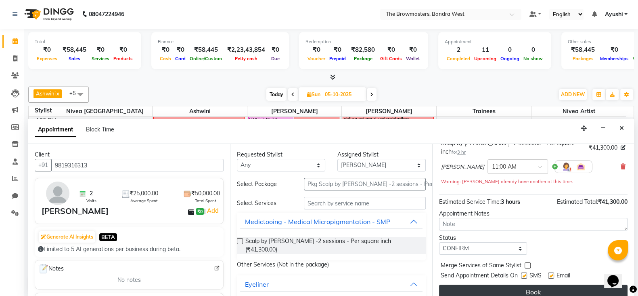
click at [510, 284] on button "Book" at bounding box center [533, 291] width 189 height 15
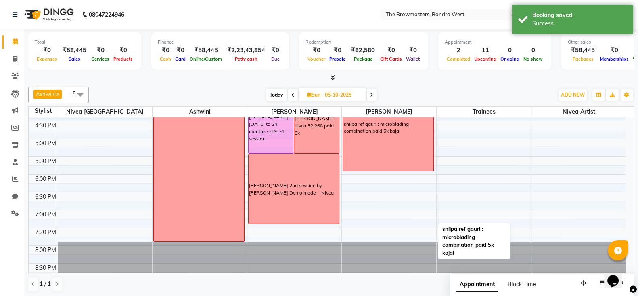
scroll to position [302, 0]
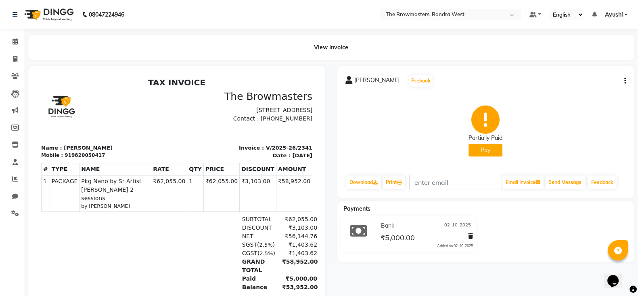
click at [475, 143] on div "Partially Paid Pay" at bounding box center [486, 130] width 34 height 51
click at [480, 149] on button "Pay" at bounding box center [486, 150] width 34 height 13
select select "41"
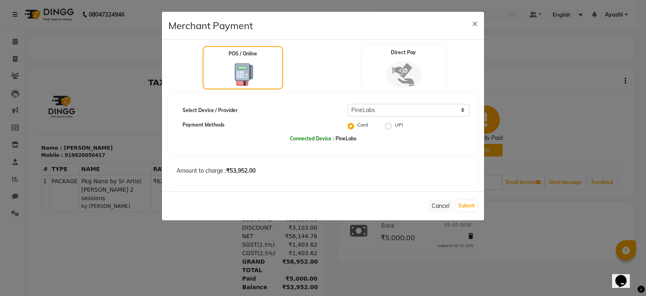
click at [418, 84] on div "Direct Pay" at bounding box center [404, 67] width 84 height 45
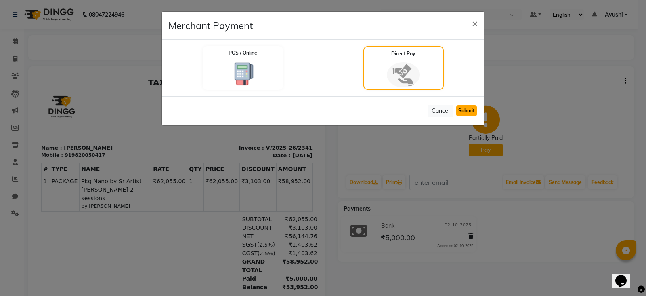
click at [466, 110] on button "Submit" at bounding box center [466, 110] width 21 height 11
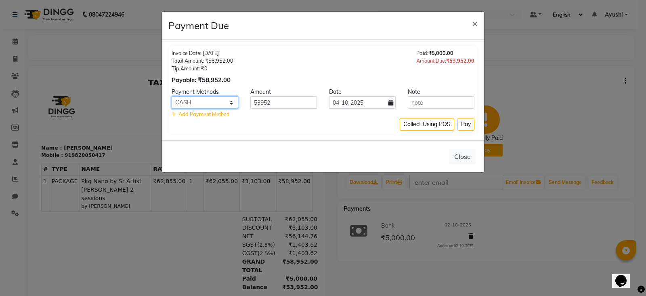
click at [200, 99] on select "Bank GPay UPI CASH CARD" at bounding box center [205, 102] width 67 height 13
select select "17"
click at [172, 96] on select "Bank GPay UPI CASH CARD" at bounding box center [205, 102] width 67 height 13
click at [461, 124] on button "Pay" at bounding box center [465, 124] width 17 height 13
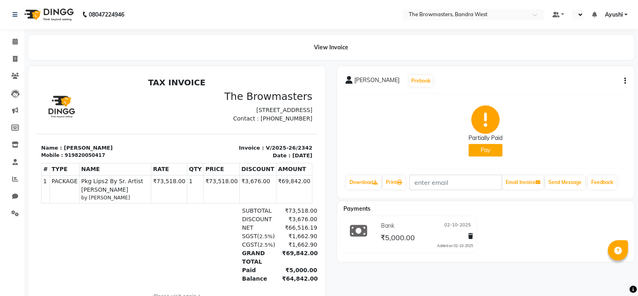
select select "en"
click at [483, 153] on button "Pay" at bounding box center [486, 150] width 34 height 13
select select "41"
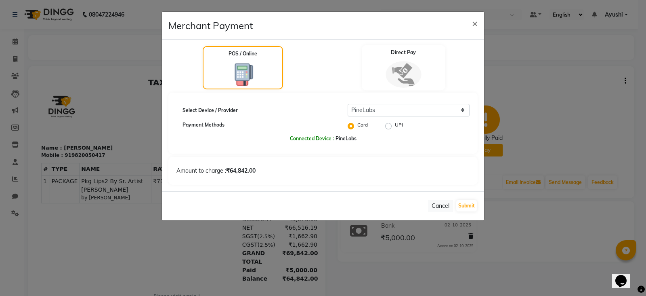
click at [416, 78] on img at bounding box center [404, 74] width 36 height 27
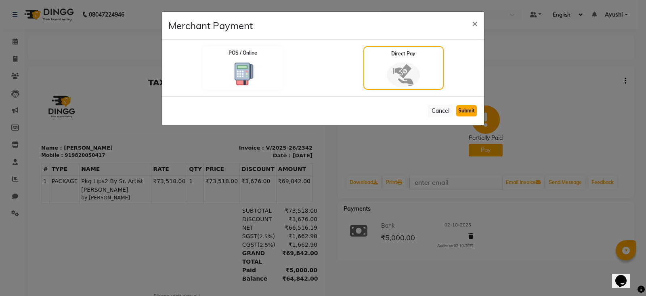
click at [474, 109] on button "Submit" at bounding box center [466, 110] width 21 height 11
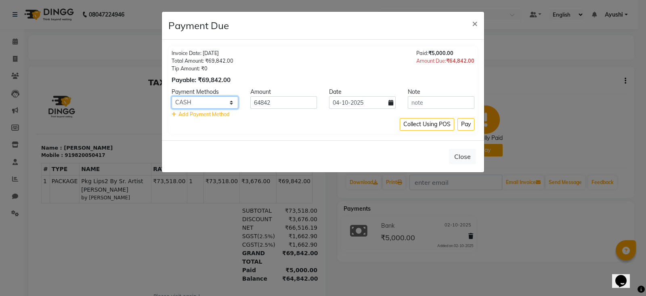
click at [225, 105] on select "Bank GPay UPI CASH CARD" at bounding box center [205, 102] width 67 height 13
select select "17"
click at [172, 96] on select "Bank GPay UPI CASH CARD" at bounding box center [205, 102] width 67 height 13
click at [466, 128] on button "Pay" at bounding box center [465, 124] width 17 height 13
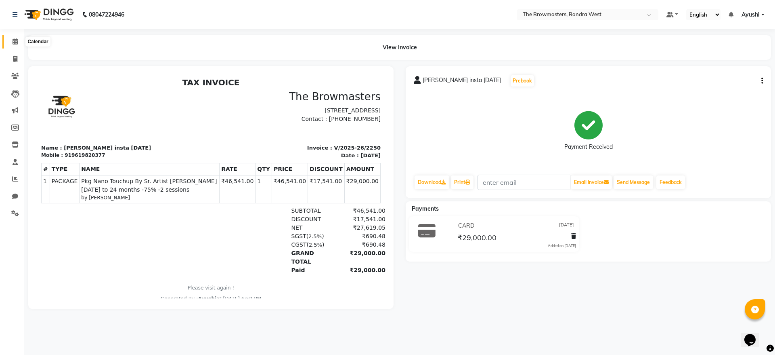
click at [13, 43] on icon at bounding box center [15, 41] width 5 height 6
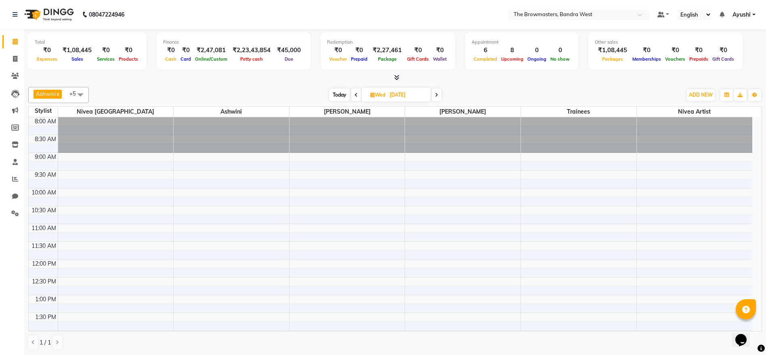
click at [401, 100] on input "[DATE]" at bounding box center [407, 95] width 40 height 12
select select "10"
select select "2025"
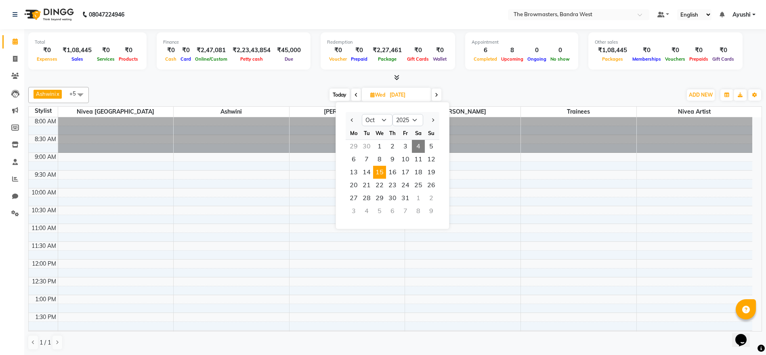
click at [531, 87] on div "Ashwini x Ashmeey Singghai x [PERSON_NAME] x Nivea [GEOGRAPHIC_DATA] x Nivea Ar…" at bounding box center [395, 95] width 734 height 16
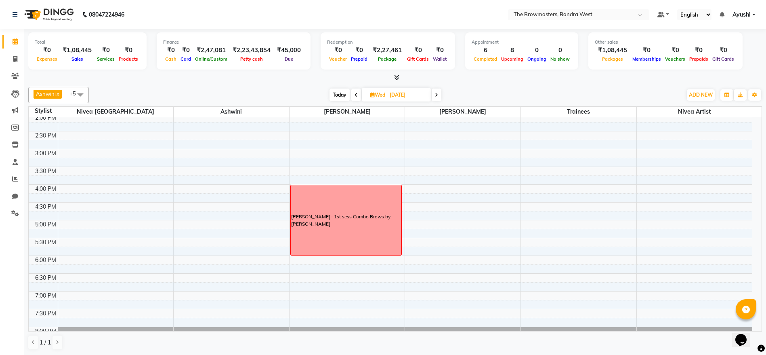
scroll to position [248, 0]
